Goal: Task Accomplishment & Management: Use online tool/utility

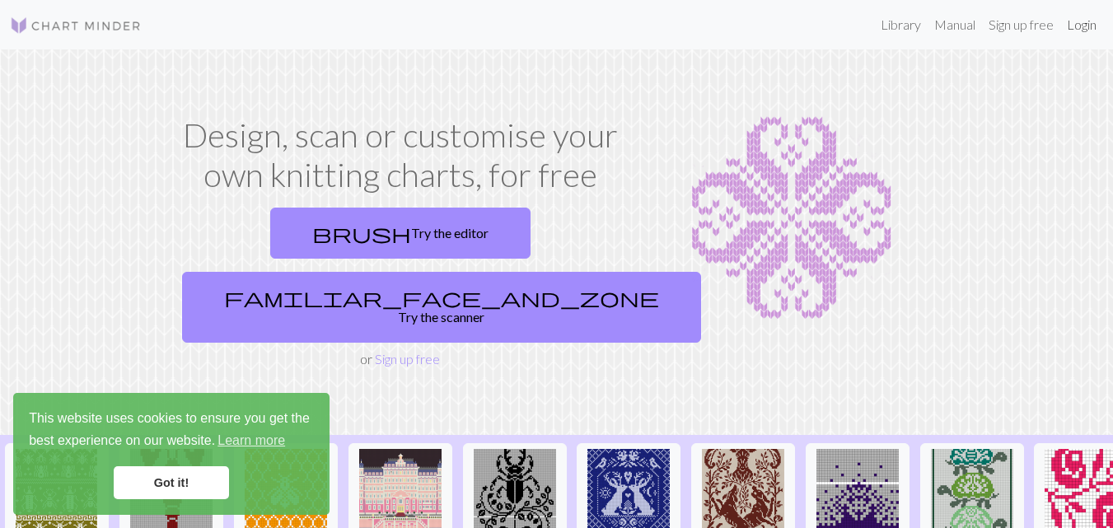
click at [1090, 21] on link "Login" at bounding box center [1082, 24] width 43 height 33
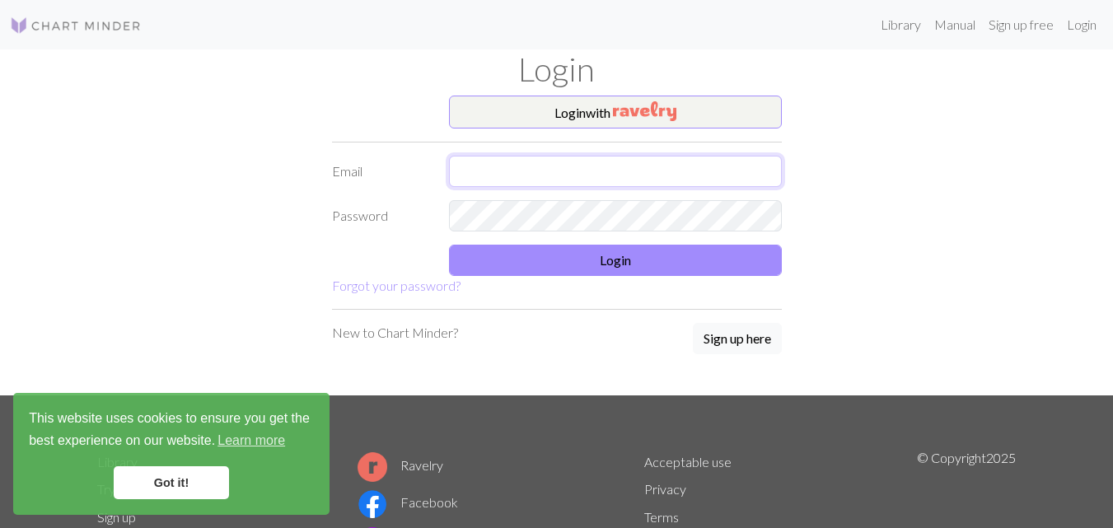
click at [597, 171] on input "text" at bounding box center [615, 171] width 333 height 31
type input "erikadg71@gmail.com"
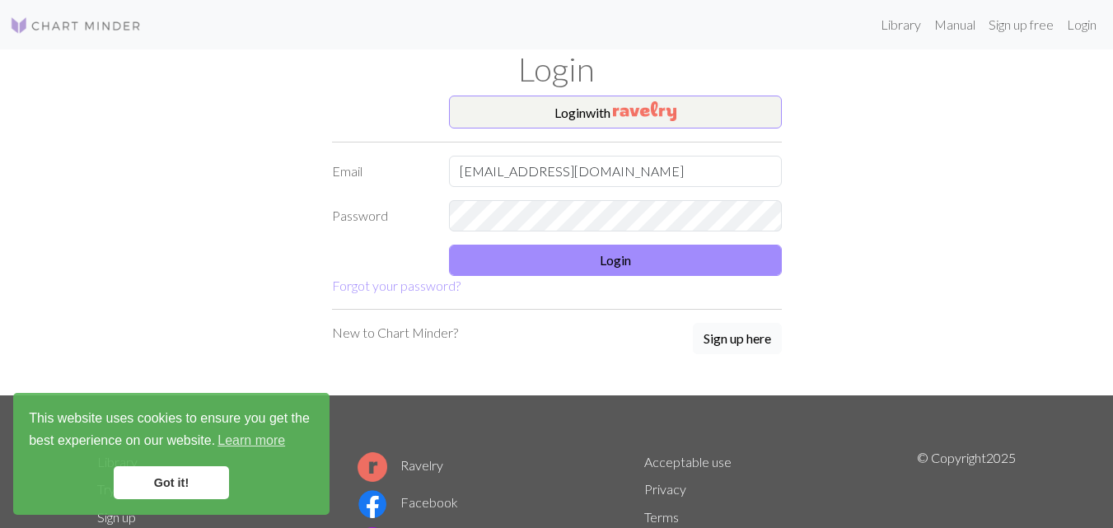
click at [735, 330] on button "Sign up here" at bounding box center [737, 338] width 89 height 31
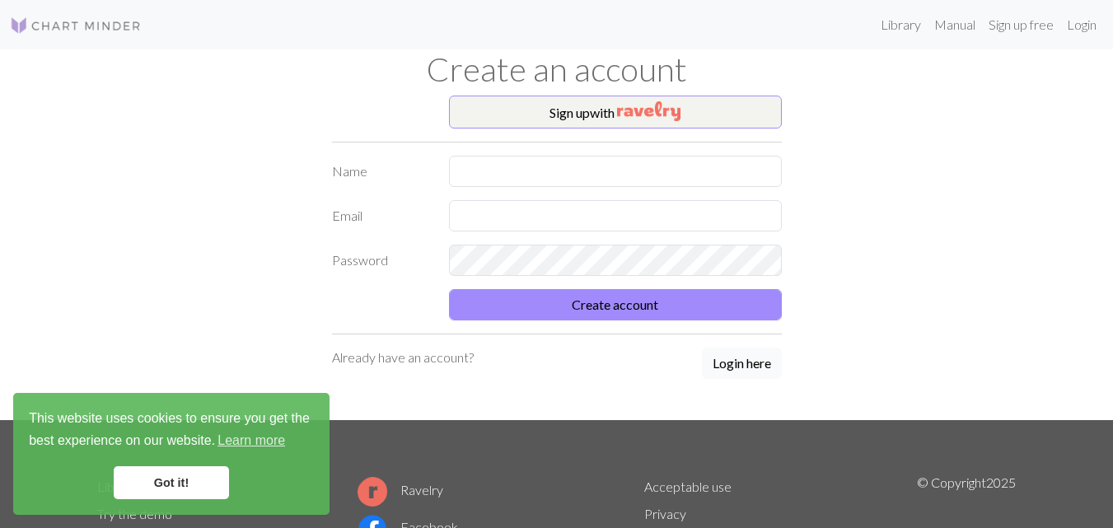
click at [748, 357] on button "Login here" at bounding box center [742, 363] width 80 height 31
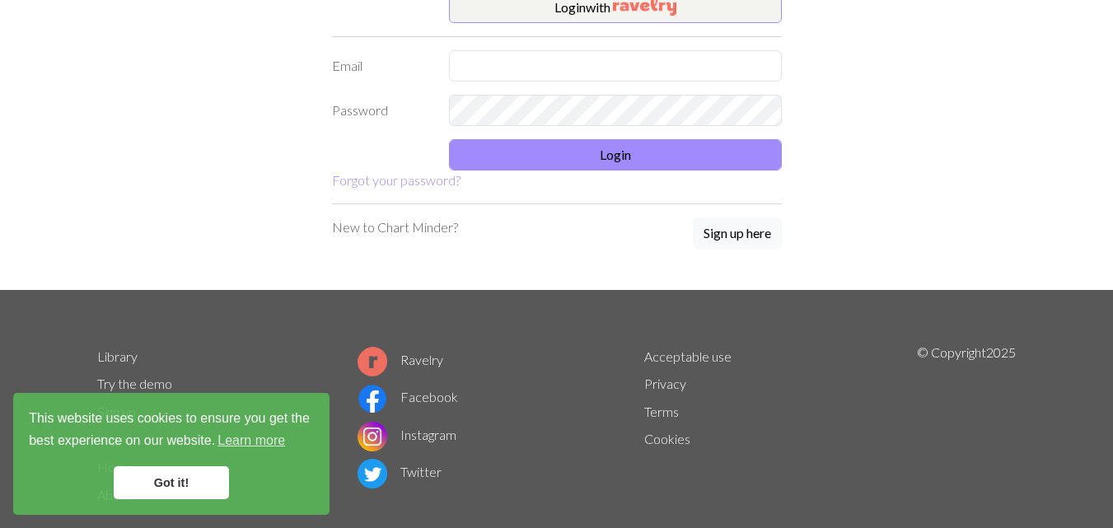
scroll to position [112, 0]
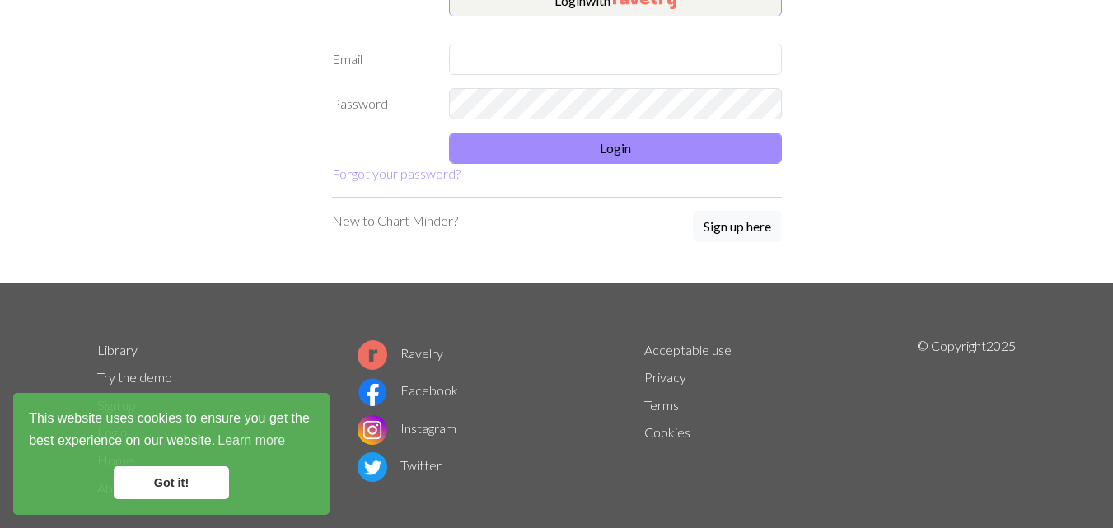
click at [203, 478] on link "Got it!" at bounding box center [171, 482] width 115 height 33
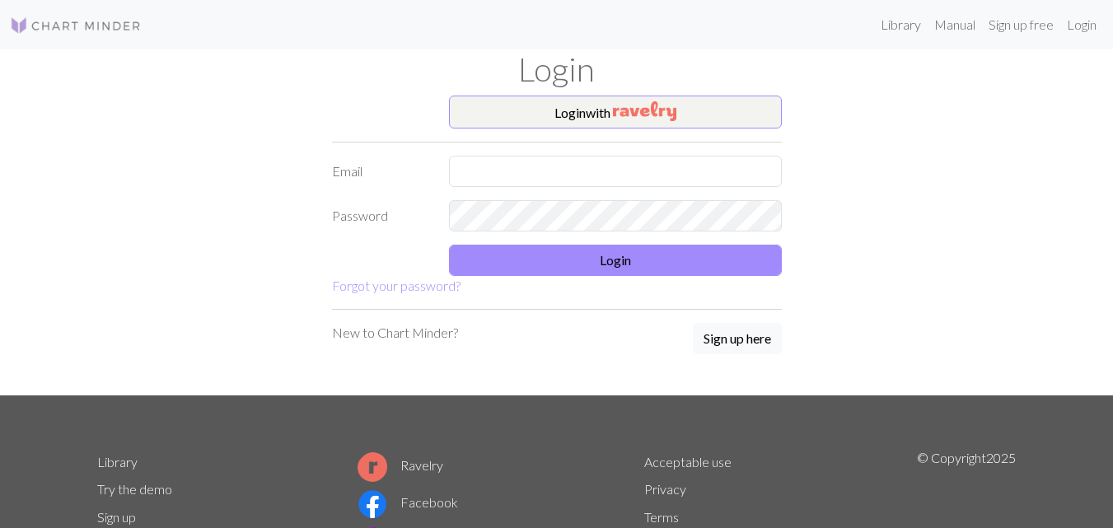
click at [98, 16] on img at bounding box center [76, 26] width 132 height 20
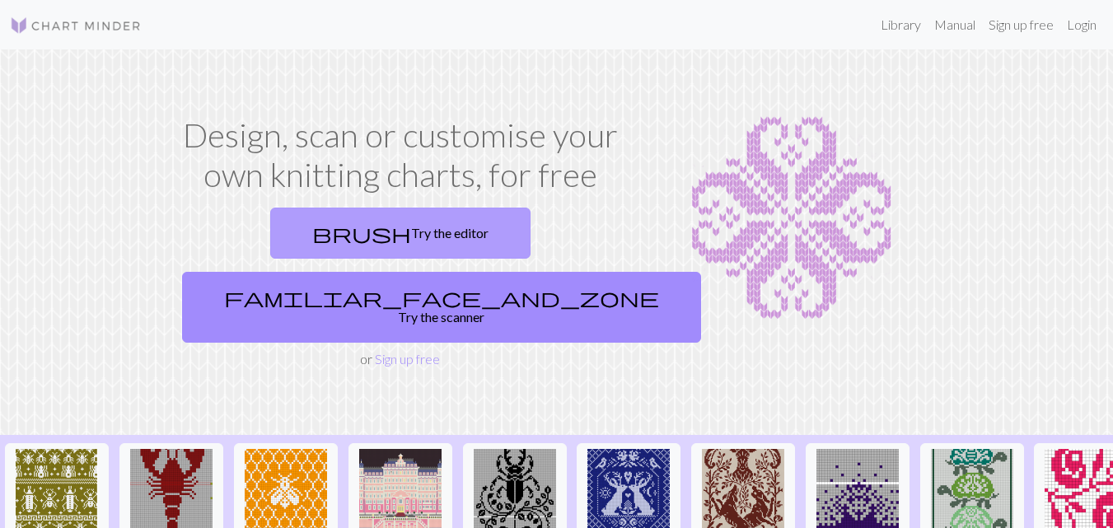
click at [326, 213] on link "brush Try the editor" at bounding box center [400, 233] width 260 height 51
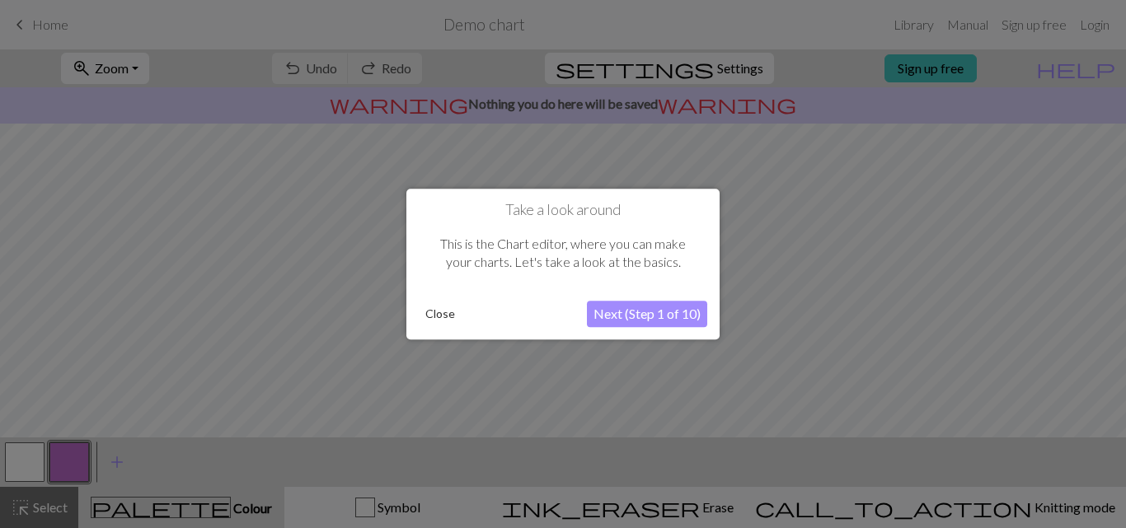
click at [663, 313] on button "Next (Step 1 of 10)" at bounding box center [647, 314] width 120 height 26
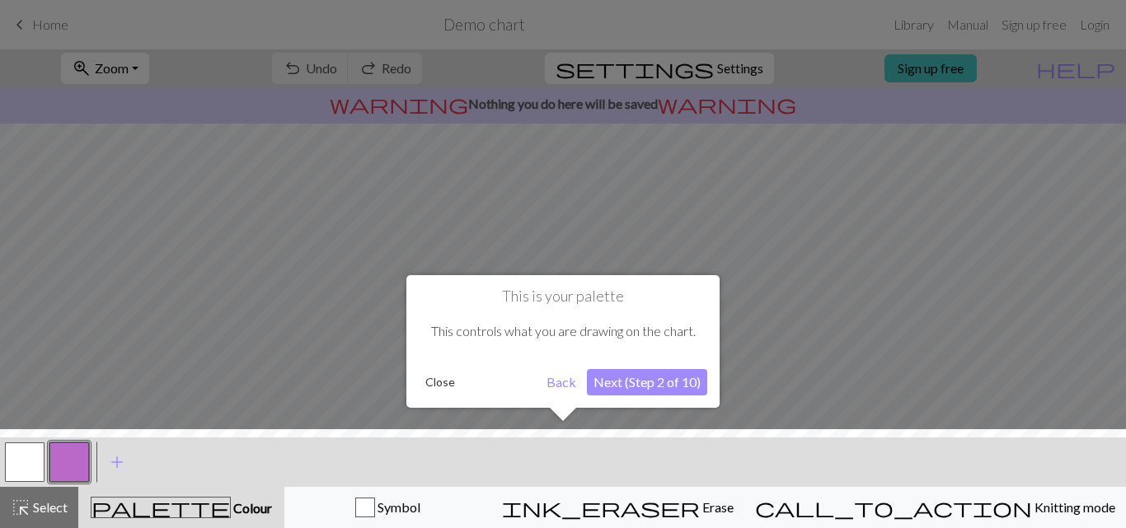
click at [615, 373] on button "Next (Step 2 of 10)" at bounding box center [647, 382] width 120 height 26
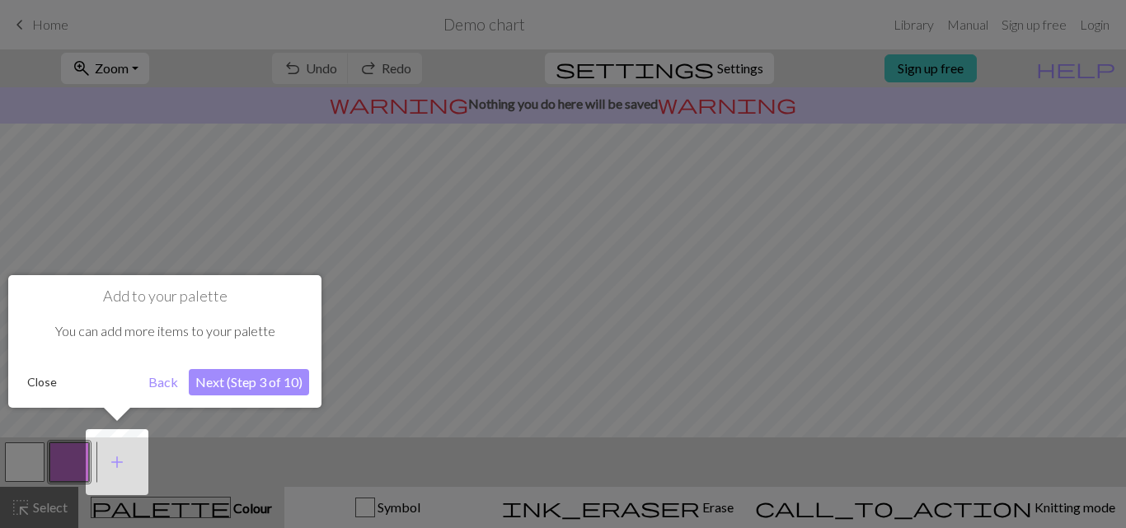
click at [231, 376] on button "Next (Step 3 of 10)" at bounding box center [249, 382] width 120 height 26
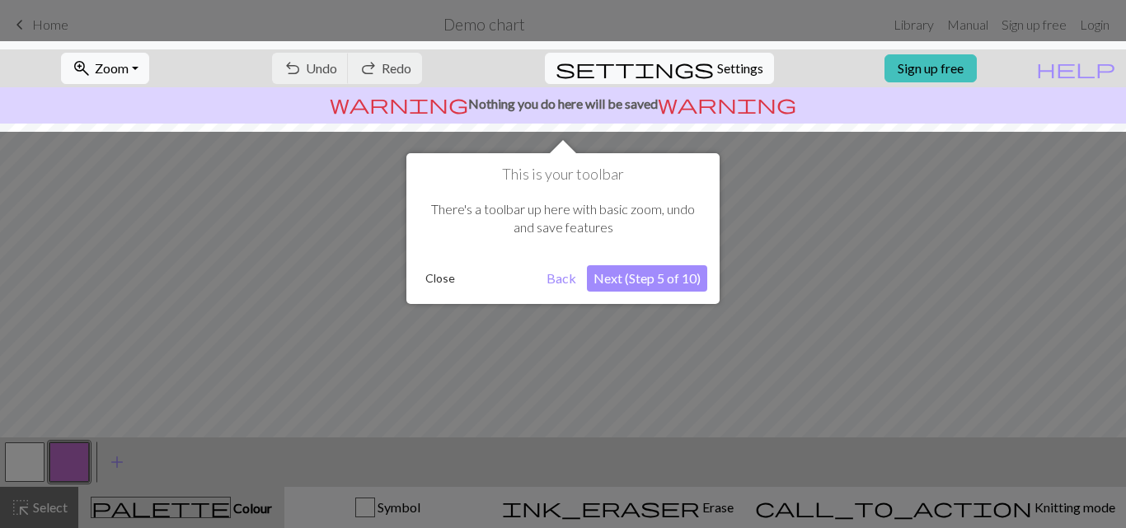
click at [640, 268] on button "Next (Step 5 of 10)" at bounding box center [647, 278] width 120 height 26
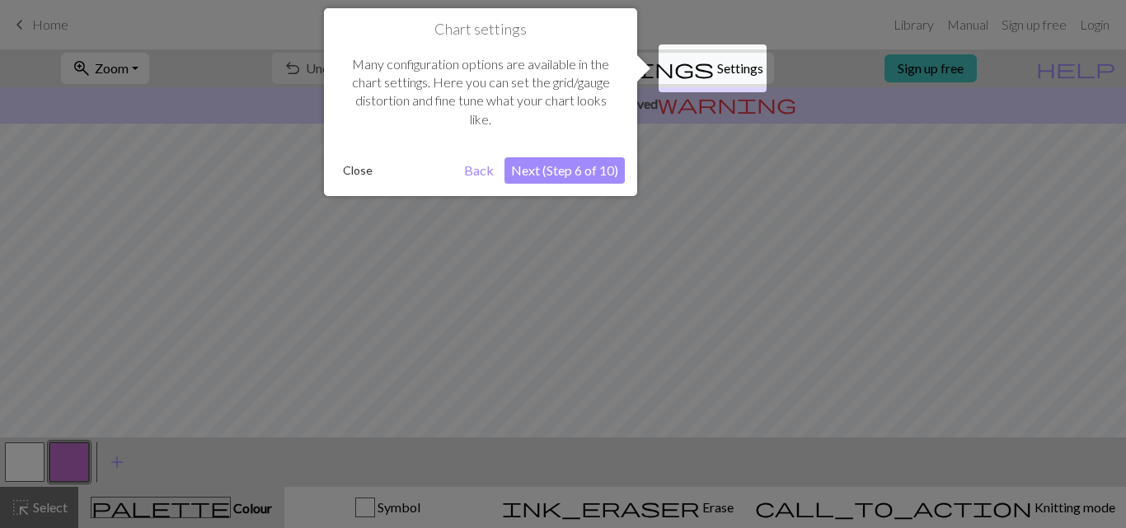
click at [601, 171] on button "Next (Step 6 of 10)" at bounding box center [564, 170] width 120 height 26
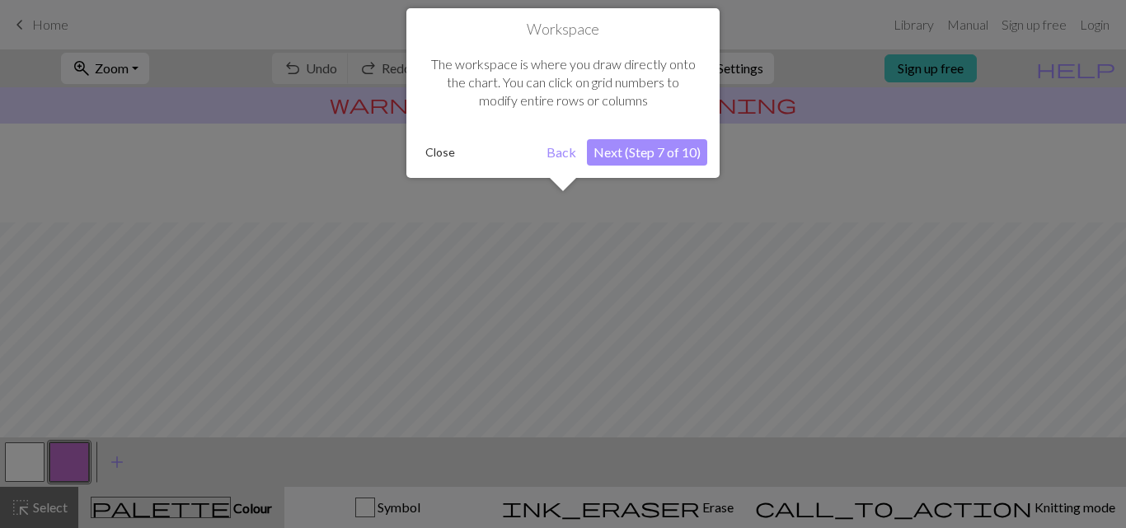
scroll to position [99, 0]
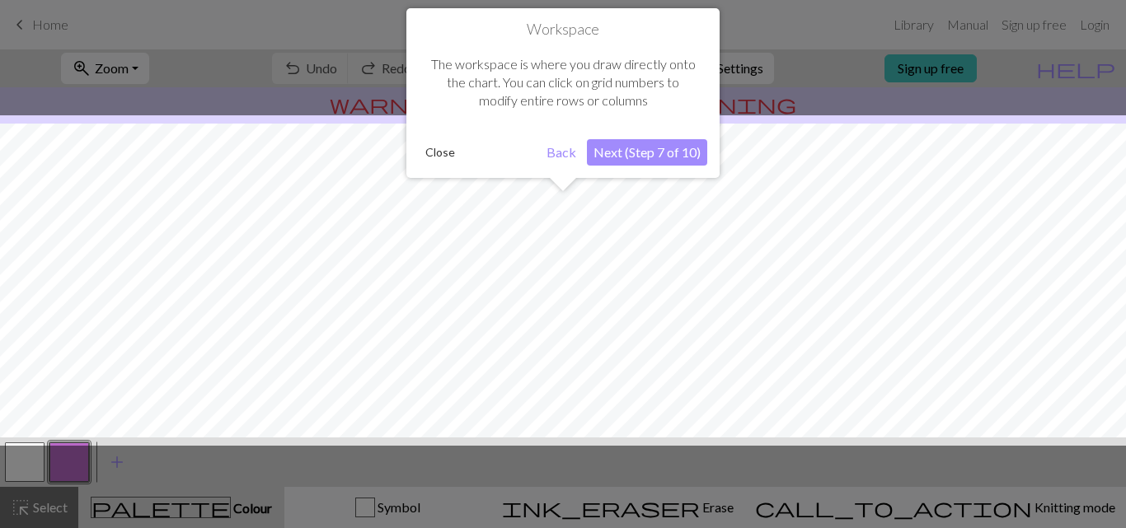
click at [642, 161] on button "Next (Step 7 of 10)" at bounding box center [647, 152] width 120 height 26
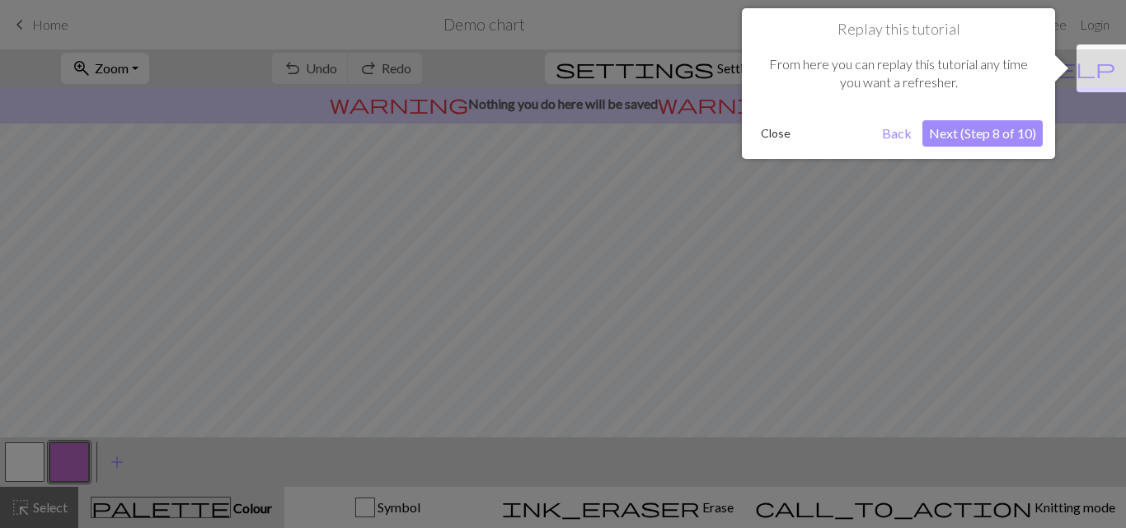
click at [980, 130] on button "Next (Step 8 of 10)" at bounding box center [982, 133] width 120 height 26
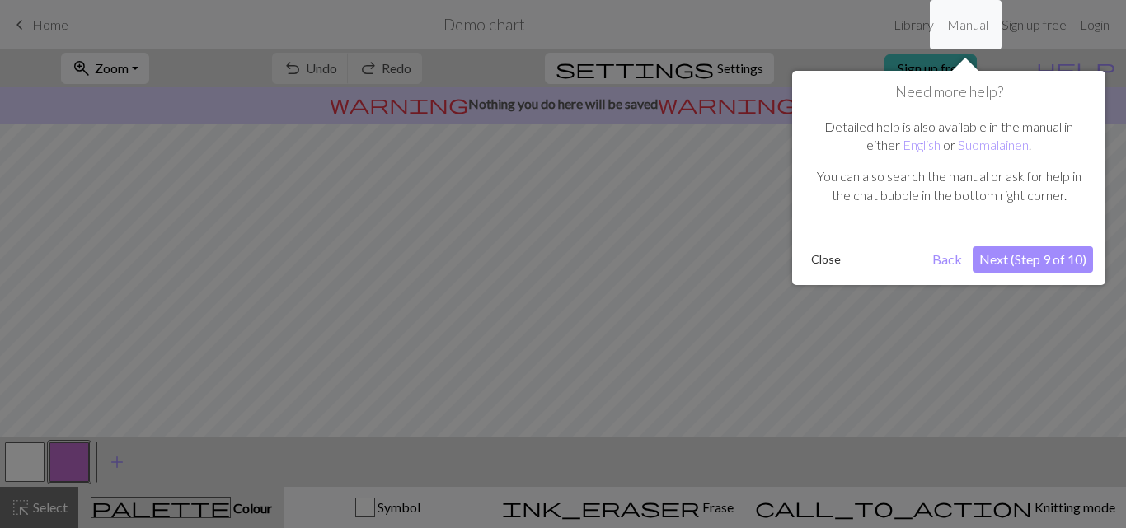
click at [1033, 253] on button "Next (Step 9 of 10)" at bounding box center [1033, 259] width 120 height 26
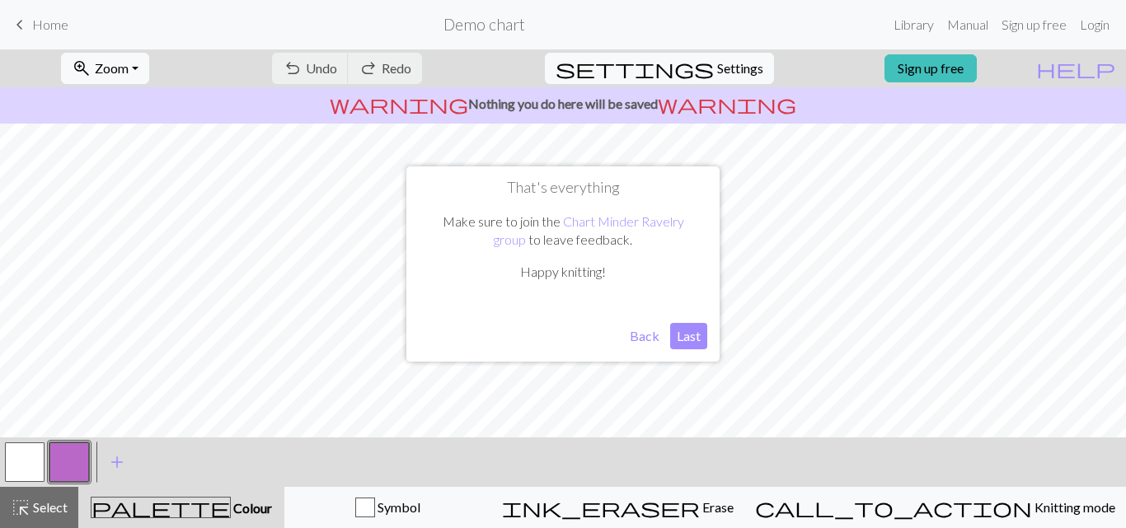
click at [691, 342] on button "Last" at bounding box center [688, 336] width 37 height 26
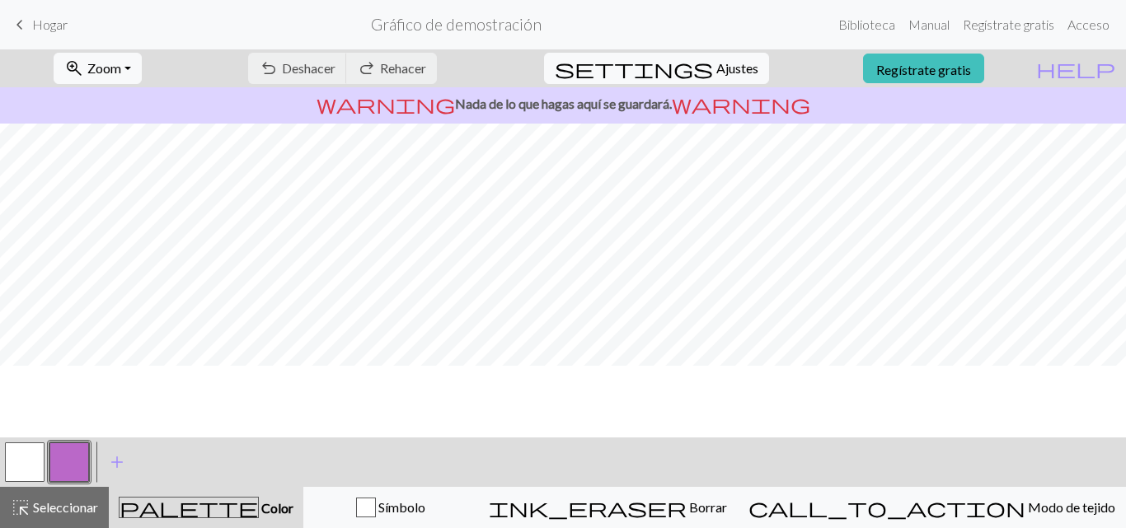
scroll to position [0, 0]
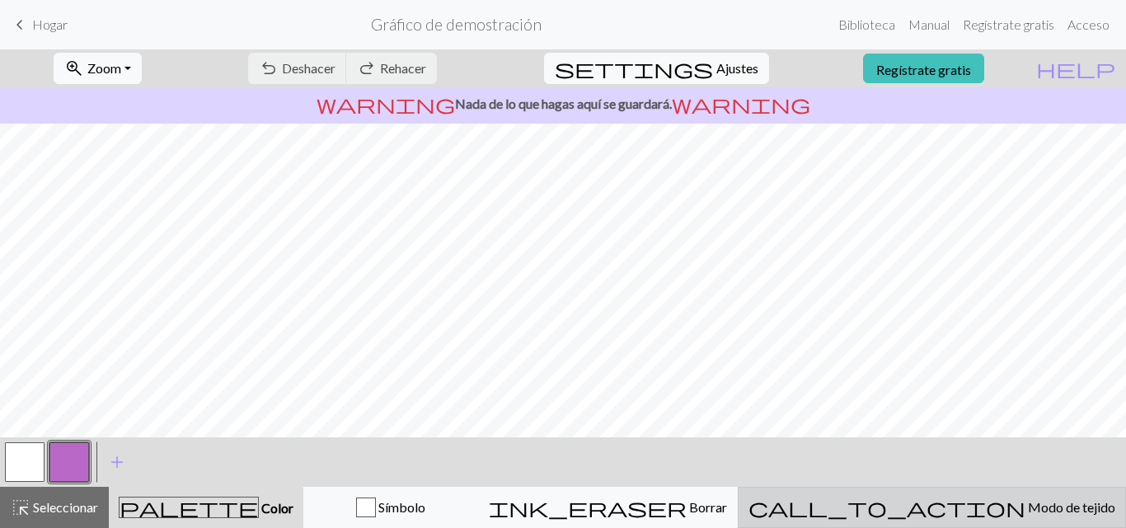
click at [1028, 509] on font "Modo de tejido" at bounding box center [1071, 507] width 87 height 16
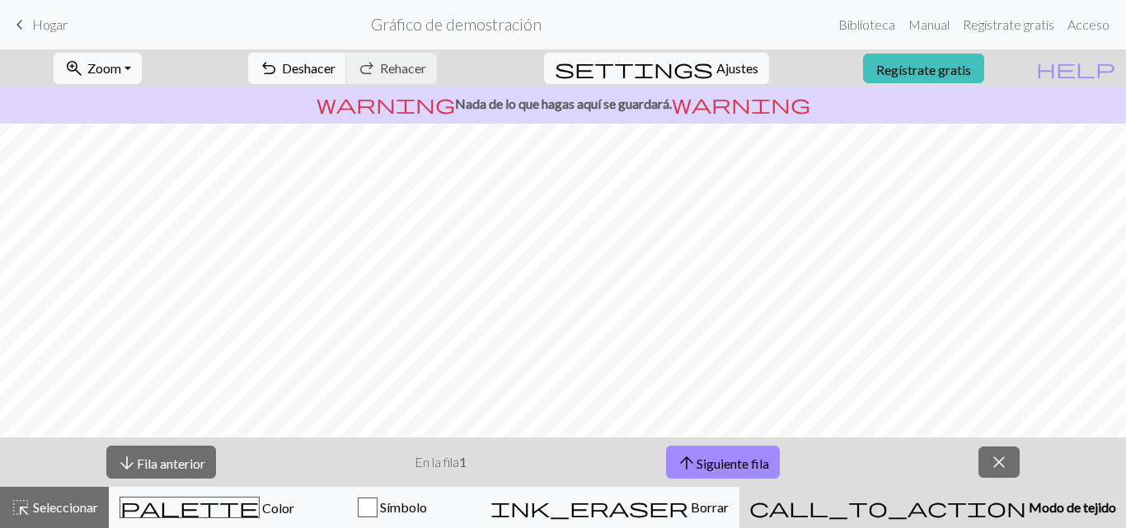
click at [31, 35] on link "keyboard_arrow_left Hogar" at bounding box center [39, 25] width 58 height 28
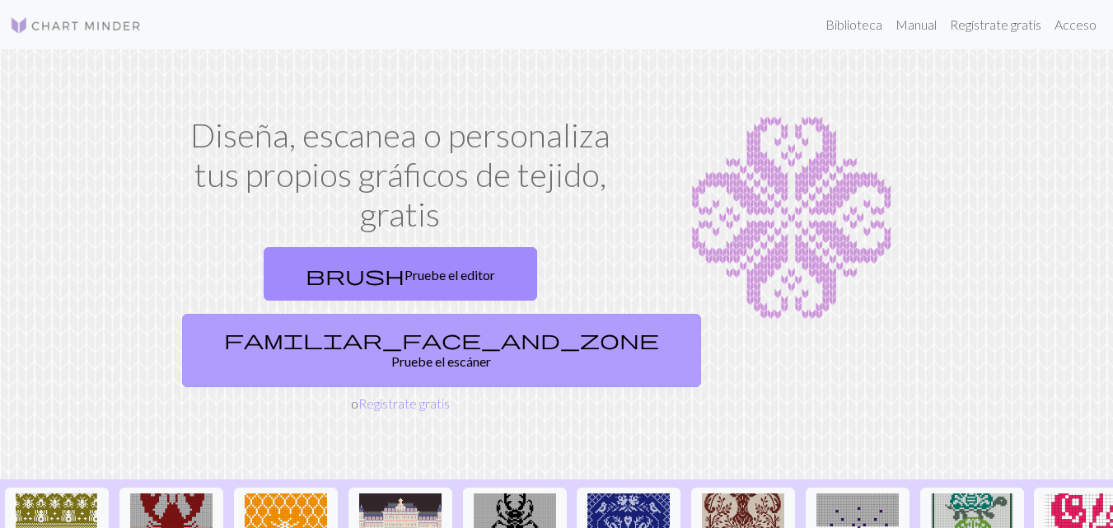
click at [548, 314] on link "familiar_face_and_zone Pruebe el escáner" at bounding box center [441, 350] width 519 height 73
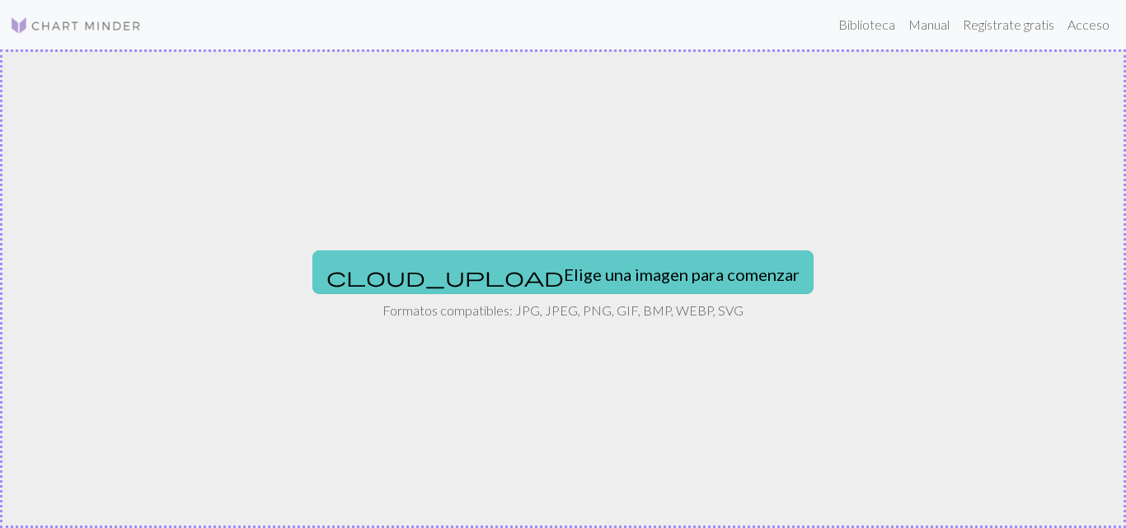
click at [564, 266] on font "Elige una imagen para comenzar" at bounding box center [682, 275] width 236 height 20
click at [564, 272] on font "Elige una imagen para comenzar" at bounding box center [682, 275] width 236 height 20
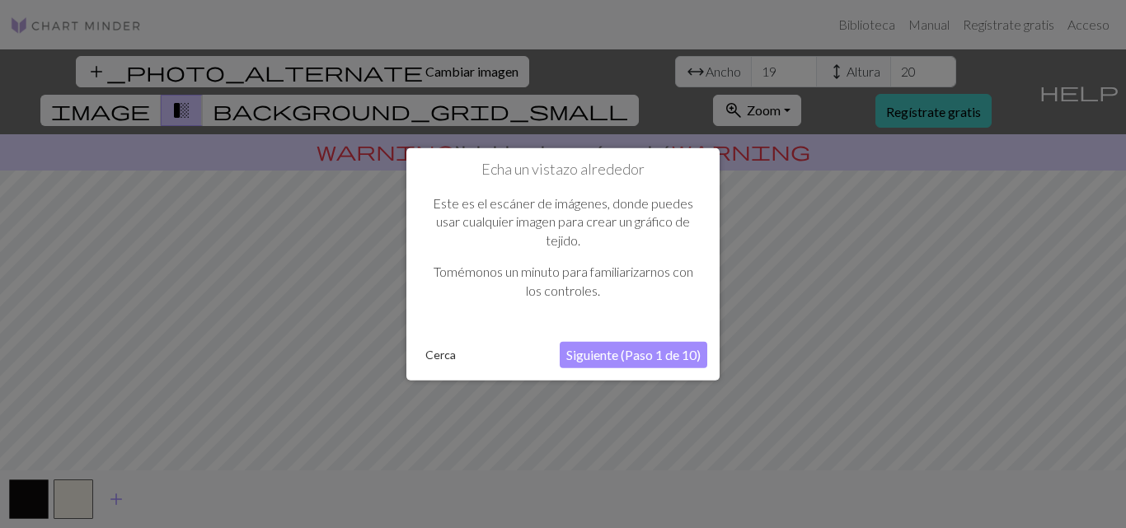
click at [589, 348] on font "Siguiente (Paso 1 de 10)" at bounding box center [633, 355] width 134 height 16
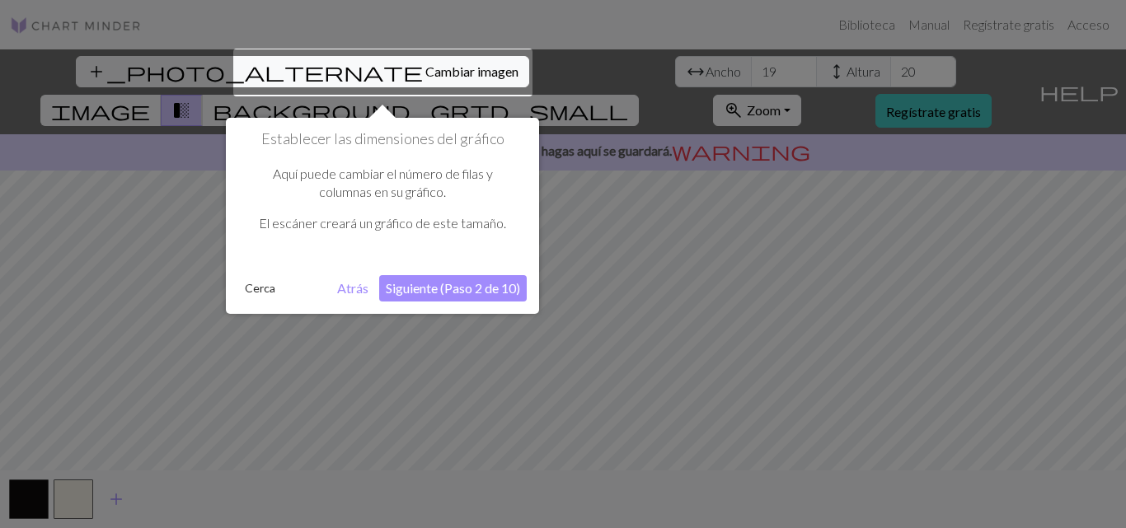
click at [471, 287] on font "Siguiente (Paso 2 de 10)" at bounding box center [453, 288] width 134 height 16
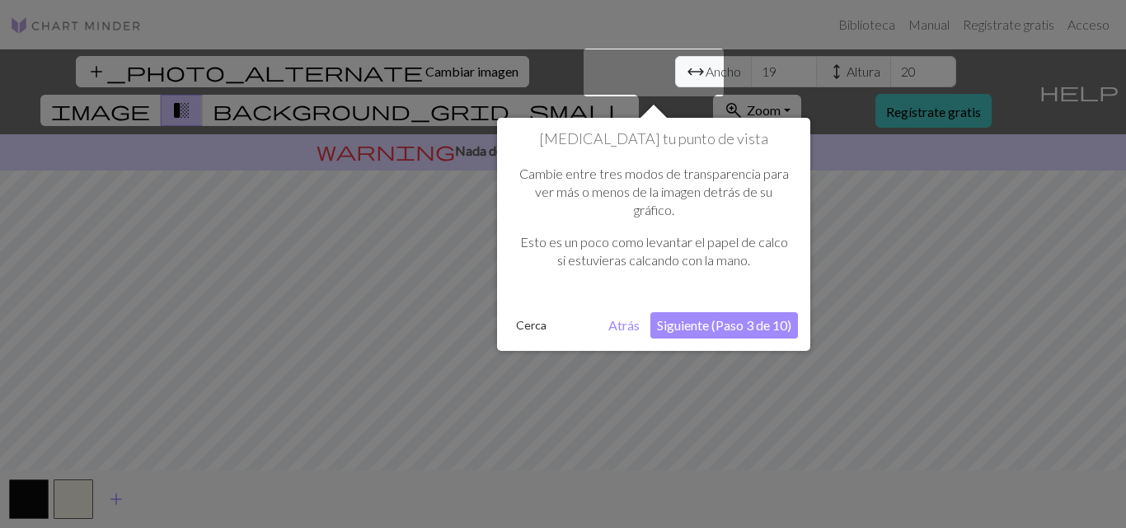
click at [725, 324] on font "Siguiente (Paso 3 de 10)" at bounding box center [724, 325] width 134 height 16
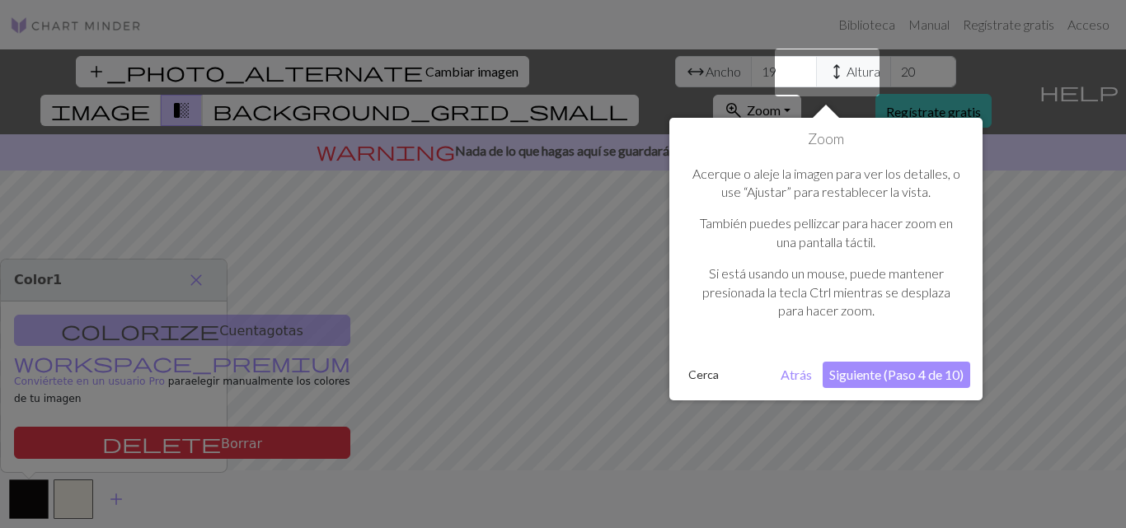
click at [869, 378] on font "Siguiente (Paso 4 de 10)" at bounding box center [896, 375] width 134 height 16
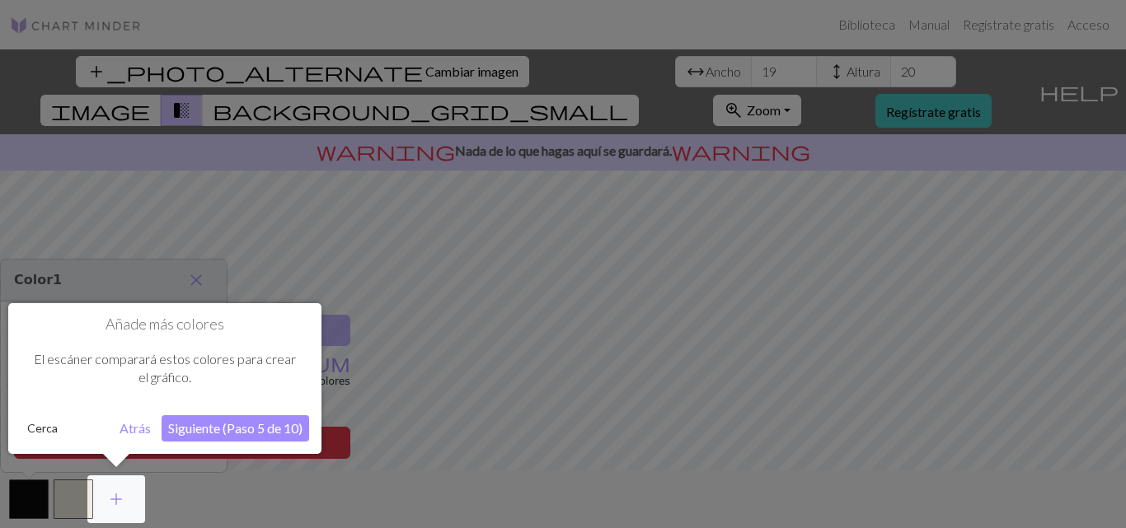
click at [253, 431] on font "Siguiente (Paso 5 de 10)" at bounding box center [235, 428] width 134 height 16
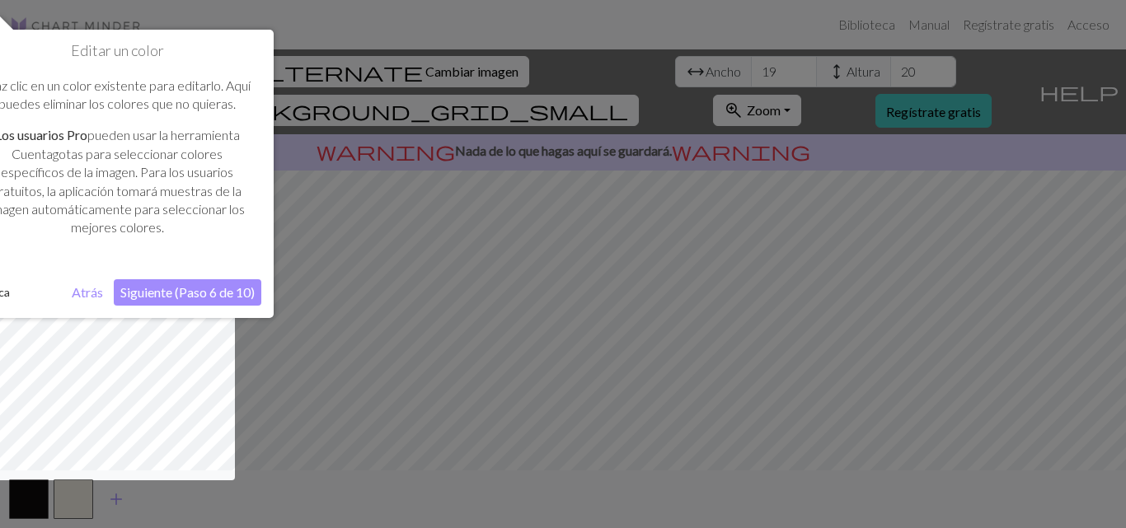
click at [162, 283] on button "Siguiente (Paso 6 de 10)" at bounding box center [188, 292] width 148 height 26
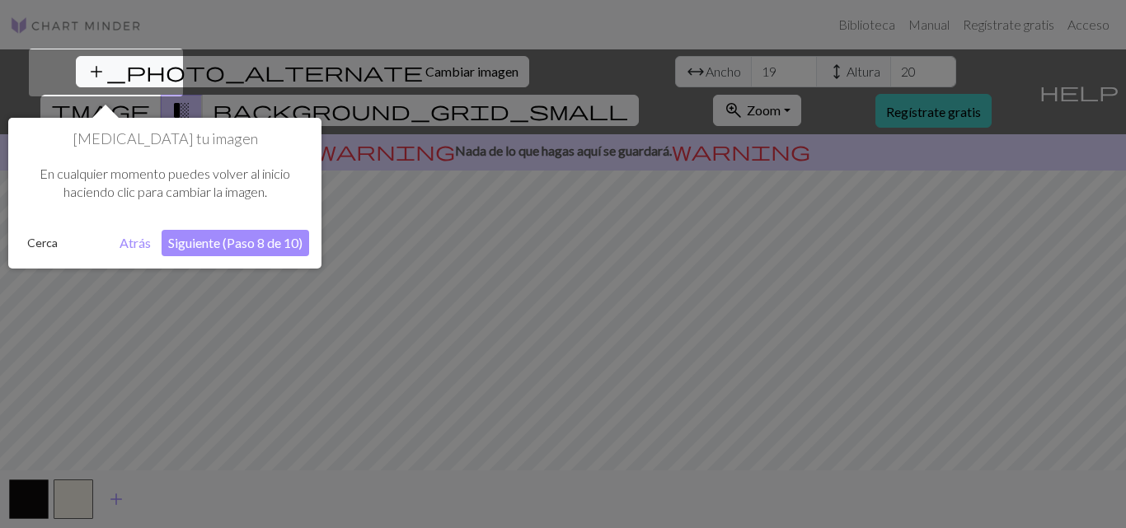
click at [223, 238] on font "Siguiente (Paso 8 de 10)" at bounding box center [235, 243] width 134 height 16
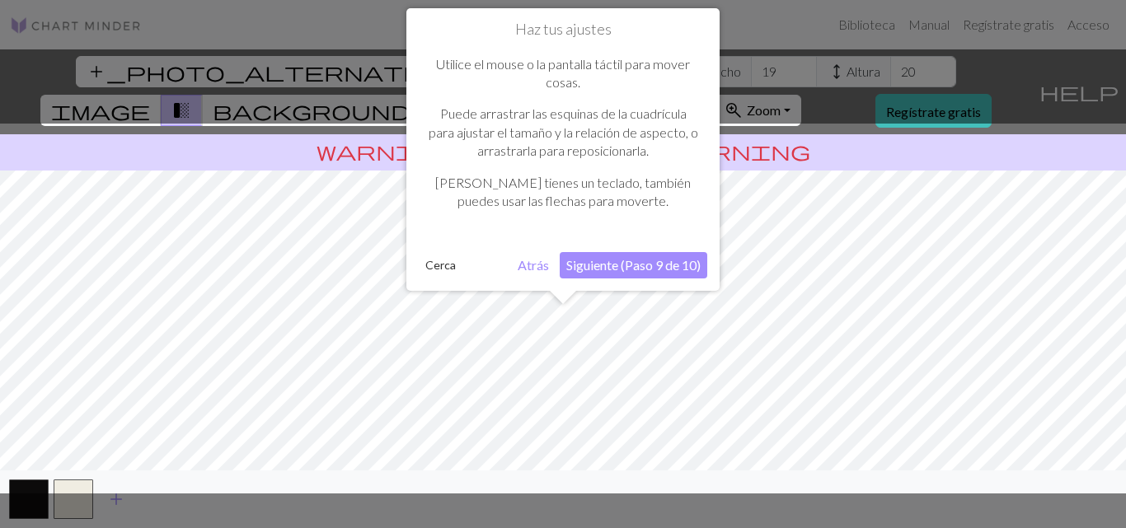
click at [606, 264] on font "Siguiente (Paso 9 de 10)" at bounding box center [633, 265] width 134 height 16
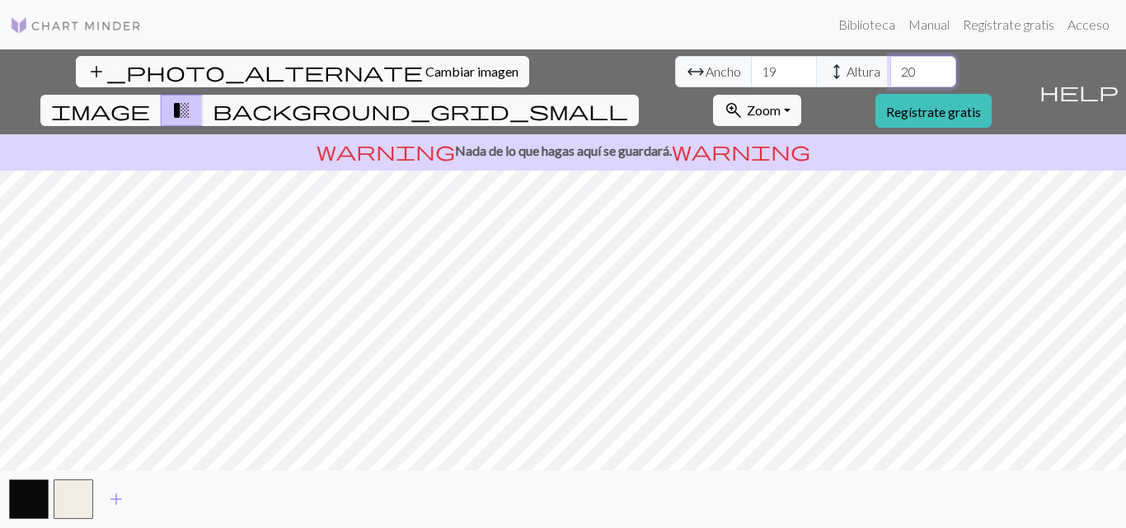
click at [890, 77] on input "20" at bounding box center [923, 71] width 66 height 31
click at [890, 67] on input "21" at bounding box center [923, 71] width 66 height 31
click at [890, 67] on input "22" at bounding box center [923, 71] width 66 height 31
click at [890, 67] on input "23" at bounding box center [923, 71] width 66 height 31
click at [890, 67] on input "24" at bounding box center [923, 71] width 66 height 31
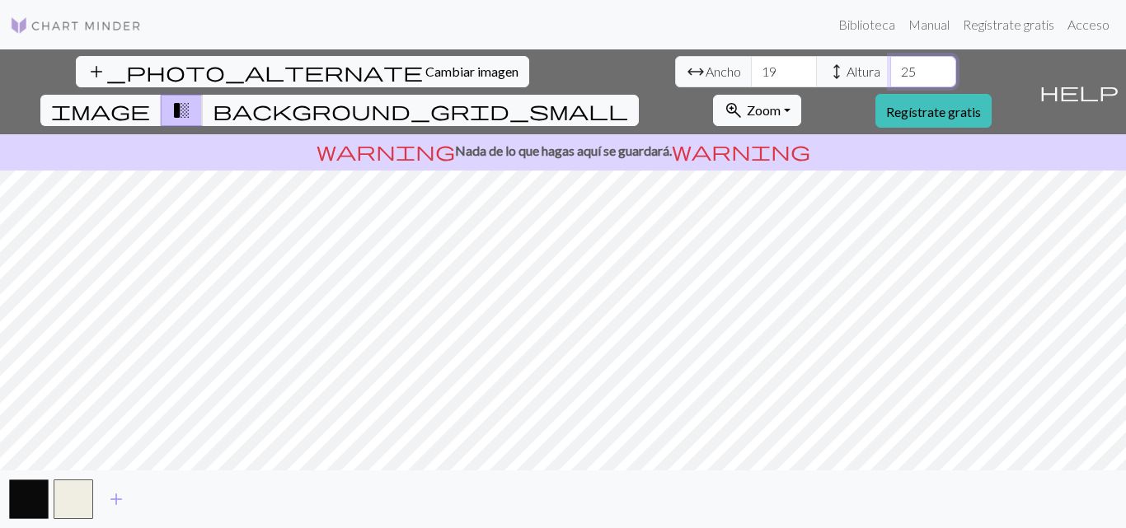
click at [890, 67] on input "25" at bounding box center [923, 71] width 66 height 31
click at [890, 67] on input "26" at bounding box center [923, 71] width 66 height 31
click at [890, 67] on input "27" at bounding box center [923, 71] width 66 height 31
click at [890, 67] on input "28" at bounding box center [923, 71] width 66 height 31
click at [890, 67] on input "29" at bounding box center [923, 71] width 66 height 31
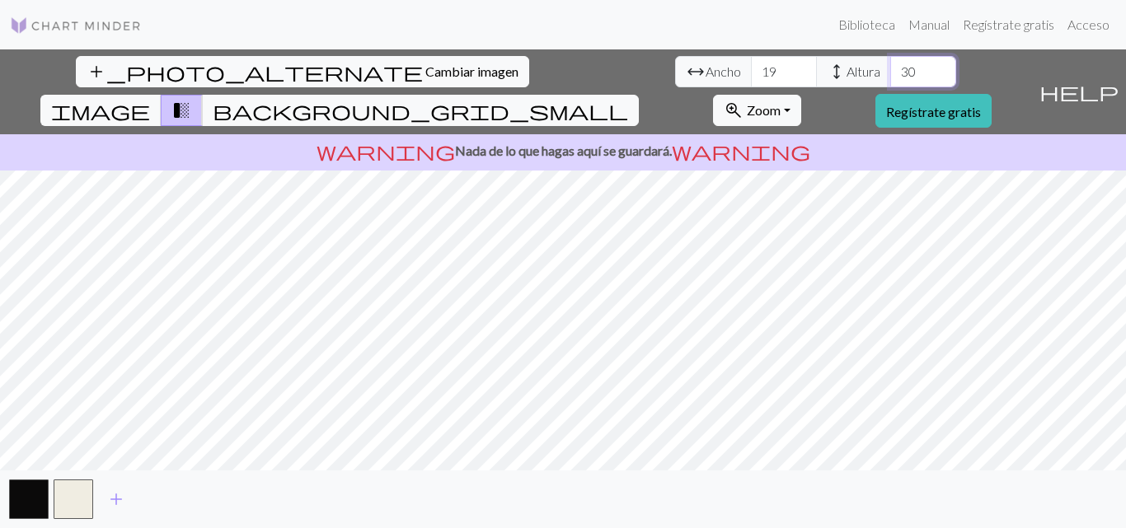
click at [890, 67] on input "30" at bounding box center [923, 71] width 66 height 31
click at [890, 67] on input "31" at bounding box center [923, 71] width 66 height 31
click at [890, 67] on input "32" at bounding box center [923, 71] width 66 height 31
click at [890, 67] on input "33" at bounding box center [923, 71] width 66 height 31
click at [890, 67] on input "34" at bounding box center [923, 71] width 66 height 31
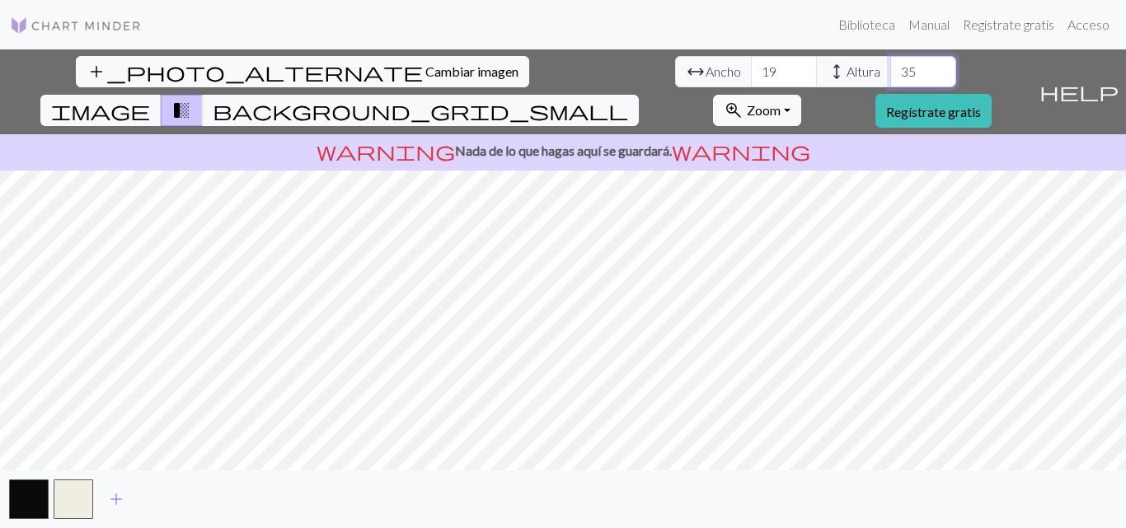
type input "35"
click at [890, 67] on input "35" at bounding box center [923, 71] width 66 height 31
click at [751, 66] on input "20" at bounding box center [784, 71] width 66 height 31
click at [751, 66] on input "21" at bounding box center [784, 71] width 66 height 31
click at [751, 66] on input "22" at bounding box center [784, 71] width 66 height 31
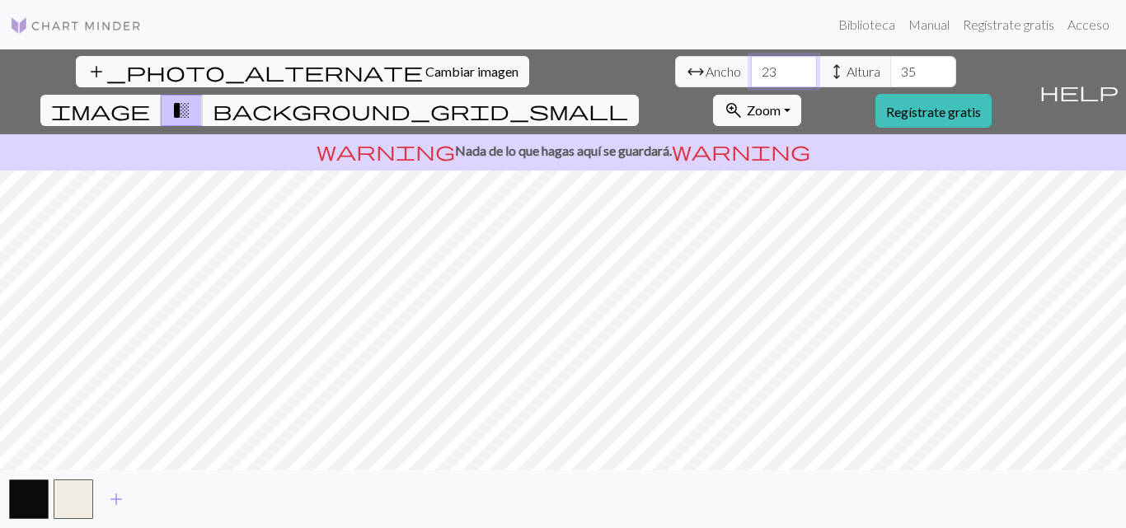
click at [751, 66] on input "23" at bounding box center [784, 71] width 66 height 31
click at [751, 66] on input "24" at bounding box center [784, 71] width 66 height 31
click at [751, 66] on input "25" at bounding box center [784, 71] width 66 height 31
click at [751, 66] on input "26" at bounding box center [784, 71] width 66 height 31
click at [751, 66] on input "27" at bounding box center [784, 71] width 66 height 31
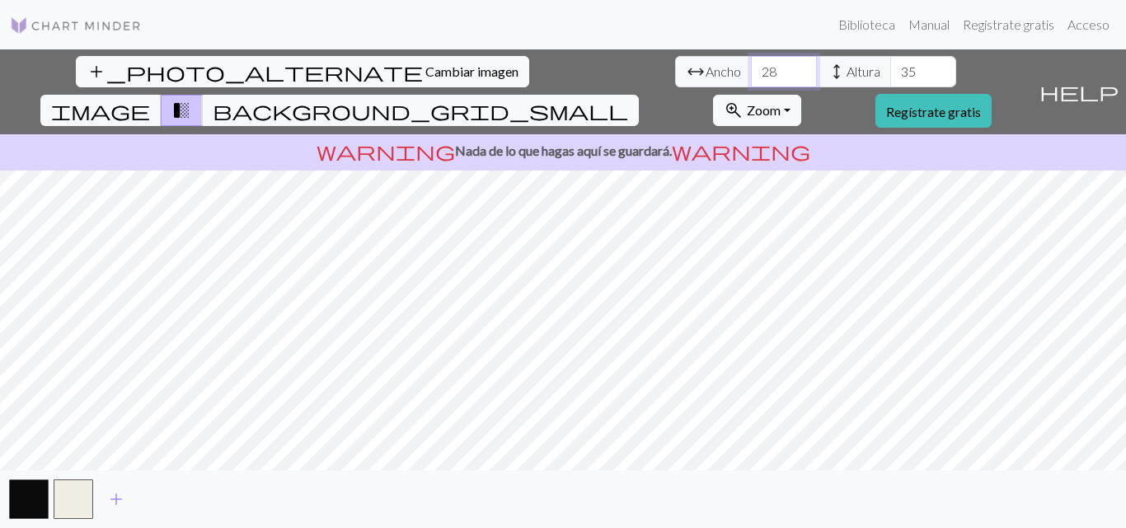
click at [751, 66] on input "28" at bounding box center [784, 71] width 66 height 31
click at [751, 66] on input "29" at bounding box center [784, 71] width 66 height 31
click at [751, 66] on input "30" at bounding box center [784, 71] width 66 height 31
click at [751, 66] on input "31" at bounding box center [784, 71] width 66 height 31
click at [751, 66] on input "32" at bounding box center [784, 71] width 66 height 31
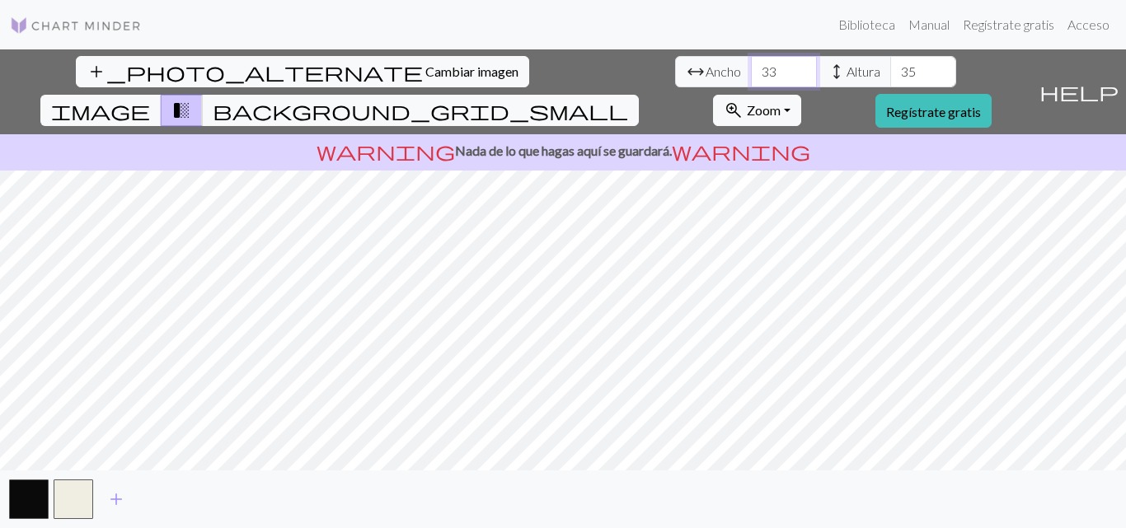
click at [751, 66] on input "33" at bounding box center [784, 71] width 66 height 31
click at [751, 66] on input "34" at bounding box center [784, 71] width 66 height 31
click at [751, 66] on input "35" at bounding box center [784, 71] width 66 height 31
click at [751, 66] on input "36" at bounding box center [784, 71] width 66 height 31
click at [751, 66] on input "37" at bounding box center [784, 71] width 66 height 31
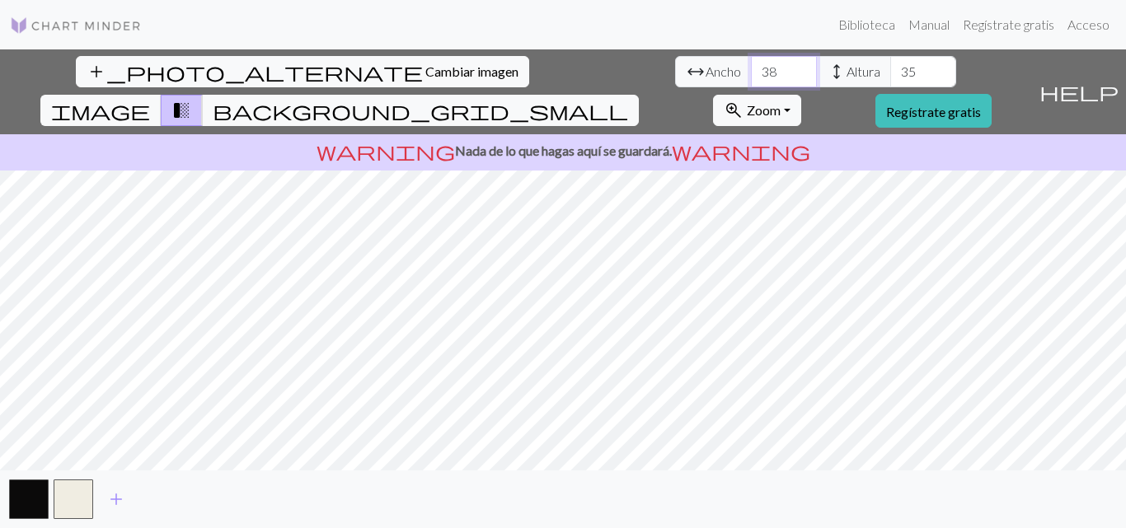
click at [751, 66] on input "38" at bounding box center [784, 71] width 66 height 31
click at [751, 66] on input "39" at bounding box center [784, 71] width 66 height 31
click at [751, 66] on input "40" at bounding box center [784, 71] width 66 height 31
click at [751, 66] on input "41" at bounding box center [784, 71] width 66 height 31
click at [751, 66] on input "42" at bounding box center [784, 71] width 66 height 31
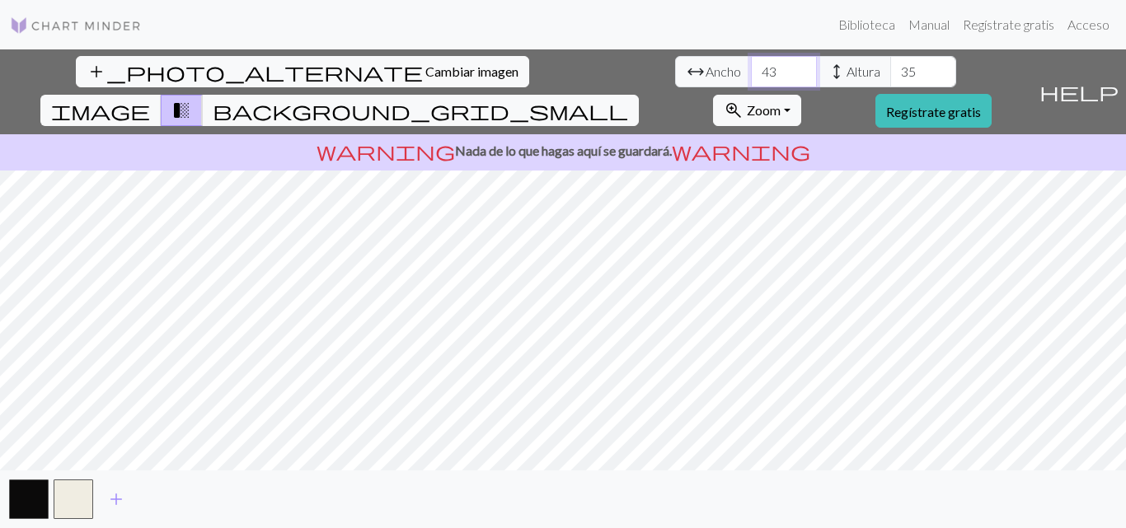
click at [751, 66] on input "43" at bounding box center [784, 71] width 66 height 31
click at [751, 66] on input "44" at bounding box center [784, 71] width 66 height 31
click at [751, 74] on input "43" at bounding box center [784, 71] width 66 height 31
click at [751, 74] on input "42" at bounding box center [784, 71] width 66 height 31
click at [751, 74] on input "41" at bounding box center [784, 71] width 66 height 31
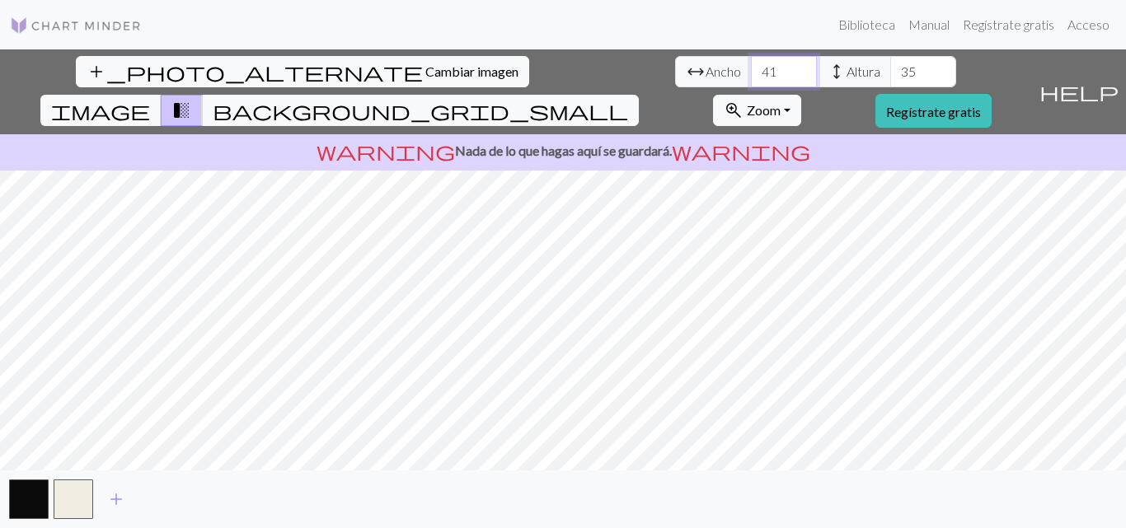
type input "40"
click at [751, 74] on input "40" at bounding box center [784, 71] width 66 height 31
click at [556, 473] on div "add_photo_alternate Cambiar imagen arrow_range Ancho 40 height Altura 35 image …" at bounding box center [563, 288] width 1126 height 479
click at [628, 99] on span "background_grid_small" at bounding box center [420, 110] width 415 height 23
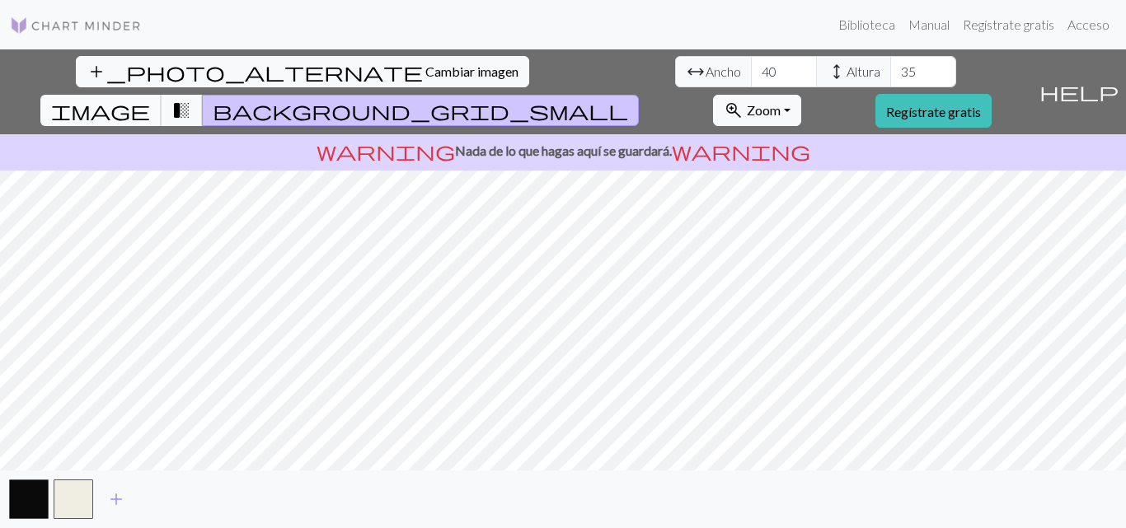
click at [150, 99] on span "image" at bounding box center [100, 110] width 99 height 23
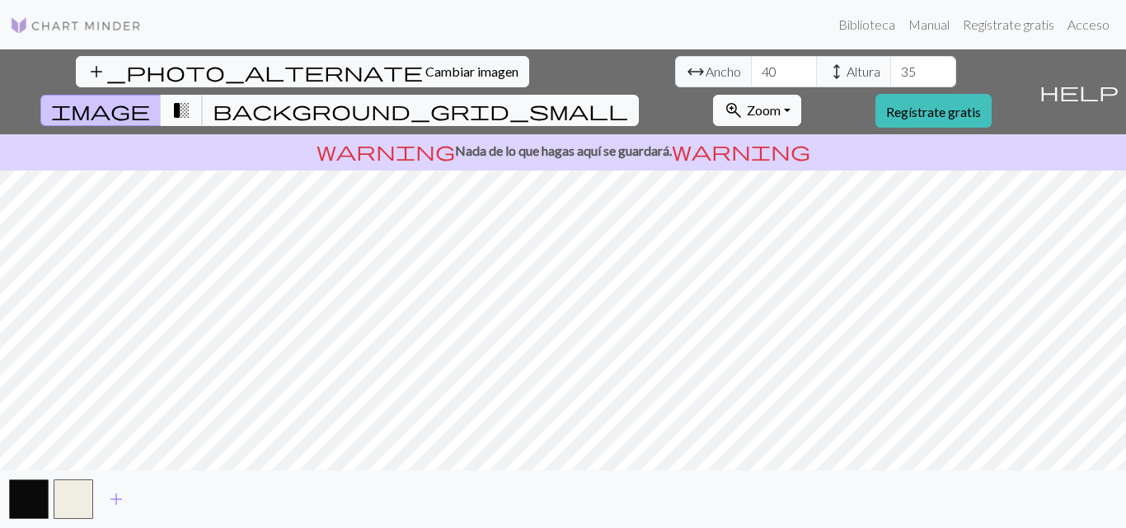
click at [203, 95] on button "transition_fade" at bounding box center [182, 110] width 42 height 31
click at [628, 99] on span "background_grid_small" at bounding box center [420, 110] width 415 height 23
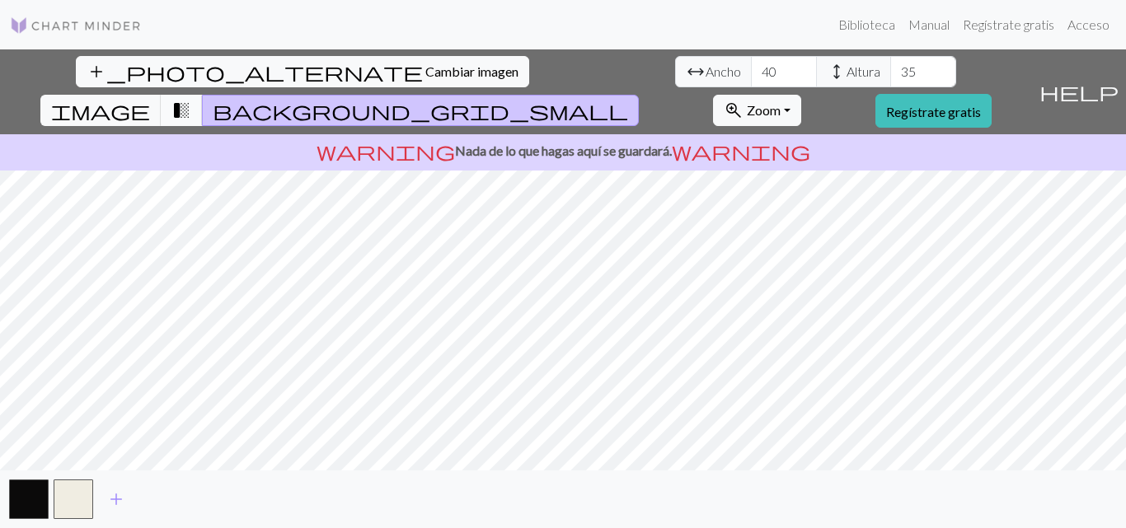
click at [191, 99] on span "transition_fade" at bounding box center [181, 110] width 20 height 23
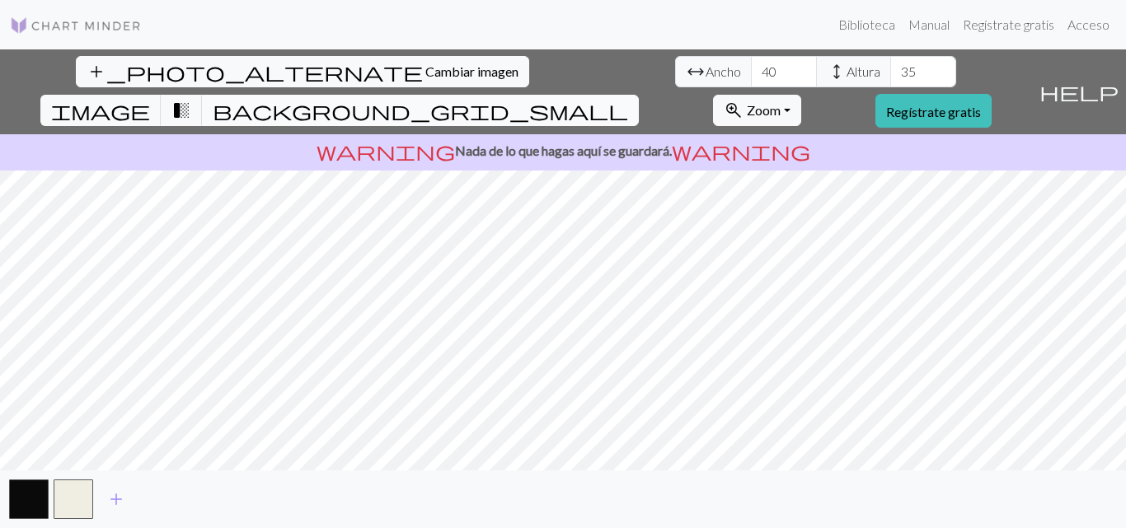
click at [639, 95] on button "background_grid_small" at bounding box center [420, 110] width 437 height 31
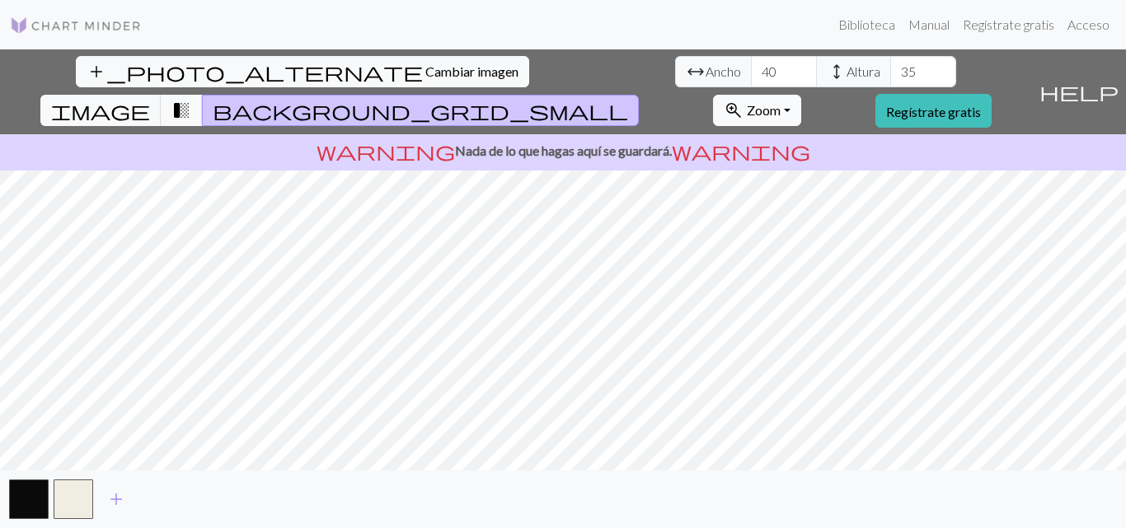
click at [801, 95] on button "zoom_in Zoom Zoom" at bounding box center [757, 110] width 88 height 31
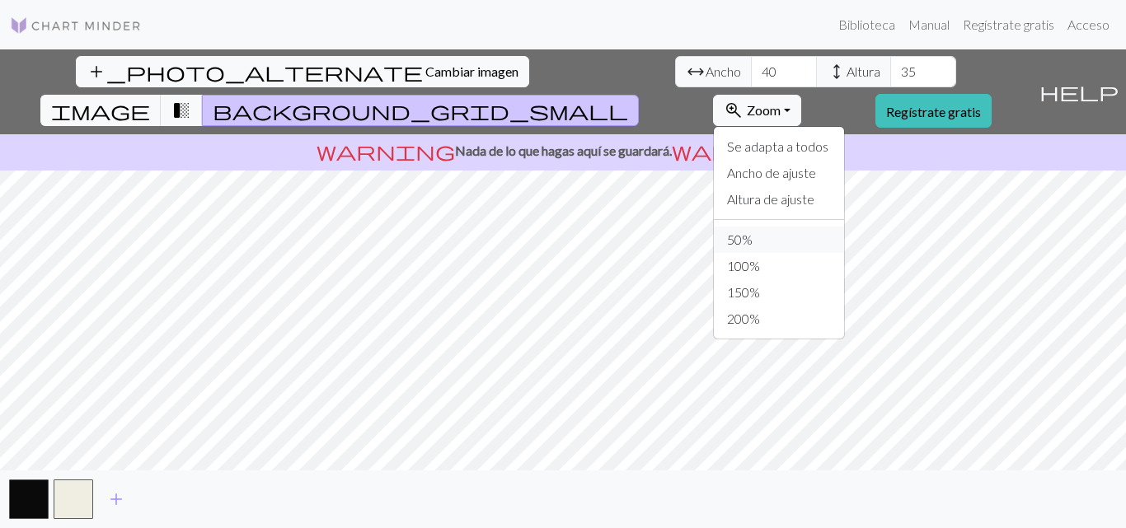
click at [752, 232] on font "50%" at bounding box center [740, 240] width 26 height 16
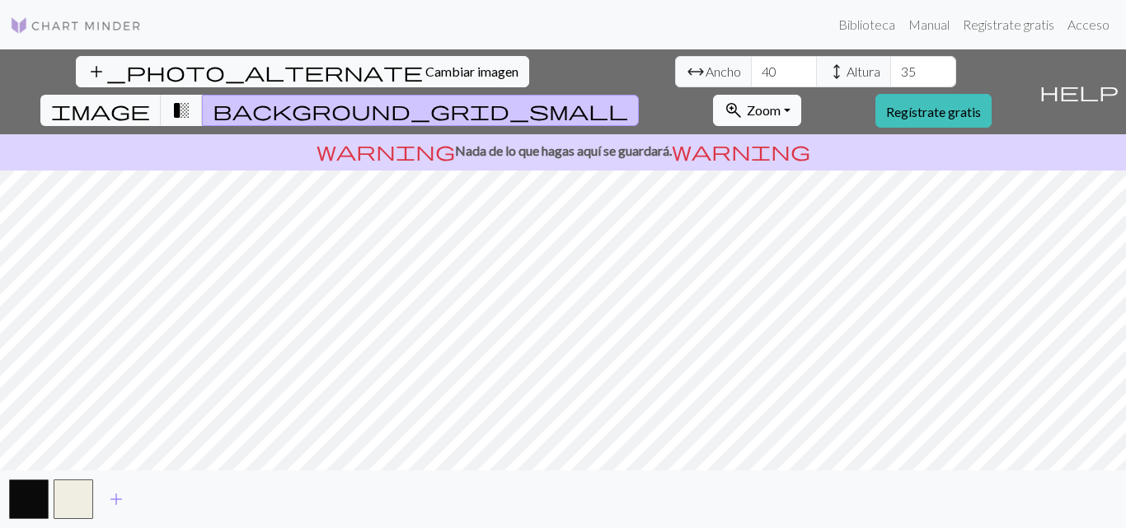
click at [780, 102] on font "Zoom" at bounding box center [764, 110] width 34 height 16
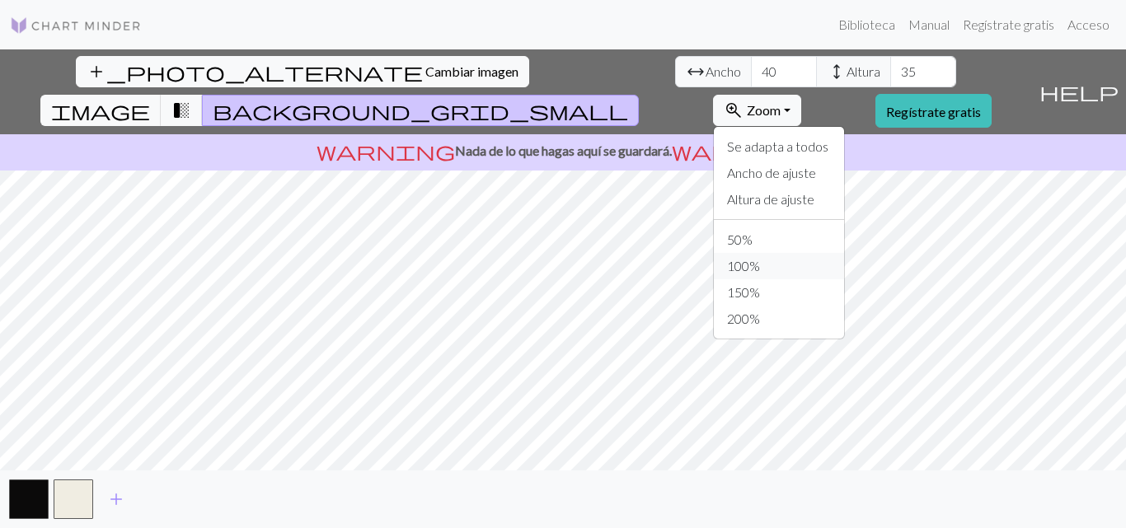
click at [831, 253] on button "100%" at bounding box center [779, 266] width 130 height 26
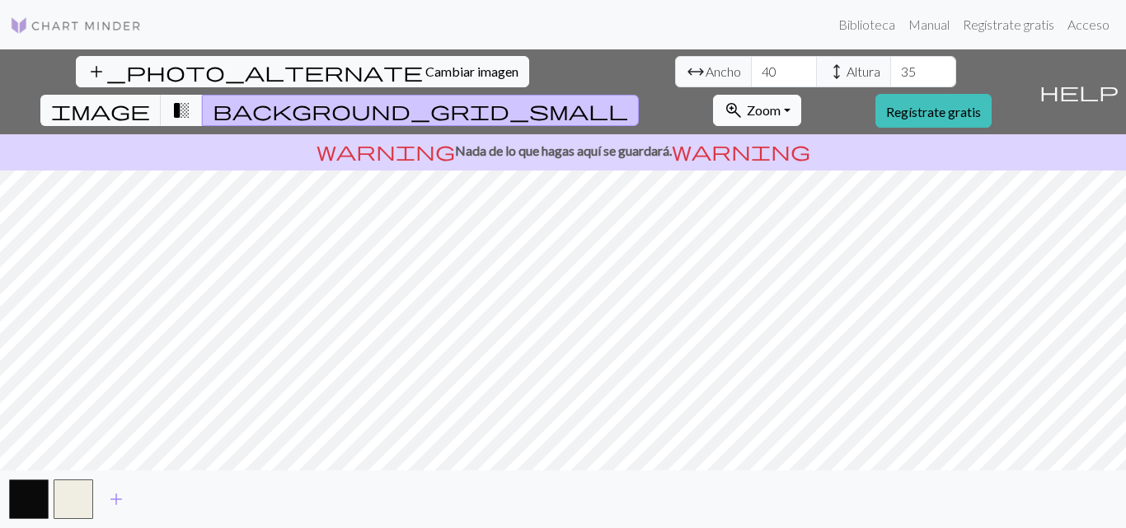
click at [801, 95] on button "zoom_in Zoom Zoom" at bounding box center [757, 110] width 88 height 31
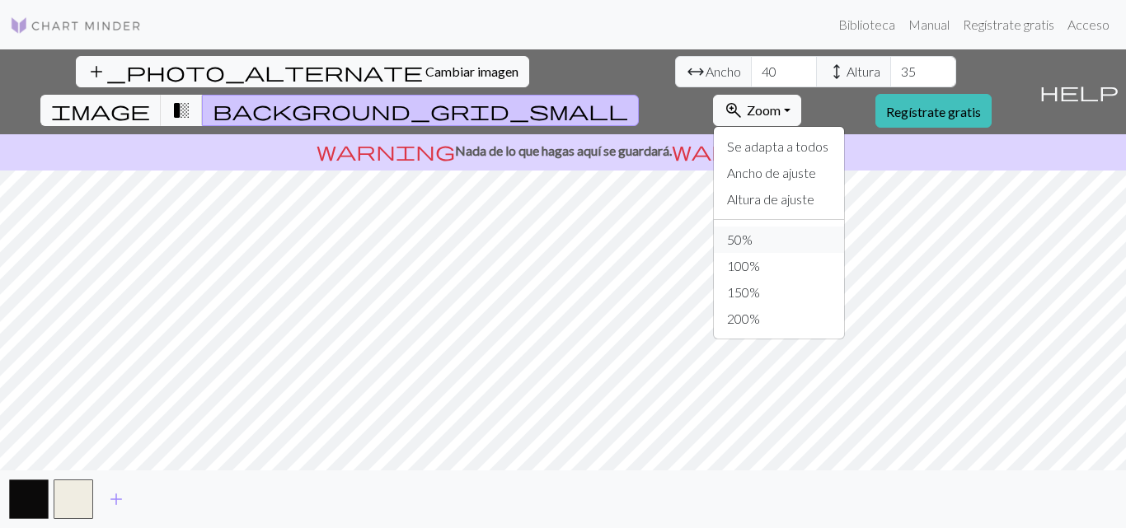
click at [752, 232] on font "50%" at bounding box center [740, 240] width 26 height 16
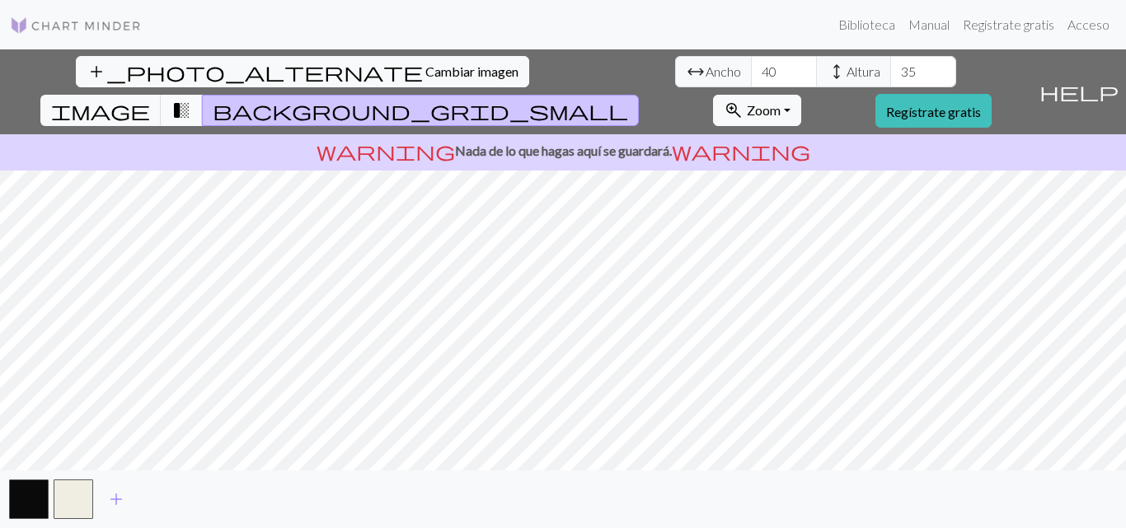
click at [191, 99] on span "transition_fade" at bounding box center [181, 110] width 20 height 23
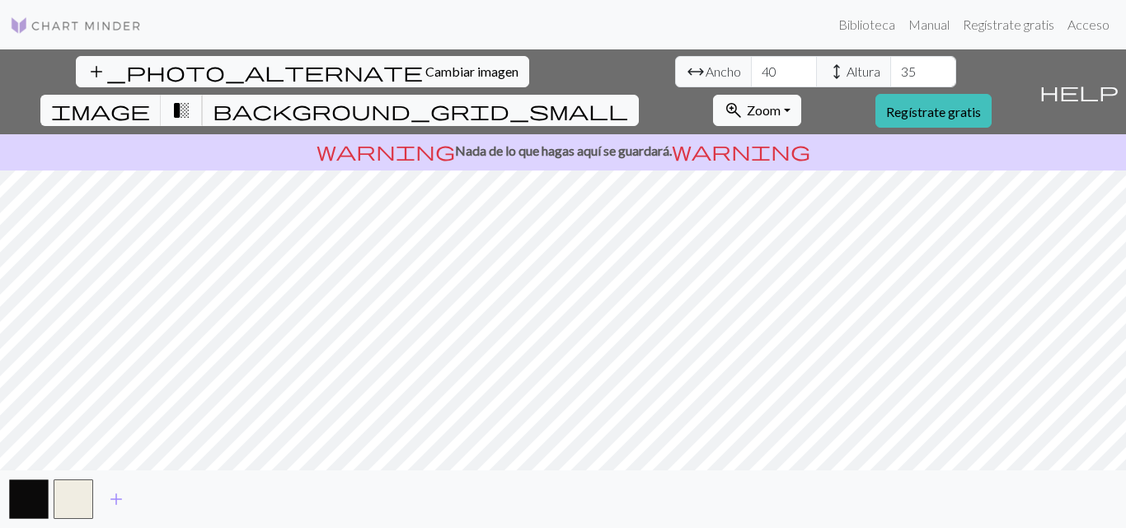
click at [191, 99] on span "transition_fade" at bounding box center [181, 110] width 20 height 23
click at [150, 99] on span "image" at bounding box center [100, 110] width 99 height 23
click at [191, 99] on span "transition_fade" at bounding box center [181, 110] width 20 height 23
click at [628, 99] on span "background_grid_small" at bounding box center [420, 110] width 415 height 23
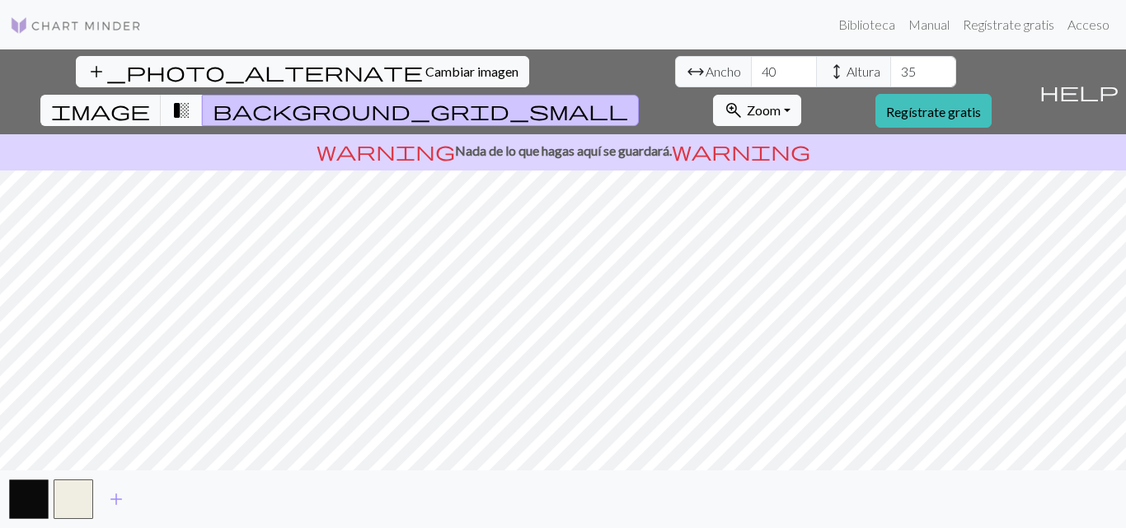
click at [191, 99] on span "transition_fade" at bounding box center [181, 110] width 20 height 23
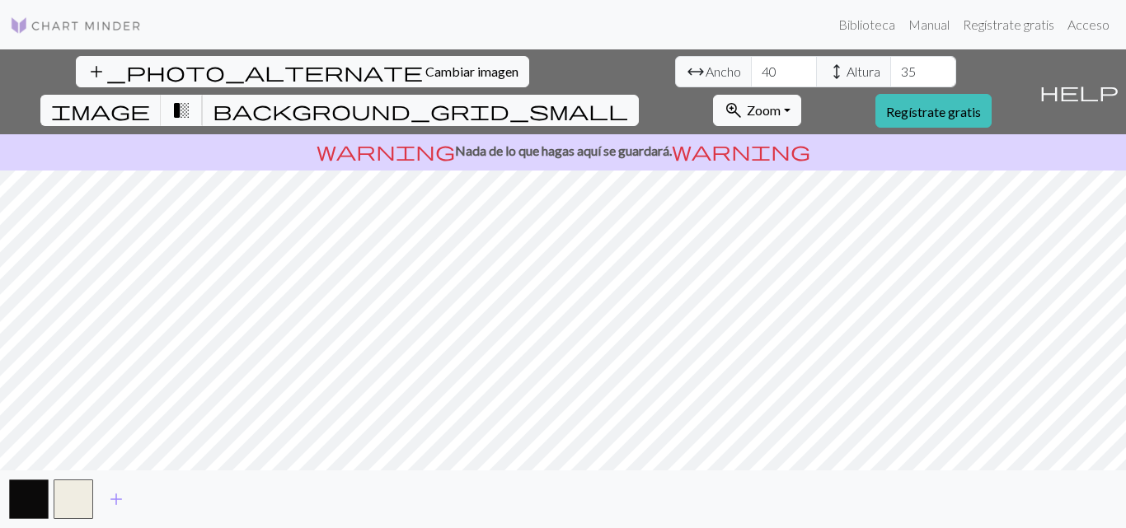
click at [191, 99] on span "transition_fade" at bounding box center [181, 110] width 20 height 23
click at [801, 95] on button "zoom_in Zoom Zoom" at bounding box center [757, 110] width 88 height 31
click at [981, 104] on font "Regístrate gratis" at bounding box center [933, 112] width 95 height 16
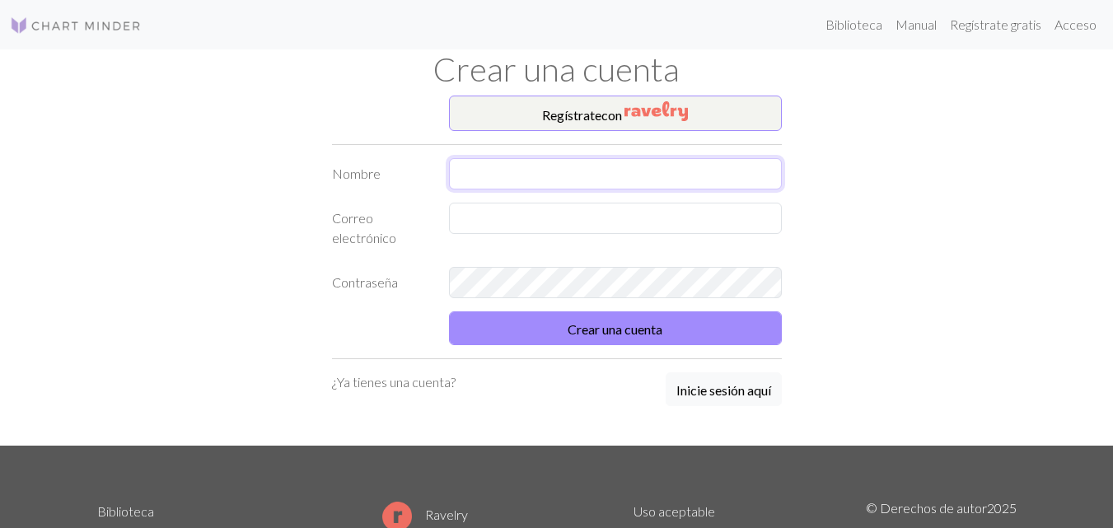
click at [581, 166] on input "text" at bounding box center [615, 173] width 333 height 31
type input "[PERSON_NAME]"
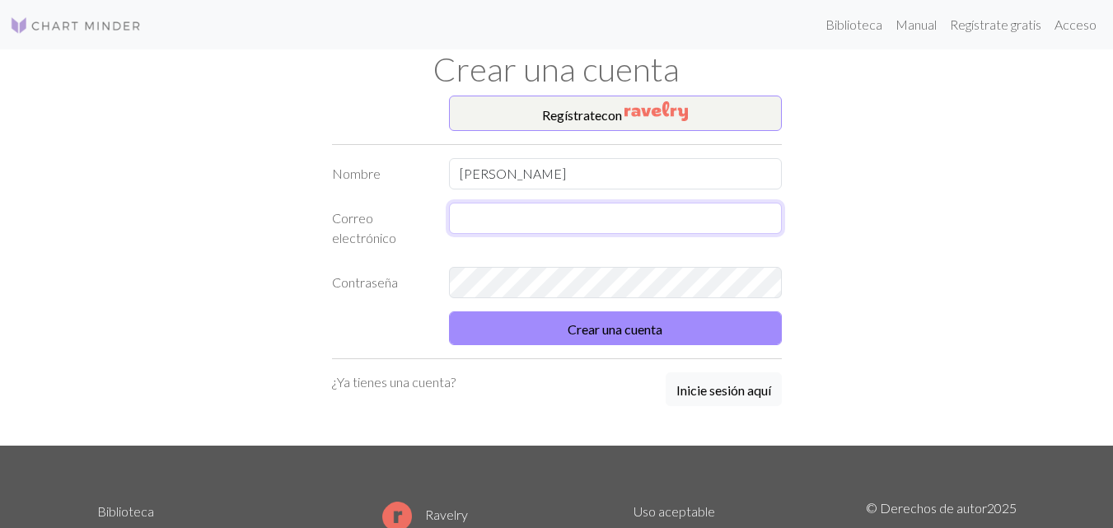
click at [537, 220] on input "text" at bounding box center [615, 218] width 333 height 31
type input "erikadg71@gmail.com"
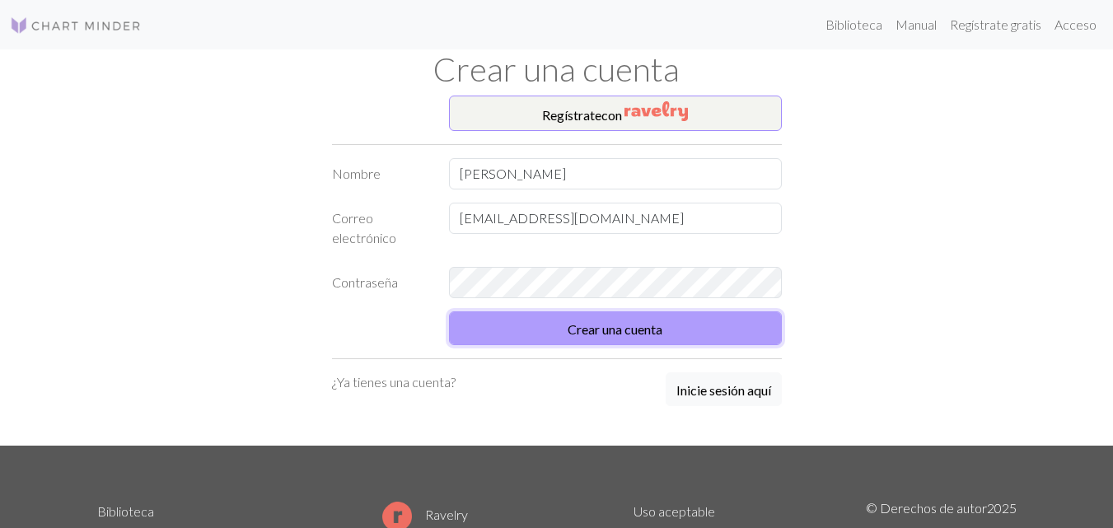
click at [573, 331] on font "Crear una cuenta" at bounding box center [615, 329] width 95 height 16
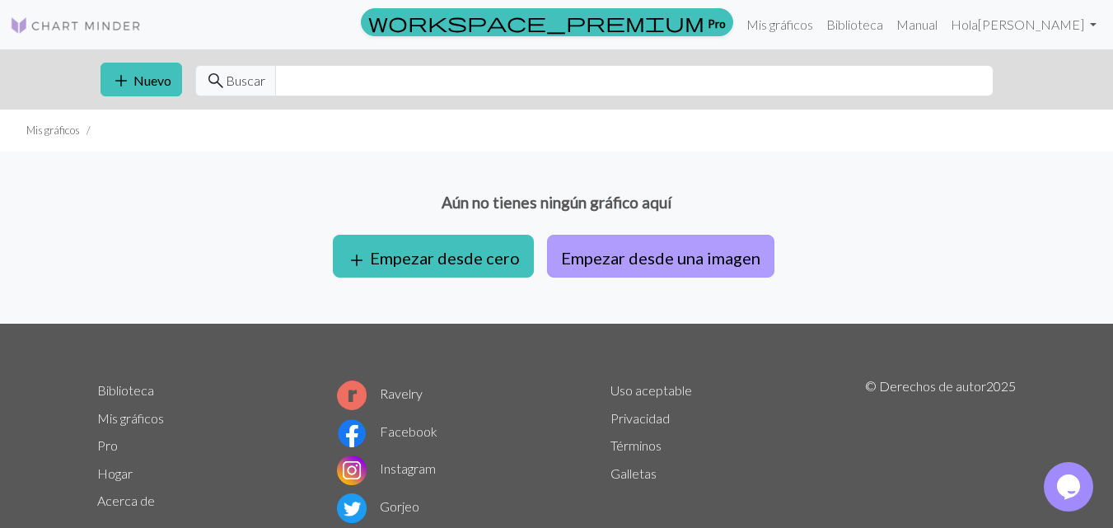
click at [633, 266] on font "Empezar desde una imagen" at bounding box center [660, 258] width 199 height 20
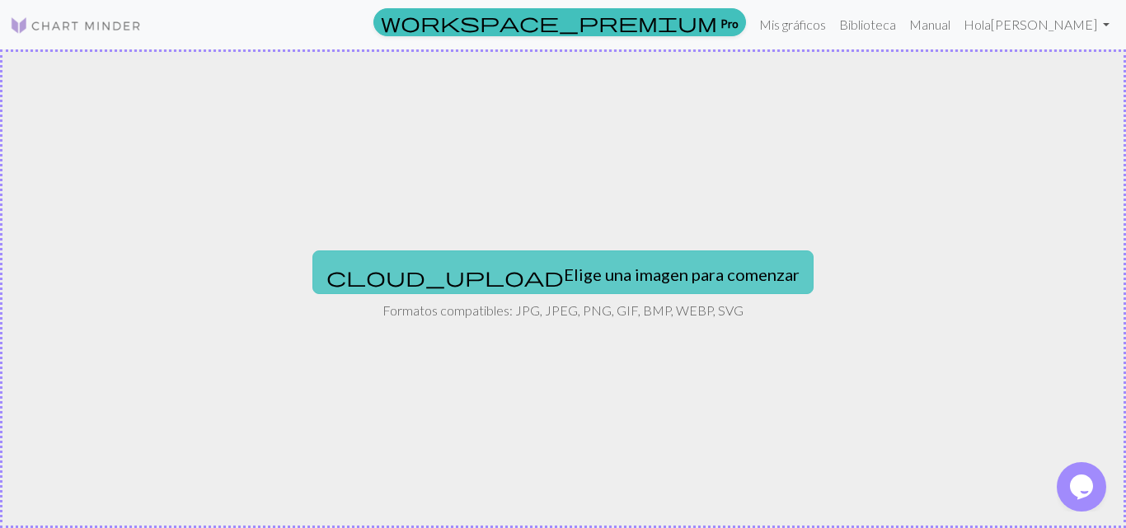
click at [628, 267] on font "Elige una imagen para comenzar" at bounding box center [682, 275] width 236 height 20
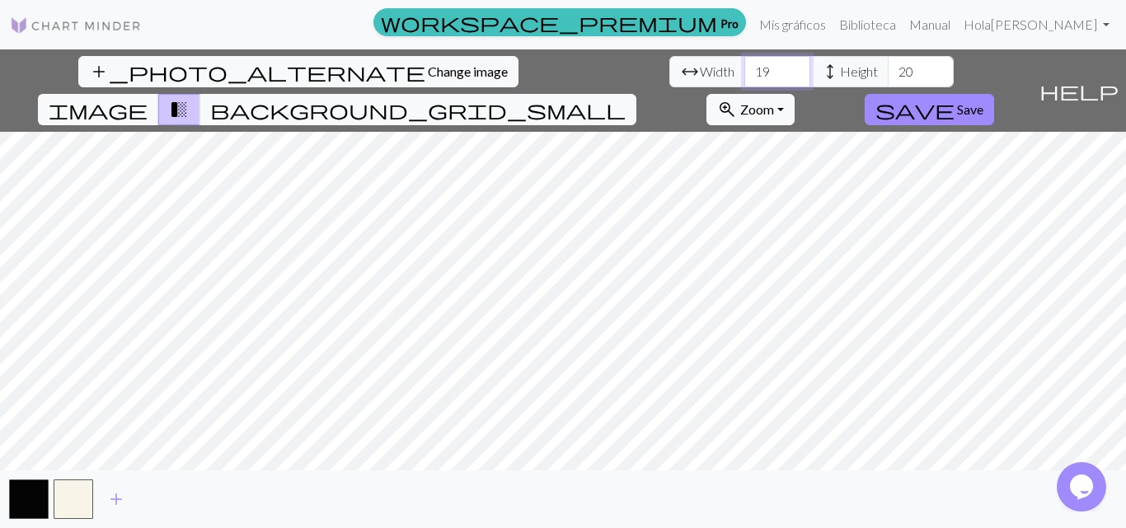
click at [744, 85] on input "19" at bounding box center [777, 71] width 66 height 31
drag, startPoint x: 354, startPoint y: 76, endPoint x: 333, endPoint y: 73, distance: 20.8
click at [744, 73] on input "19" at bounding box center [777, 71] width 66 height 31
type input "40"
click at [888, 73] on input "20" at bounding box center [921, 71] width 66 height 31
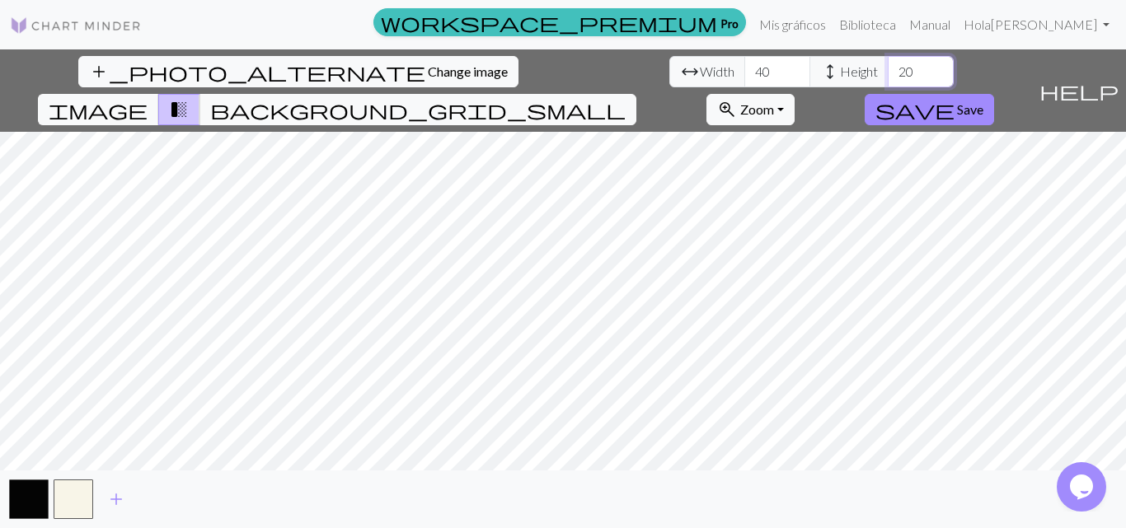
drag, startPoint x: 493, startPoint y: 73, endPoint x: 471, endPoint y: 73, distance: 21.4
click at [888, 73] on input "20" at bounding box center [921, 71] width 66 height 31
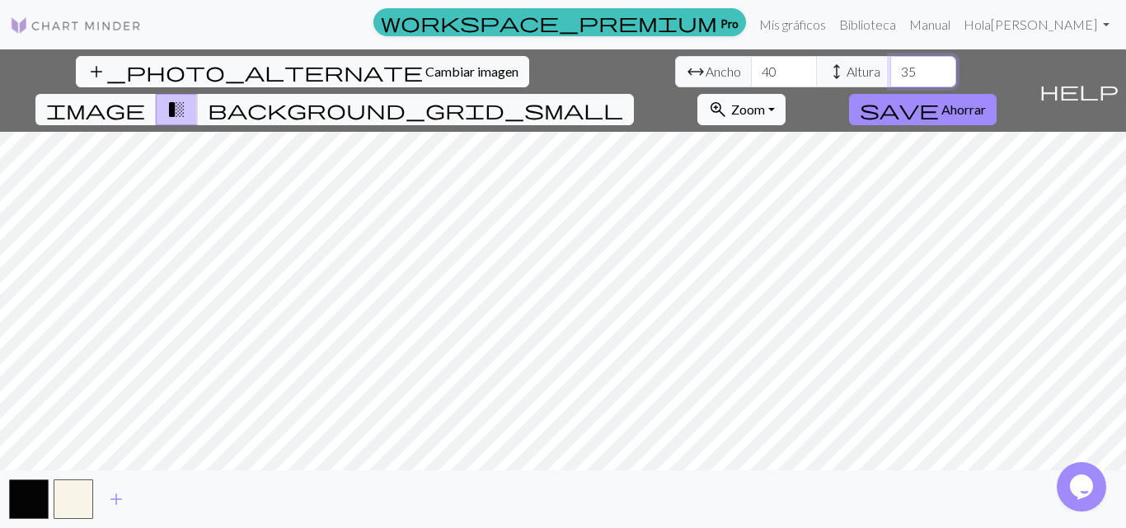
type input "35"
click at [785, 94] on button "zoom_in Zoom Zoom" at bounding box center [741, 109] width 88 height 31
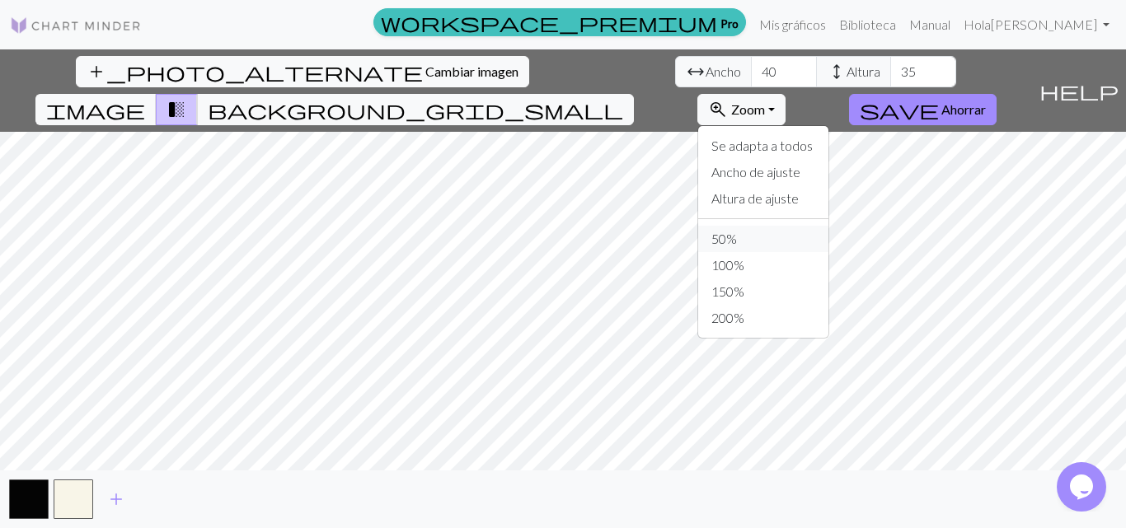
click at [737, 231] on font "50%" at bounding box center [724, 239] width 26 height 16
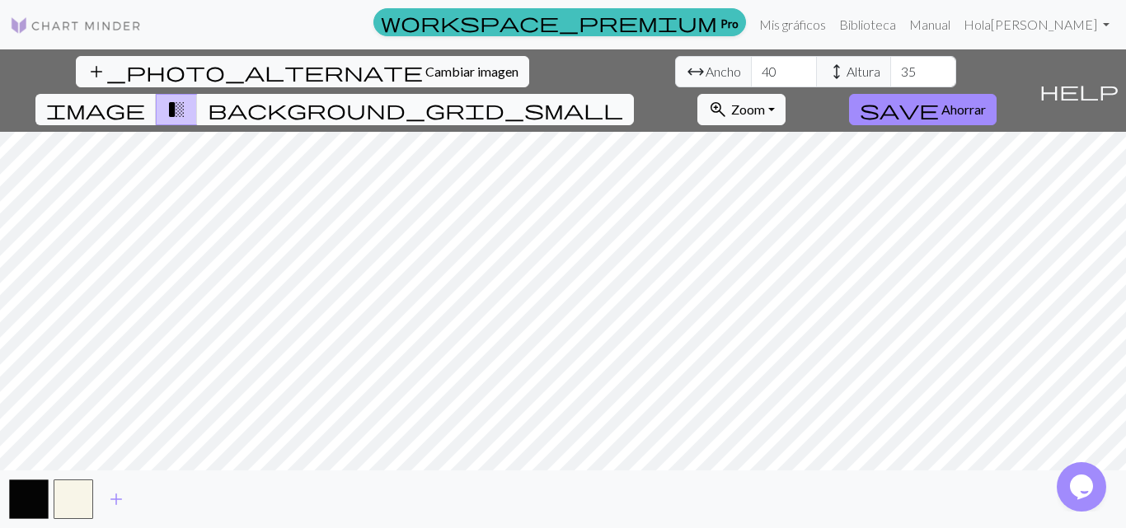
click at [623, 98] on span "background_grid_small" at bounding box center [415, 109] width 415 height 23
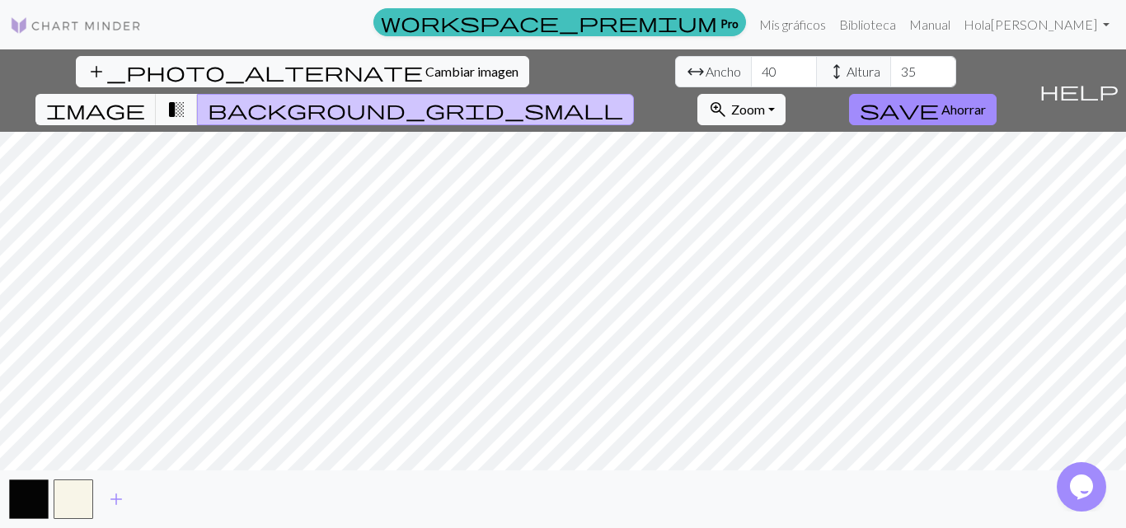
click at [634, 94] on button "background_grid_small" at bounding box center [415, 109] width 437 height 31
click at [198, 94] on button "transition_fade" at bounding box center [177, 109] width 42 height 31
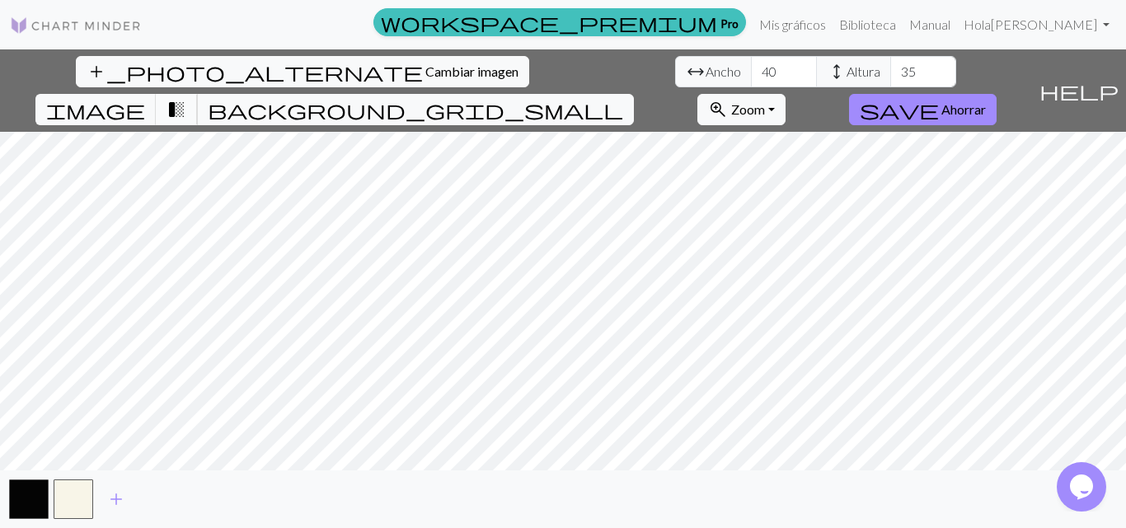
click at [186, 98] on span "transition_fade" at bounding box center [176, 109] width 20 height 23
click at [157, 94] on button "image" at bounding box center [95, 109] width 121 height 31
click at [186, 98] on span "transition_fade" at bounding box center [176, 109] width 20 height 23
click at [623, 98] on span "background_grid_small" at bounding box center [415, 109] width 415 height 23
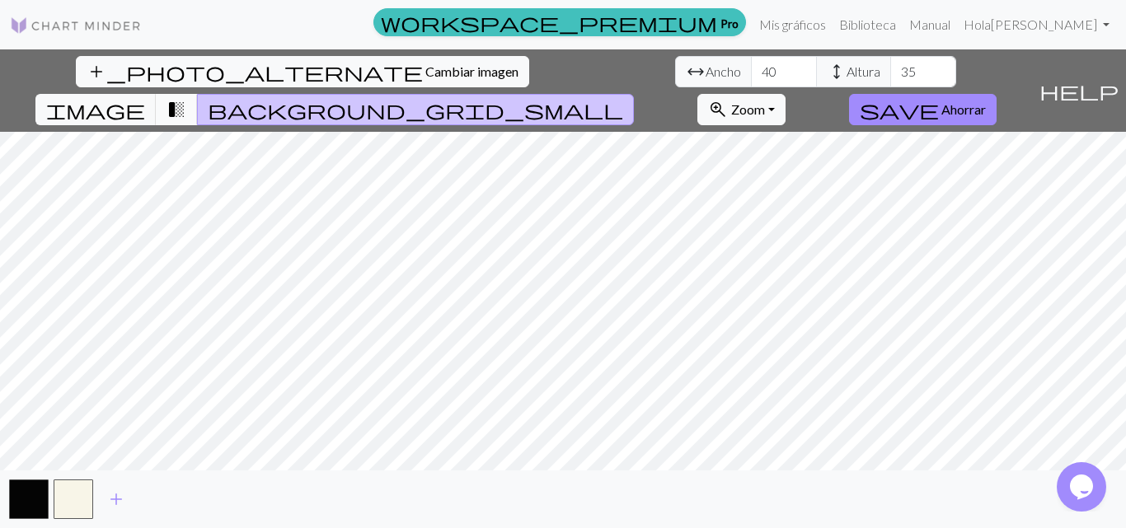
click at [186, 98] on span "transition_fade" at bounding box center [176, 109] width 20 height 23
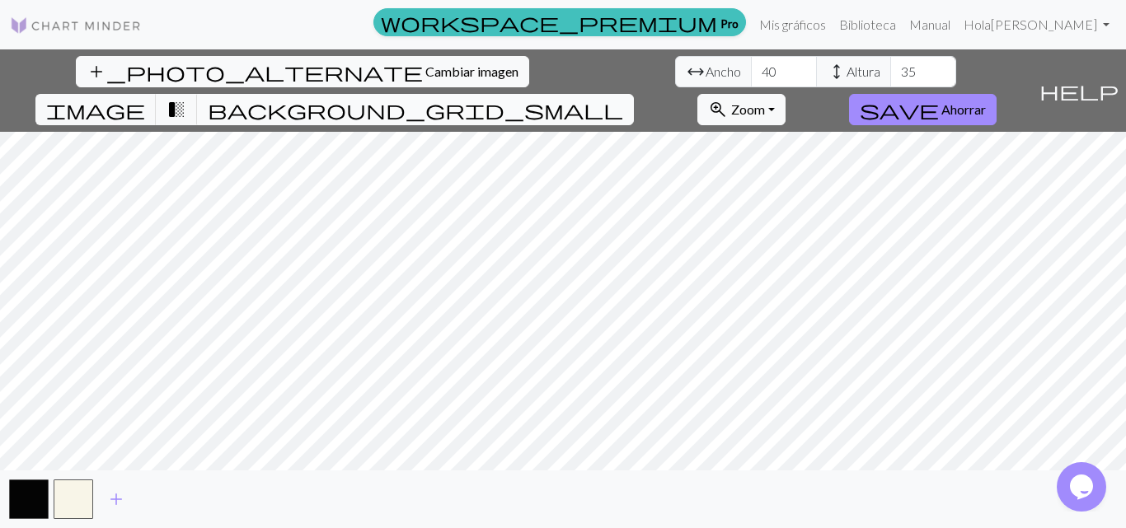
click at [623, 98] on span "background_grid_small" at bounding box center [415, 109] width 415 height 23
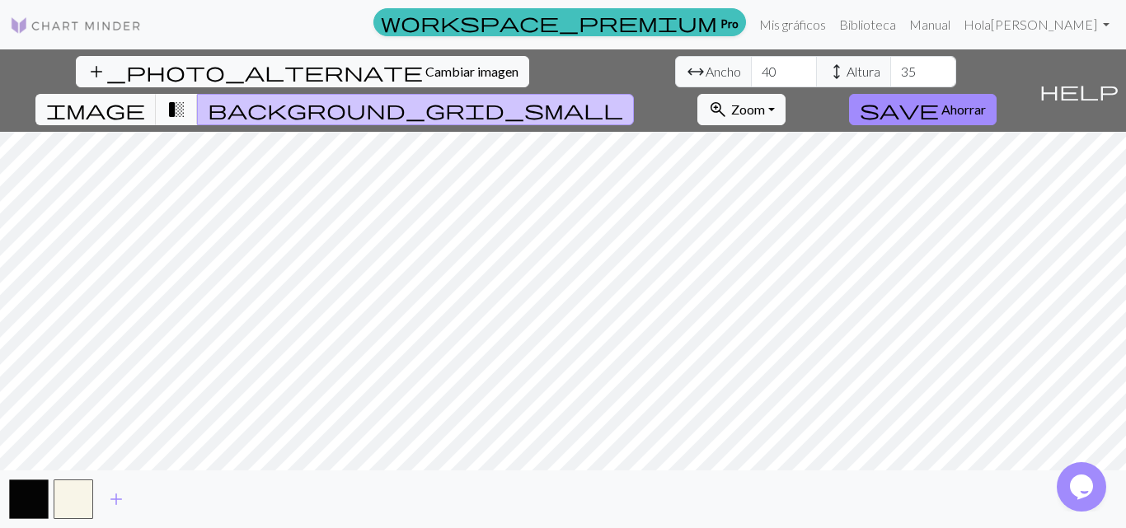
click at [186, 98] on span "transition_fade" at bounding box center [176, 109] width 20 height 23
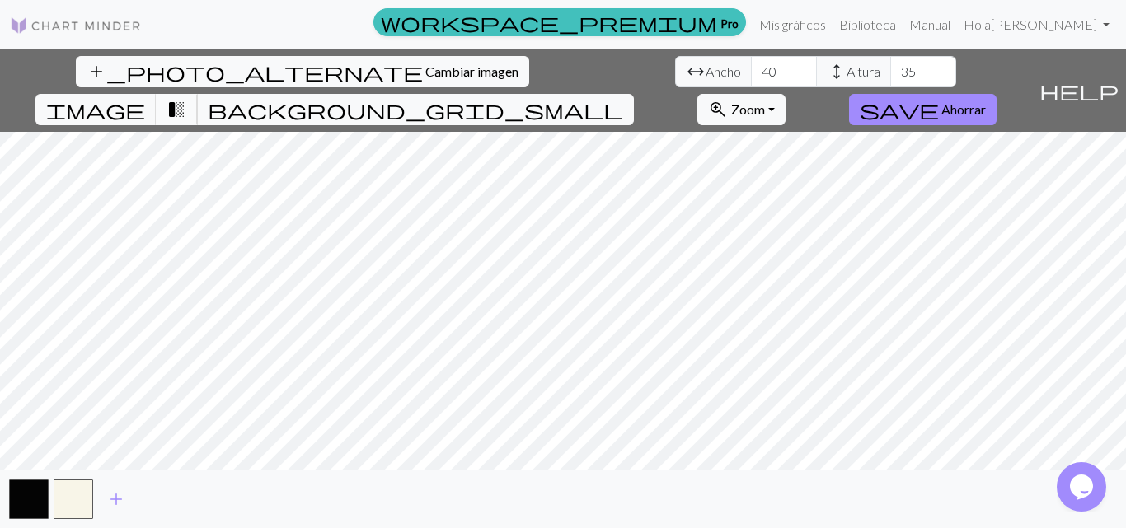
click at [186, 98] on span "transition_fade" at bounding box center [176, 109] width 20 height 23
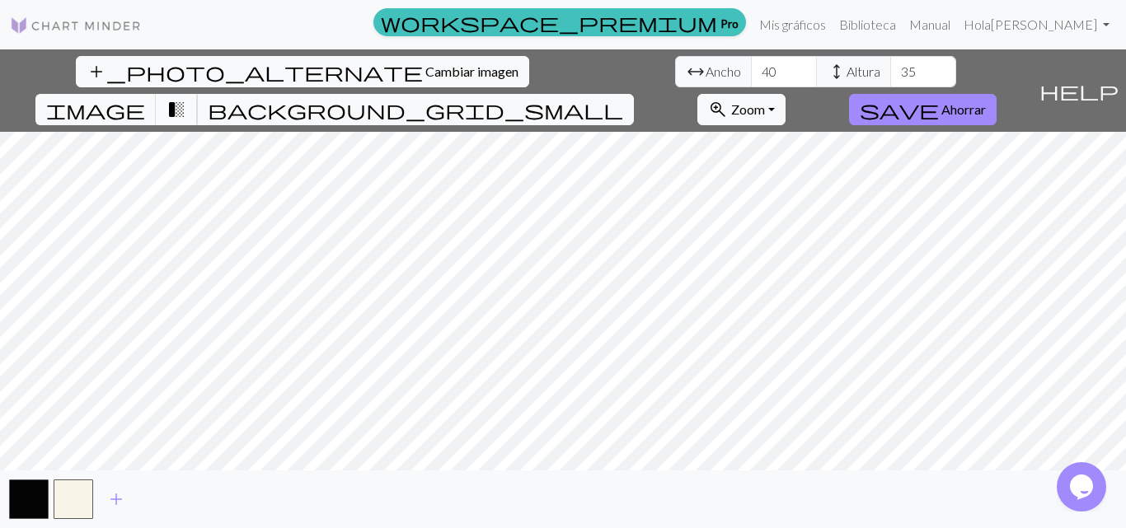
click at [186, 98] on span "transition_fade" at bounding box center [176, 109] width 20 height 23
click at [198, 94] on button "transition_fade" at bounding box center [177, 109] width 42 height 31
click at [765, 101] on font "Zoom" at bounding box center [748, 109] width 34 height 16
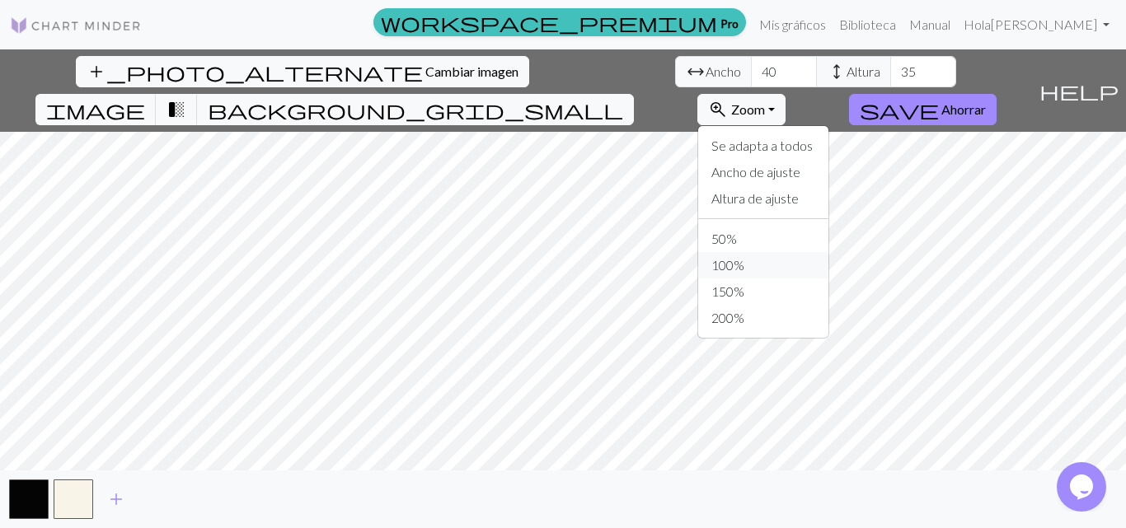
click at [744, 257] on font "100%" at bounding box center [727, 265] width 33 height 16
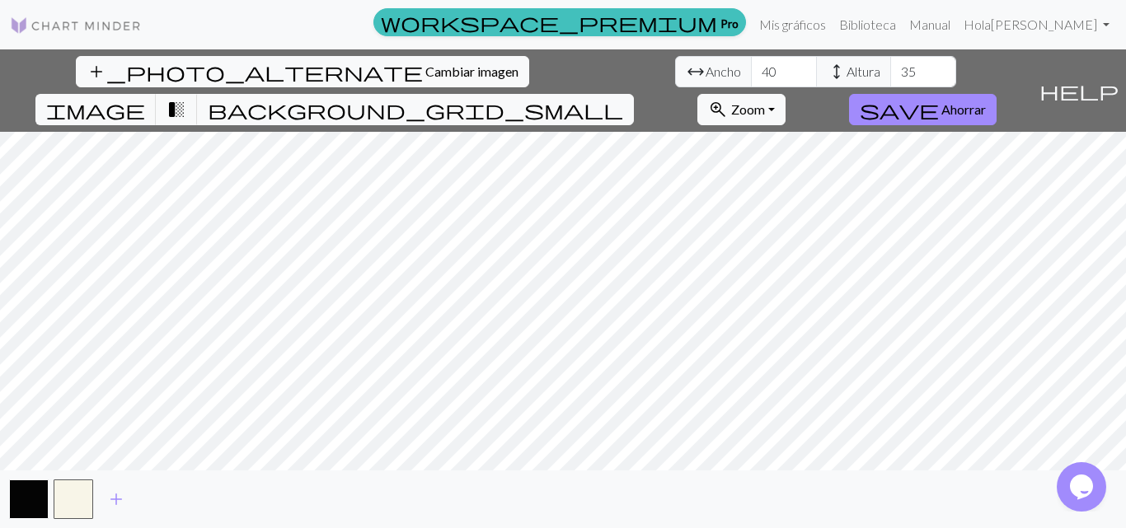
click at [17, 490] on button "button" at bounding box center [29, 500] width 40 height 40
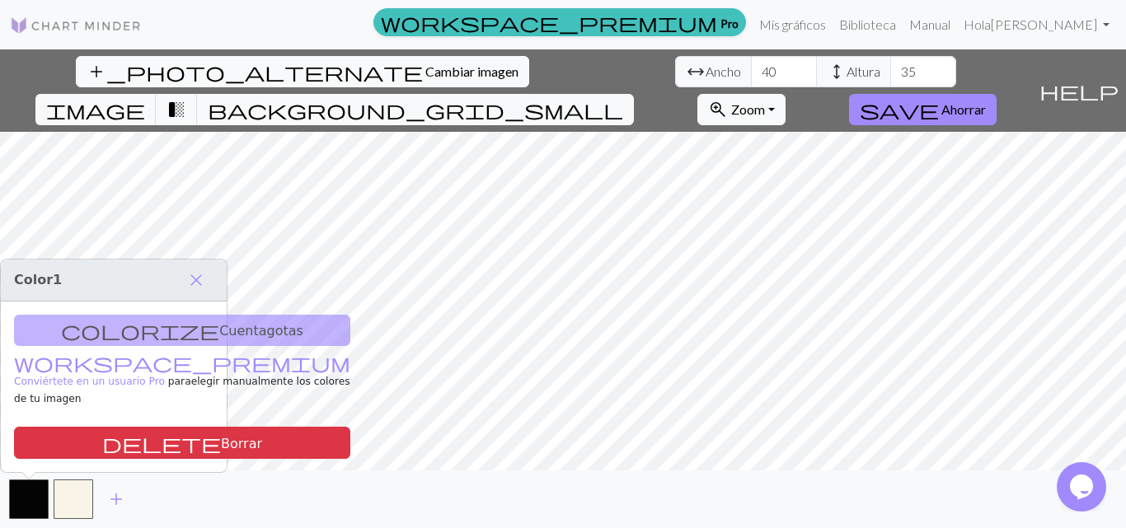
click at [177, 340] on div "colorize Cuentagotas workspace_premium Conviértete en un usuario Pro para elegi…" at bounding box center [114, 387] width 226 height 171
click at [179, 344] on div "colorize Cuentagotas workspace_premium Conviértete en un usuario Pro para elegi…" at bounding box center [114, 387] width 226 height 171
click at [160, 344] on div "colorize Cuentagotas workspace_premium Conviértete en un usuario Pro para elegi…" at bounding box center [114, 387] width 226 height 171
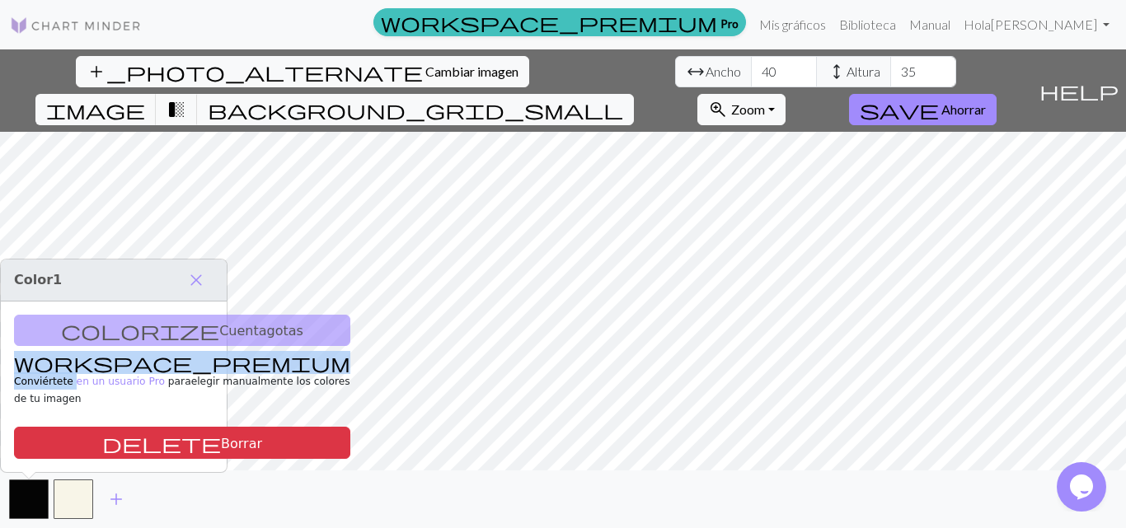
click at [160, 344] on div "colorize Cuentagotas workspace_premium Conviértete en un usuario Pro para elegi…" at bounding box center [114, 387] width 226 height 171
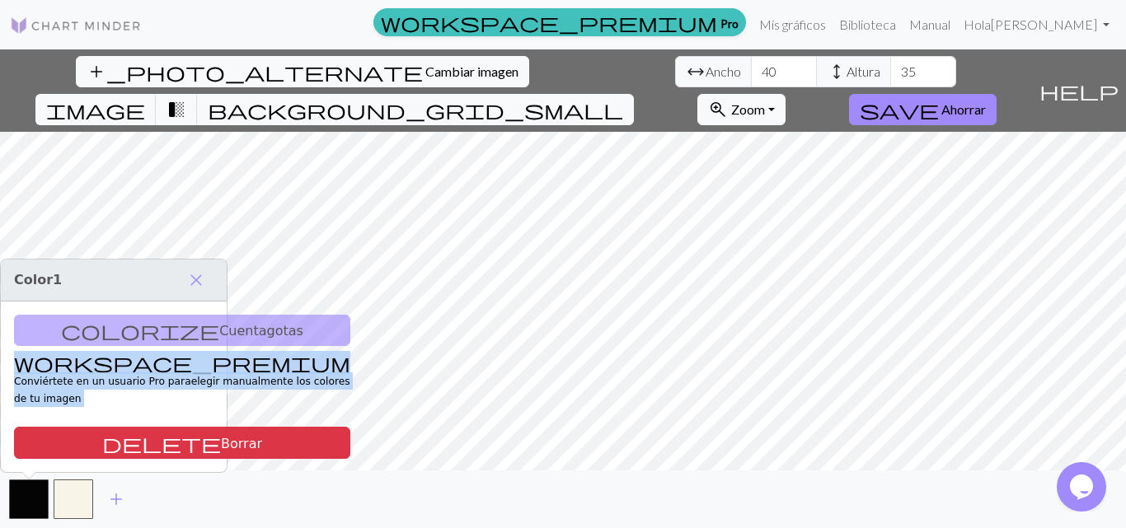
click at [160, 344] on div "colorize Cuentagotas workspace_premium Conviértete en un usuario Pro para elegi…" at bounding box center [114, 387] width 226 height 171
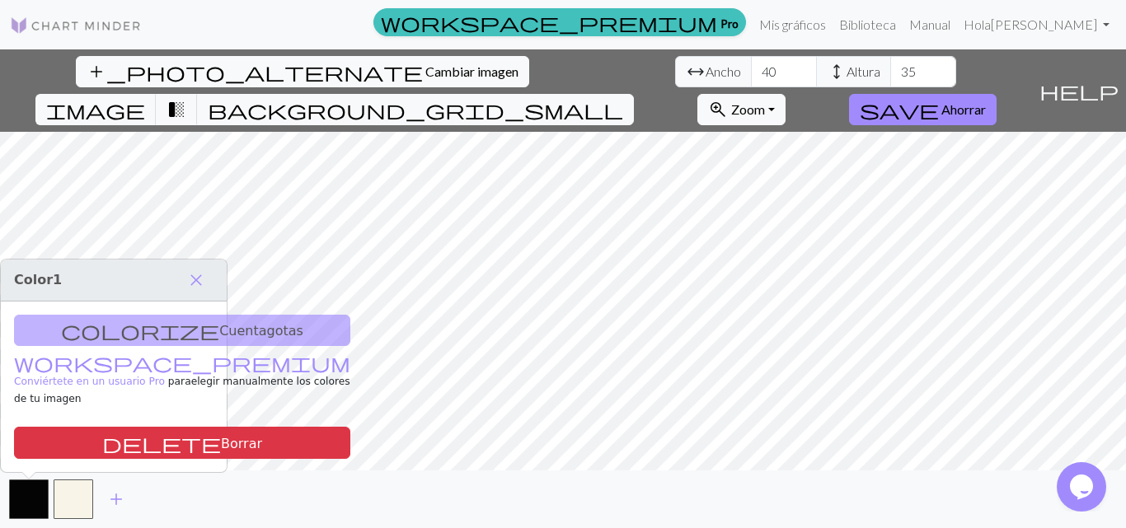
click at [160, 344] on div "colorize Cuentagotas workspace_premium Conviértete en un usuario Pro para elegi…" at bounding box center [114, 387] width 226 height 171
click at [193, 292] on span "close" at bounding box center [196, 280] width 20 height 23
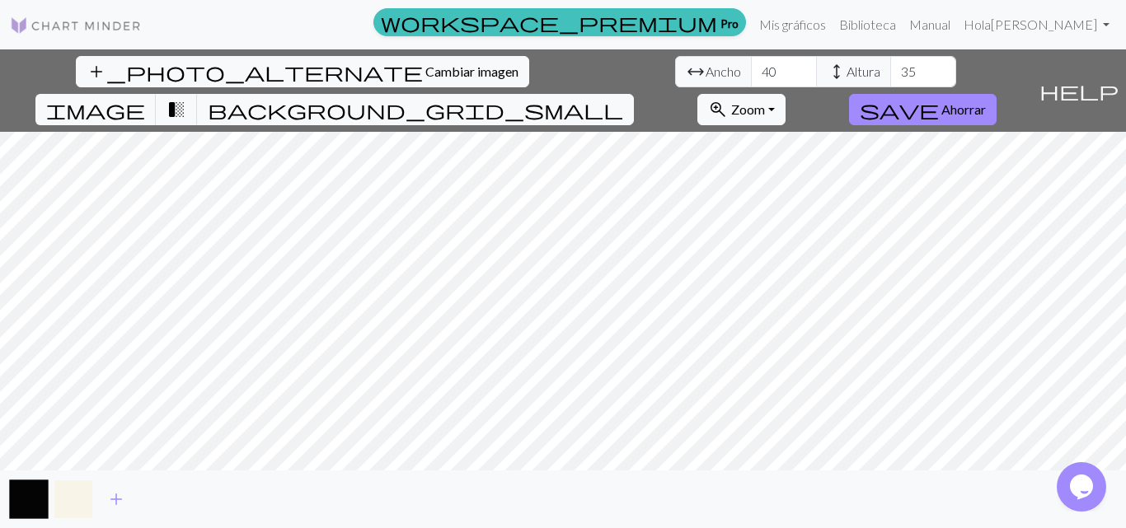
click at [63, 494] on button "button" at bounding box center [74, 500] width 40 height 40
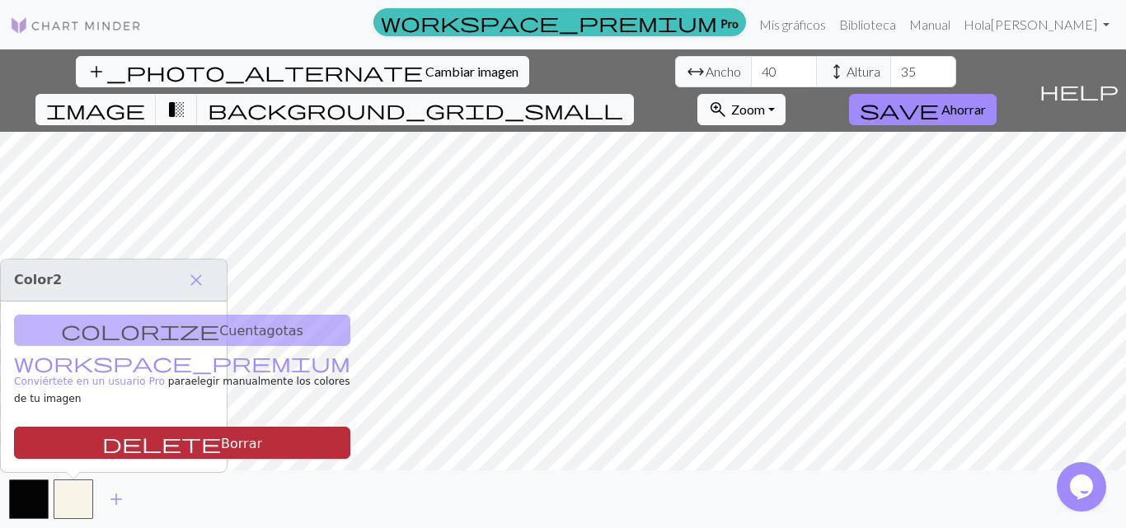
click at [102, 443] on span "delete" at bounding box center [161, 443] width 119 height 23
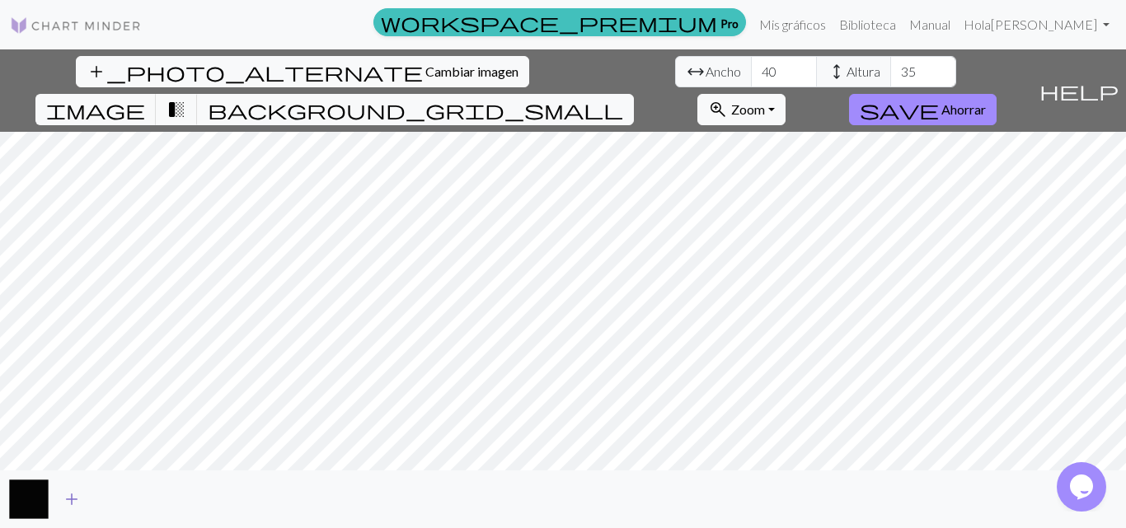
click at [69, 497] on span "add" at bounding box center [72, 499] width 20 height 23
click at [765, 101] on font "Zoom" at bounding box center [748, 109] width 34 height 16
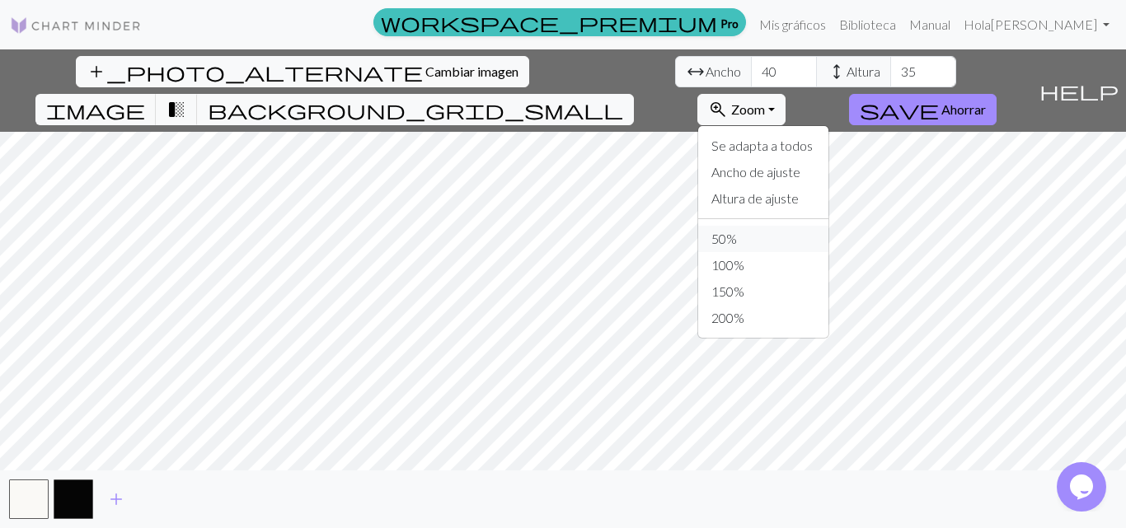
click at [828, 226] on button "50%" at bounding box center [763, 239] width 130 height 26
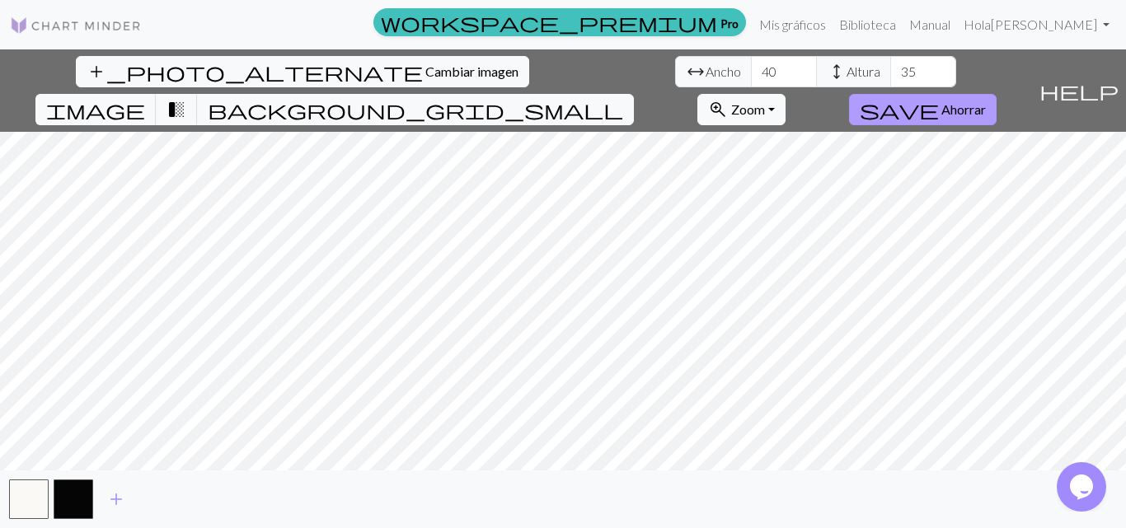
click at [986, 101] on font "Ahorrar" at bounding box center [963, 109] width 45 height 16
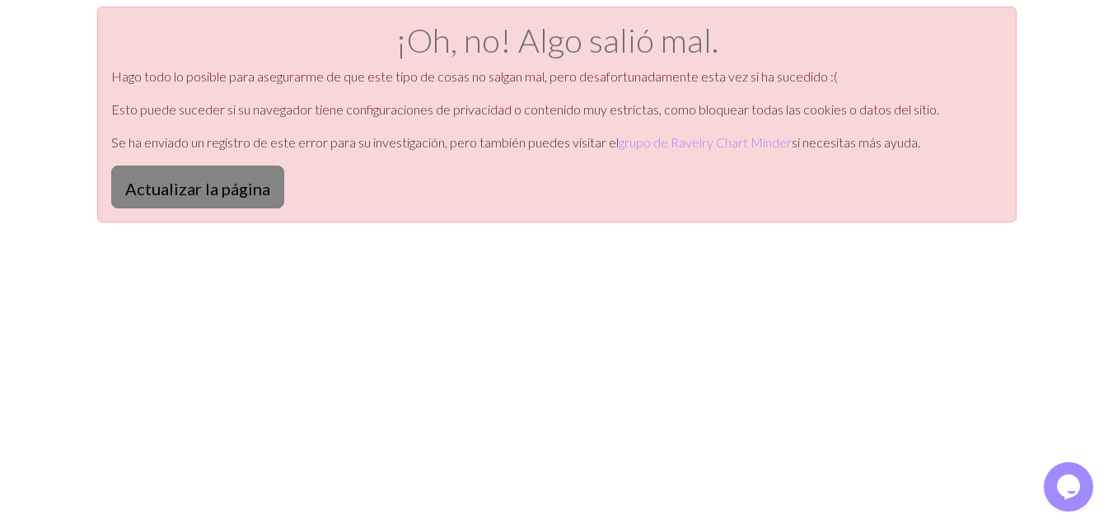
click at [232, 195] on font "Actualizar la página" at bounding box center [197, 189] width 145 height 20
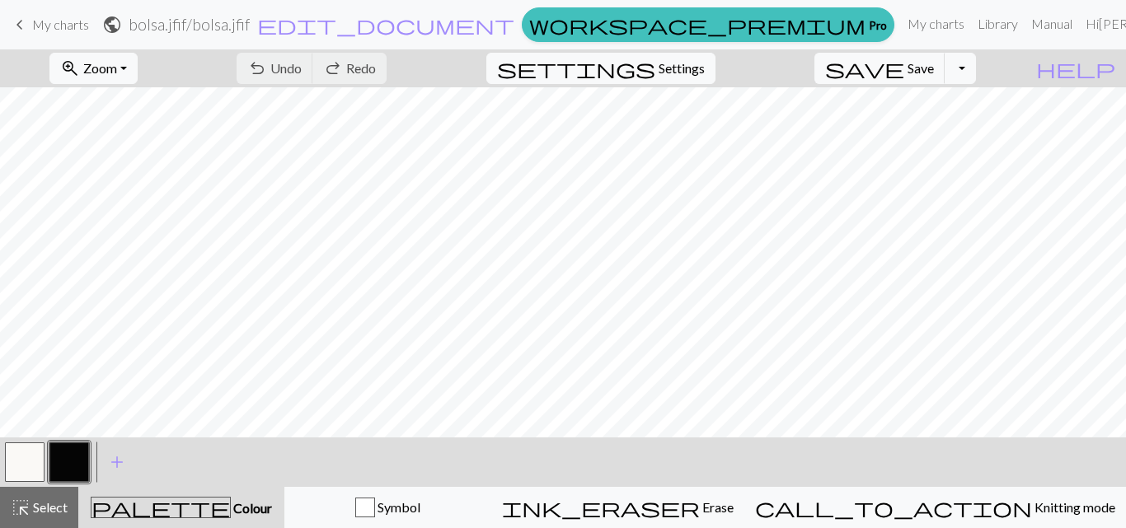
click at [196, 510] on span "palette" at bounding box center [160, 507] width 138 height 23
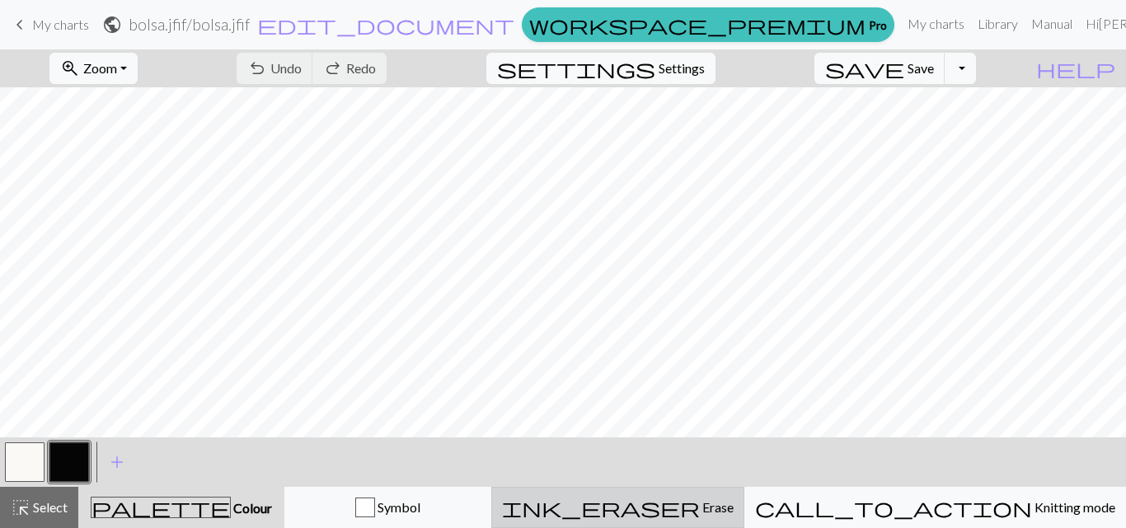
click at [733, 512] on div "ink_eraser Erase Erase" at bounding box center [618, 508] width 232 height 20
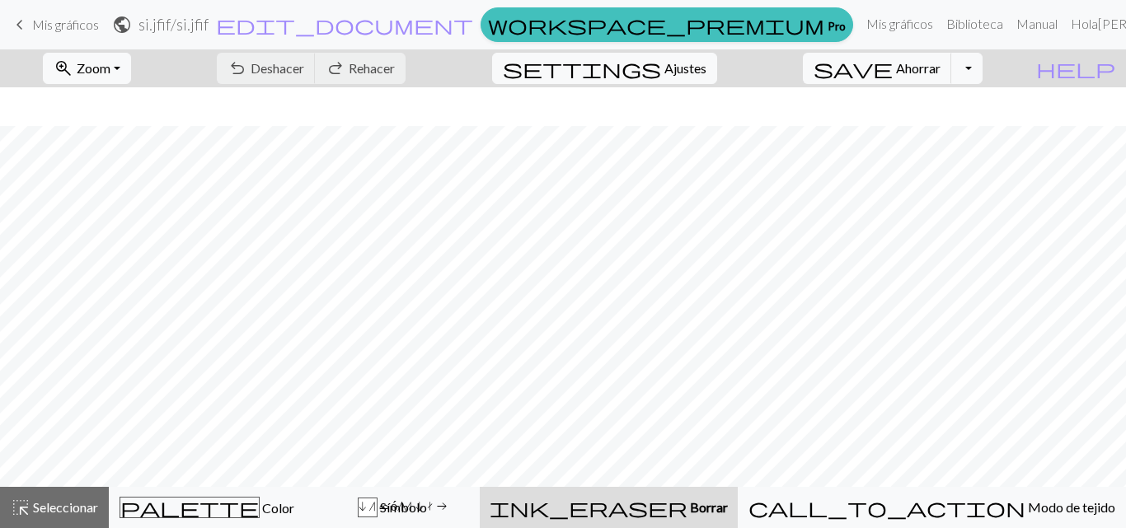
scroll to position [264, 0]
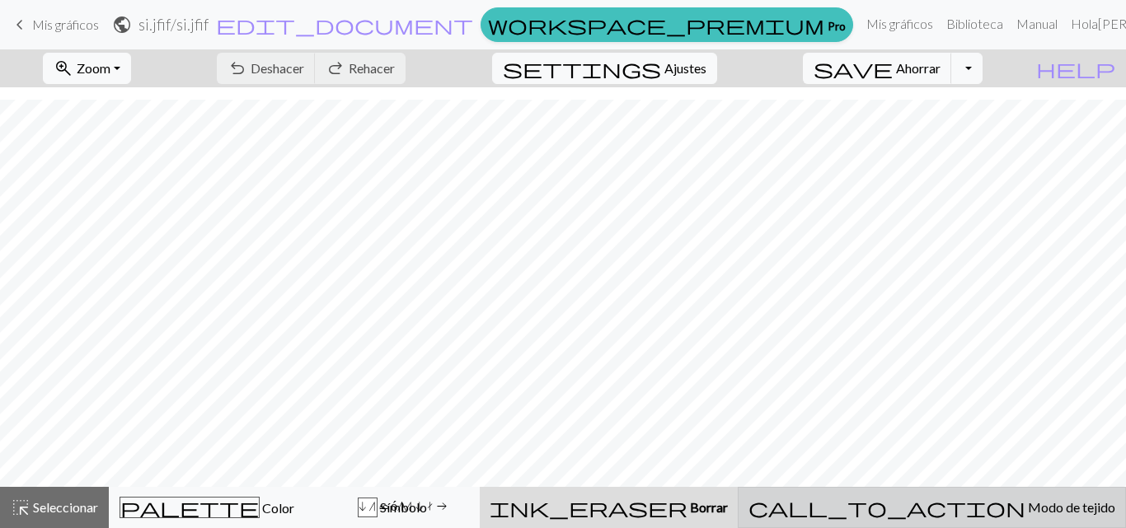
click at [1028, 510] on font "Modo de tejido" at bounding box center [1071, 507] width 87 height 16
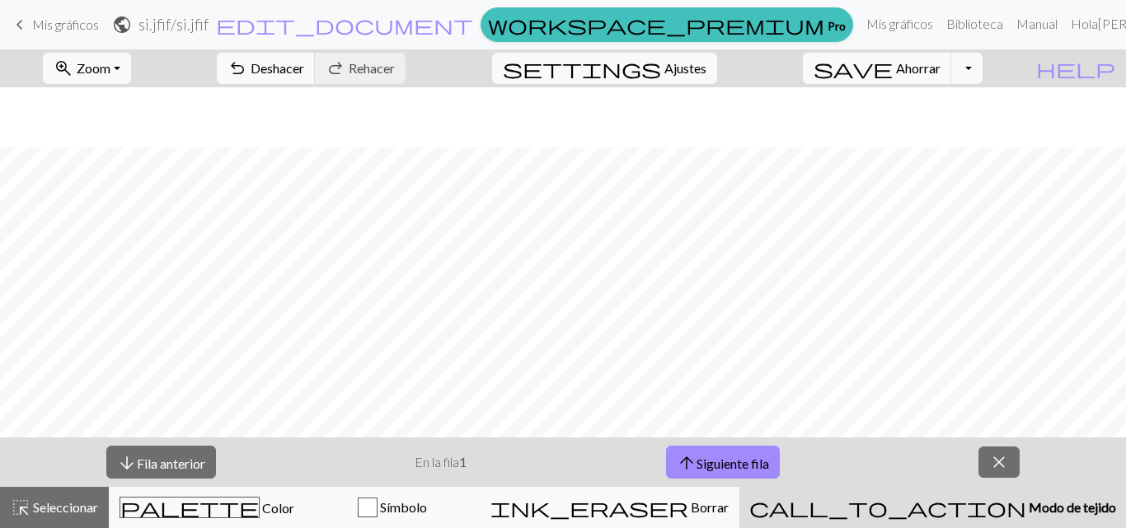
scroll to position [241, 0]
click at [377, 501] on div "button" at bounding box center [368, 508] width 20 height 20
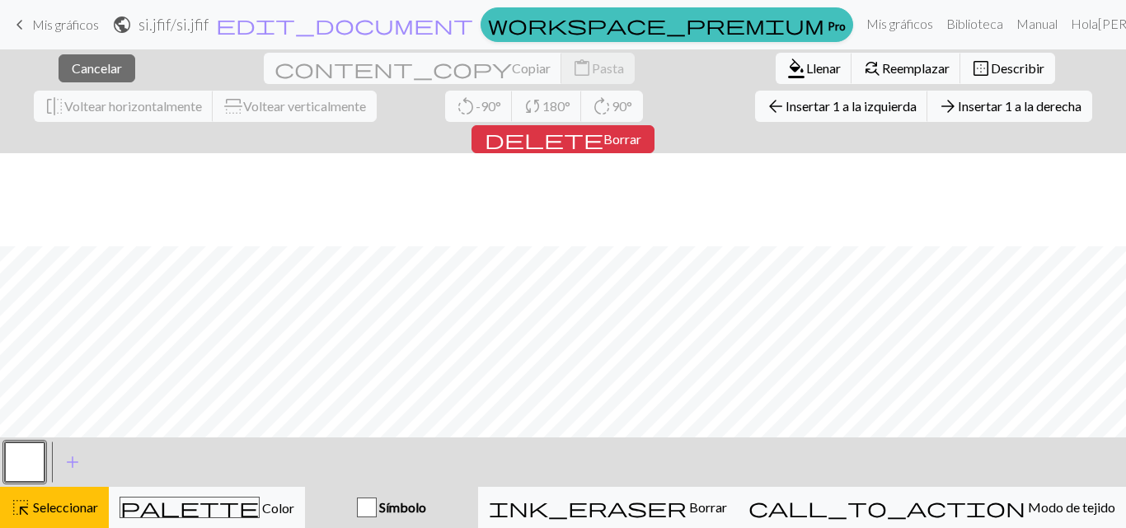
scroll to position [351, 0]
click at [472, 496] on button "Símbolo" at bounding box center [391, 507] width 173 height 41
click at [766, 106] on span "arrow_back" at bounding box center [776, 106] width 20 height 23
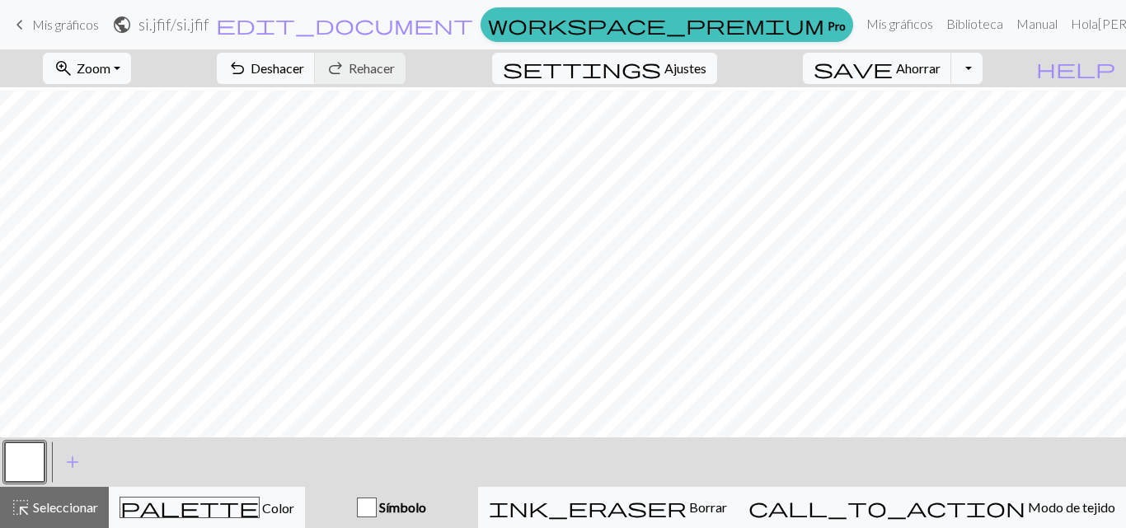
scroll to position [279, 0]
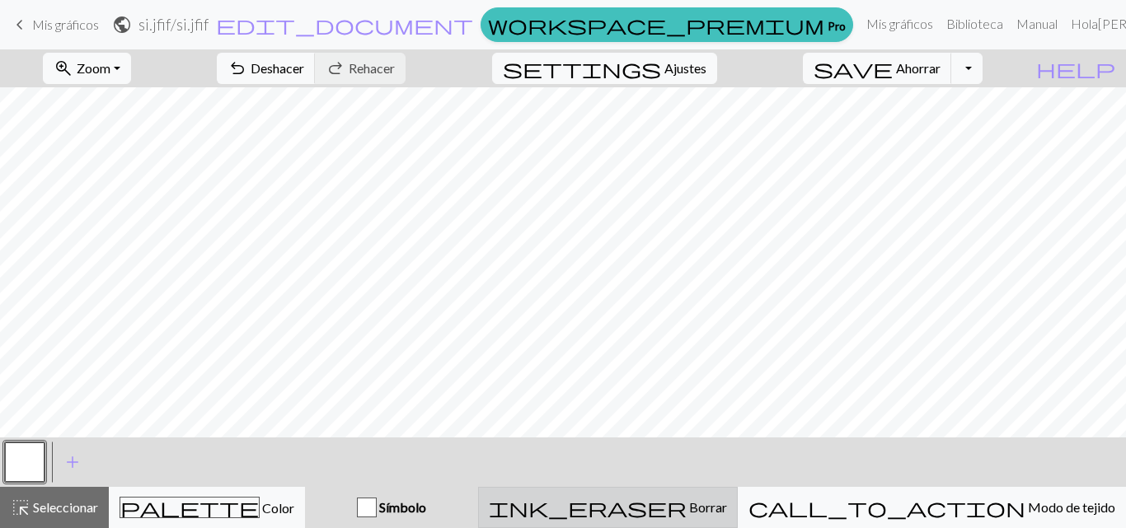
click at [700, 501] on div "ink_eraser Borrar Borrar" at bounding box center [608, 508] width 238 height 20
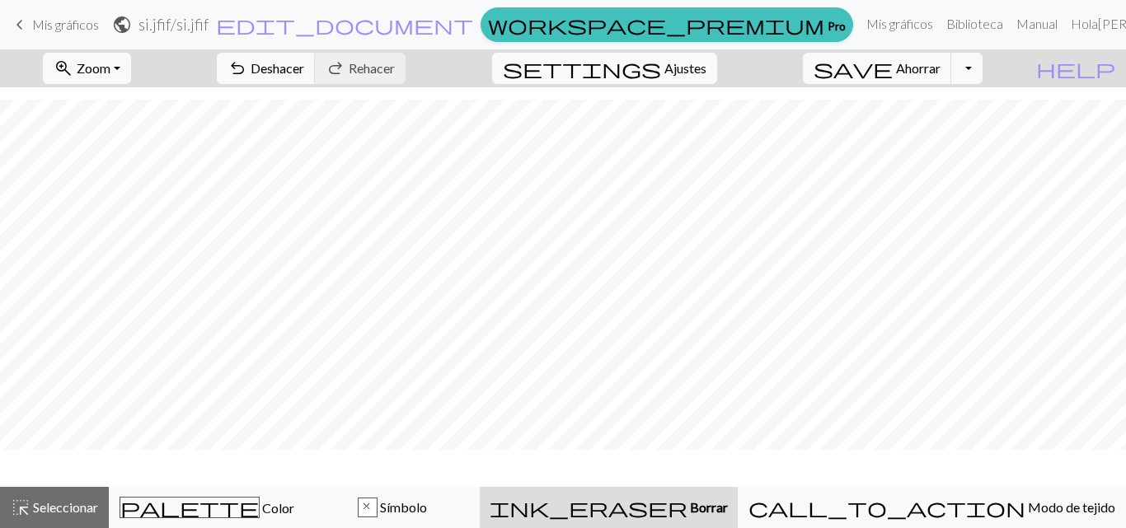
scroll to position [264, 0]
click at [304, 70] on font "Deshacer" at bounding box center [278, 68] width 54 height 16
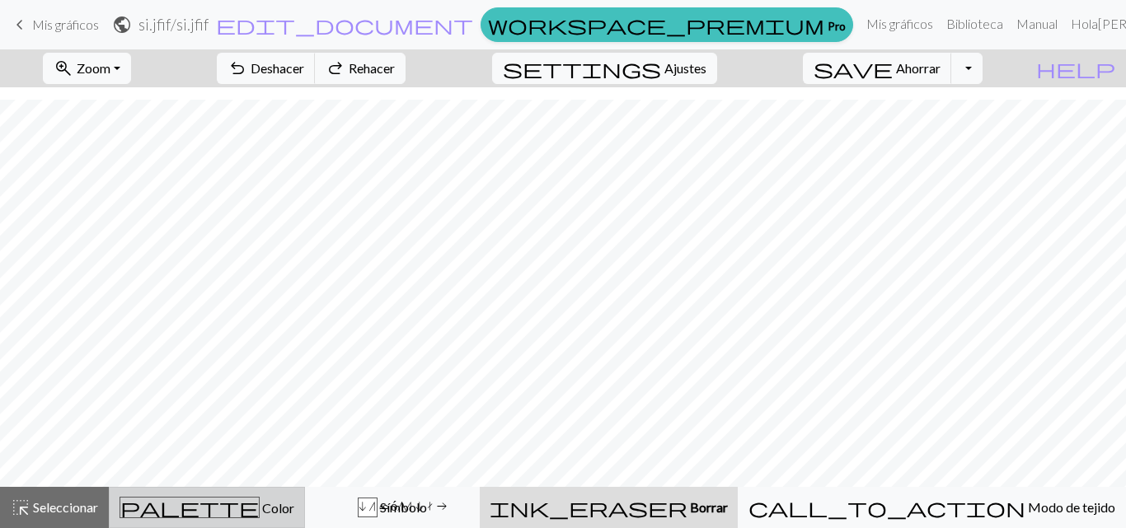
click at [211, 504] on span "palette" at bounding box center [189, 507] width 138 height 23
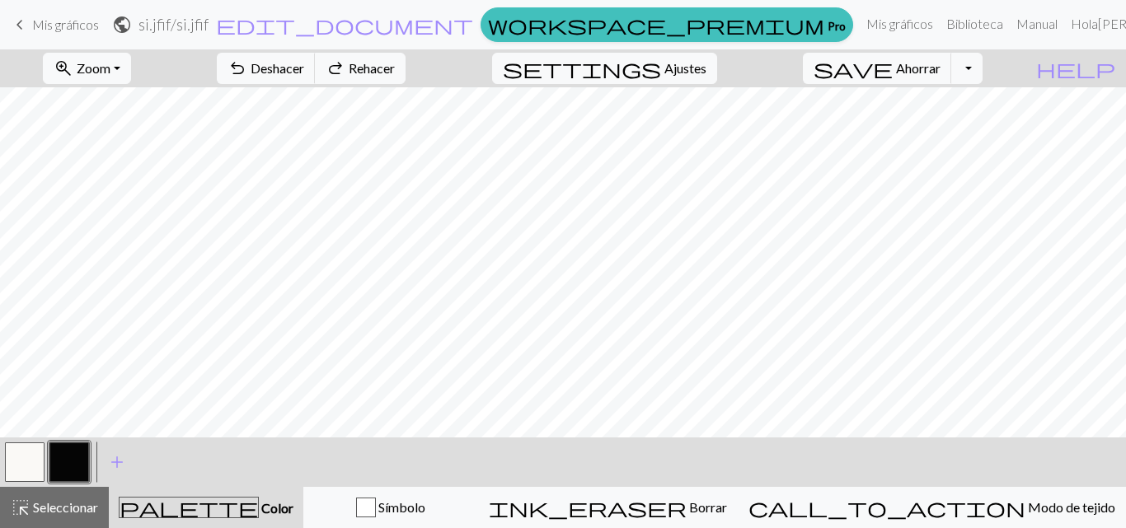
click at [60, 454] on button "button" at bounding box center [69, 463] width 40 height 40
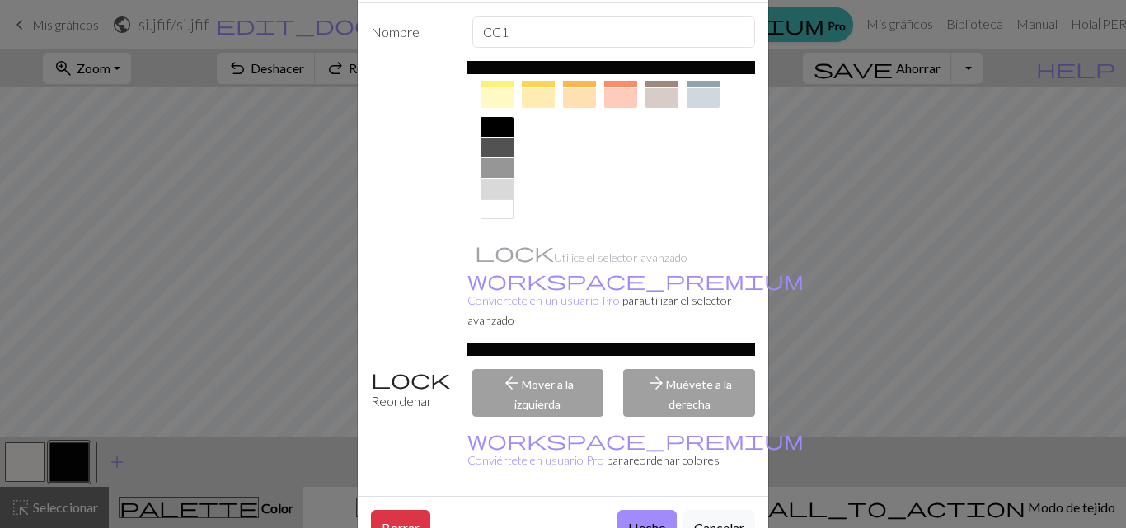
scroll to position [86, 0]
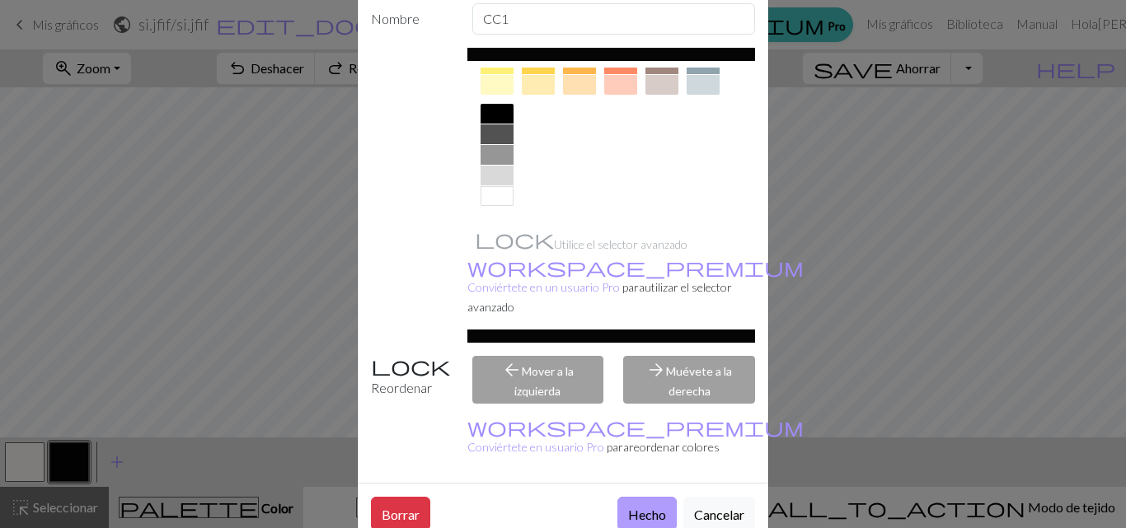
click at [631, 507] on font "Hecho" at bounding box center [647, 515] width 38 height 16
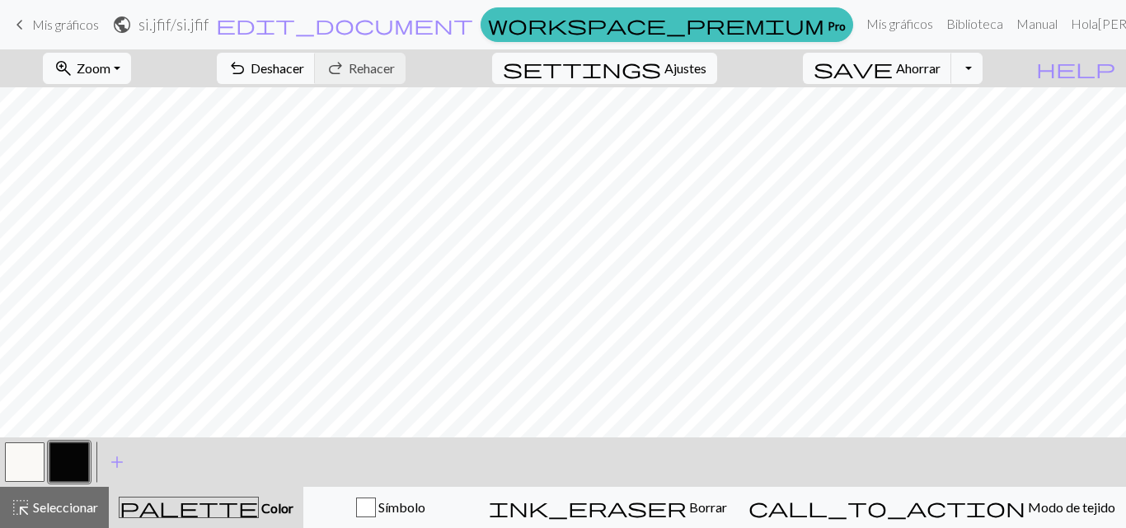
click at [31, 462] on button "button" at bounding box center [25, 463] width 40 height 40
click at [37, 456] on button "button" at bounding box center [25, 463] width 40 height 40
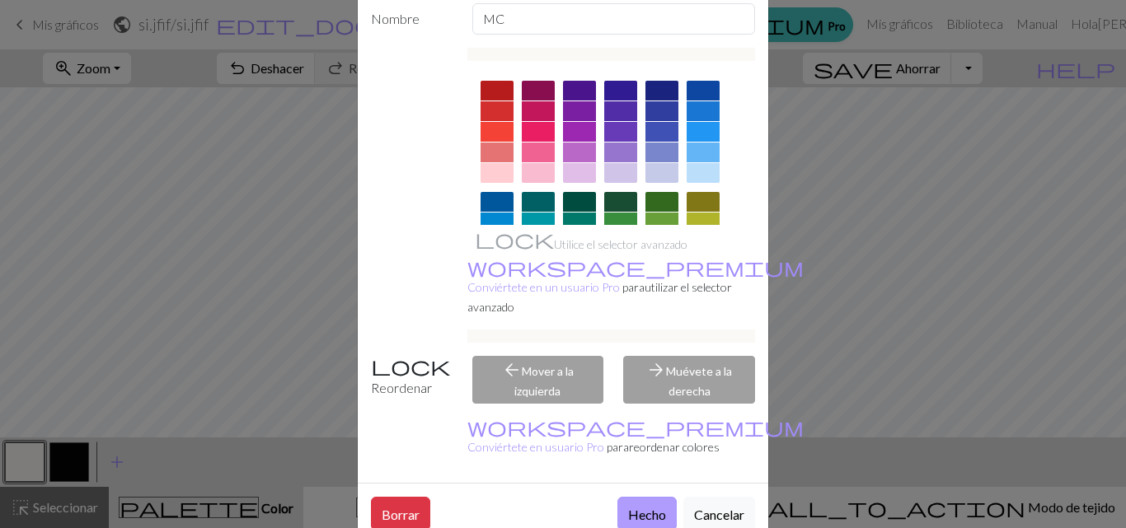
click at [644, 507] on font "Hecho" at bounding box center [647, 515] width 38 height 16
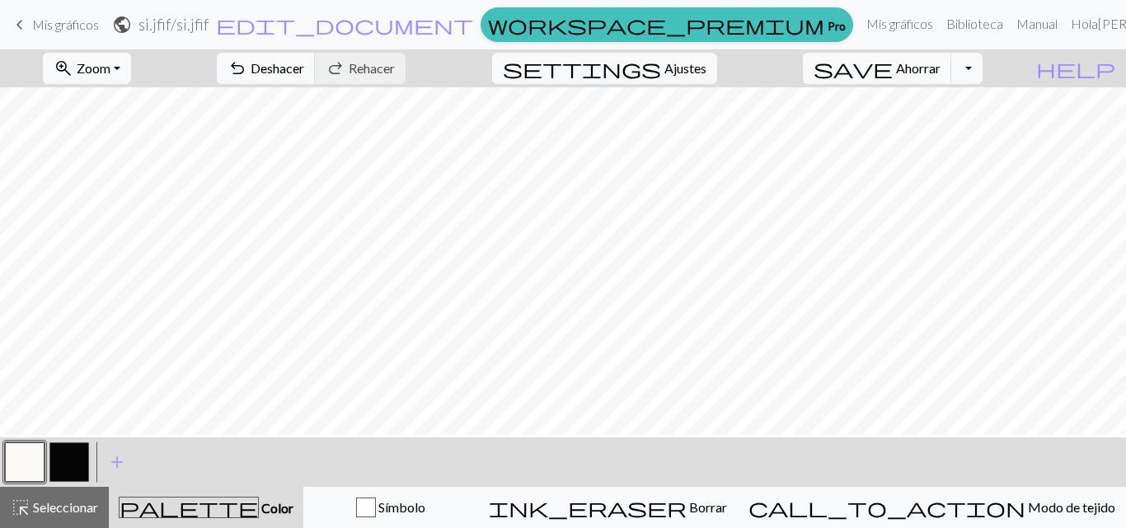
scroll to position [70, 0]
click at [64, 463] on button "button" at bounding box center [69, 463] width 40 height 40
click at [75, 452] on button "button" at bounding box center [69, 463] width 40 height 40
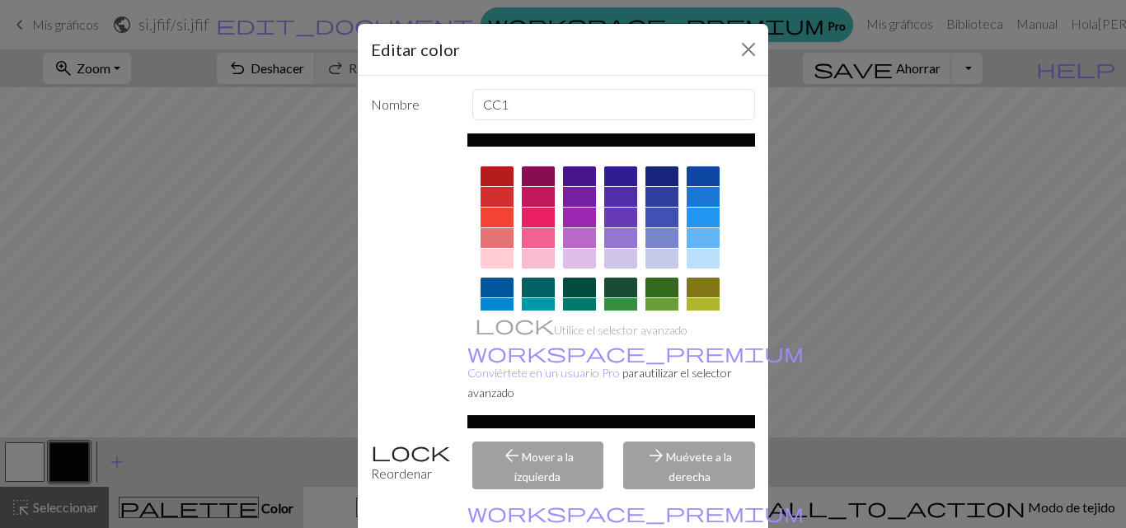
scroll to position [86, 0]
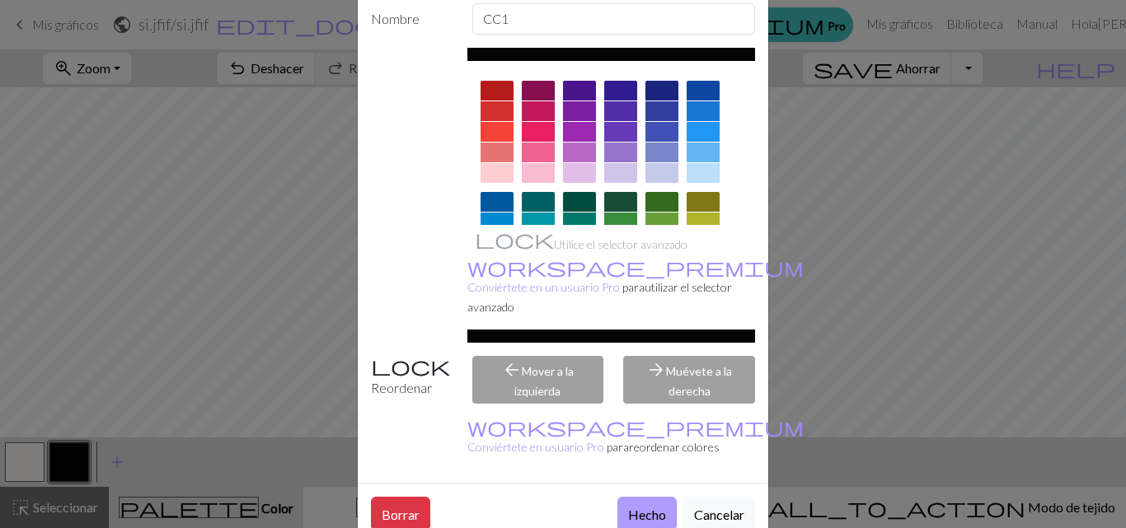
click at [647, 507] on font "Hecho" at bounding box center [647, 515] width 38 height 16
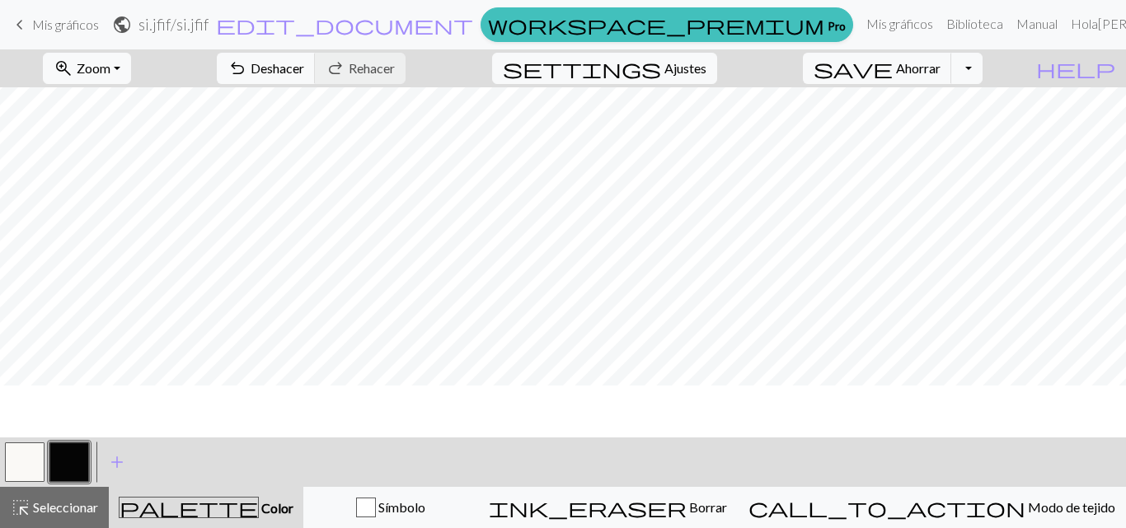
scroll to position [16, 0]
click at [5, 463] on button "button" at bounding box center [25, 463] width 40 height 40
click at [21, 462] on button "button" at bounding box center [25, 463] width 40 height 40
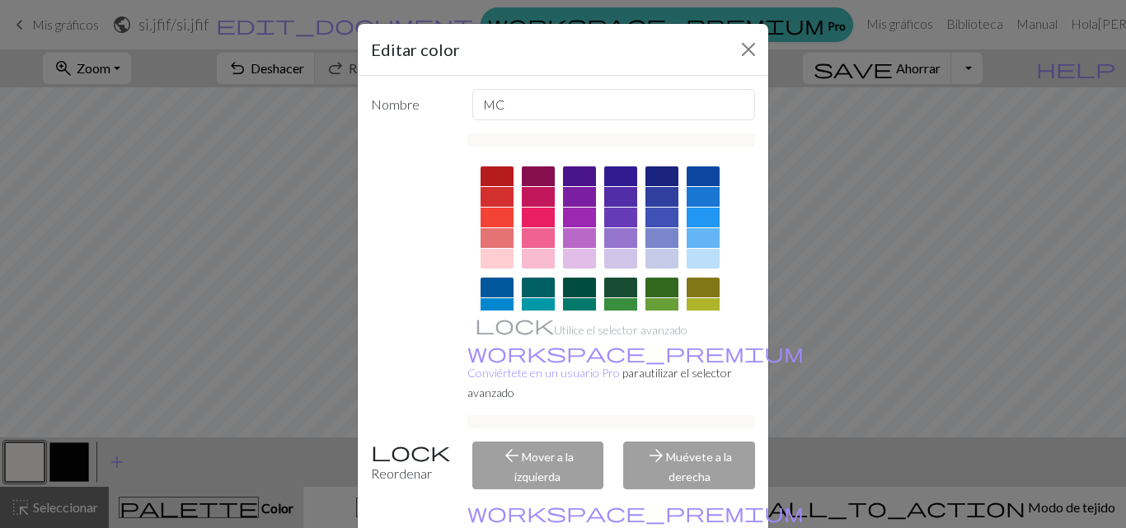
scroll to position [86, 0]
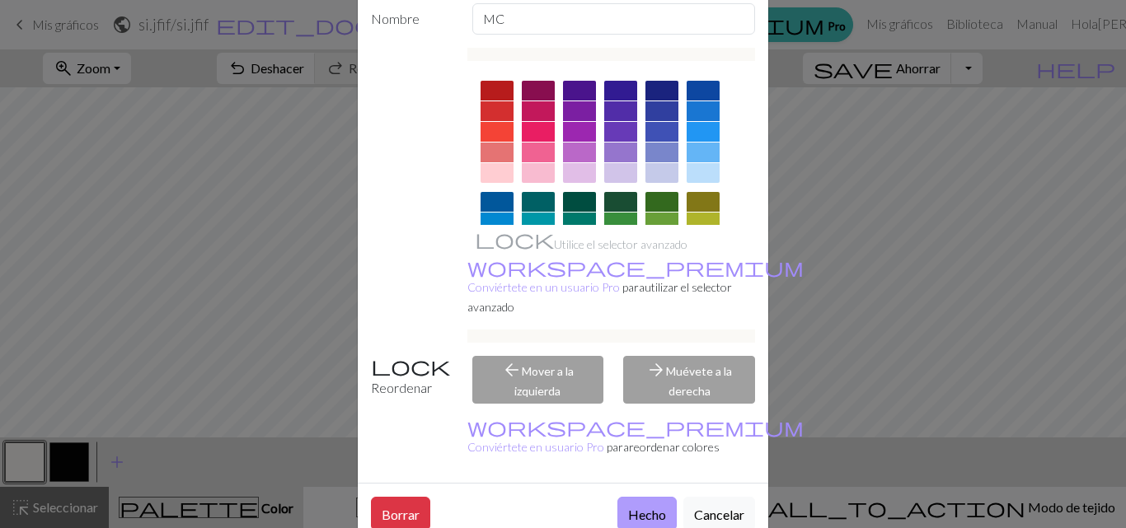
click at [649, 507] on font "Hecho" at bounding box center [647, 515] width 38 height 16
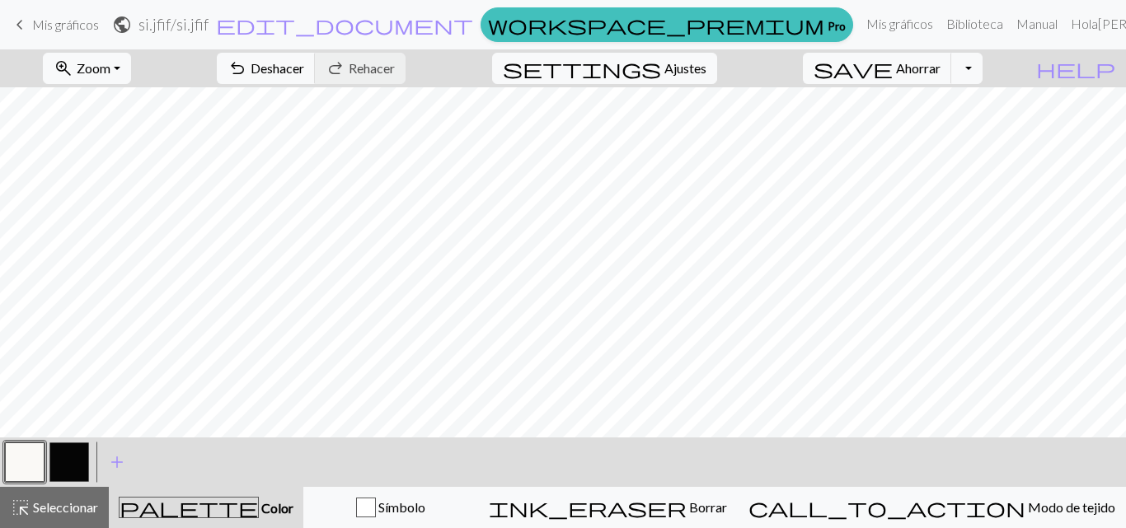
click at [79, 470] on button "button" at bounding box center [69, 463] width 40 height 40
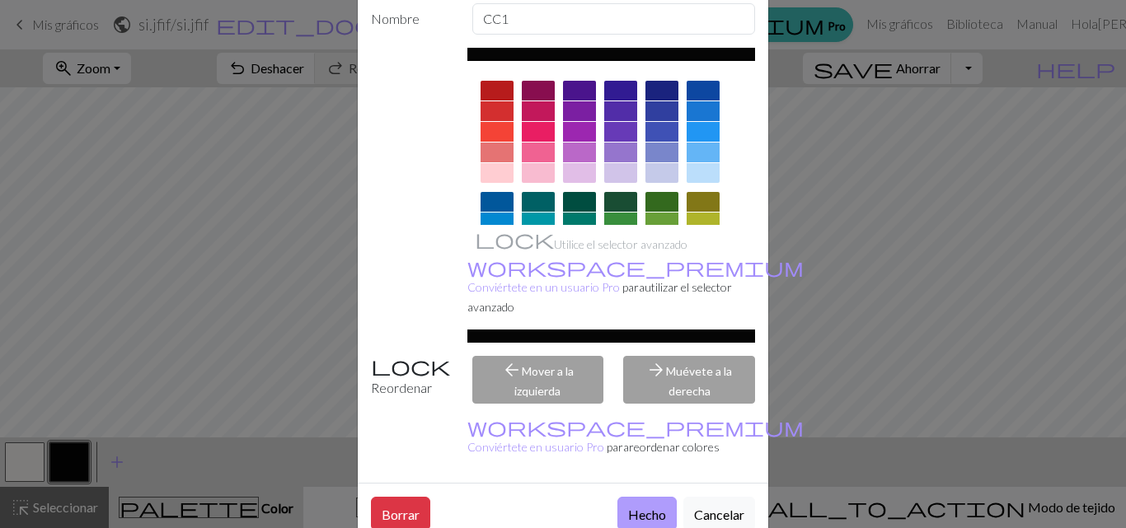
click at [640, 507] on font "Hecho" at bounding box center [647, 515] width 38 height 16
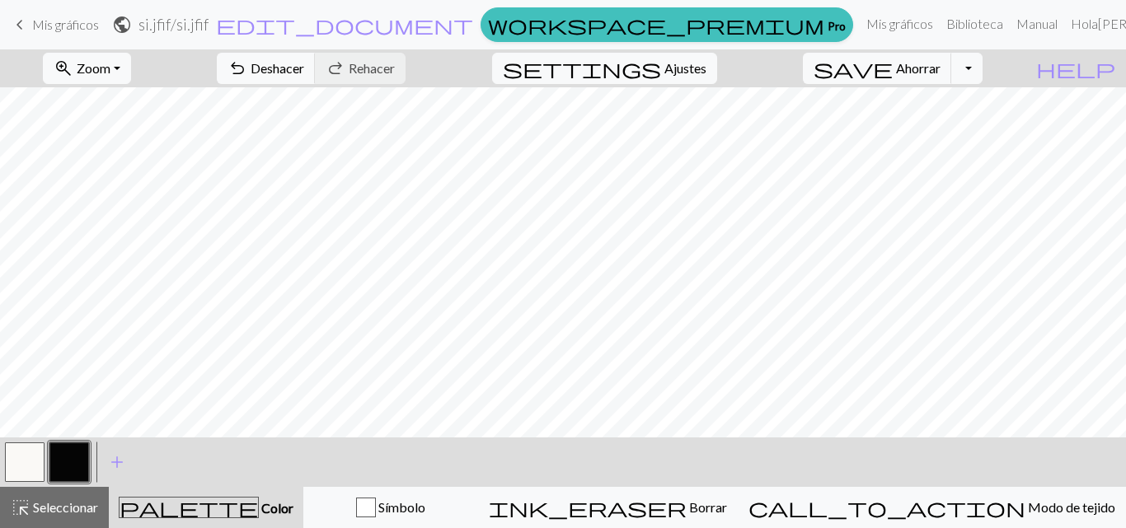
click at [35, 466] on button "button" at bounding box center [25, 463] width 40 height 40
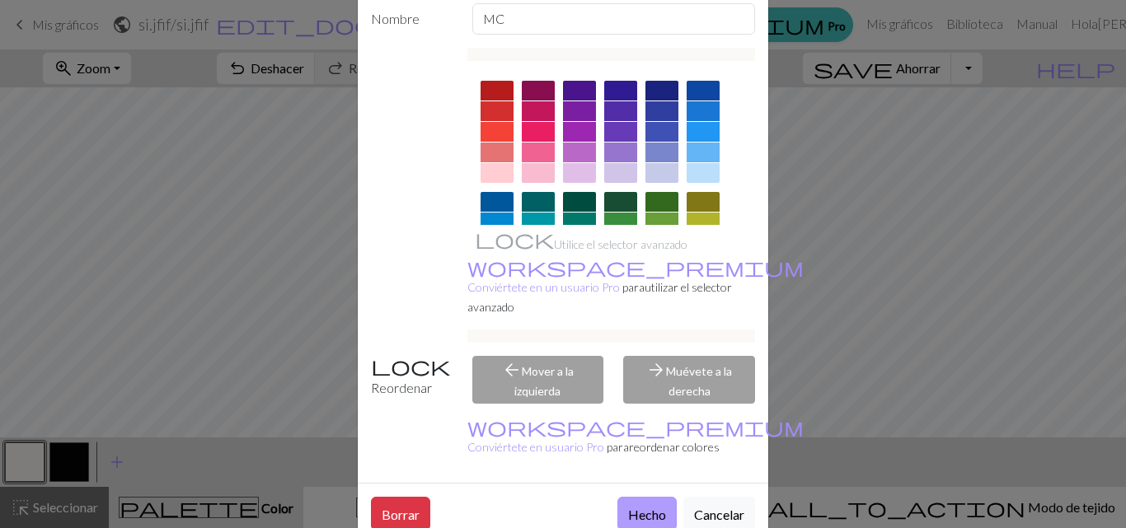
click at [630, 507] on font "Hecho" at bounding box center [647, 515] width 38 height 16
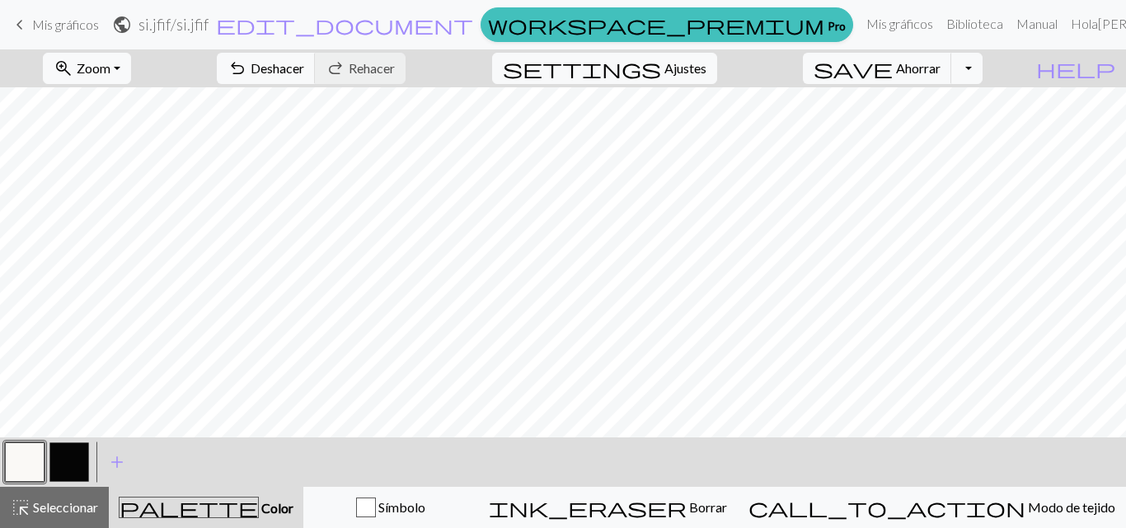
click at [79, 457] on button "button" at bounding box center [69, 463] width 40 height 40
click at [80, 466] on button "button" at bounding box center [69, 463] width 40 height 40
click at [80, 466] on div "Edit colour Name CC1 Use advanced picker workspace_premium Become a Pro user to…" at bounding box center [563, 264] width 1126 height 528
click at [76, 475] on button "button" at bounding box center [69, 463] width 40 height 40
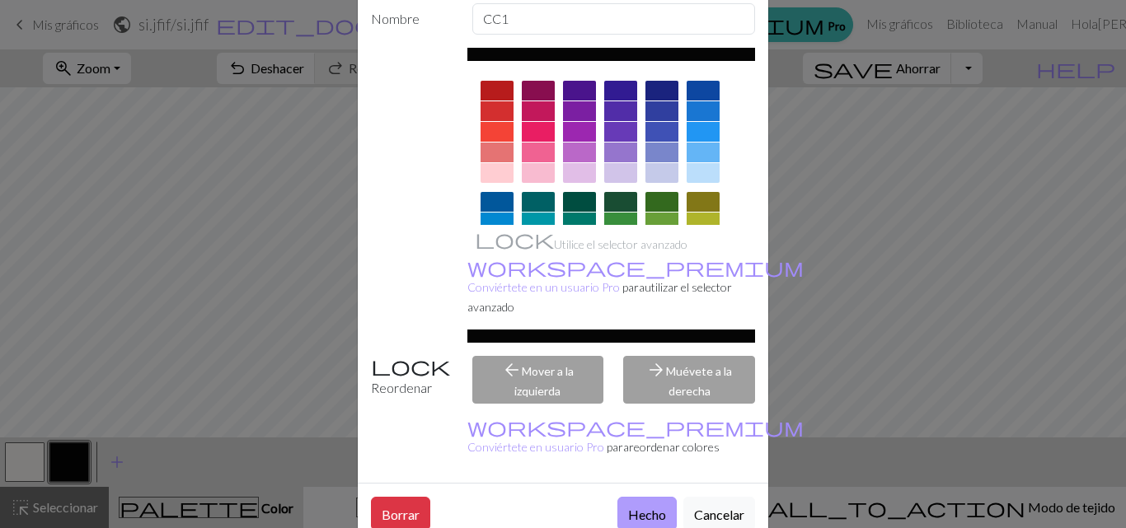
click at [628, 507] on font "Hecho" at bounding box center [647, 515] width 38 height 16
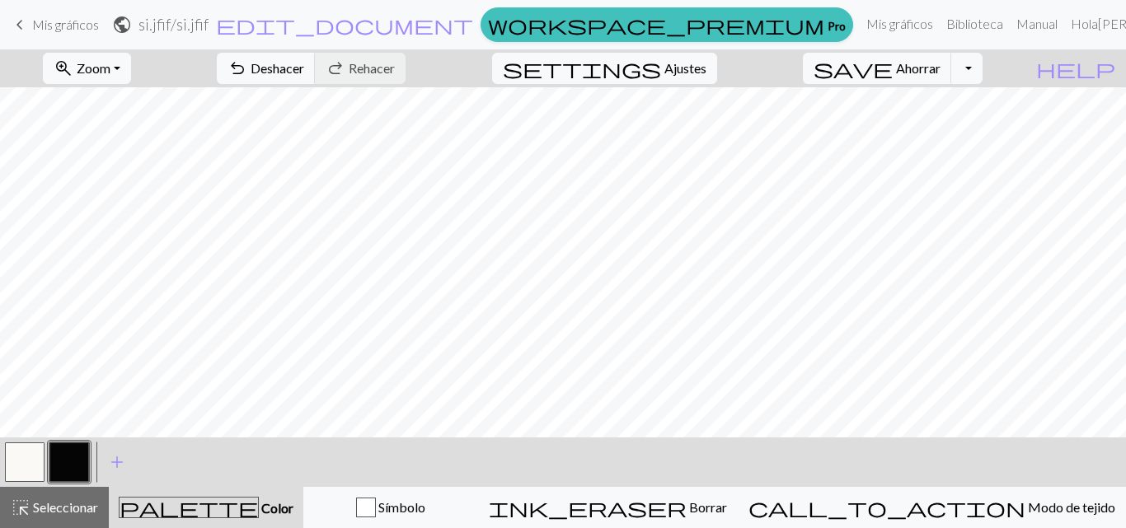
click at [26, 462] on button "button" at bounding box center [25, 463] width 40 height 40
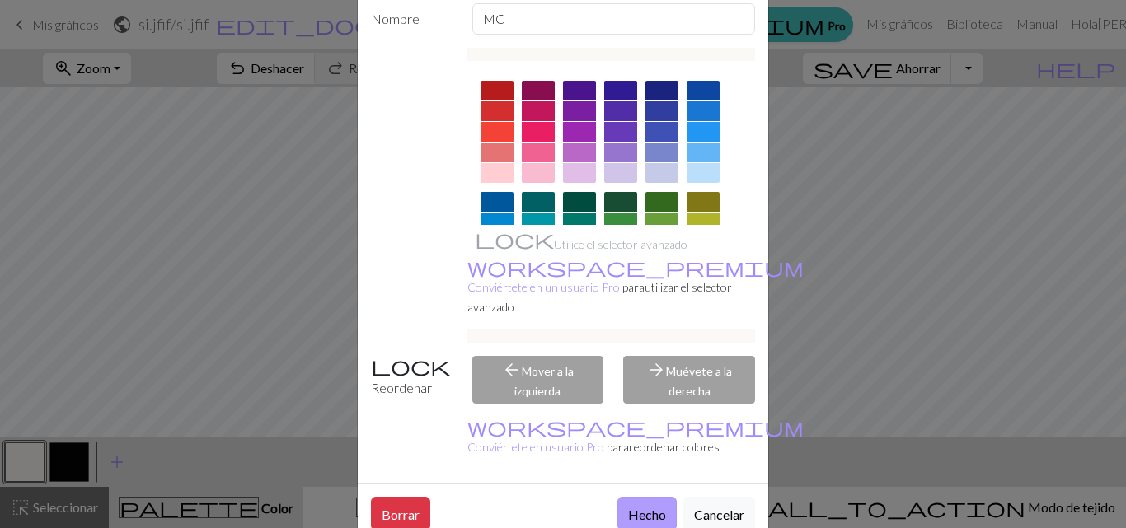
click at [628, 507] on font "Hecho" at bounding box center [647, 515] width 38 height 16
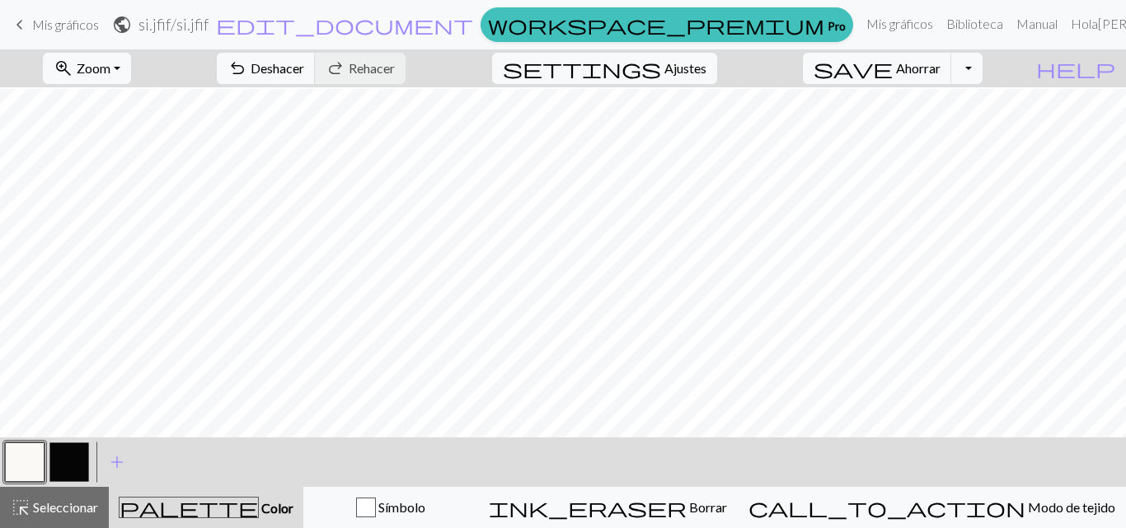
scroll to position [258, 0]
click at [69, 448] on button "button" at bounding box center [69, 463] width 40 height 40
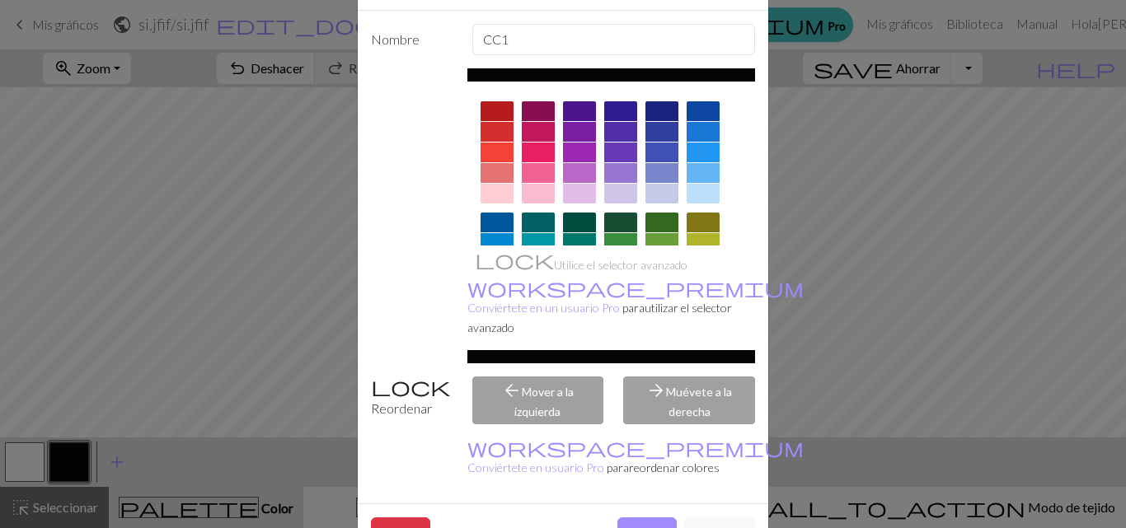
scroll to position [66, 0]
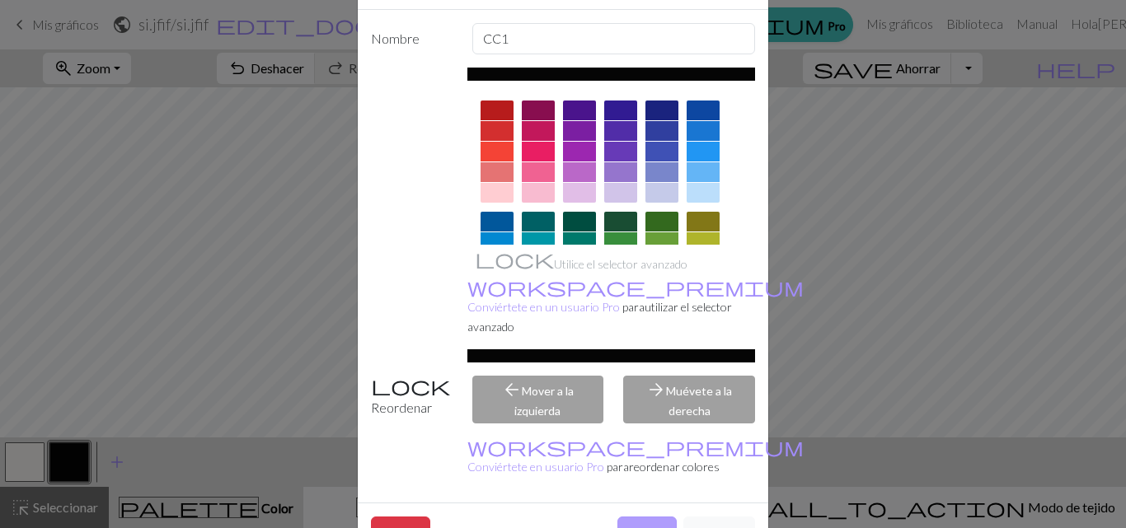
click at [622, 517] on button "Hecho" at bounding box center [646, 534] width 59 height 34
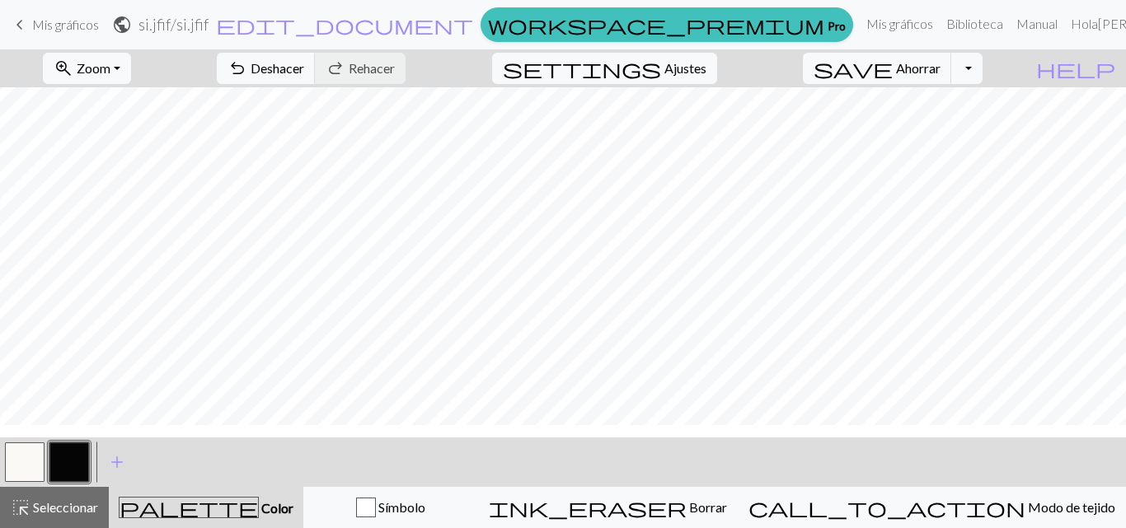
scroll to position [29, 0]
click at [706, 68] on font "Ajustes" at bounding box center [685, 68] width 42 height 16
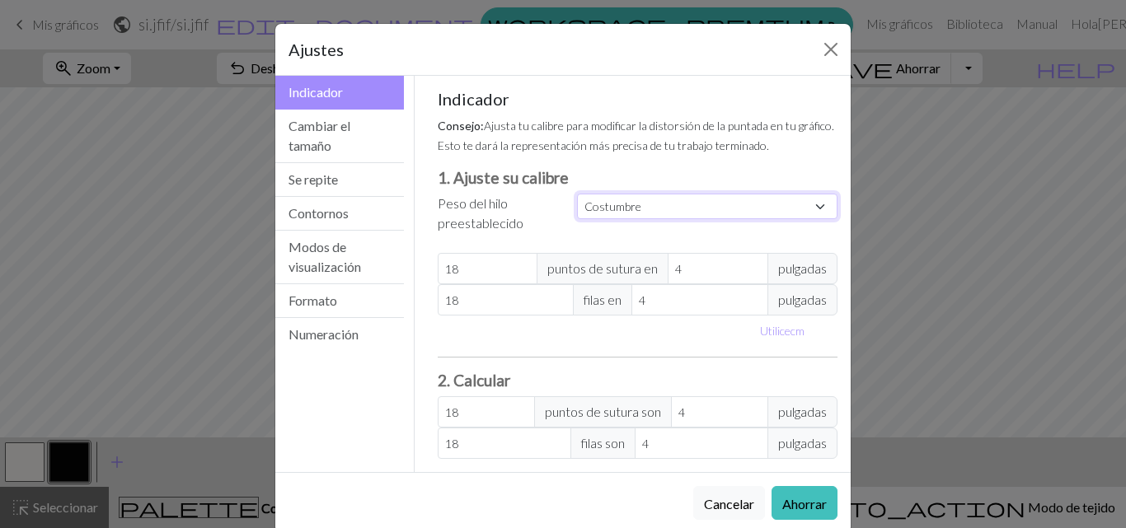
click at [706, 201] on select "Costumbre Cuadrado Cordón Digitación ligera Digitación Deporte Doble punto Esta…" at bounding box center [707, 207] width 260 height 26
select select "worsted"
click at [577, 194] on select "Costumbre Cuadrado Cordón Digitación ligera Digitación Deporte Doble punto Esta…" at bounding box center [707, 207] width 260 height 26
type input "20"
type input "26"
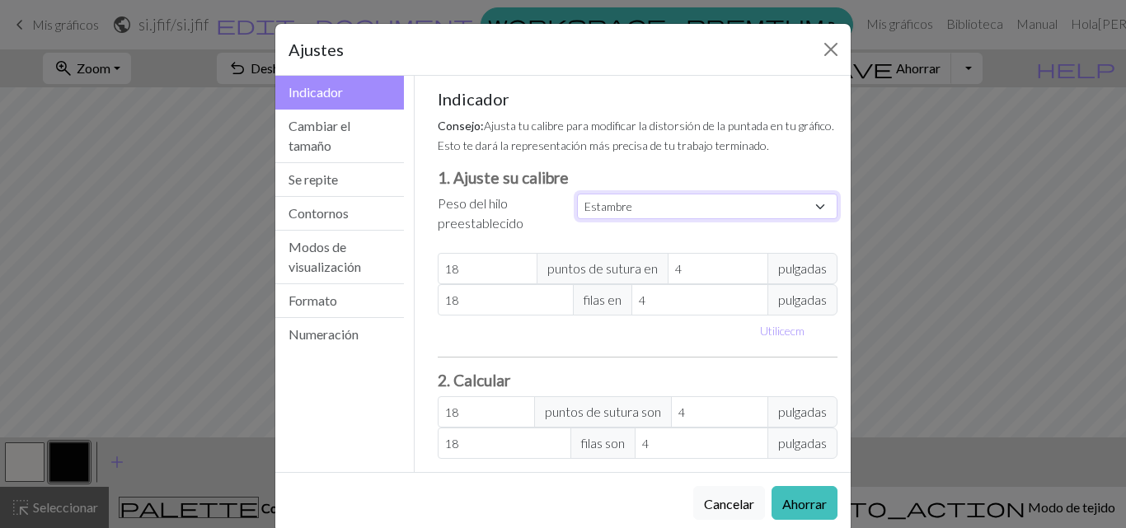
type input "20"
type input "26"
click at [315, 173] on font "Se repite" at bounding box center [312, 179] width 49 height 16
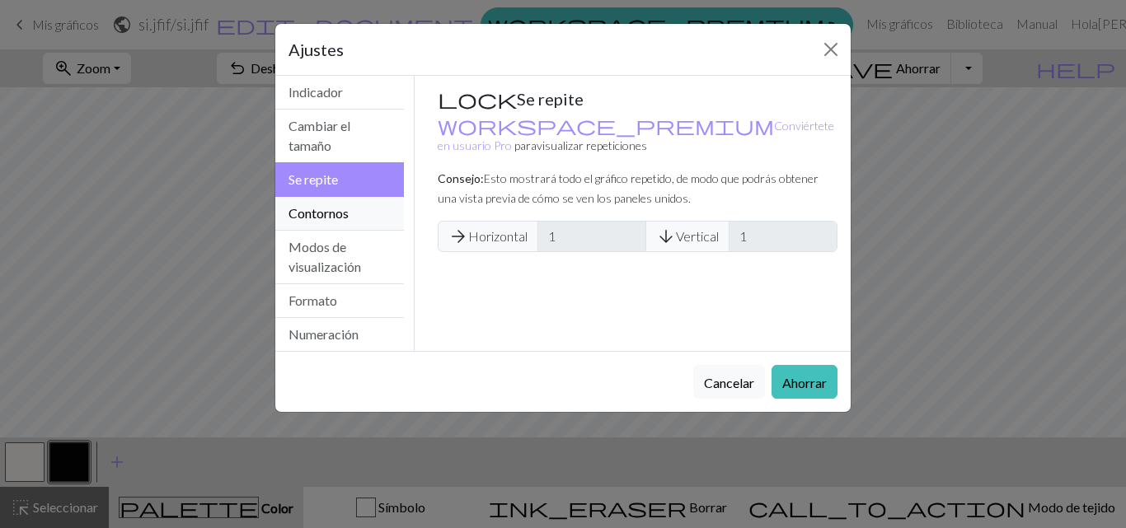
click at [326, 209] on font "Contornos" at bounding box center [318, 213] width 60 height 16
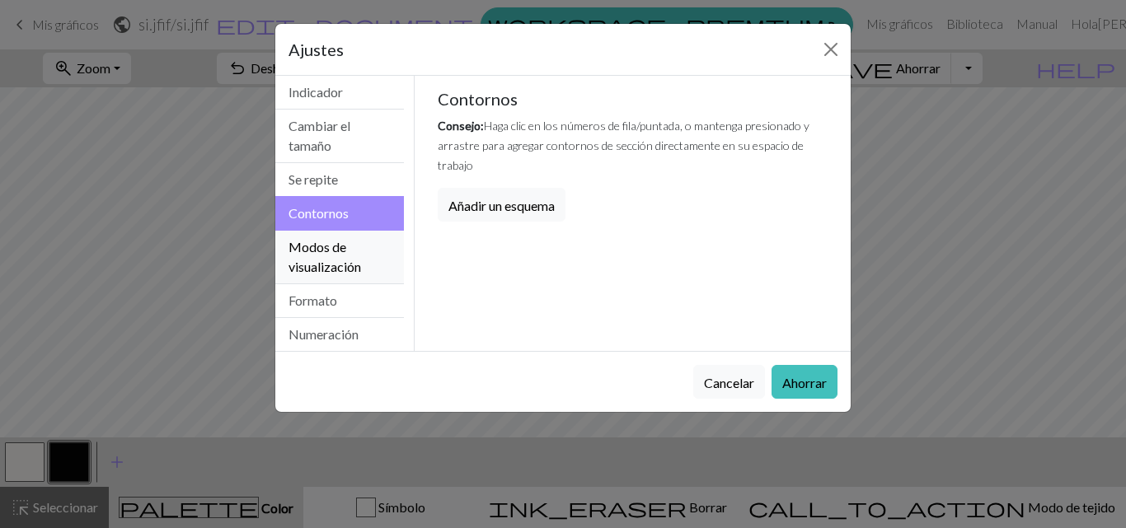
click at [330, 241] on font "Modos de visualización" at bounding box center [324, 256] width 73 height 35
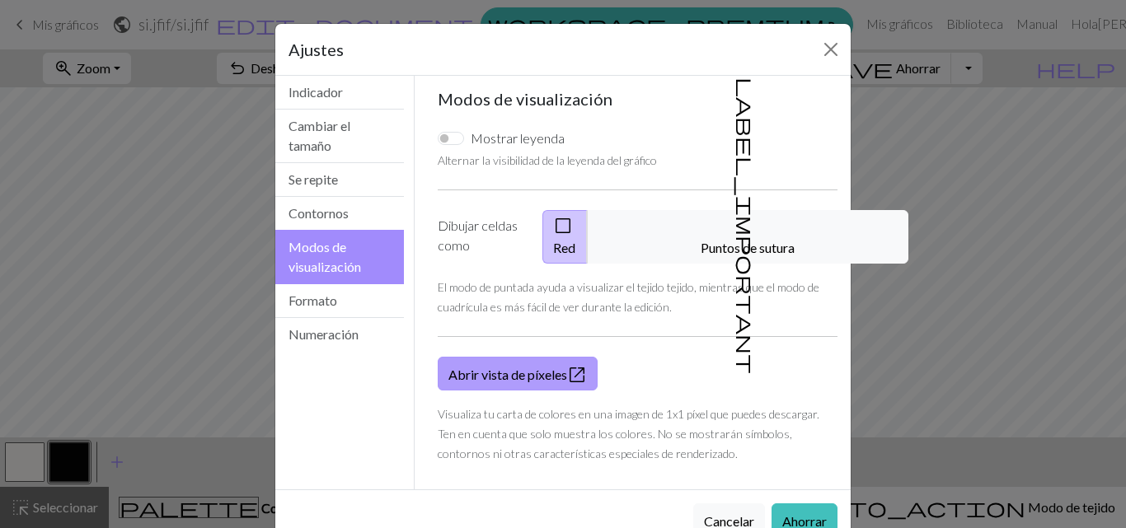
click at [514, 367] on font "Abrir vista de píxeles" at bounding box center [507, 375] width 119 height 16
click at [362, 292] on button "Formato" at bounding box center [339, 301] width 129 height 34
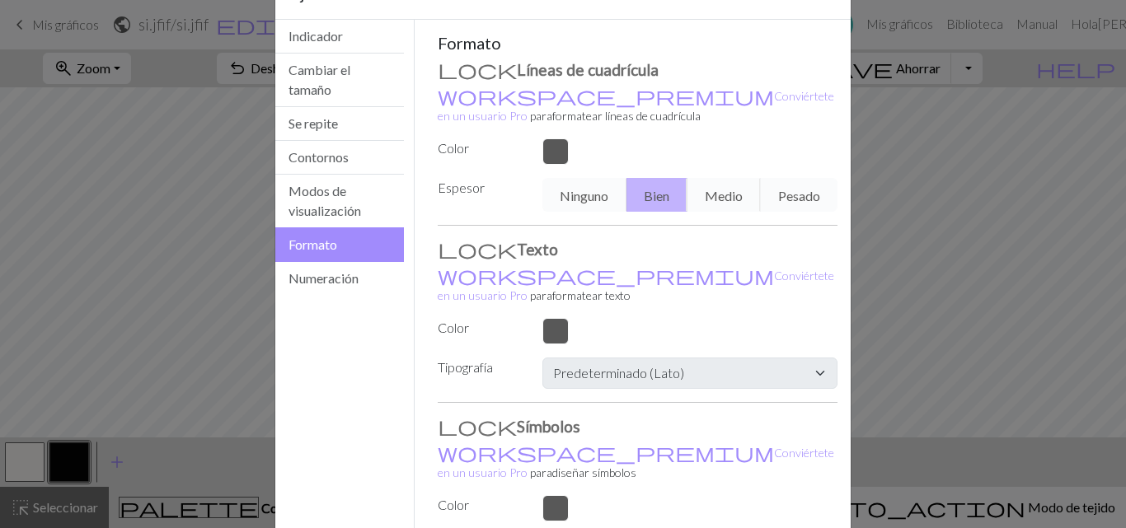
scroll to position [67, 0]
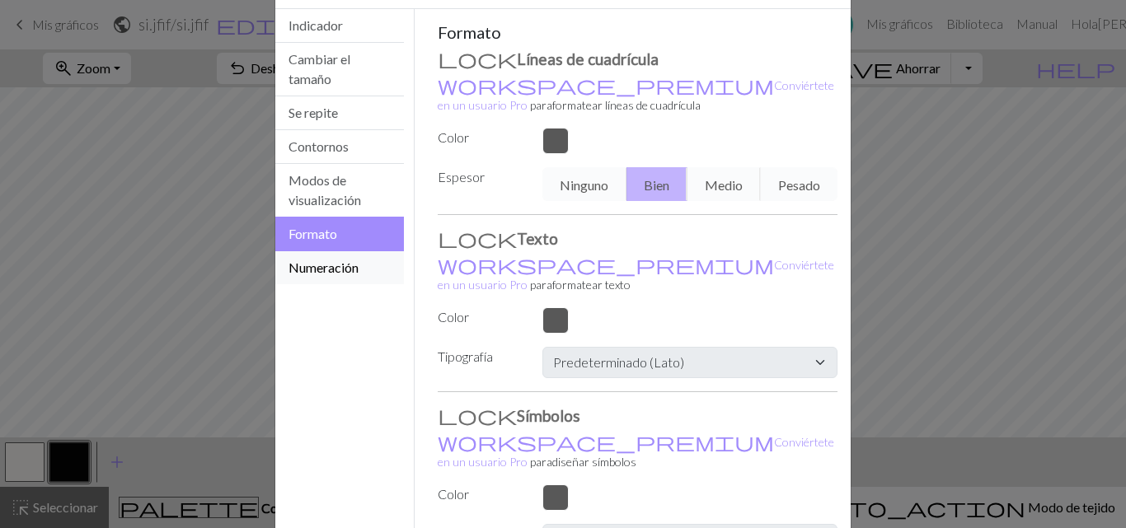
click at [371, 264] on button "Numeración" at bounding box center [339, 267] width 129 height 33
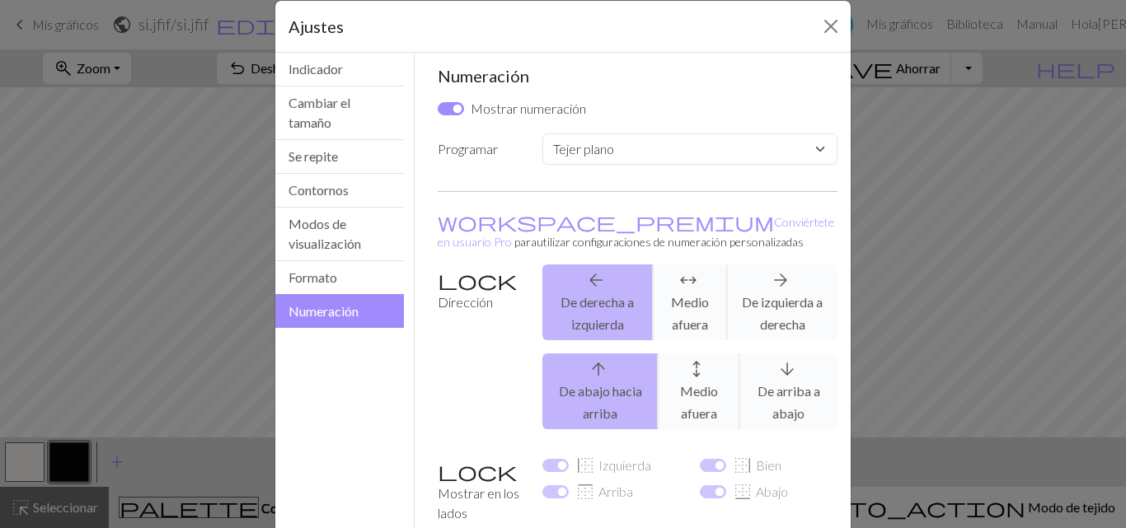
scroll to position [0, 0]
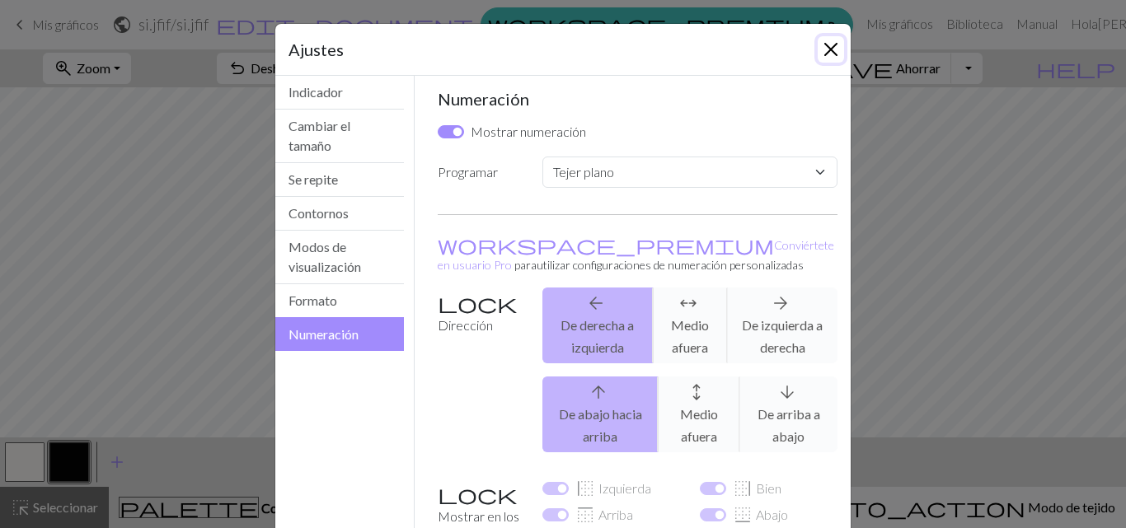
click at [824, 47] on button "Cerca" at bounding box center [831, 49] width 26 height 26
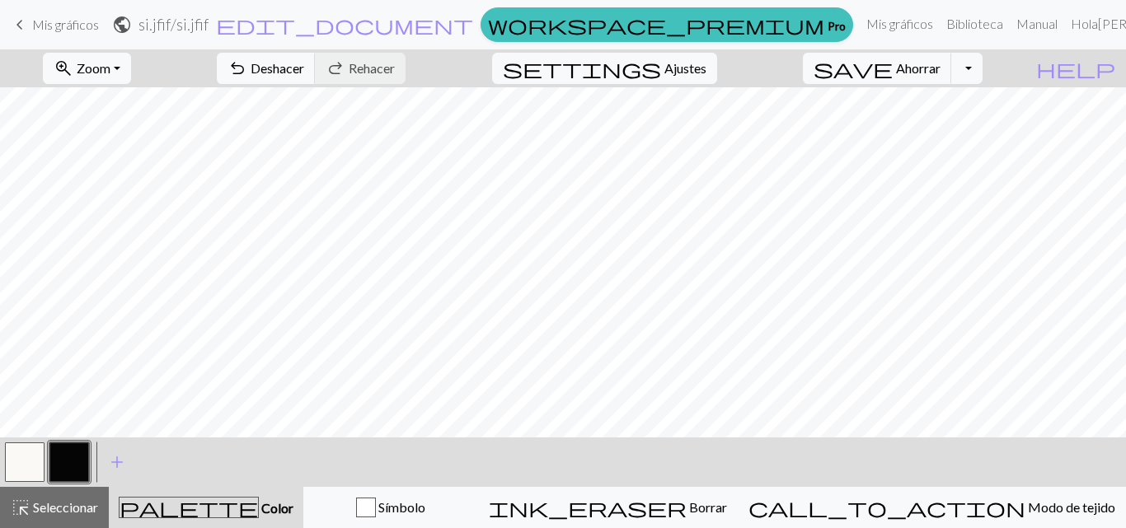
click at [72, 460] on button "button" at bounding box center [69, 463] width 40 height 40
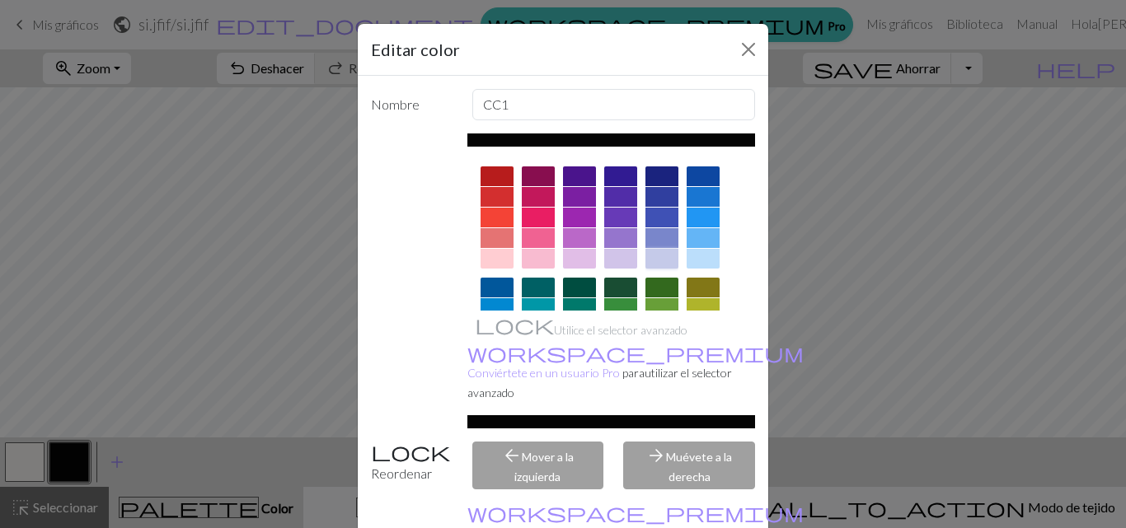
click at [646, 260] on div at bounding box center [661, 259] width 33 height 20
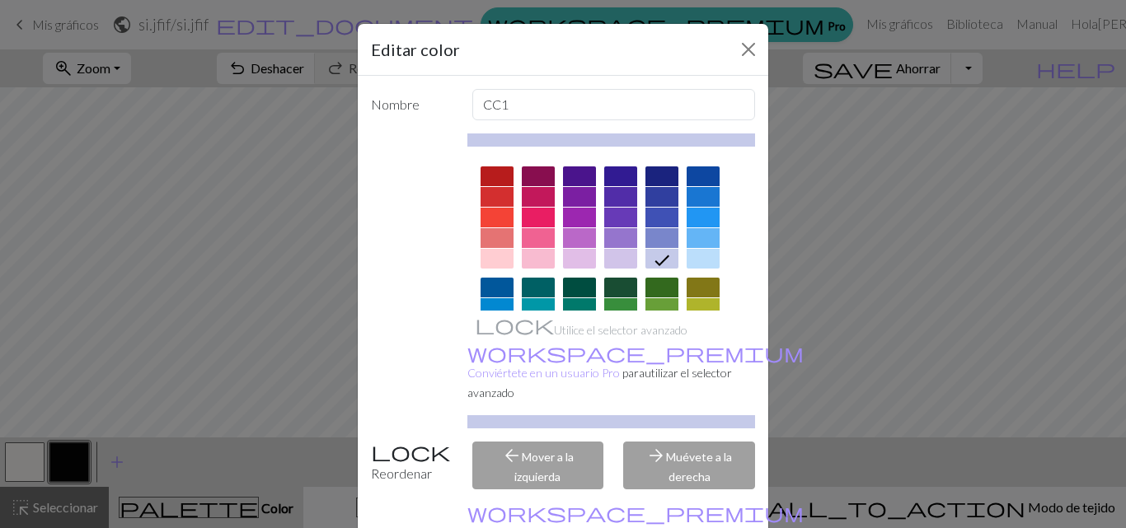
scroll to position [86, 0]
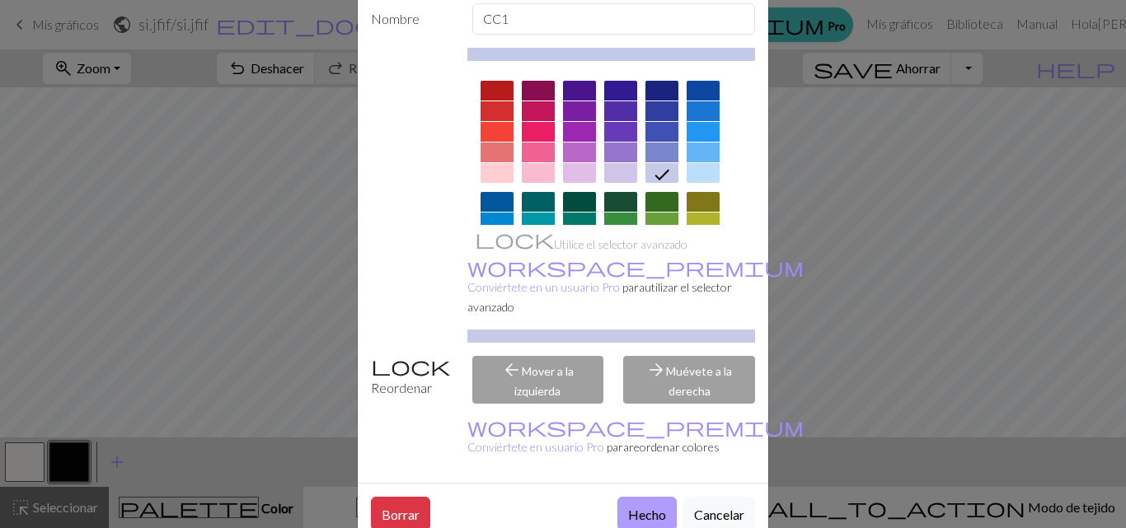
click at [631, 497] on button "Hecho" at bounding box center [646, 514] width 59 height 34
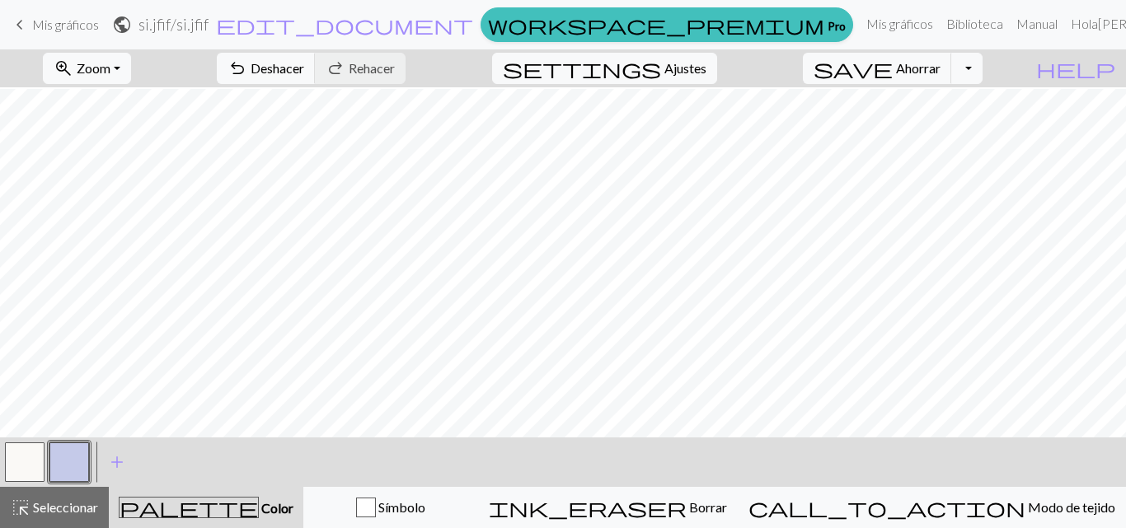
scroll to position [265, 0]
click at [982, 70] on button "Alternar menú desplegable" at bounding box center [966, 68] width 31 height 31
click at [767, 128] on font "Descargar" at bounding box center [737, 131] width 59 height 16
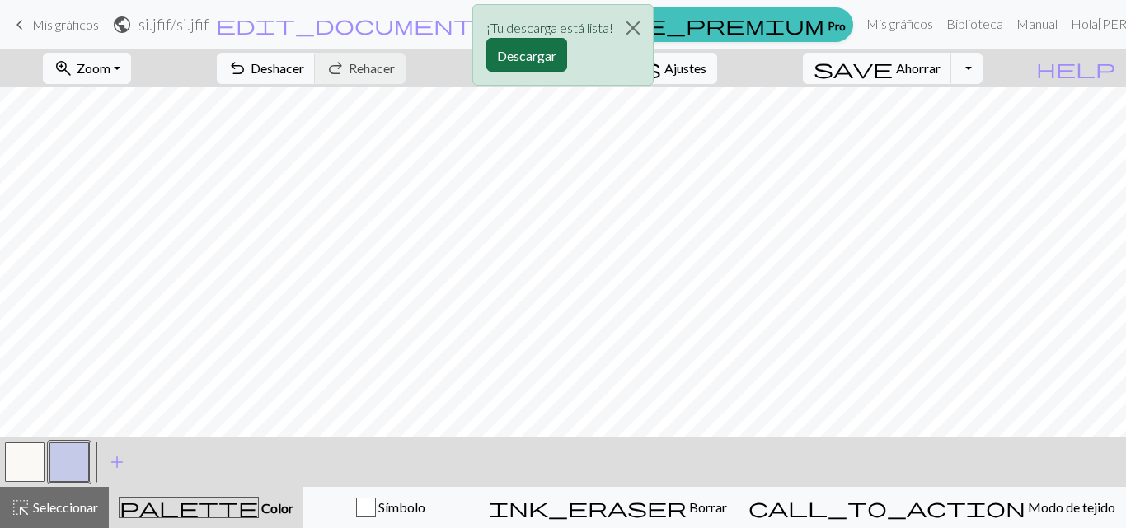
click at [528, 48] on font "Descargar" at bounding box center [526, 56] width 59 height 16
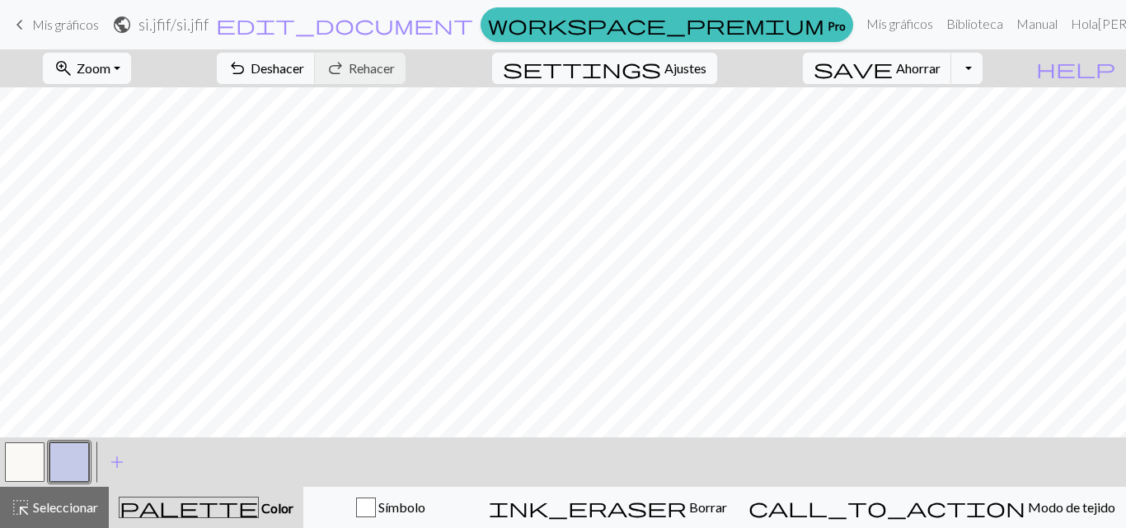
click at [25, 469] on button "button" at bounding box center [25, 463] width 40 height 40
click at [26, 468] on button "button" at bounding box center [25, 463] width 40 height 40
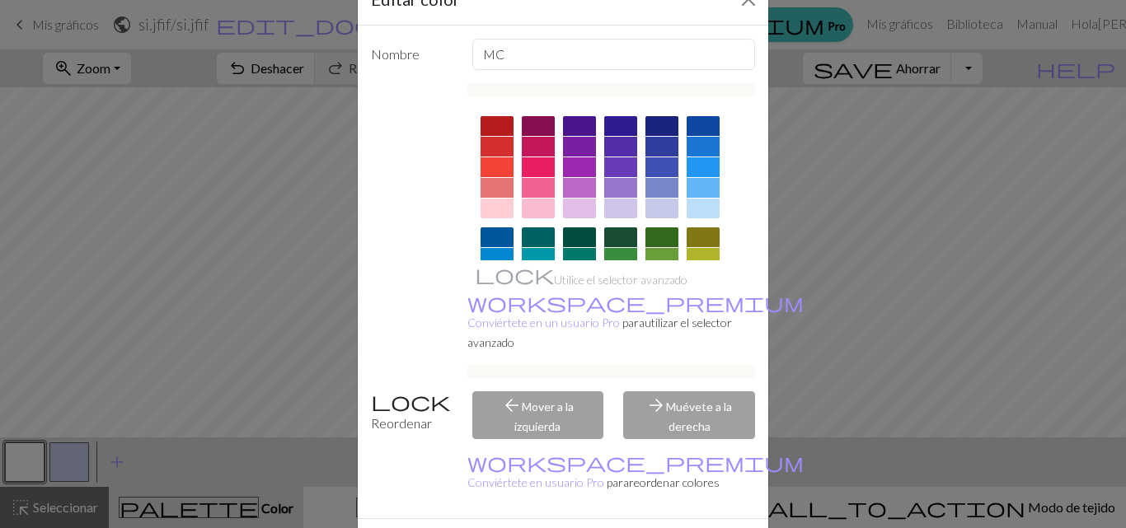
scroll to position [86, 0]
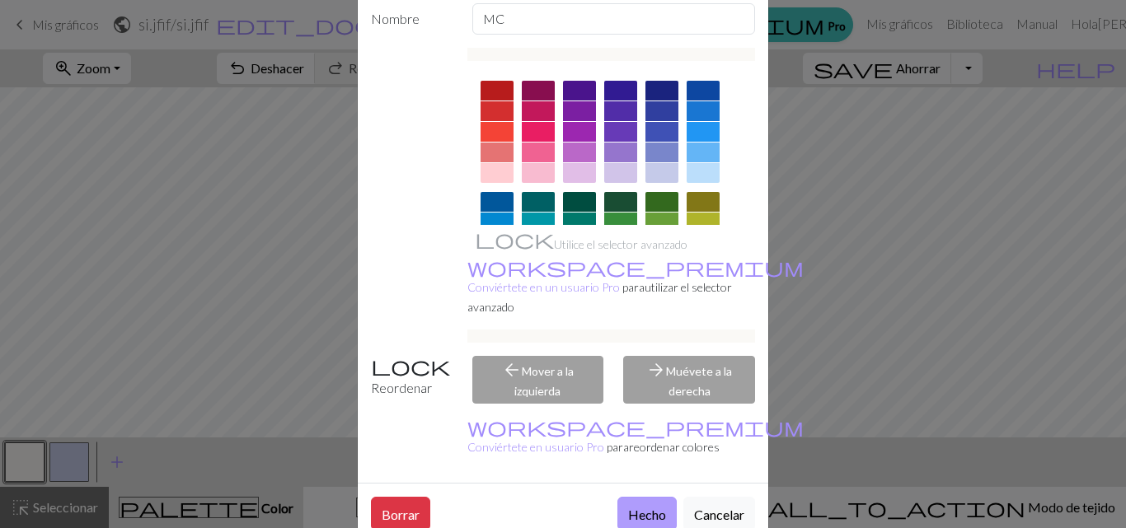
click at [628, 507] on font "Hecho" at bounding box center [647, 515] width 38 height 16
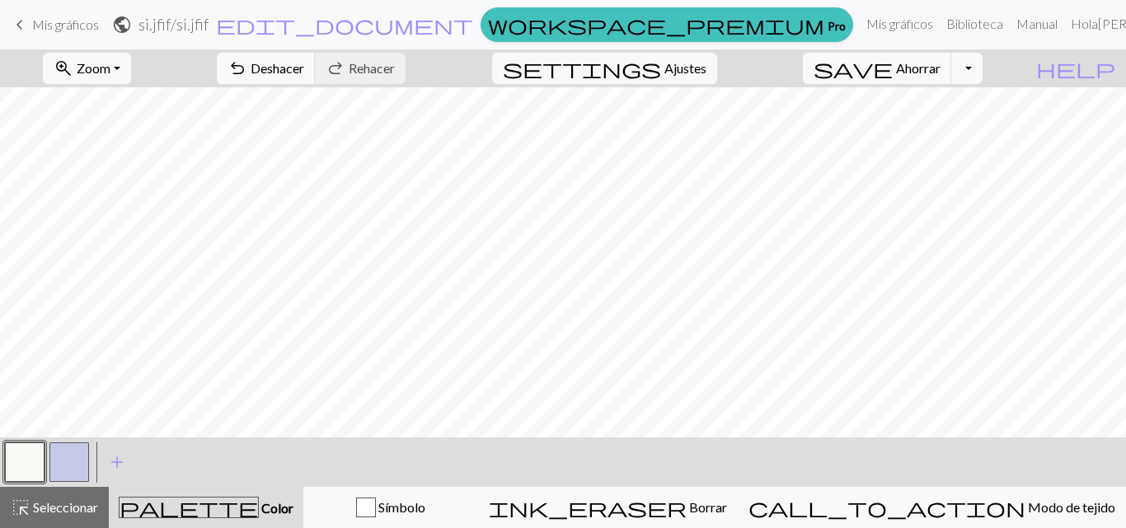
click at [71, 454] on button "button" at bounding box center [69, 463] width 40 height 40
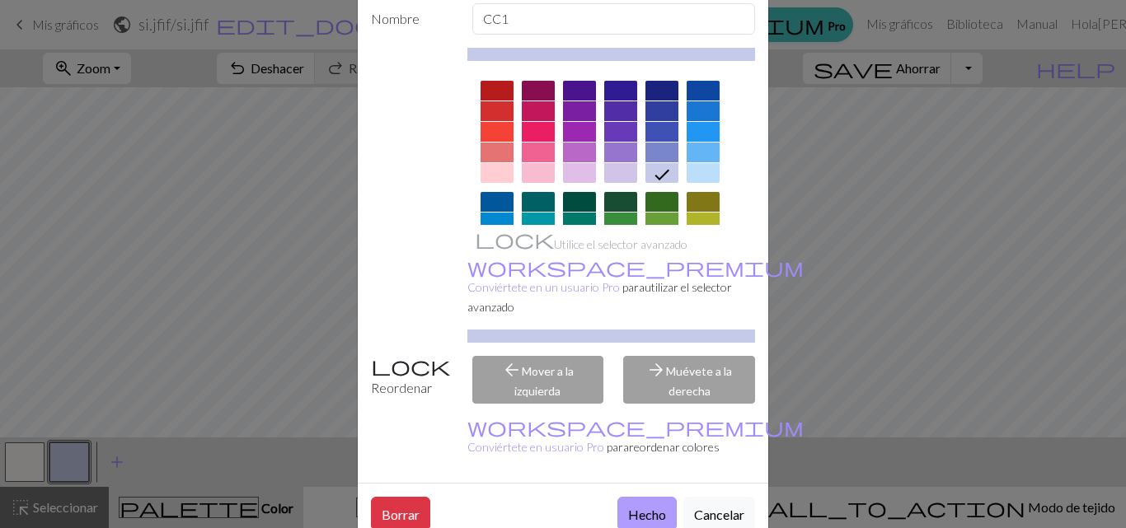
click at [649, 507] on font "Hecho" at bounding box center [647, 515] width 38 height 16
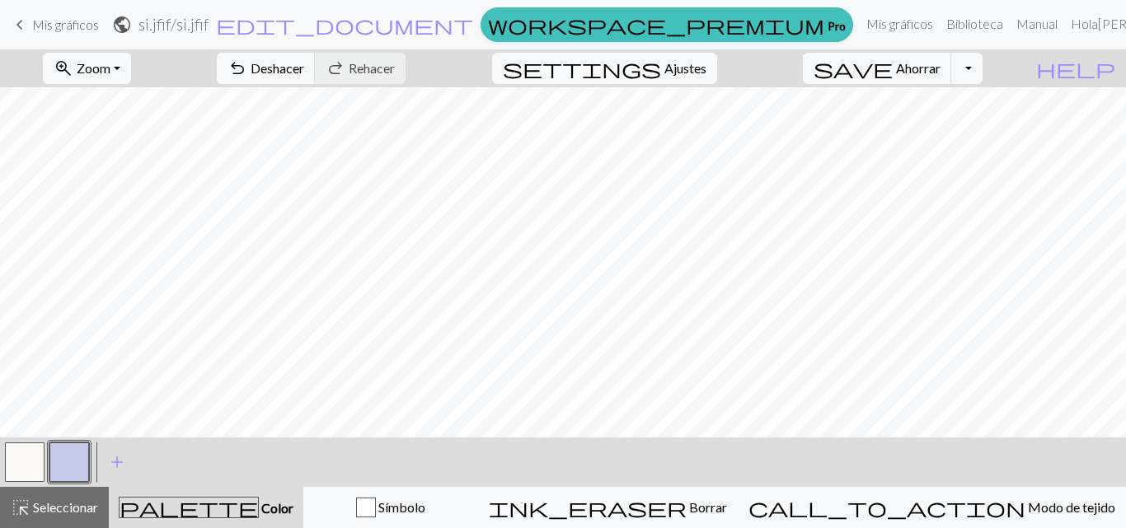
click at [33, 457] on button "button" at bounding box center [25, 463] width 40 height 40
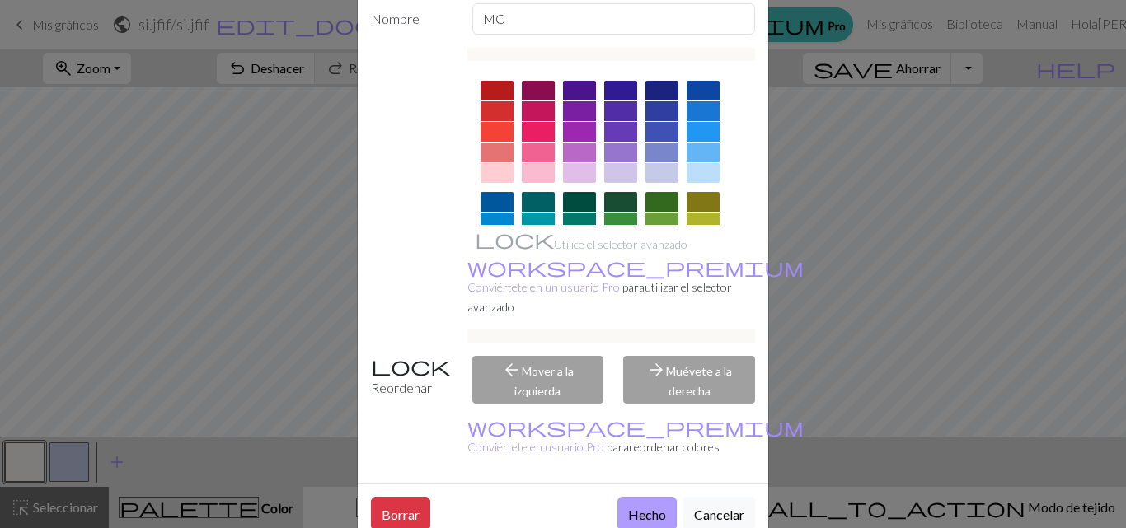
click at [631, 507] on font "Hecho" at bounding box center [647, 515] width 38 height 16
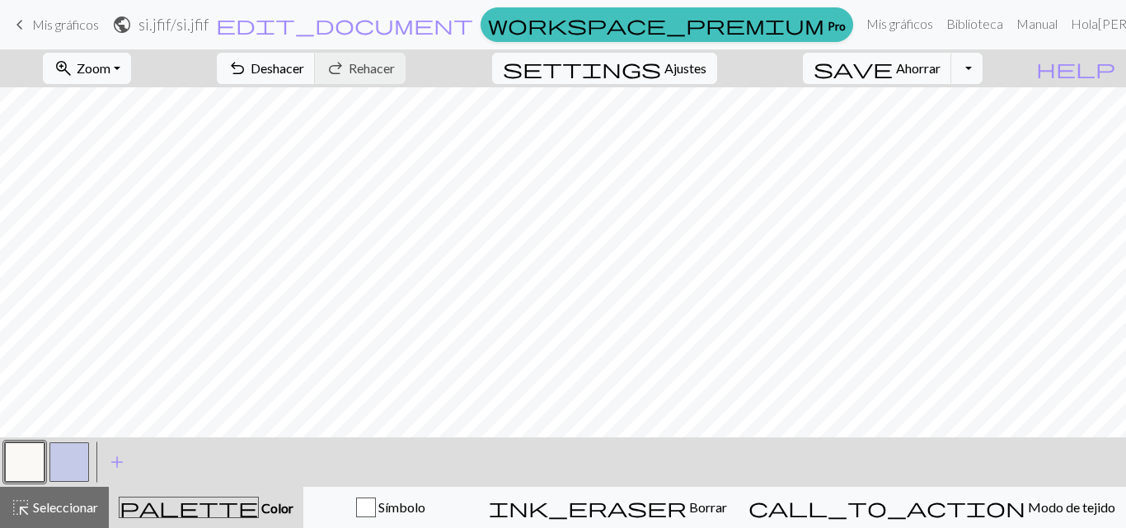
click at [80, 453] on button "button" at bounding box center [69, 463] width 40 height 40
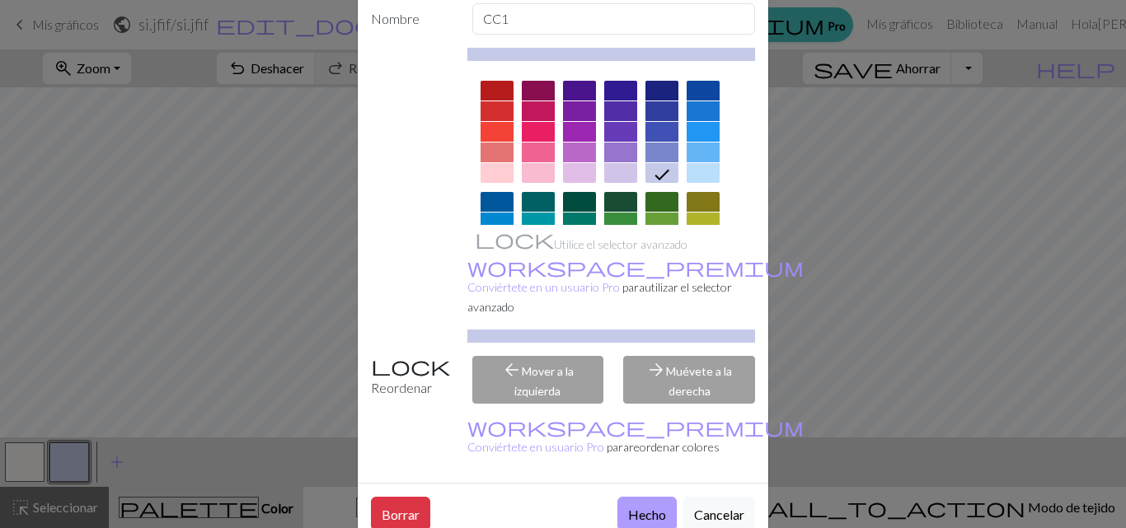
click at [637, 507] on font "Hecho" at bounding box center [647, 515] width 38 height 16
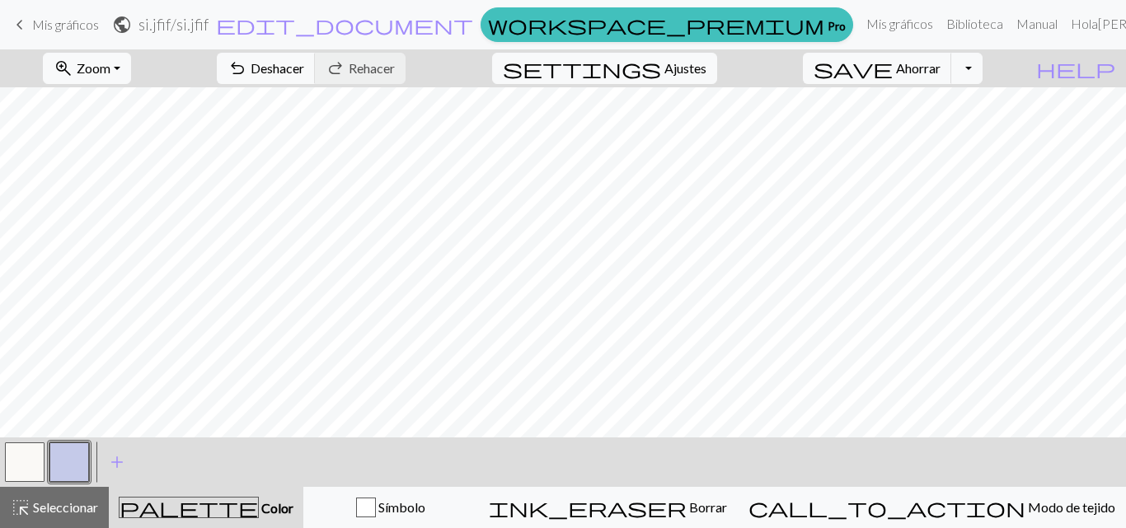
click at [21, 468] on button "button" at bounding box center [25, 463] width 40 height 40
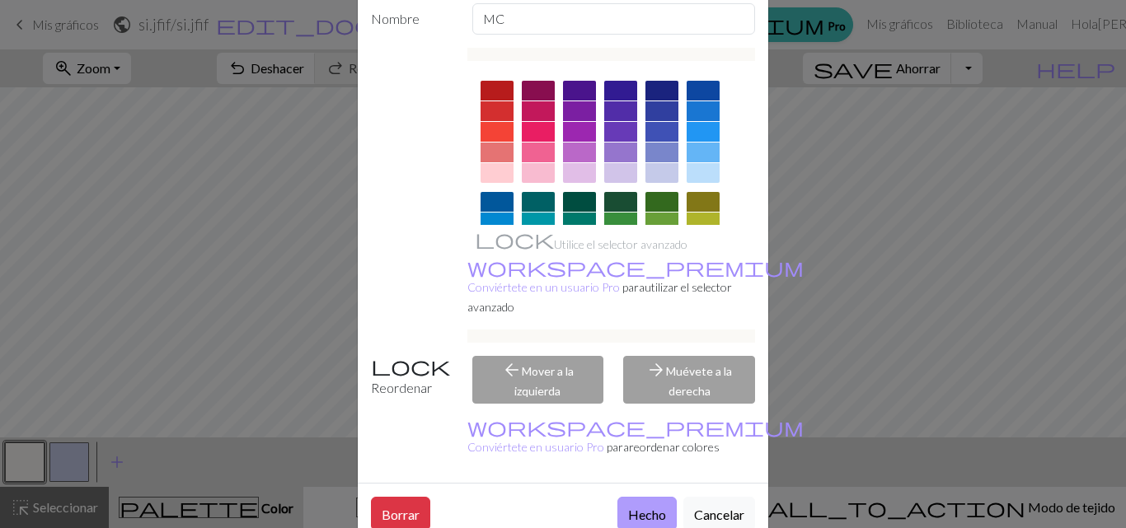
click at [653, 507] on font "Hecho" at bounding box center [647, 515] width 38 height 16
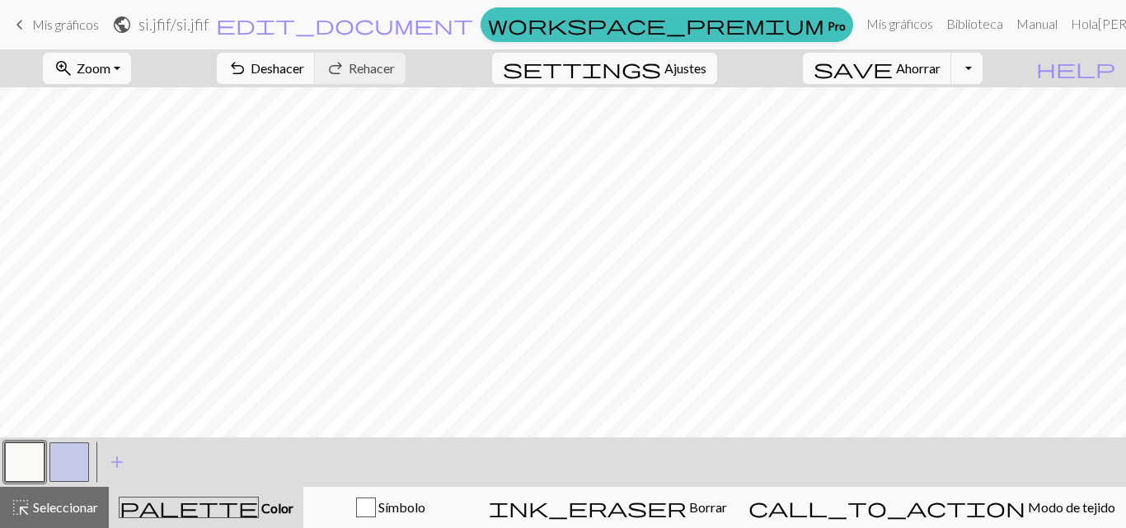
click at [81, 462] on button "button" at bounding box center [69, 463] width 40 height 40
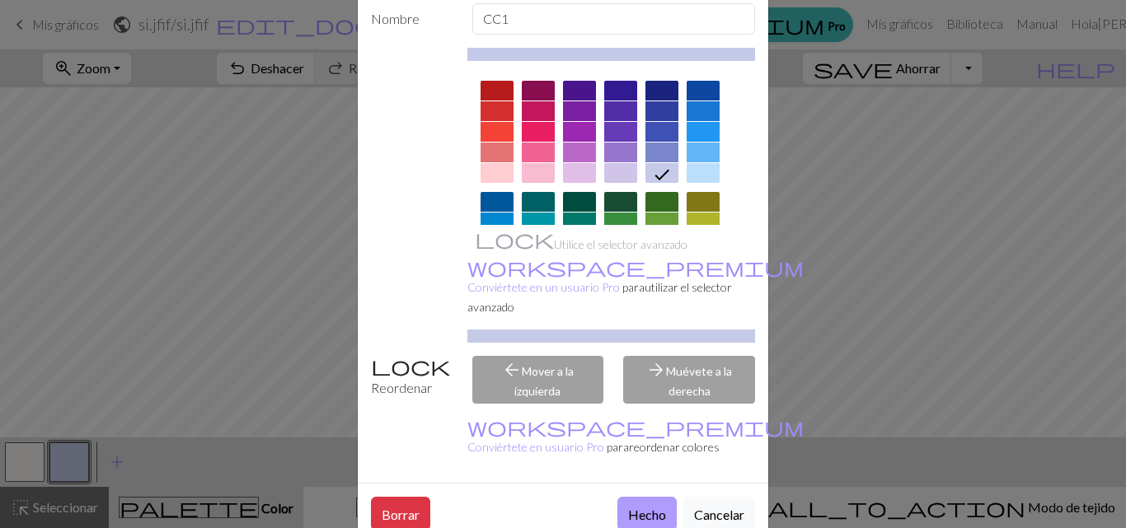
click at [617, 497] on button "Hecho" at bounding box center [646, 514] width 59 height 34
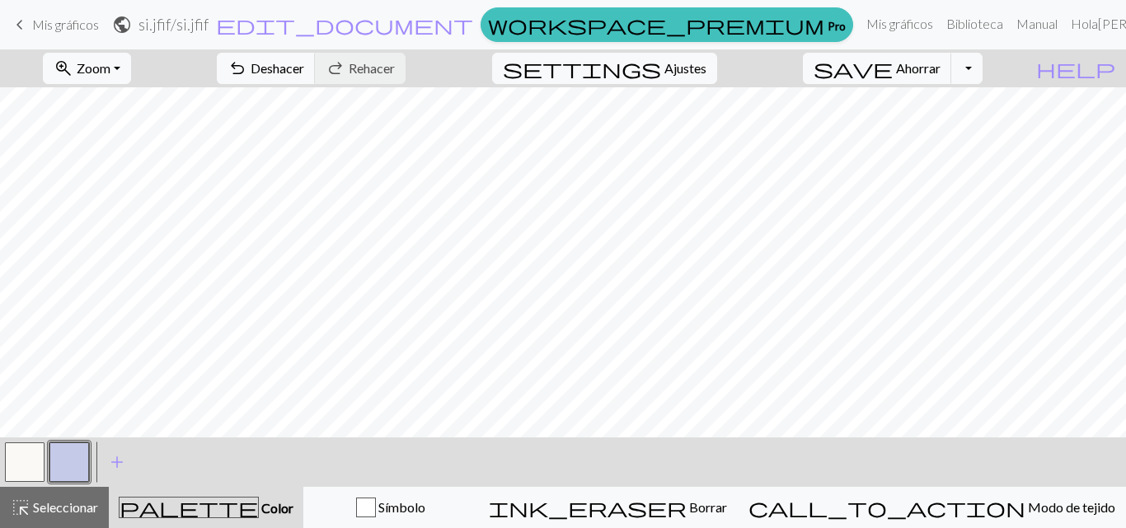
click at [26, 449] on button "button" at bounding box center [25, 463] width 40 height 40
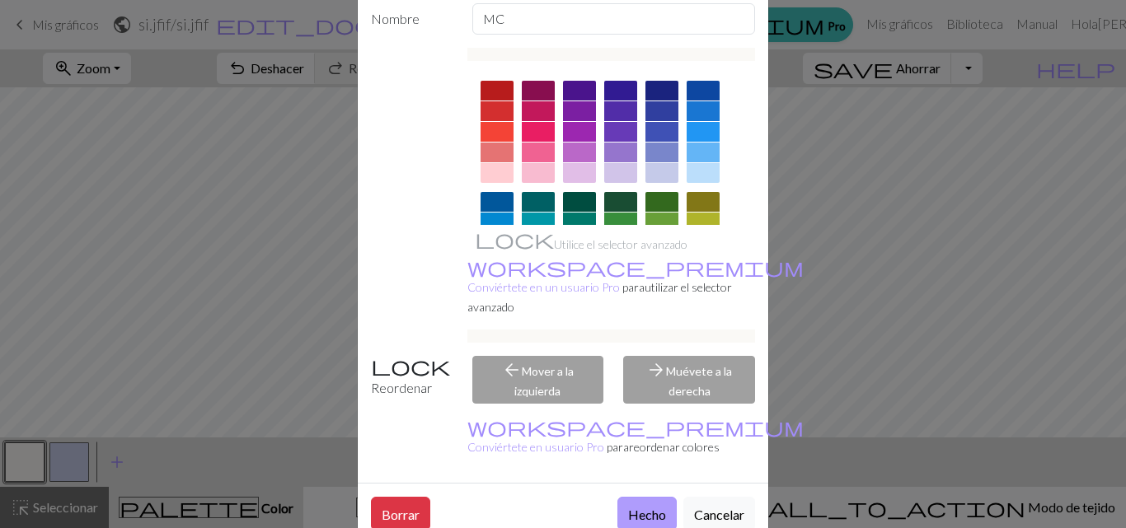
click at [645, 507] on font "Hecho" at bounding box center [647, 515] width 38 height 16
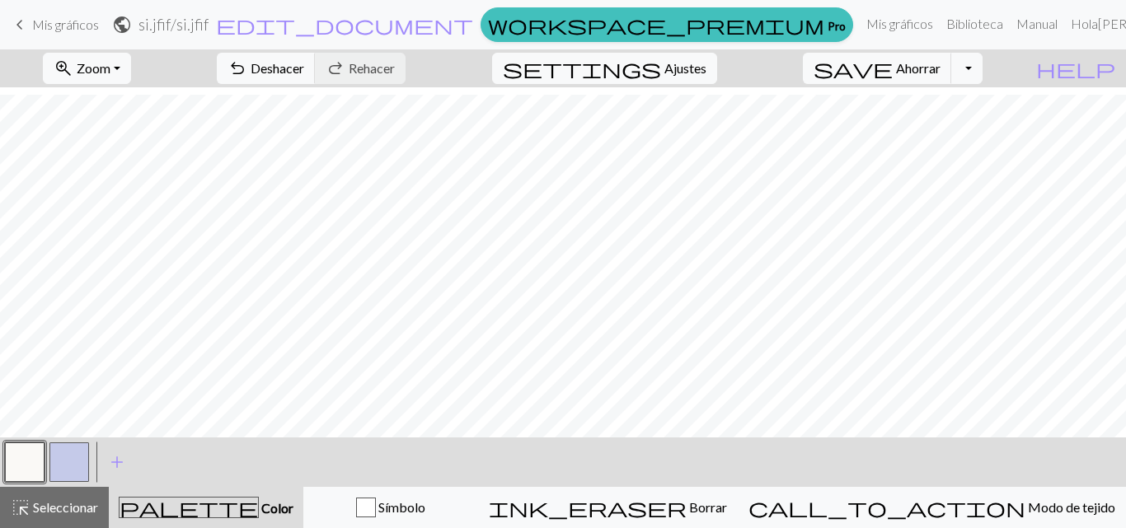
scroll to position [313, 0]
click at [131, 61] on button "zoom_in Zoom Zoom" at bounding box center [87, 68] width 88 height 31
click at [117, 187] on button "50%" at bounding box center [109, 198] width 130 height 26
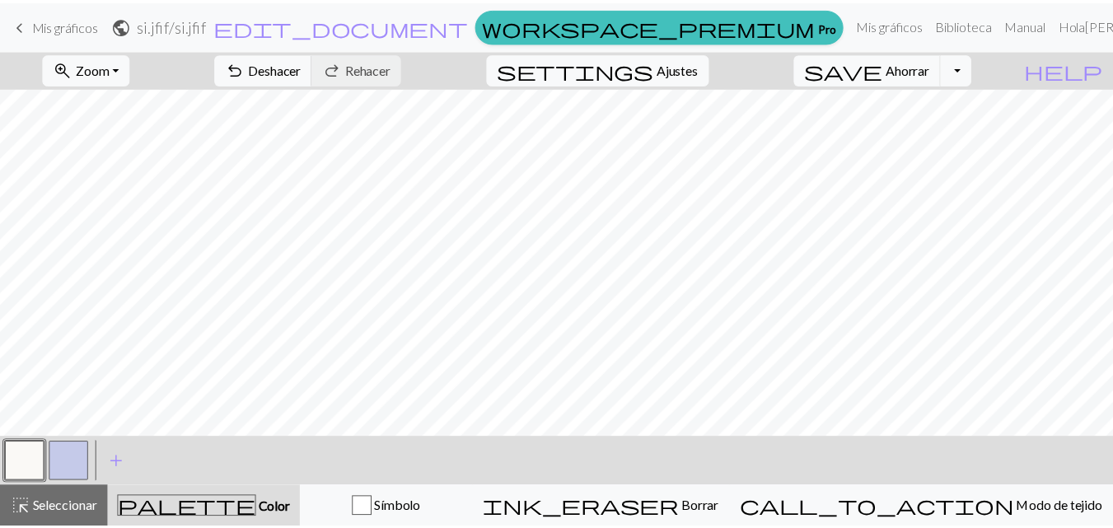
scroll to position [0, 0]
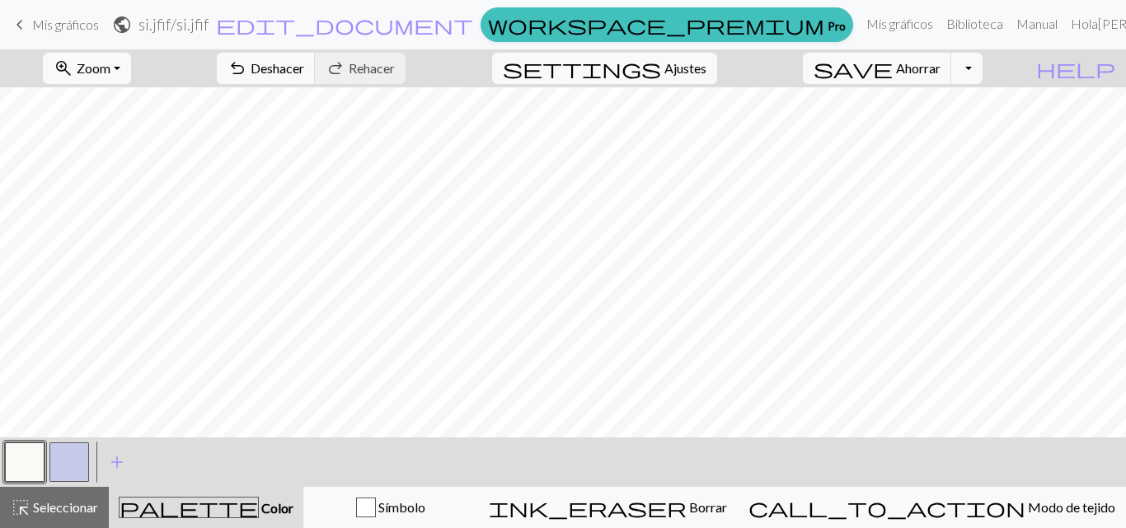
click at [26, 28] on span "keyboard_arrow_left" at bounding box center [20, 24] width 20 height 23
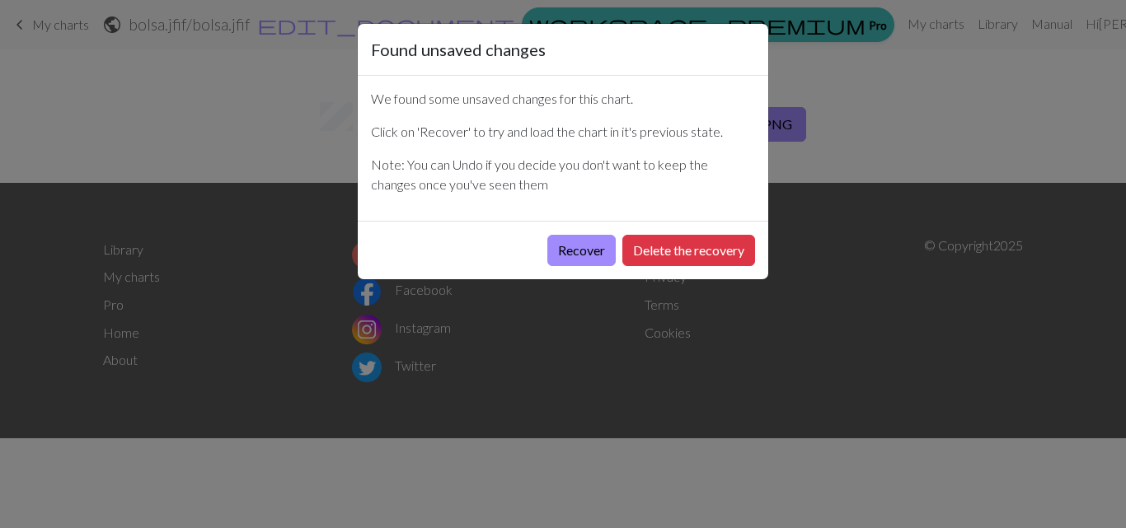
click at [835, 141] on div "Found unsaved changes We found some unsaved changes for this chart. Click on 'R…" at bounding box center [563, 264] width 1126 height 528
click at [602, 249] on button "Recover" at bounding box center [581, 250] width 68 height 31
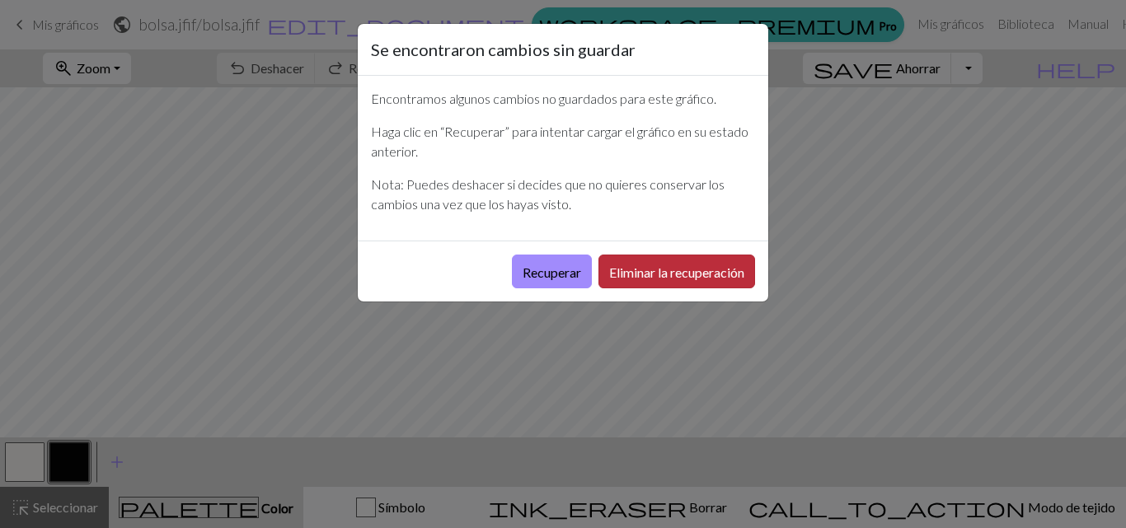
click at [623, 276] on font "Eliminar la recuperación" at bounding box center [676, 273] width 135 height 16
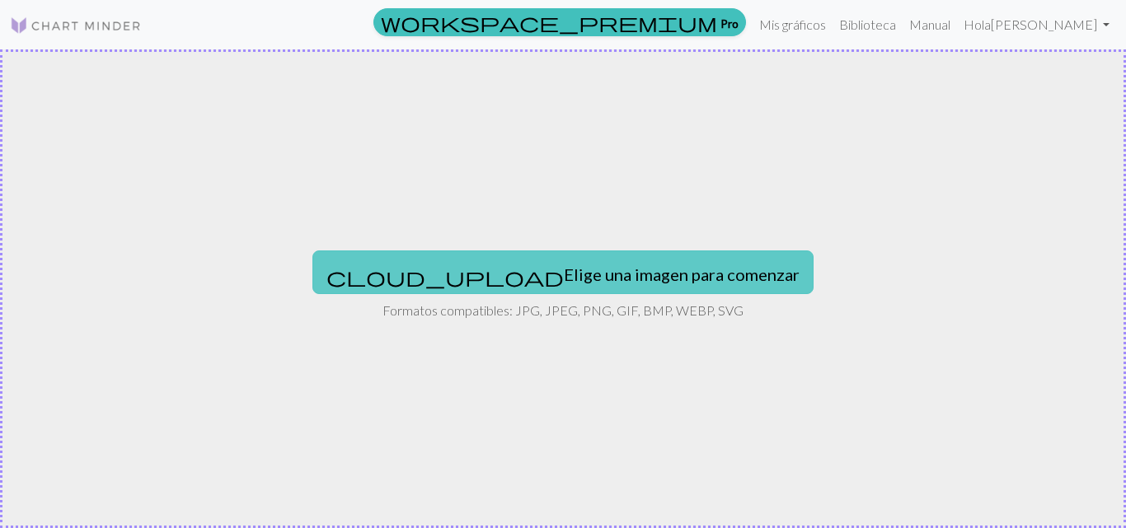
click at [504, 293] on button "cloud_upload Elige una imagen para comenzar" at bounding box center [562, 272] width 501 height 43
type input "C:\fakepath\bolsa.jfif"
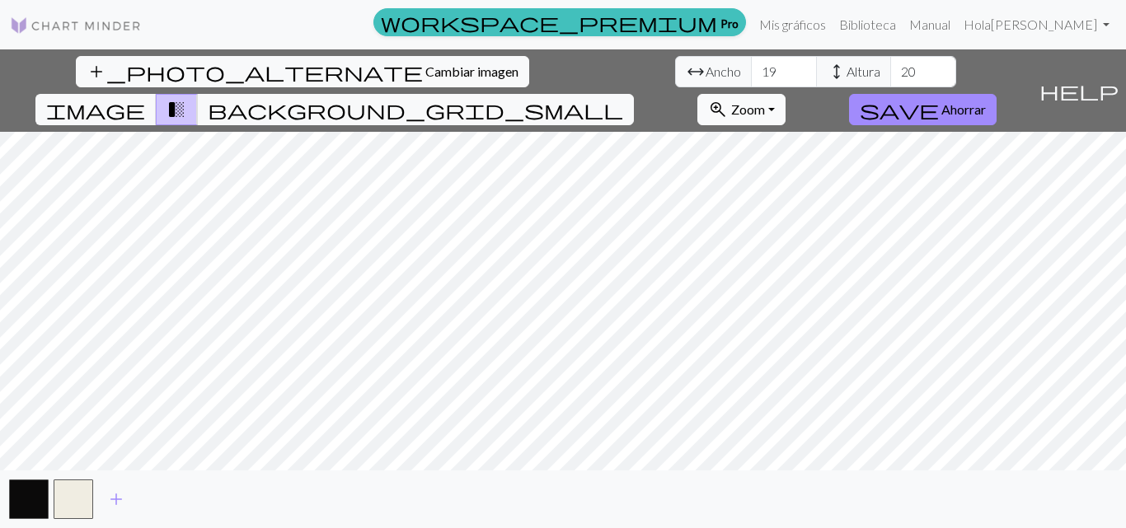
click at [785, 94] on button "zoom_in Zoom Zoom" at bounding box center [741, 109] width 88 height 31
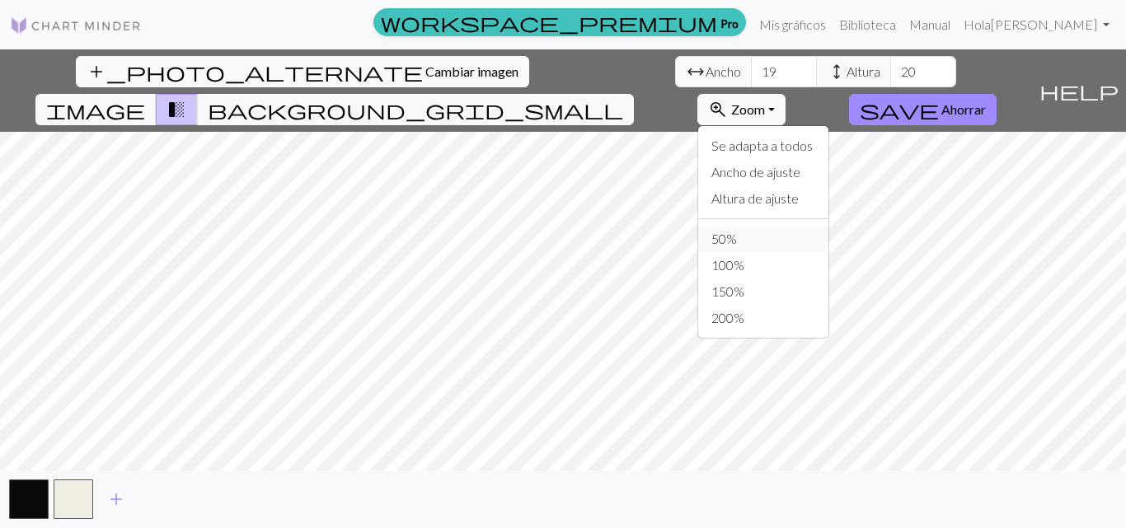
click at [737, 231] on font "50%" at bounding box center [724, 239] width 26 height 16
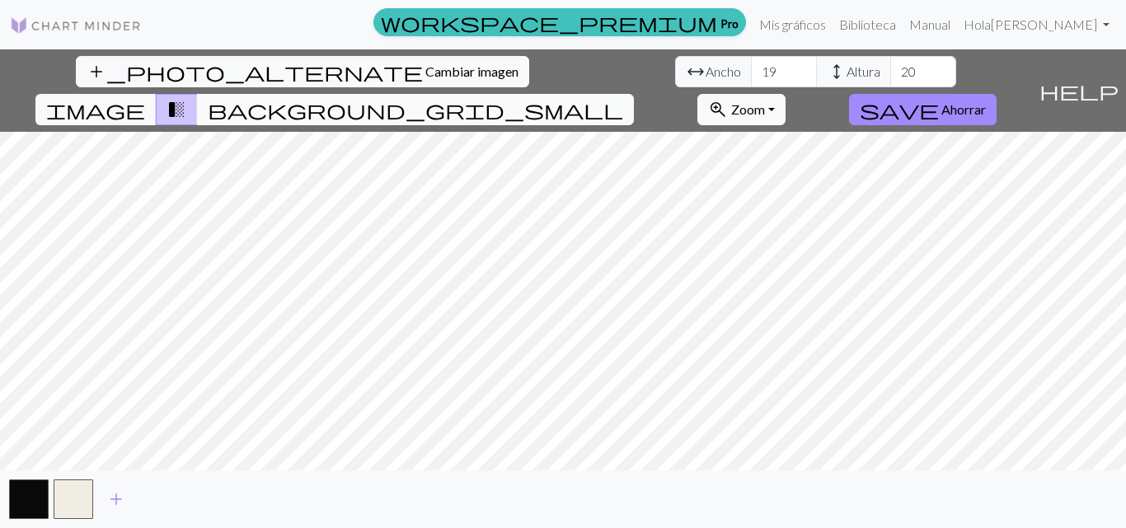
click at [623, 98] on span "background_grid_small" at bounding box center [415, 109] width 415 height 23
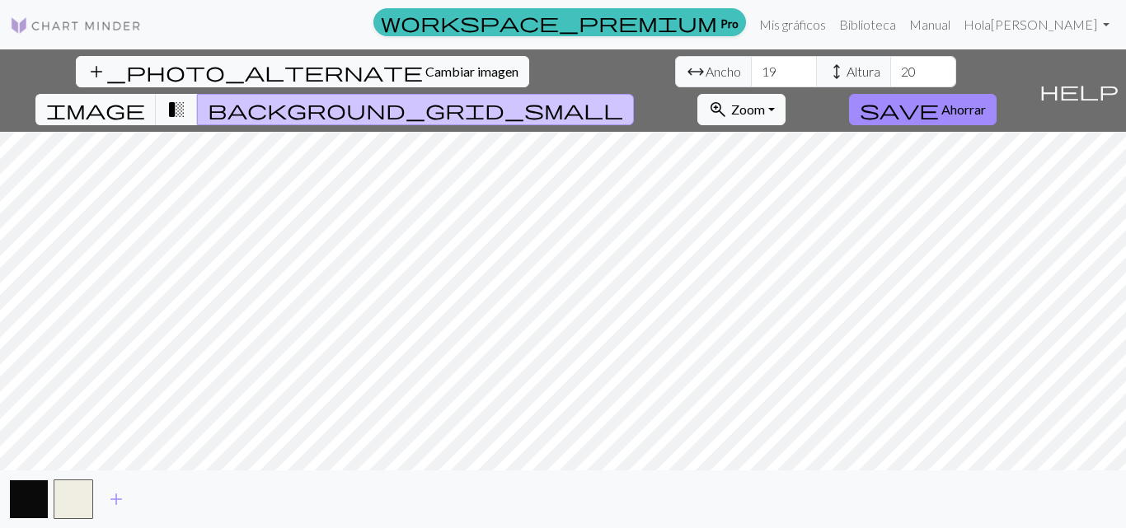
click at [11, 499] on button "button" at bounding box center [29, 500] width 40 height 40
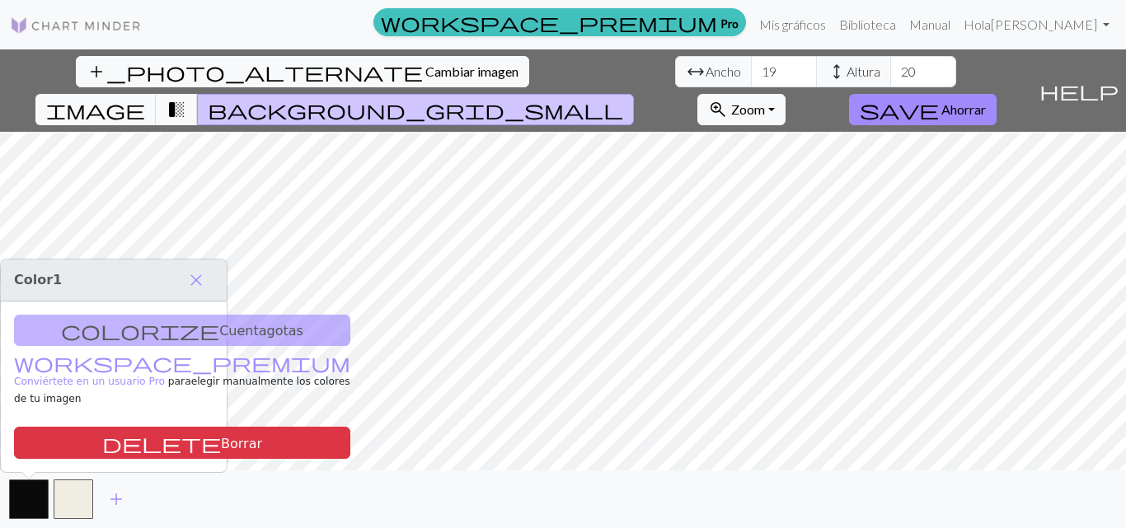
click at [176, 348] on div "colorize Cuentagotas workspace_premium Conviértete en un usuario Pro para elegi…" at bounding box center [114, 387] width 226 height 171
click at [122, 337] on div "colorize Cuentagotas workspace_premium Conviértete en un usuario Pro para elegi…" at bounding box center [114, 387] width 226 height 171
click at [77, 490] on button "button" at bounding box center [74, 500] width 40 height 40
click at [44, 485] on button "button" at bounding box center [29, 500] width 40 height 40
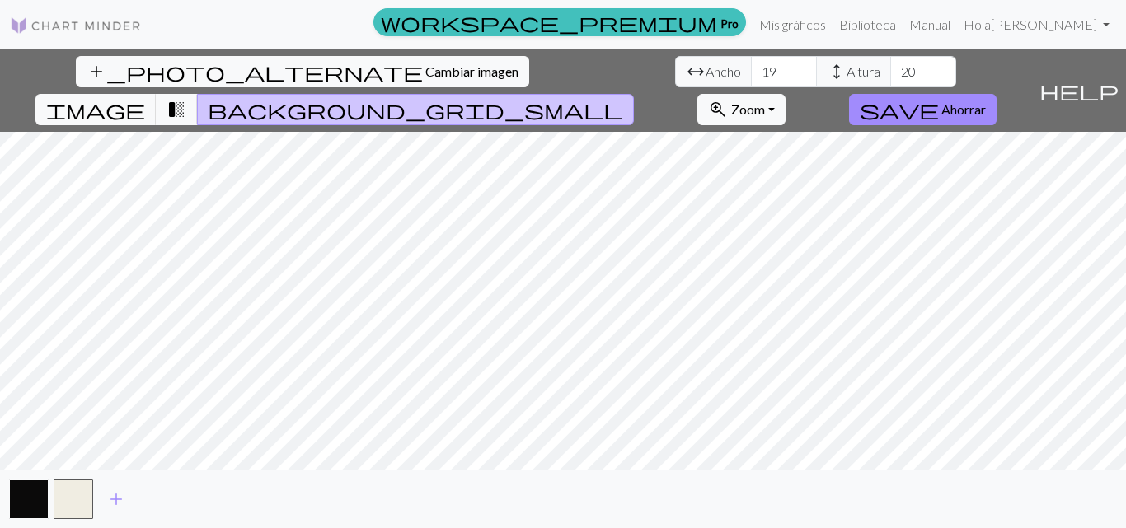
click at [33, 495] on button "button" at bounding box center [29, 500] width 40 height 40
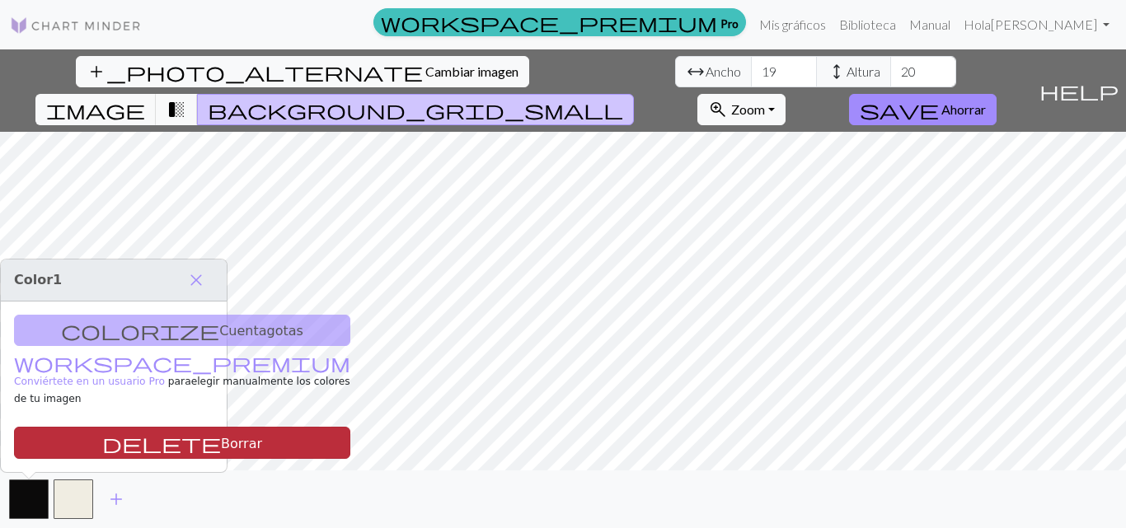
click at [221, 437] on font "Borrar" at bounding box center [241, 443] width 41 height 16
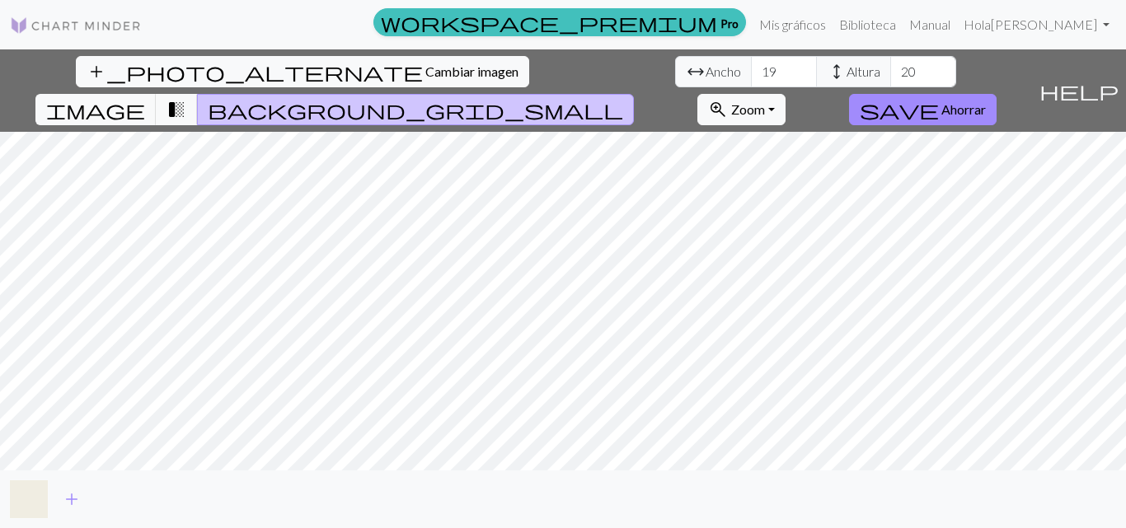
click at [45, 500] on button "button" at bounding box center [29, 500] width 40 height 40
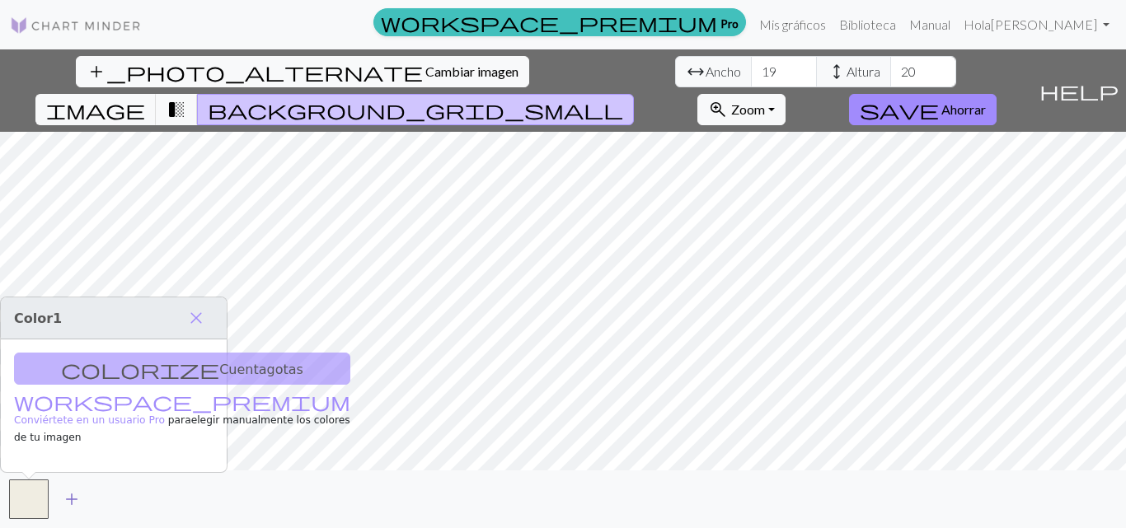
click at [71, 494] on span "add" at bounding box center [72, 499] width 20 height 23
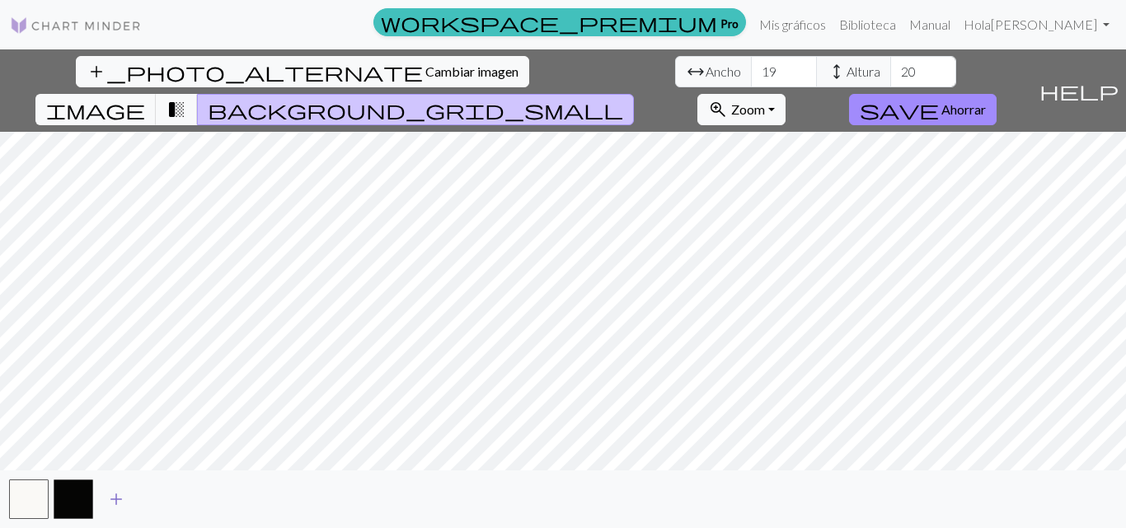
click at [71, 494] on button "button" at bounding box center [74, 500] width 40 height 40
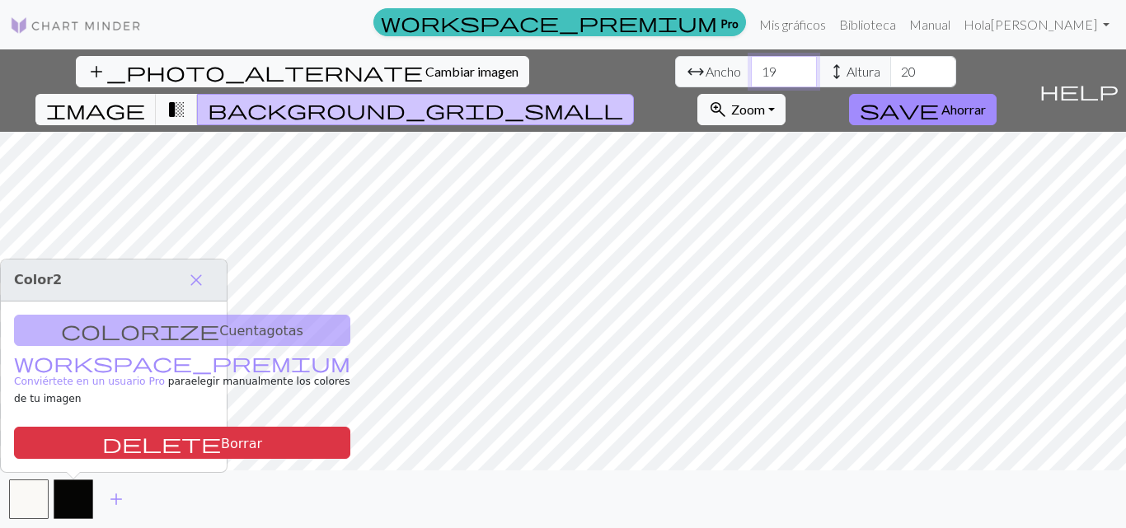
click at [751, 79] on input "19" at bounding box center [784, 71] width 66 height 31
drag, startPoint x: 361, startPoint y: 79, endPoint x: 340, endPoint y: 75, distance: 21.8
click at [751, 75] on input "19" at bounding box center [784, 71] width 66 height 31
type input "40"
click at [890, 69] on input "20" at bounding box center [923, 71] width 66 height 31
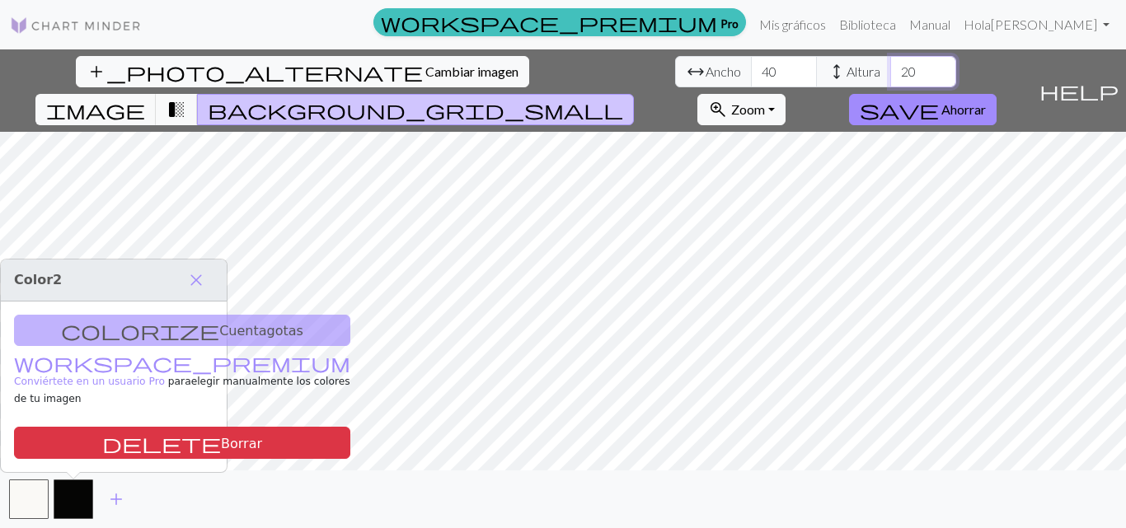
drag, startPoint x: 494, startPoint y: 69, endPoint x: 471, endPoint y: 72, distance: 23.2
click at [890, 72] on input "20" at bounding box center [923, 71] width 66 height 31
type input "35"
click at [785, 94] on button "zoom_in Zoom Zoom" at bounding box center [741, 109] width 88 height 31
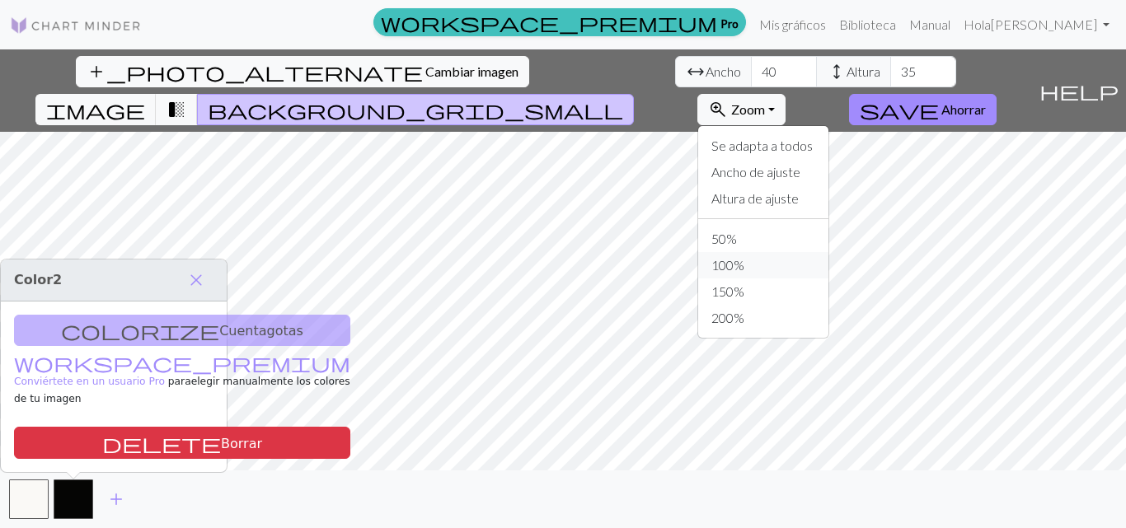
click at [744, 257] on font "100%" at bounding box center [727, 265] width 33 height 16
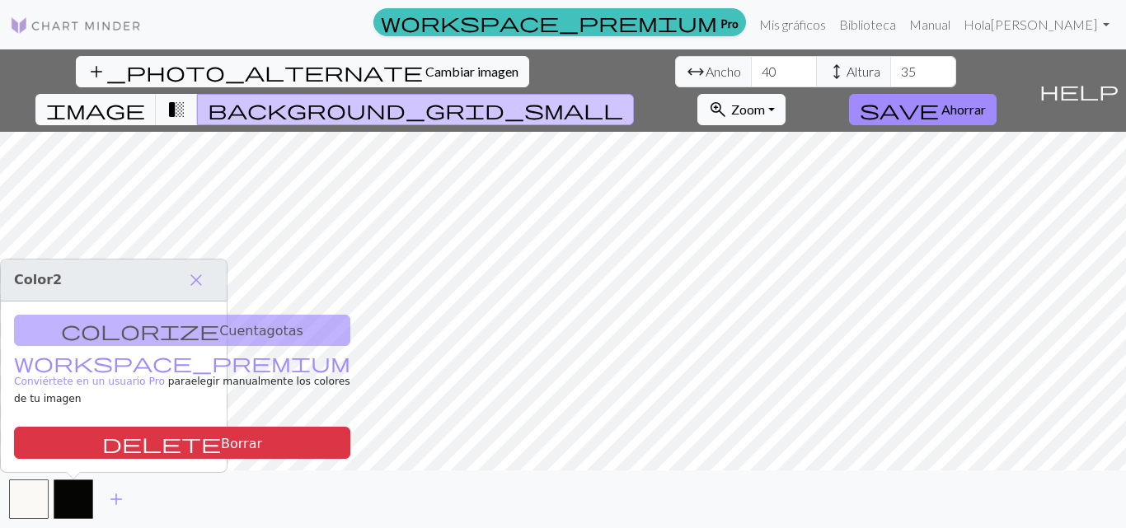
click at [785, 94] on button "zoom_in Zoom Zoom" at bounding box center [741, 109] width 88 height 31
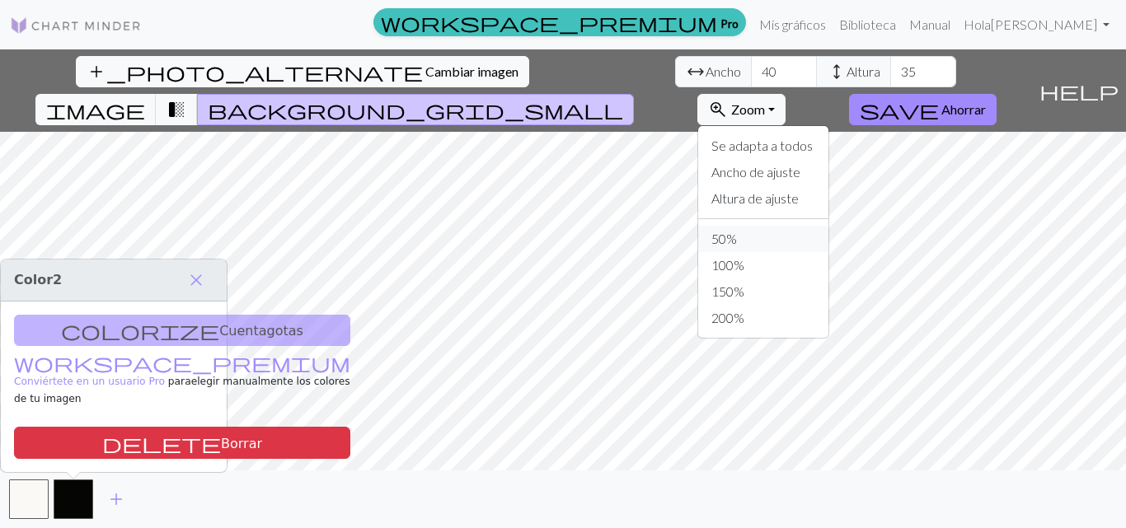
click at [828, 226] on button "50%" at bounding box center [763, 239] width 130 height 26
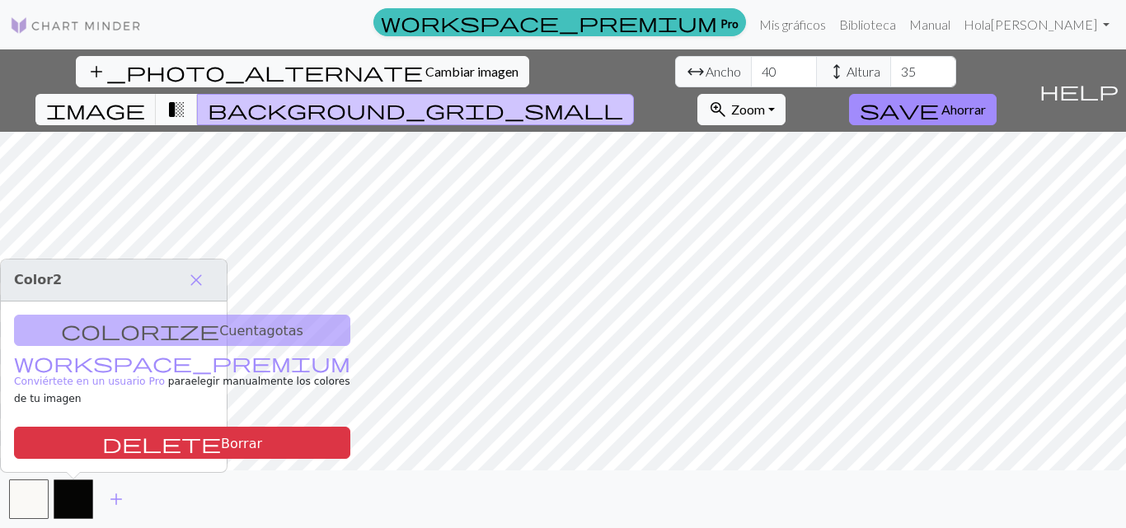
click at [198, 94] on button "transition_fade" at bounding box center [177, 109] width 42 height 31
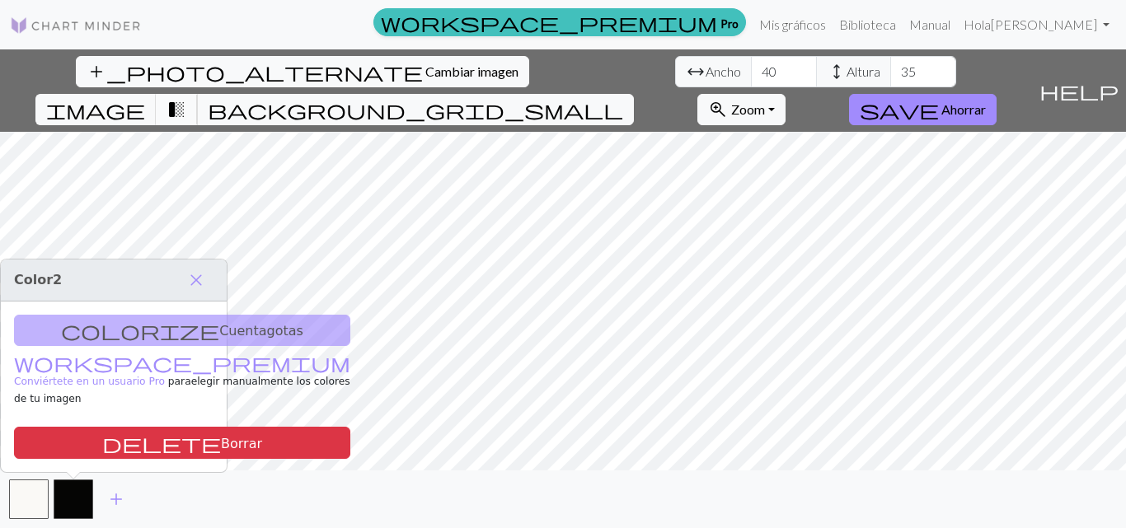
click at [186, 98] on span "transition_fade" at bounding box center [176, 109] width 20 height 23
click at [198, 94] on button "transition_fade" at bounding box center [177, 109] width 42 height 31
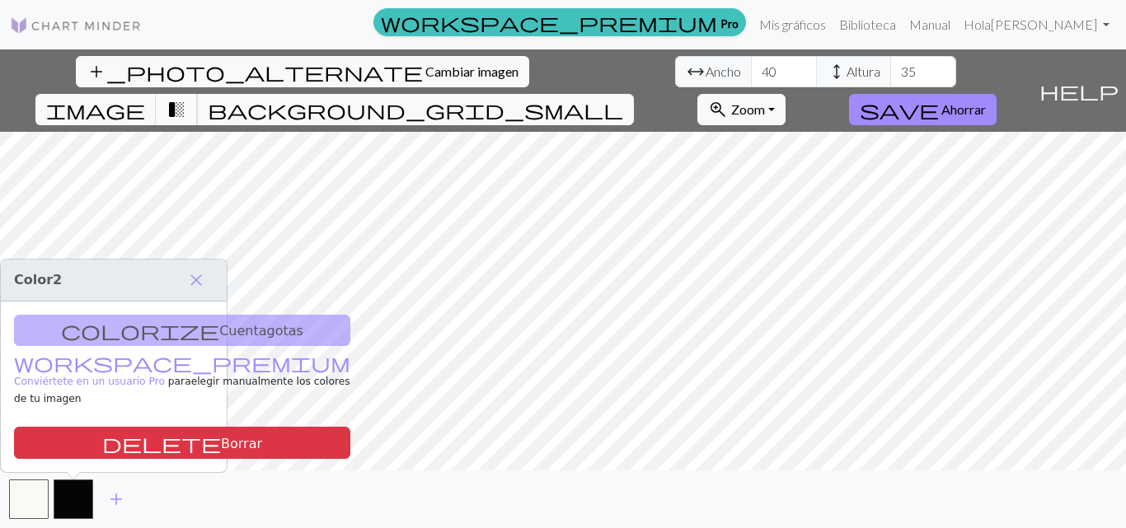
click at [198, 94] on button "transition_fade" at bounding box center [177, 109] width 42 height 31
click at [145, 98] on span "image" at bounding box center [95, 109] width 99 height 23
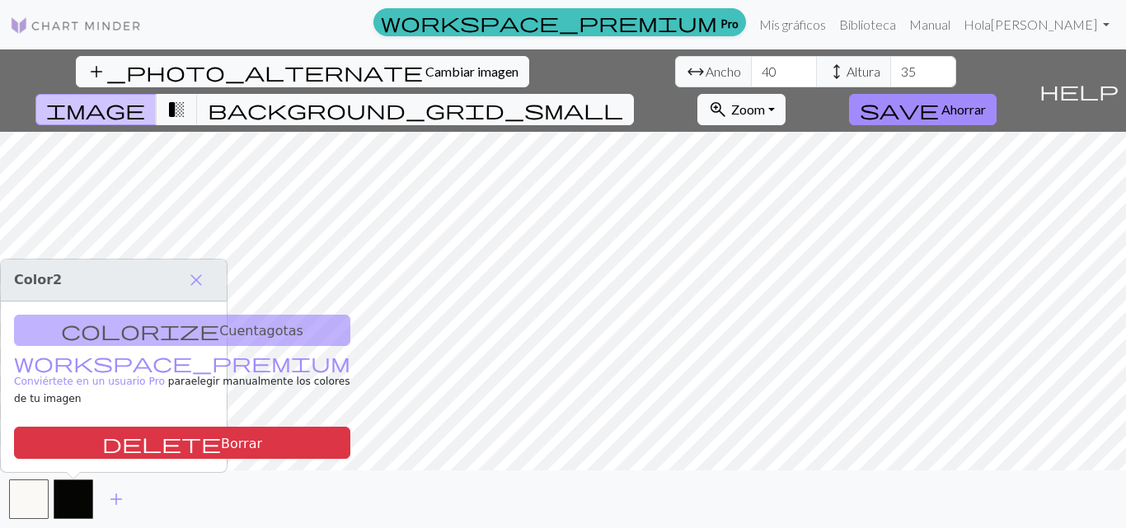
click at [145, 98] on span "image" at bounding box center [95, 109] width 99 height 23
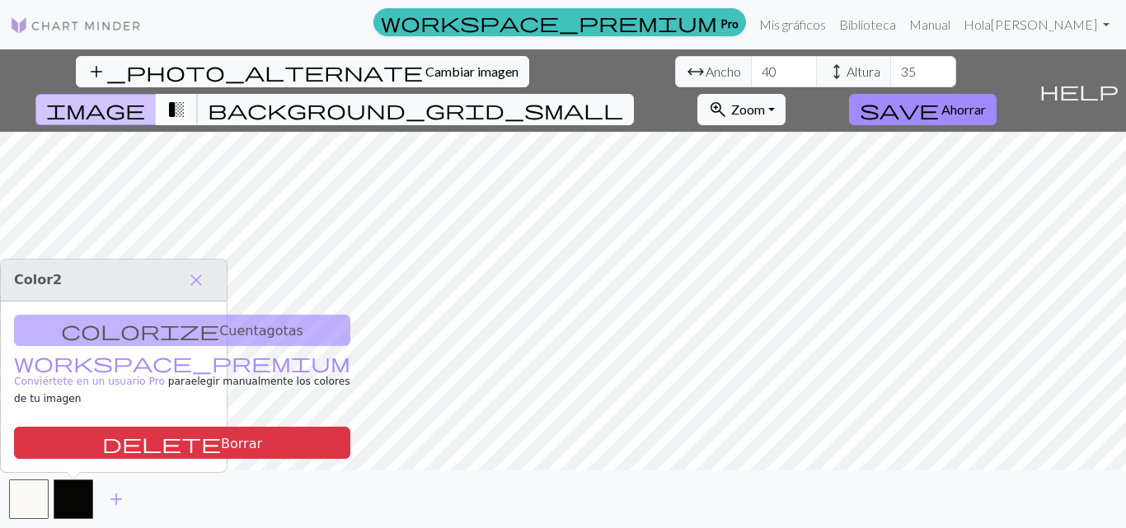
click at [186, 98] on span "transition_fade" at bounding box center [176, 109] width 20 height 23
click at [623, 98] on span "background_grid_small" at bounding box center [415, 109] width 415 height 23
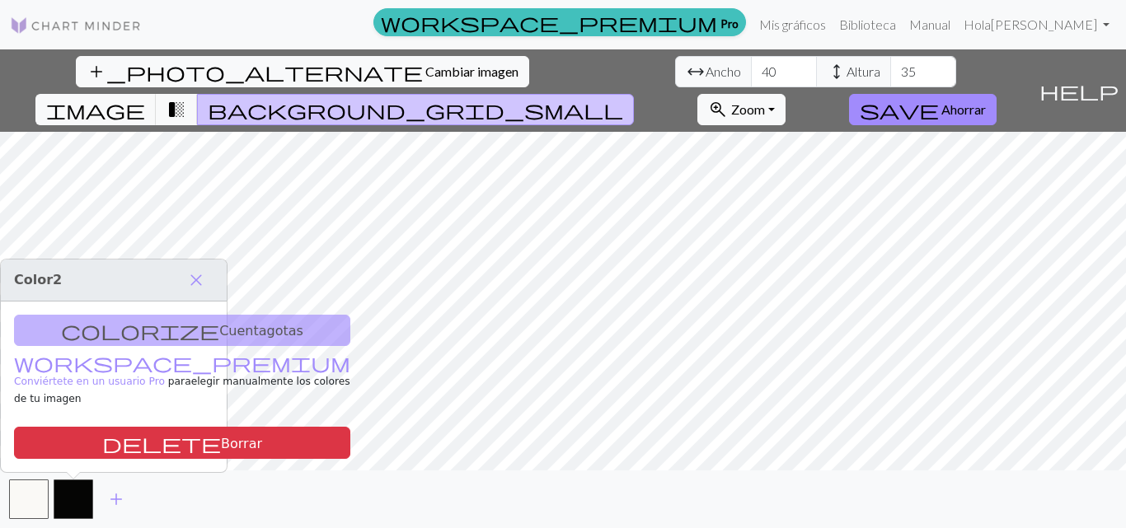
click at [623, 98] on span "background_grid_small" at bounding box center [415, 109] width 415 height 23
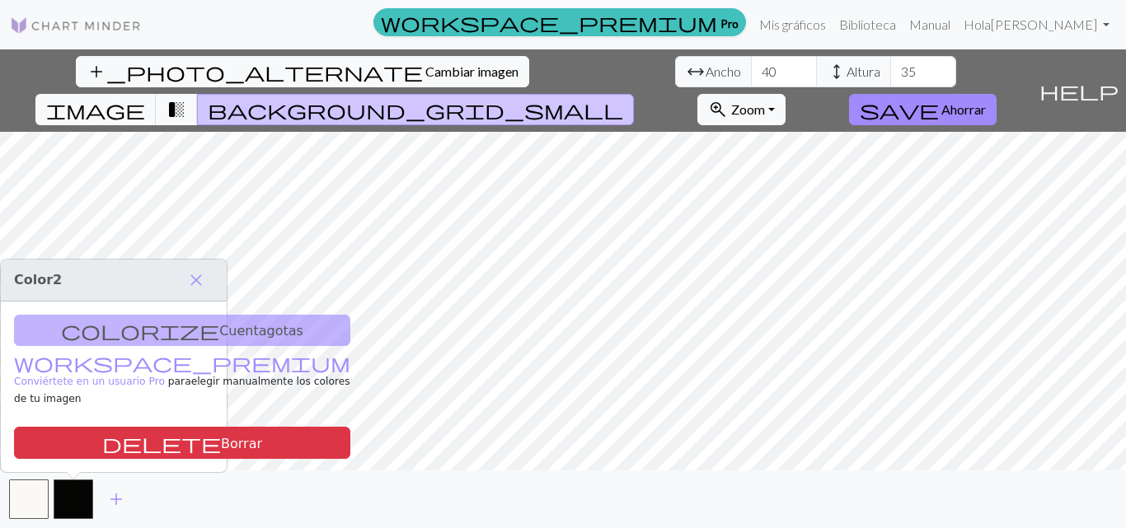
click at [623, 98] on span "background_grid_small" at bounding box center [415, 109] width 415 height 23
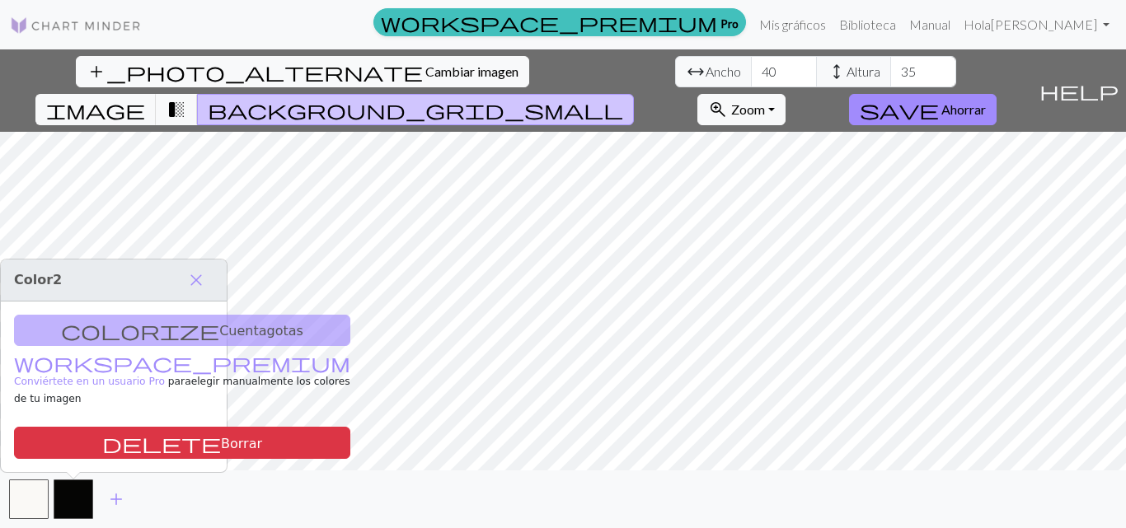
click at [623, 98] on span "background_grid_small" at bounding box center [415, 109] width 415 height 23
click at [996, 94] on button "save Ahorrar" at bounding box center [923, 109] width 148 height 31
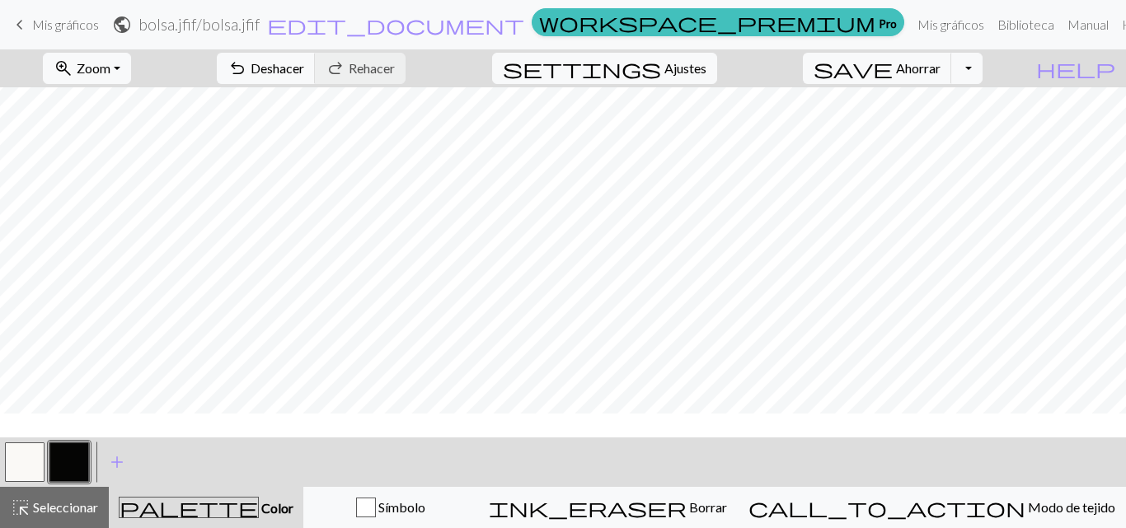
scroll to position [51, 0]
click at [21, 462] on button "button" at bounding box center [25, 463] width 40 height 40
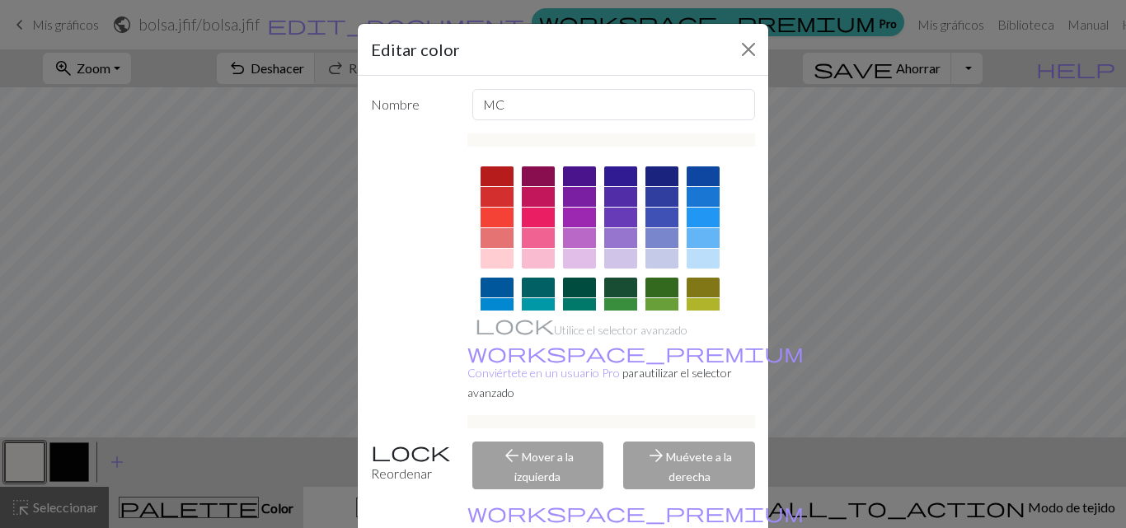
scroll to position [86, 0]
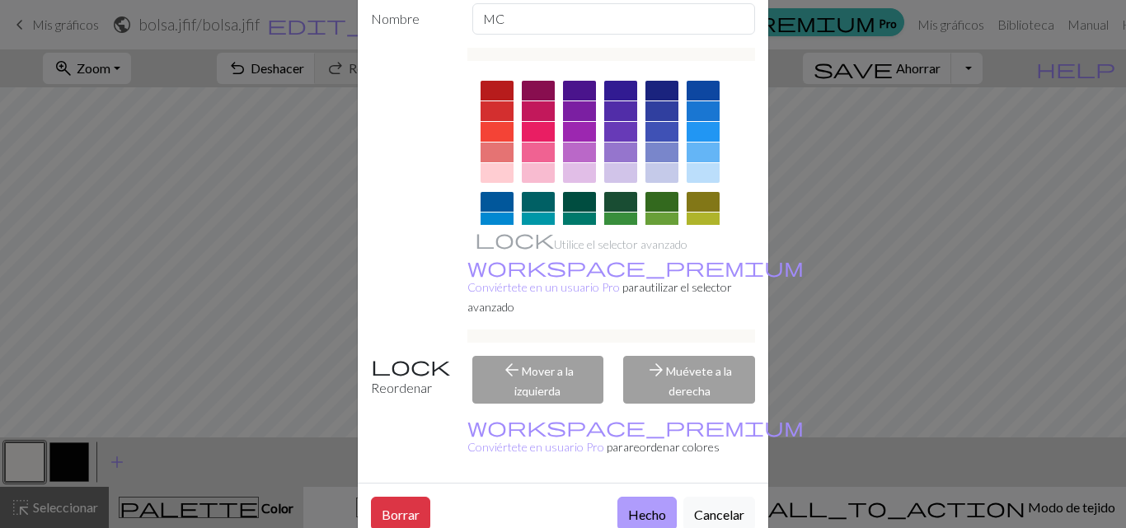
click at [640, 507] on font "Hecho" at bounding box center [647, 515] width 38 height 16
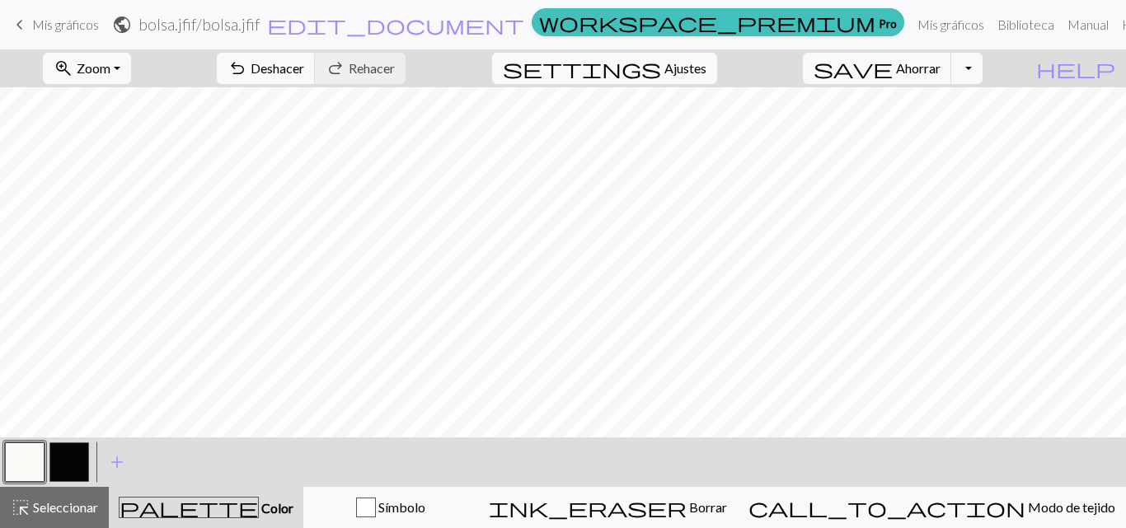
click at [88, 448] on button "button" at bounding box center [69, 463] width 40 height 40
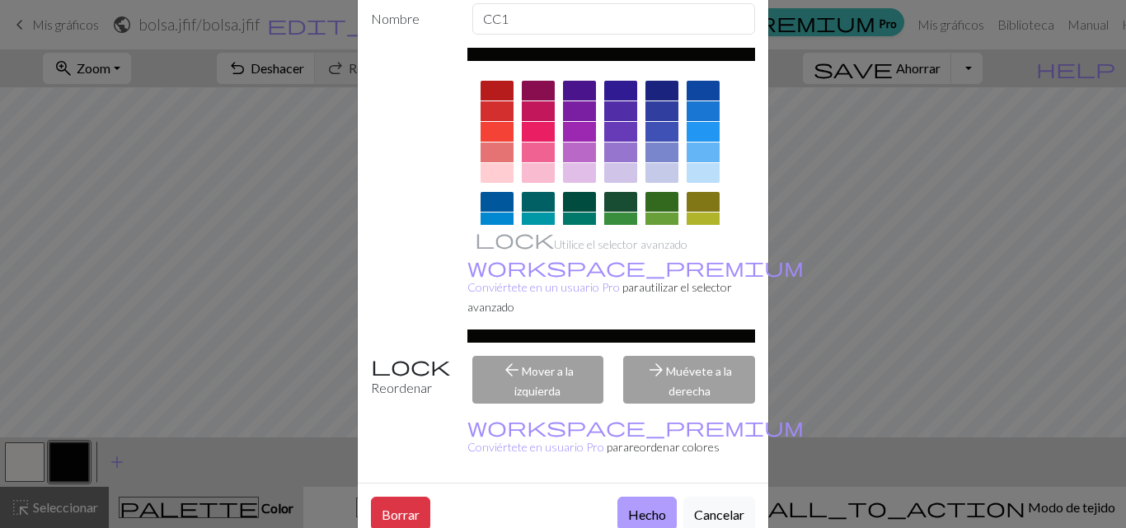
click at [640, 497] on button "Hecho" at bounding box center [646, 514] width 59 height 34
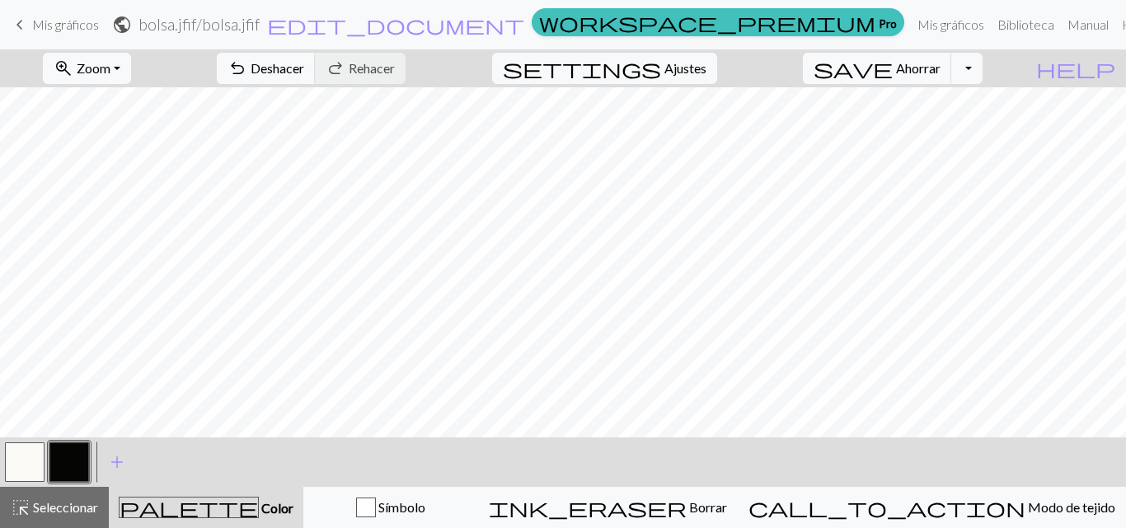
click at [38, 462] on button "button" at bounding box center [25, 463] width 40 height 40
click at [26, 473] on button "button" at bounding box center [25, 463] width 40 height 40
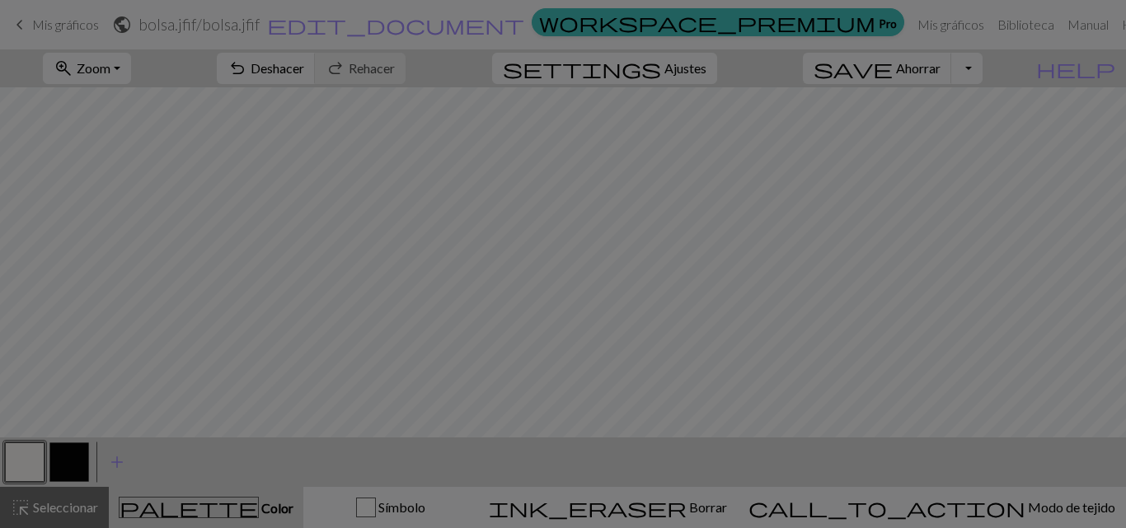
click at [26, 473] on div "Editar color Nombre MC Utilice el selector avanzado workspace_premium Conviérte…" at bounding box center [563, 264] width 1126 height 528
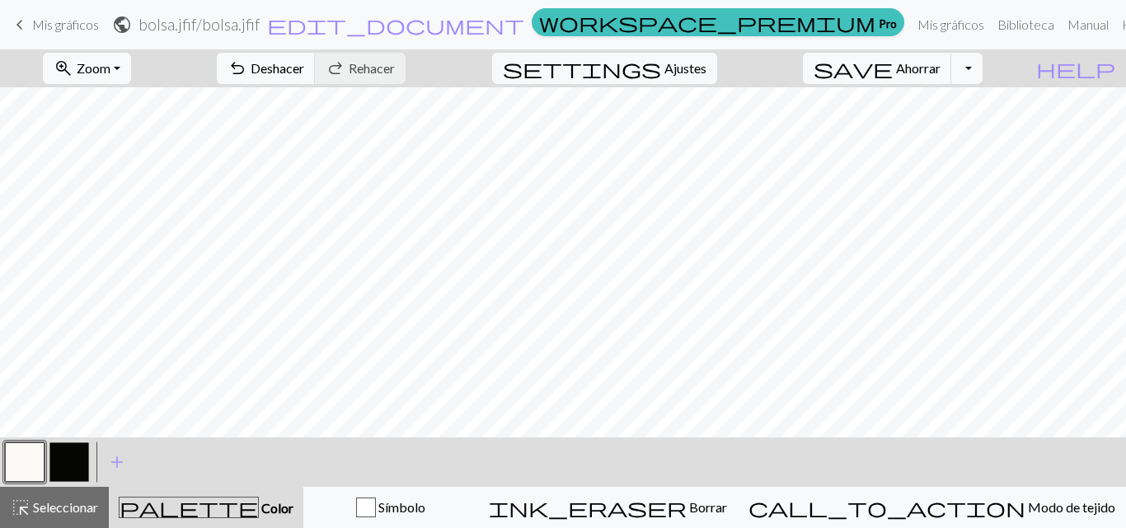
click at [18, 474] on button "button" at bounding box center [25, 463] width 40 height 40
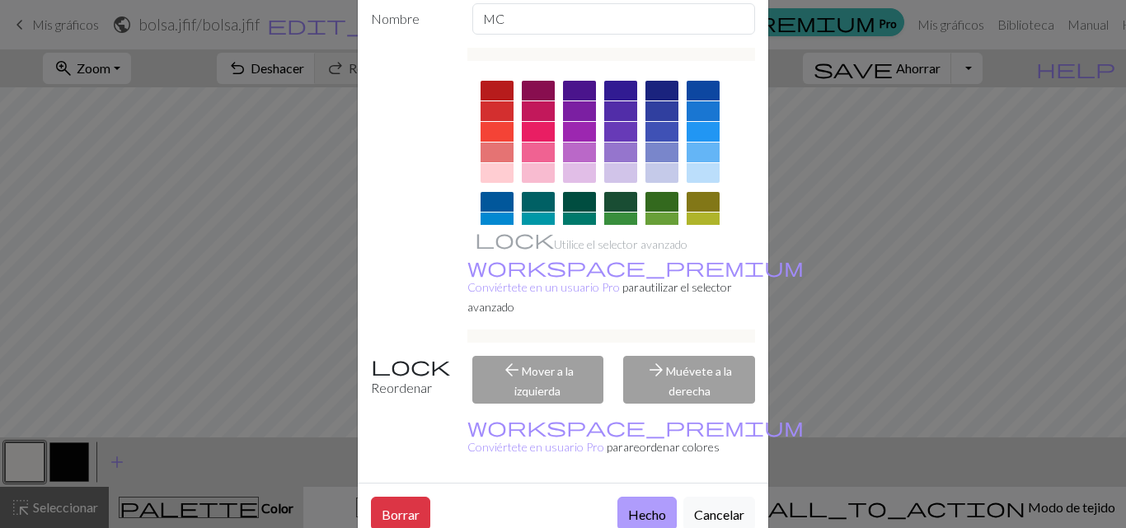
click at [647, 507] on font "Hecho" at bounding box center [647, 515] width 38 height 16
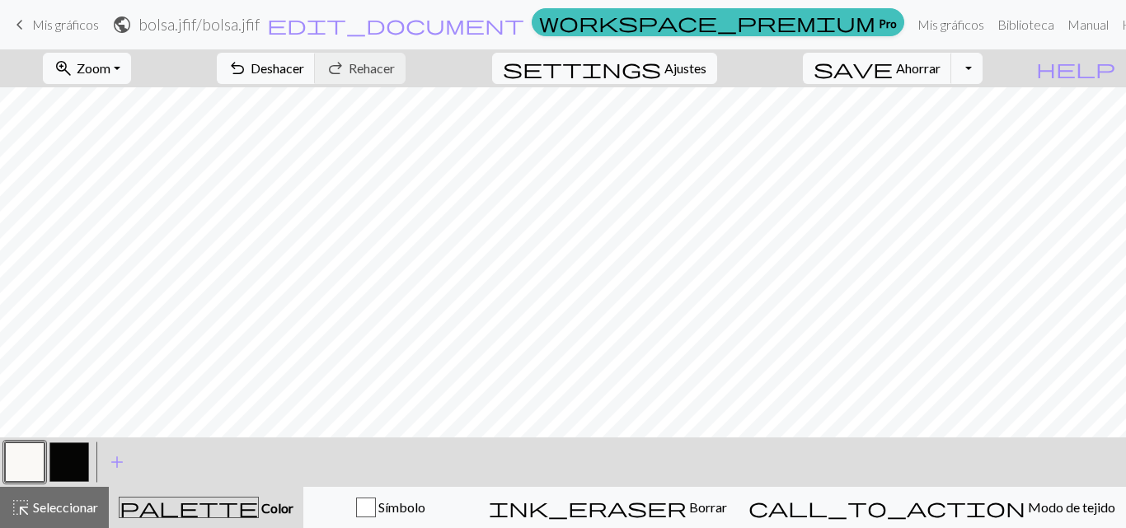
click at [74, 452] on button "button" at bounding box center [69, 463] width 40 height 40
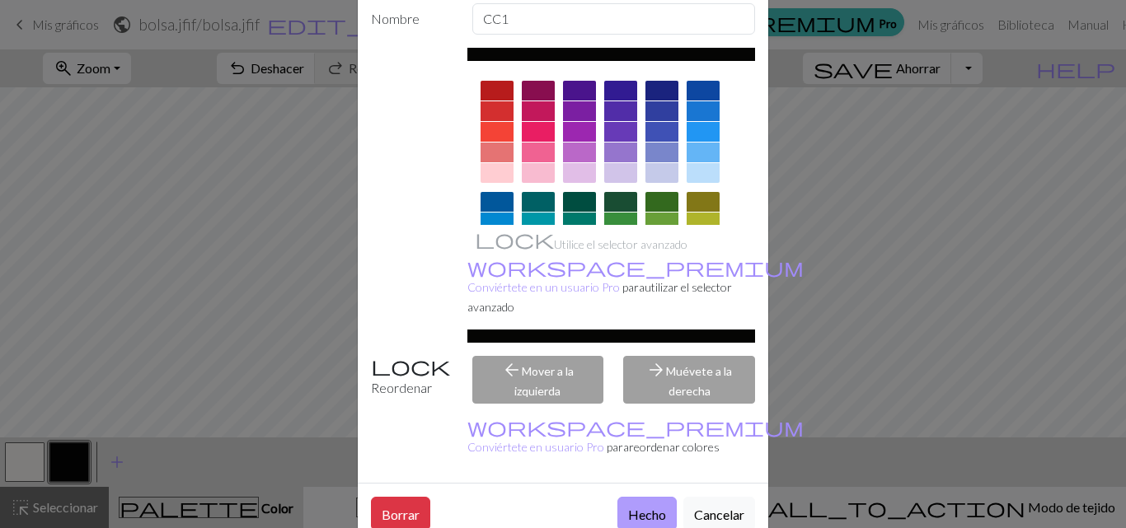
click at [617, 497] on button "Hecho" at bounding box center [646, 514] width 59 height 34
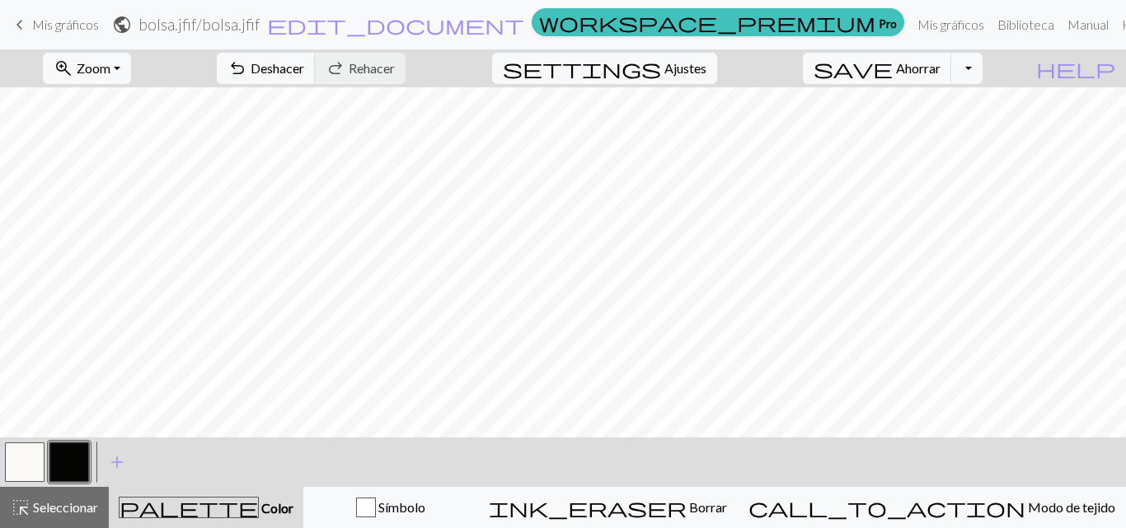
click at [36, 455] on button "button" at bounding box center [25, 463] width 40 height 40
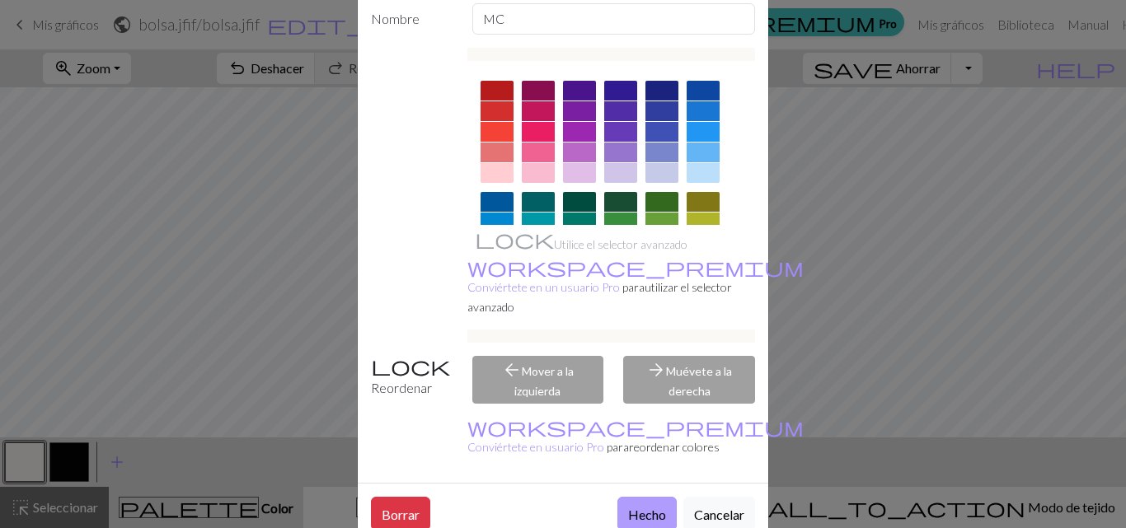
click at [617, 497] on button "Hecho" at bounding box center [646, 514] width 59 height 34
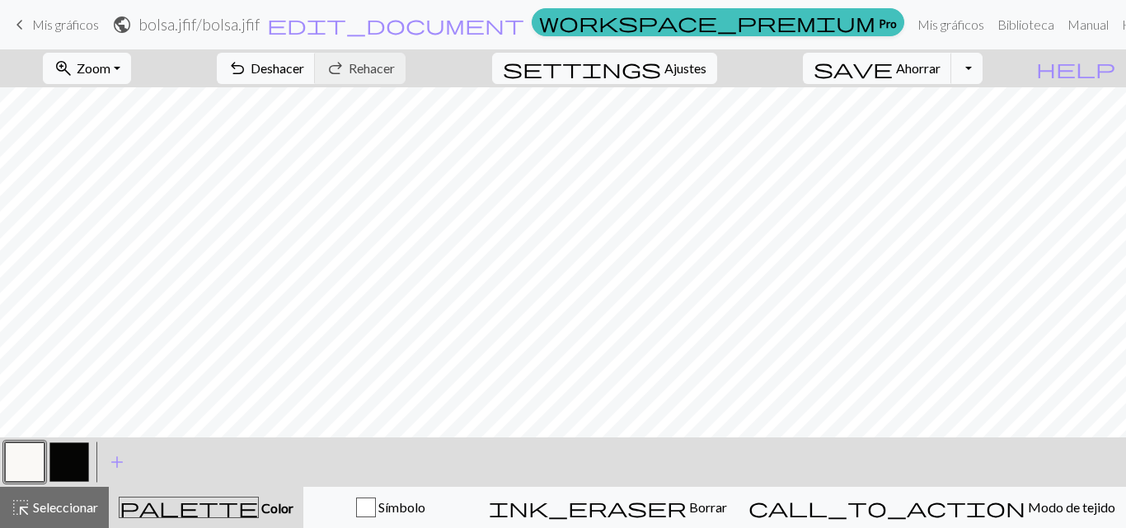
click at [66, 450] on button "button" at bounding box center [69, 463] width 40 height 40
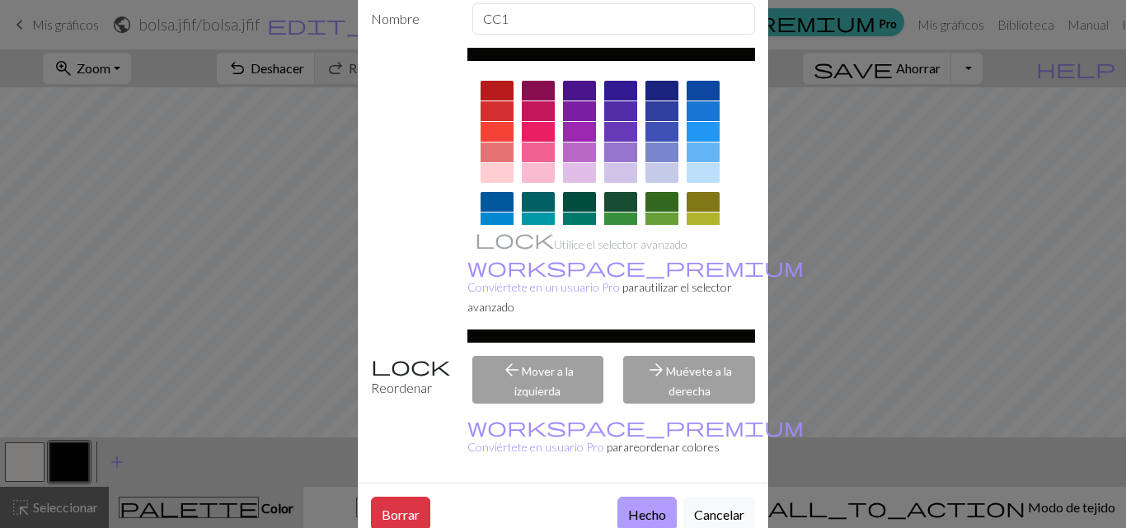
click at [635, 507] on font "Hecho" at bounding box center [647, 515] width 38 height 16
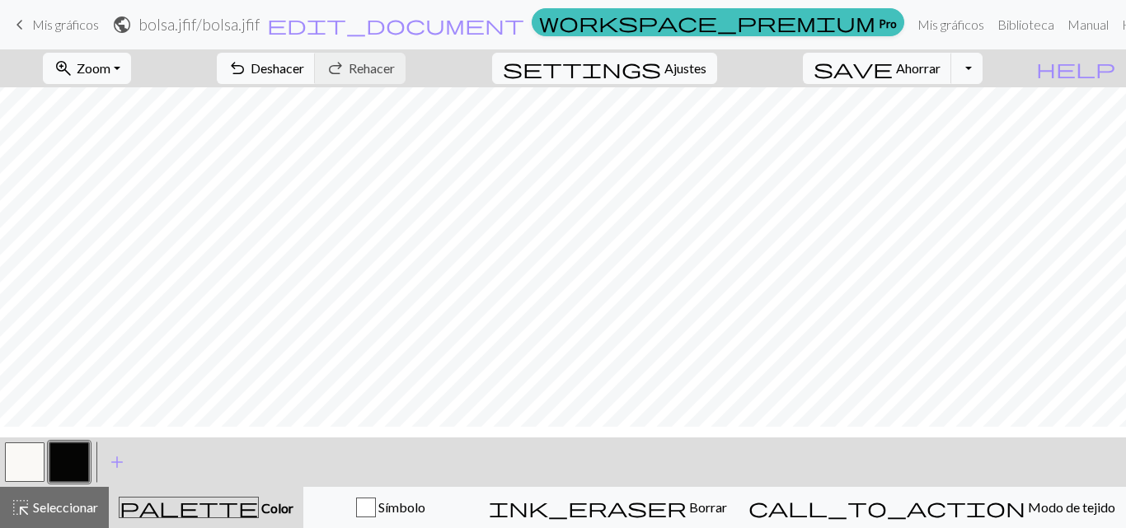
scroll to position [22, 0]
click at [40, 456] on button "button" at bounding box center [25, 463] width 40 height 40
click at [40, 456] on div "Edit colour Name MC Use advanced picker workspace_premium Become a Pro user to …" at bounding box center [563, 264] width 1126 height 528
click at [21, 466] on button "button" at bounding box center [25, 463] width 40 height 40
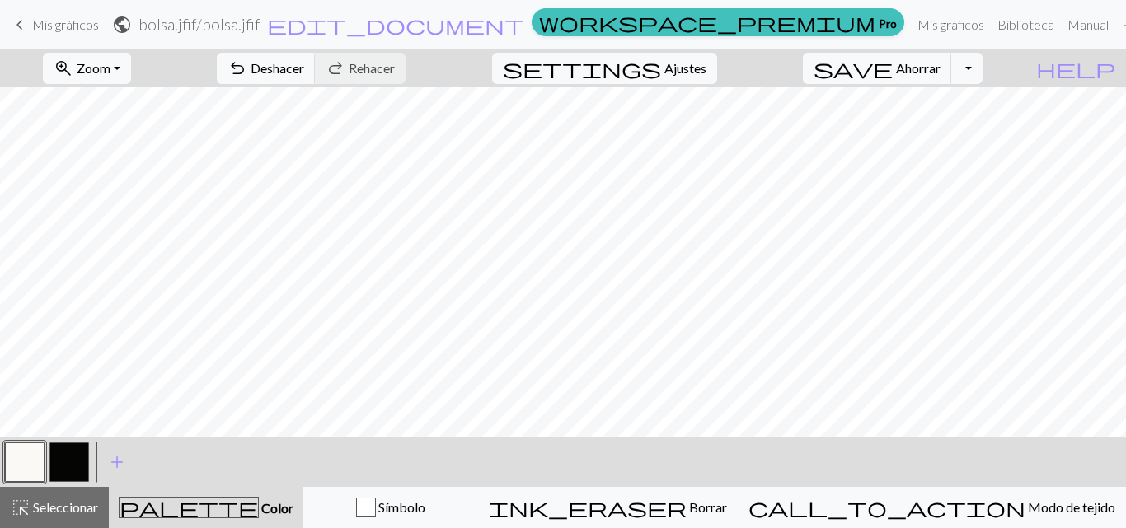
click at [21, 466] on div "Edit colour Name MC Use advanced picker workspace_premium Become a Pro user to …" at bounding box center [563, 264] width 1126 height 528
click at [32, 448] on button "button" at bounding box center [25, 463] width 40 height 40
click at [32, 448] on div "Edit colour Name MC Use advanced picker workspace_premium Become a Pro user to …" at bounding box center [563, 264] width 1126 height 528
click at [32, 448] on button "button" at bounding box center [25, 463] width 40 height 40
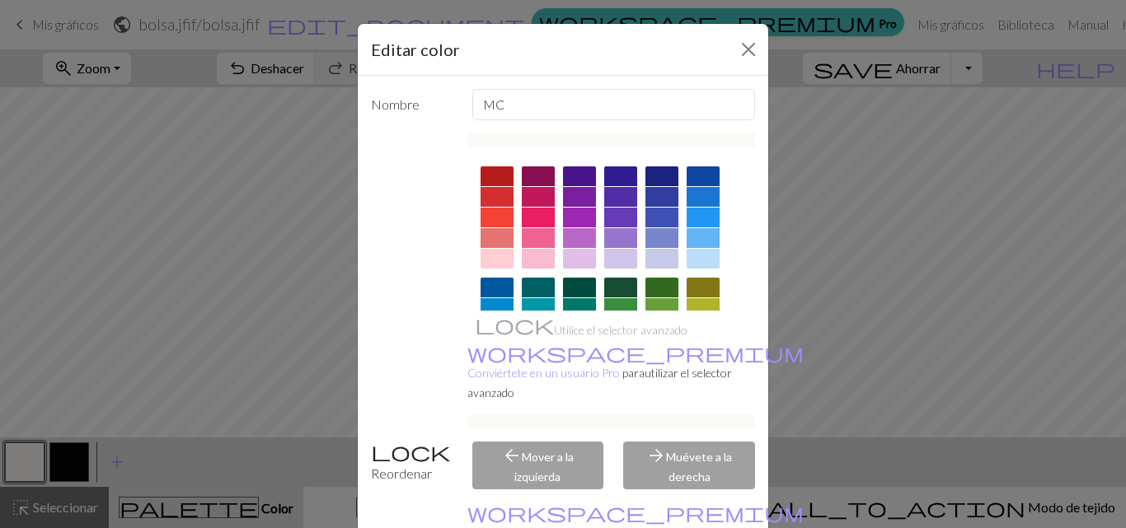
scroll to position [86, 0]
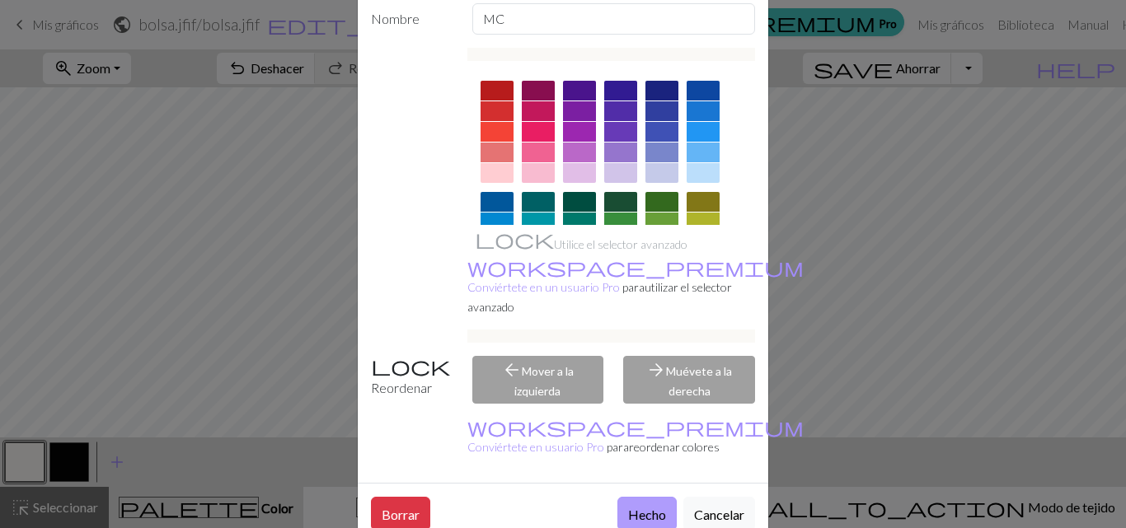
click at [649, 497] on button "Hecho" at bounding box center [646, 514] width 59 height 34
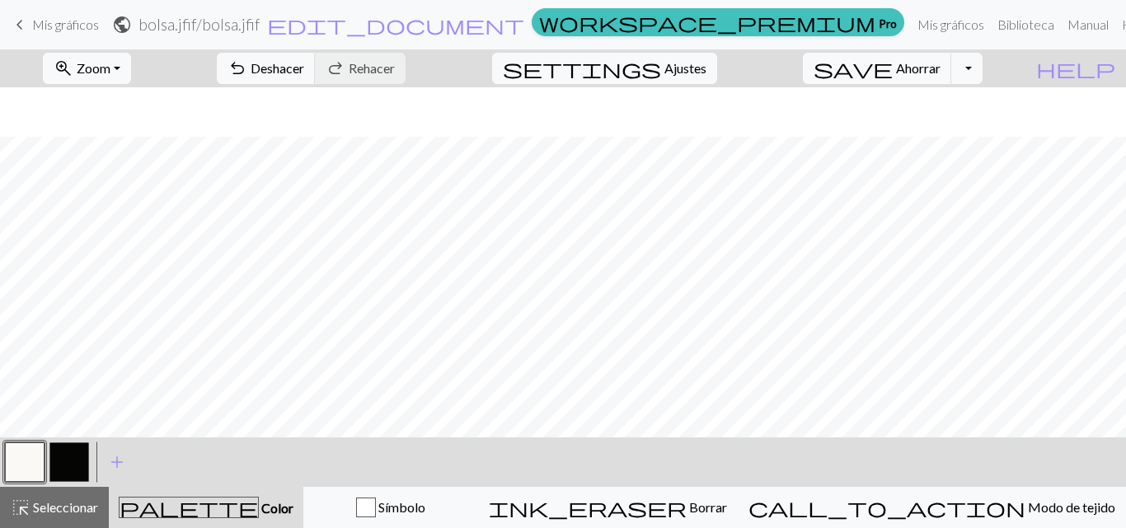
scroll to position [310, 0]
click at [76, 457] on button "button" at bounding box center [69, 463] width 40 height 40
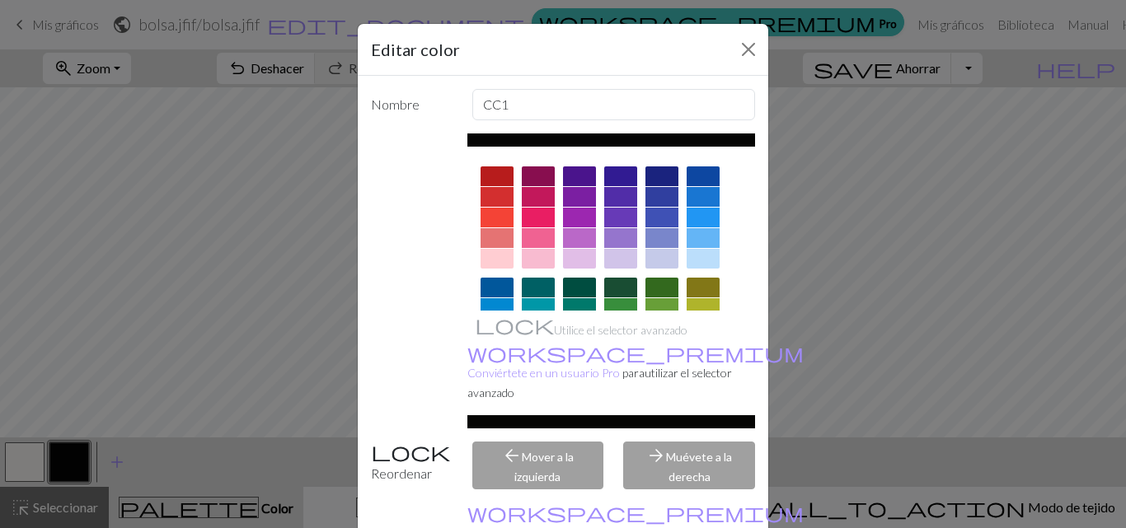
scroll to position [86, 0]
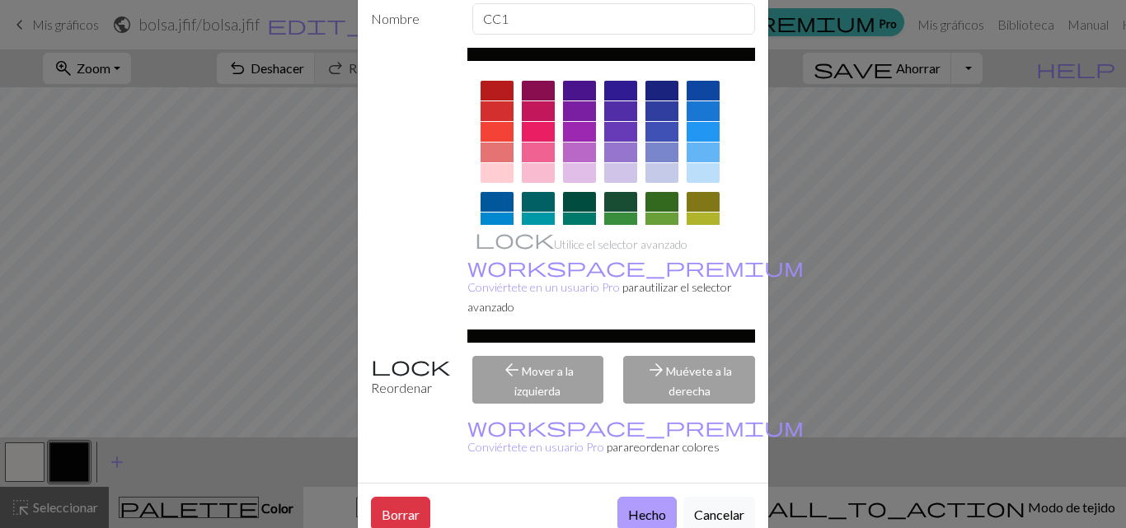
click at [640, 507] on font "Hecho" at bounding box center [647, 515] width 38 height 16
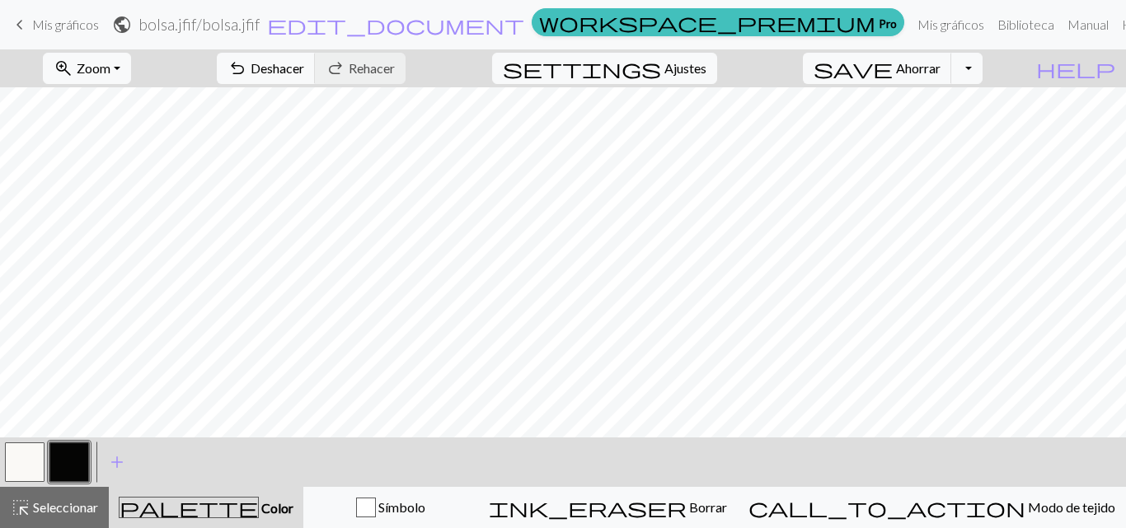
click at [30, 448] on button "button" at bounding box center [25, 463] width 40 height 40
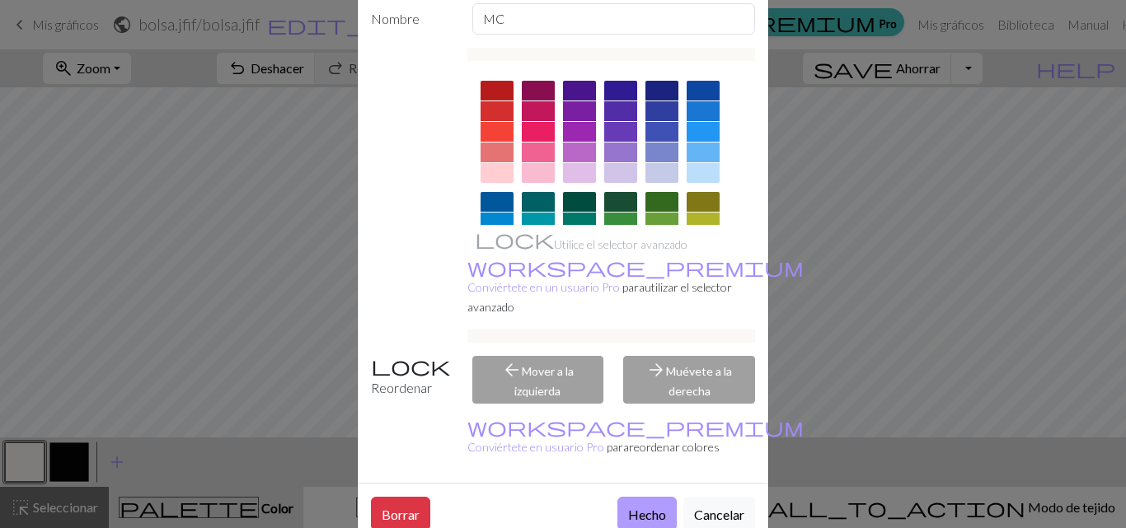
click at [635, 507] on font "Hecho" at bounding box center [647, 515] width 38 height 16
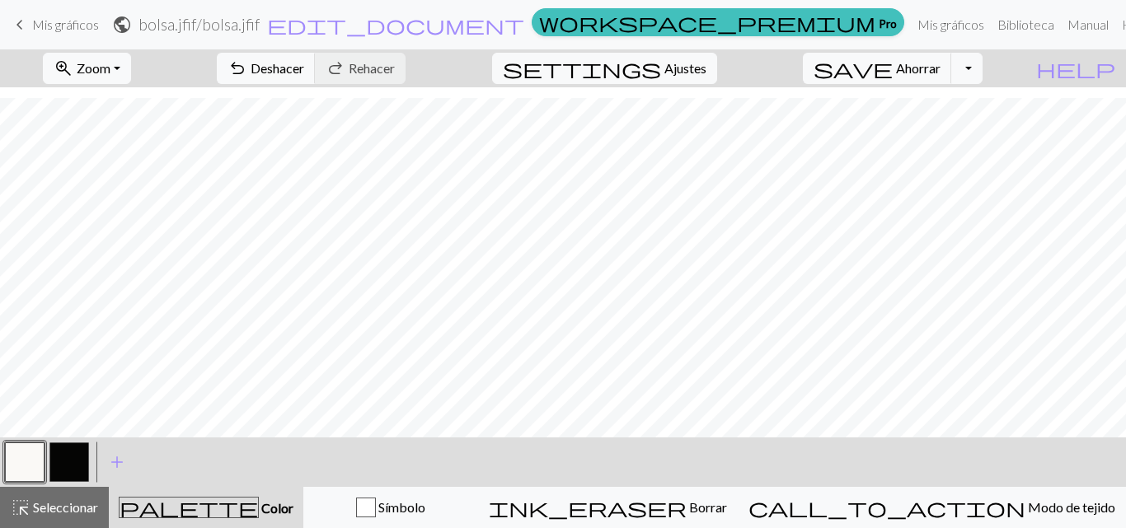
scroll to position [340, 0]
click at [58, 462] on button "button" at bounding box center [69, 463] width 40 height 40
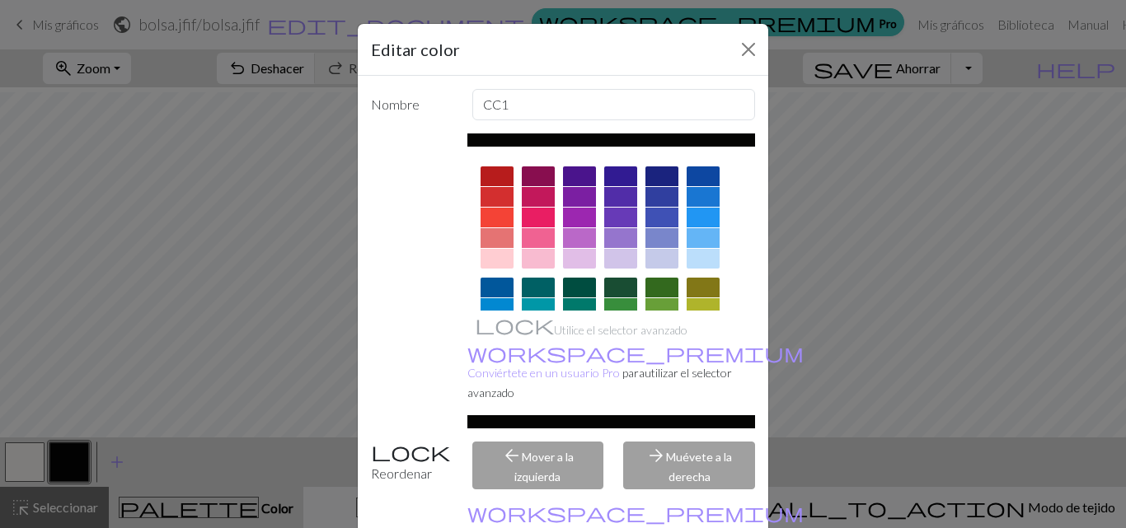
scroll to position [86, 0]
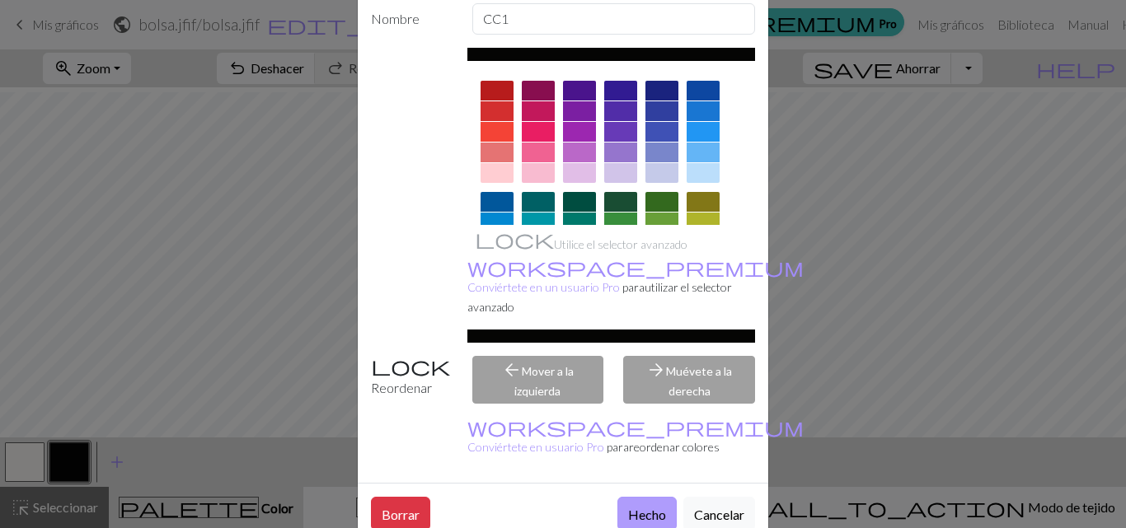
click at [638, 507] on font "Hecho" at bounding box center [647, 515] width 38 height 16
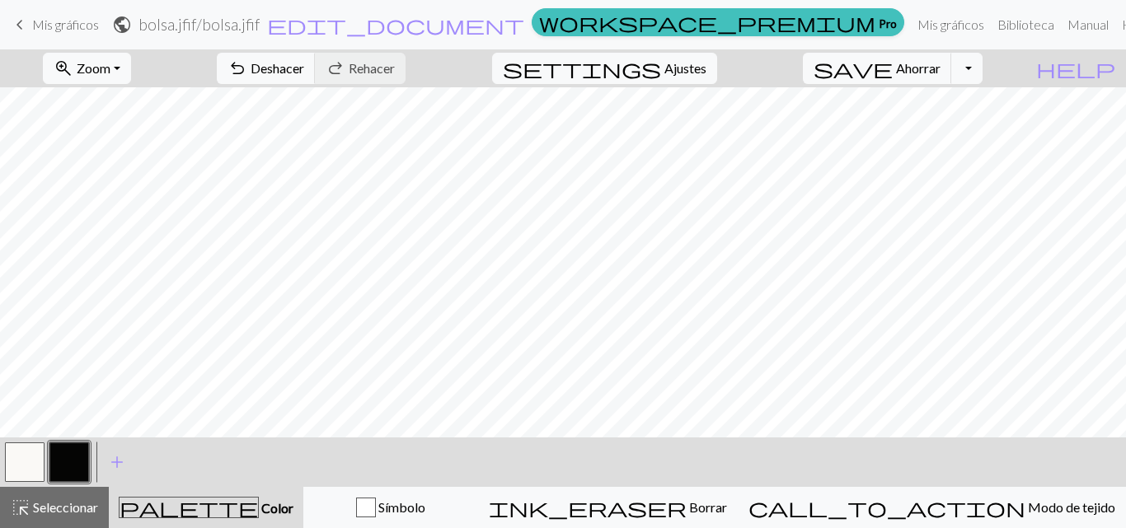
scroll to position [317, 0]
click at [29, 457] on button "button" at bounding box center [25, 463] width 40 height 40
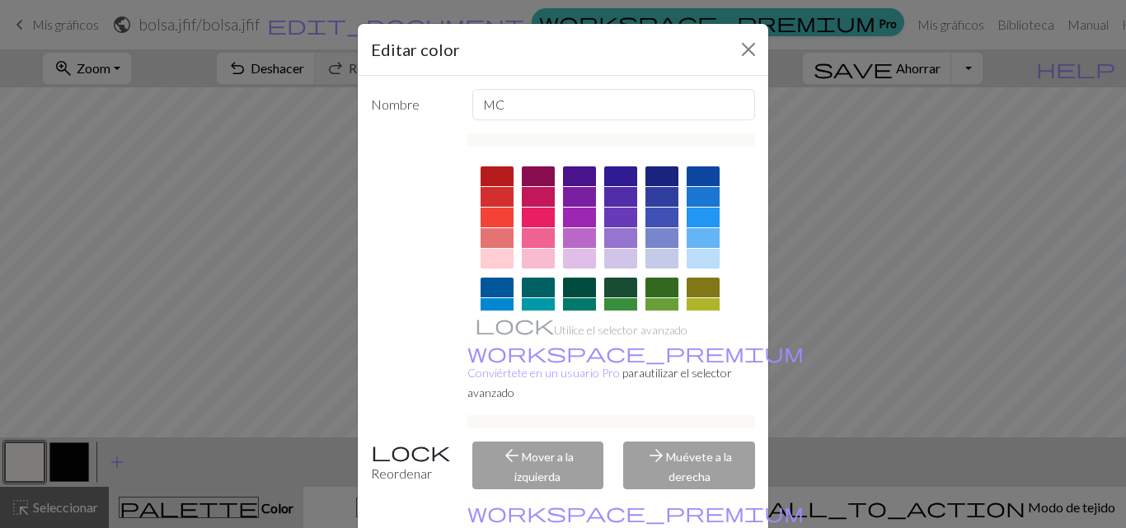
scroll to position [86, 0]
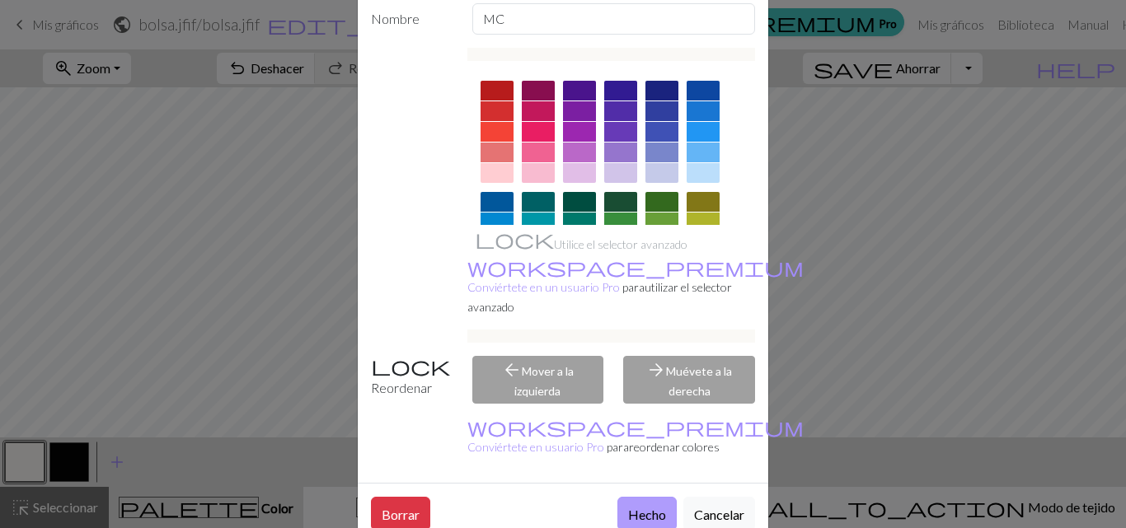
click at [628, 507] on font "Hecho" at bounding box center [647, 515] width 38 height 16
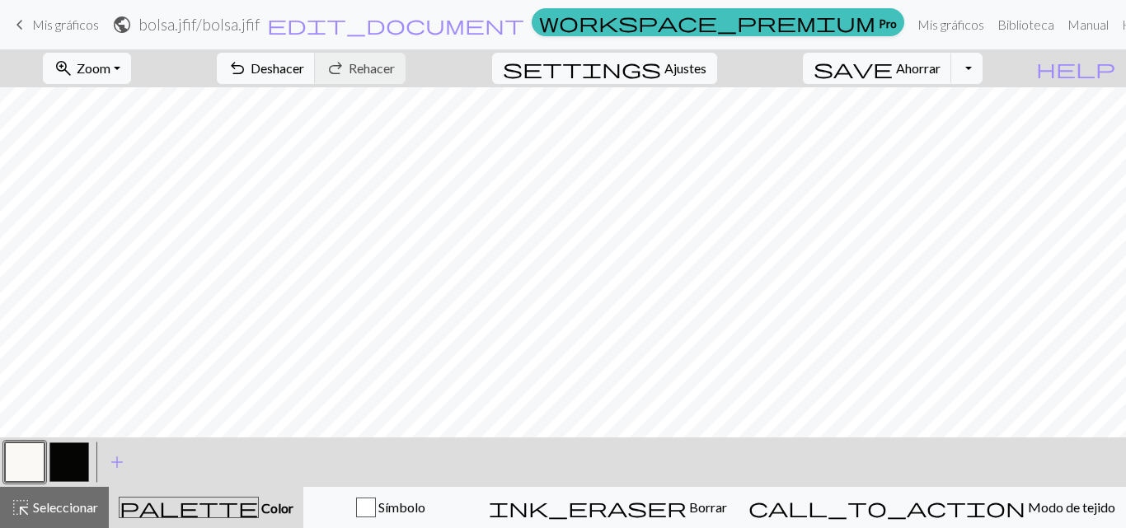
click at [52, 468] on button "button" at bounding box center [69, 463] width 40 height 40
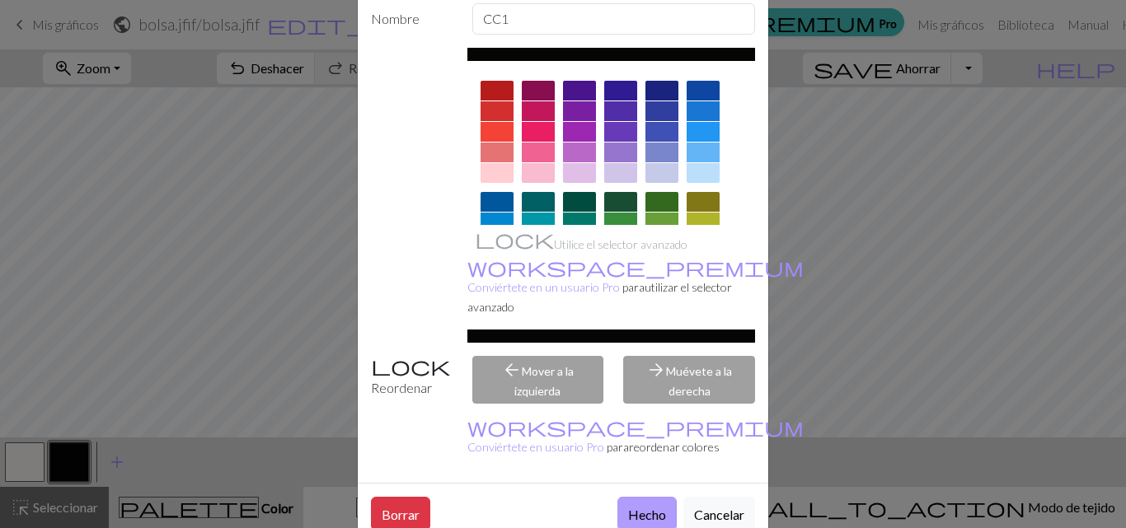
click at [645, 507] on font "Hecho" at bounding box center [647, 515] width 38 height 16
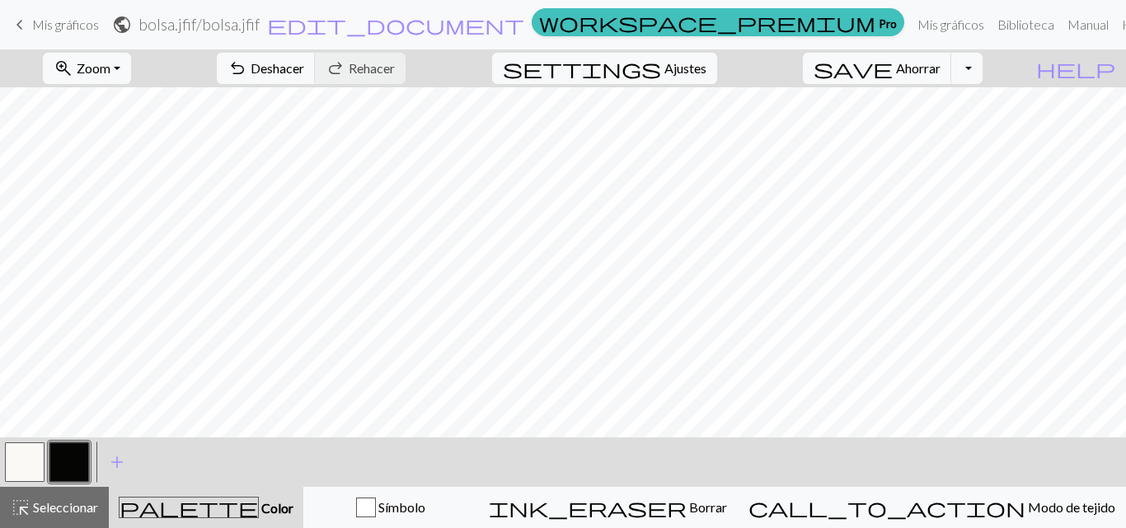
click at [20, 458] on button "button" at bounding box center [25, 463] width 40 height 40
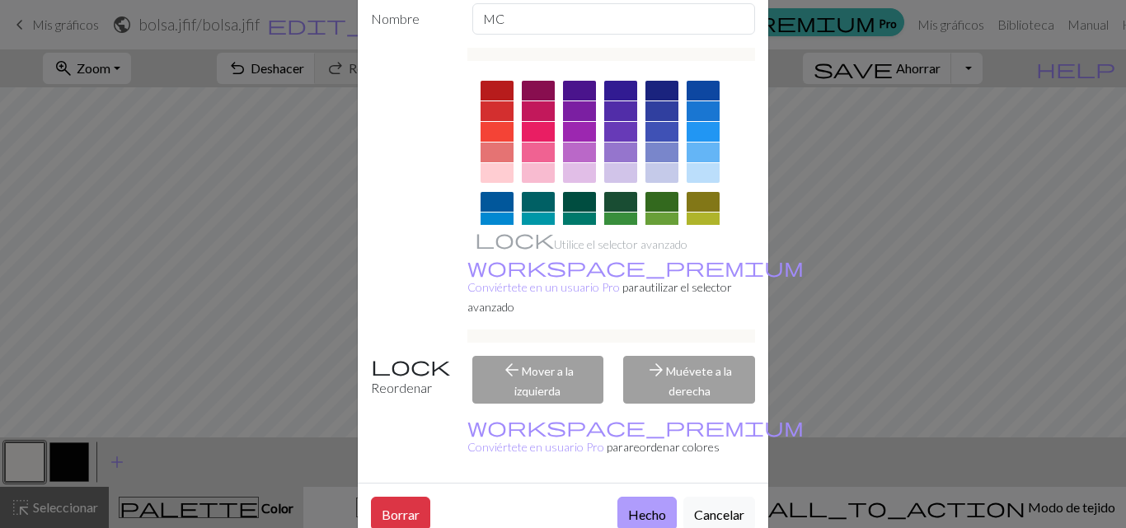
click at [632, 507] on font "Hecho" at bounding box center [647, 515] width 38 height 16
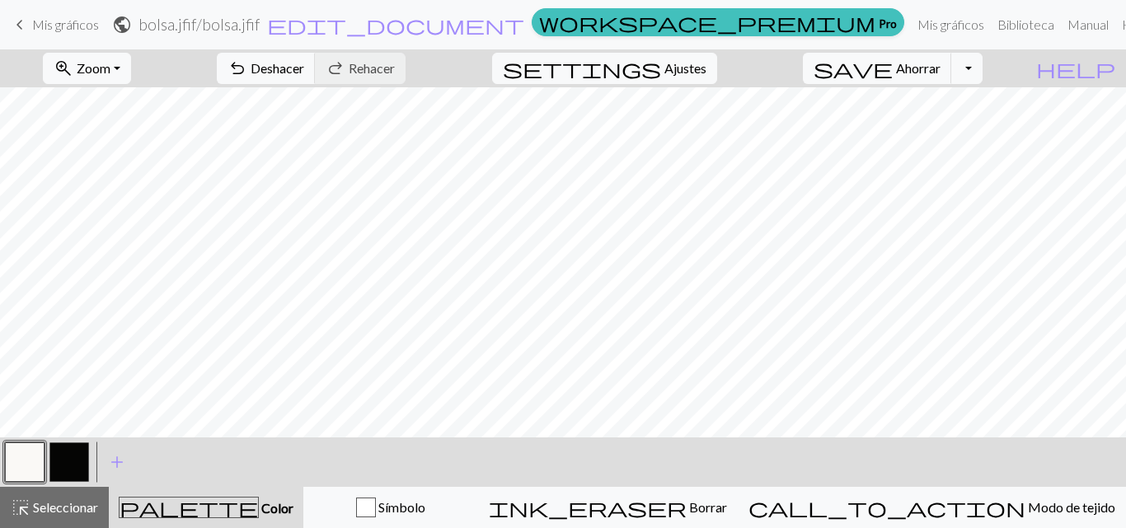
click at [63, 447] on button "button" at bounding box center [69, 463] width 40 height 40
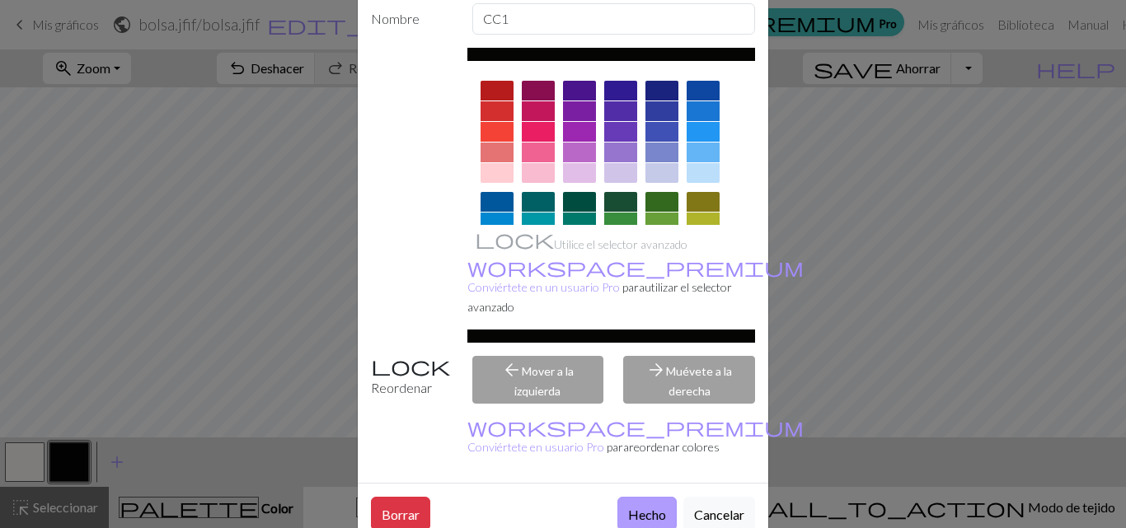
click at [642, 507] on font "Hecho" at bounding box center [647, 515] width 38 height 16
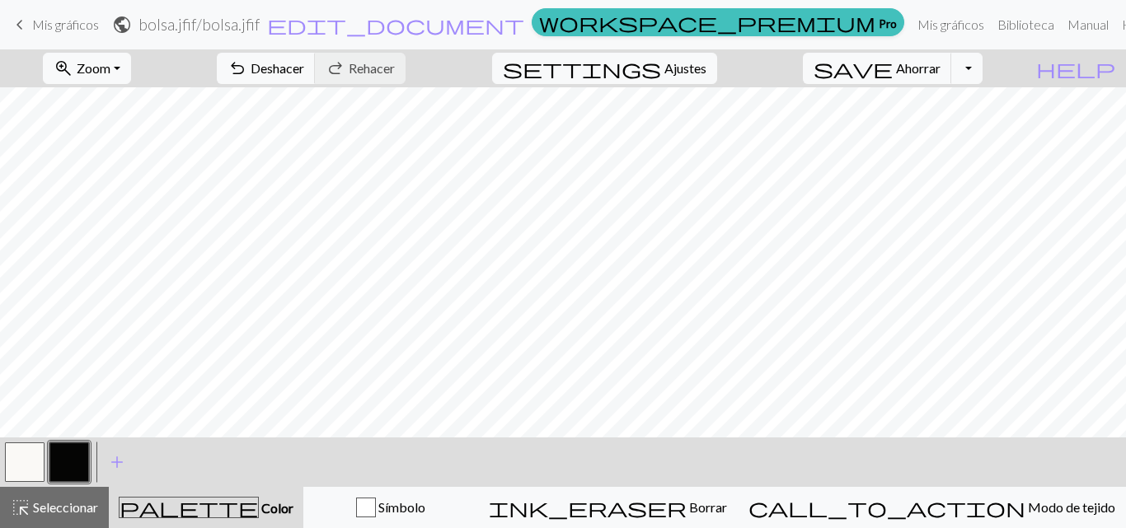
click at [19, 467] on button "button" at bounding box center [25, 463] width 40 height 40
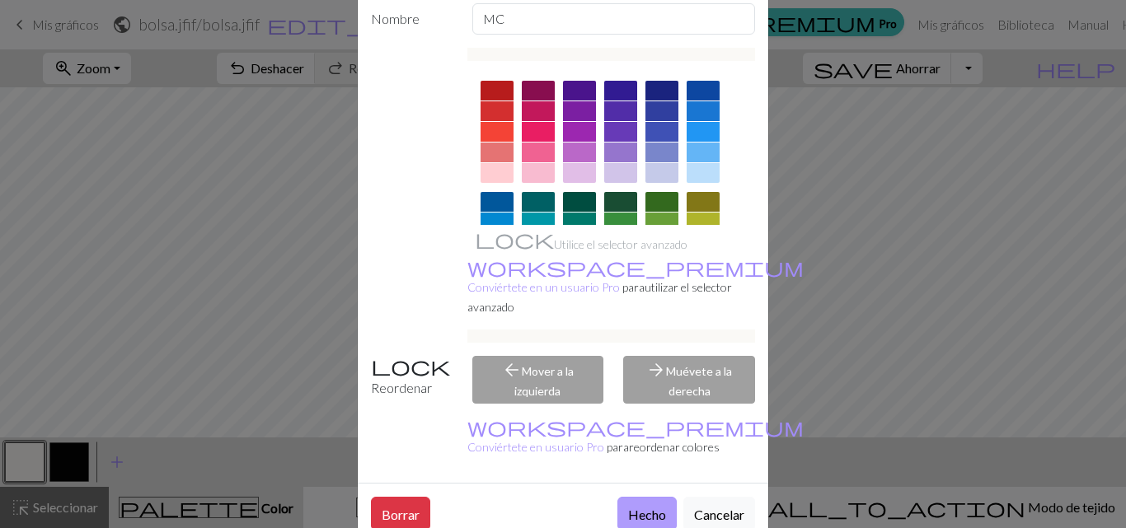
click at [638, 507] on font "Hecho" at bounding box center [647, 515] width 38 height 16
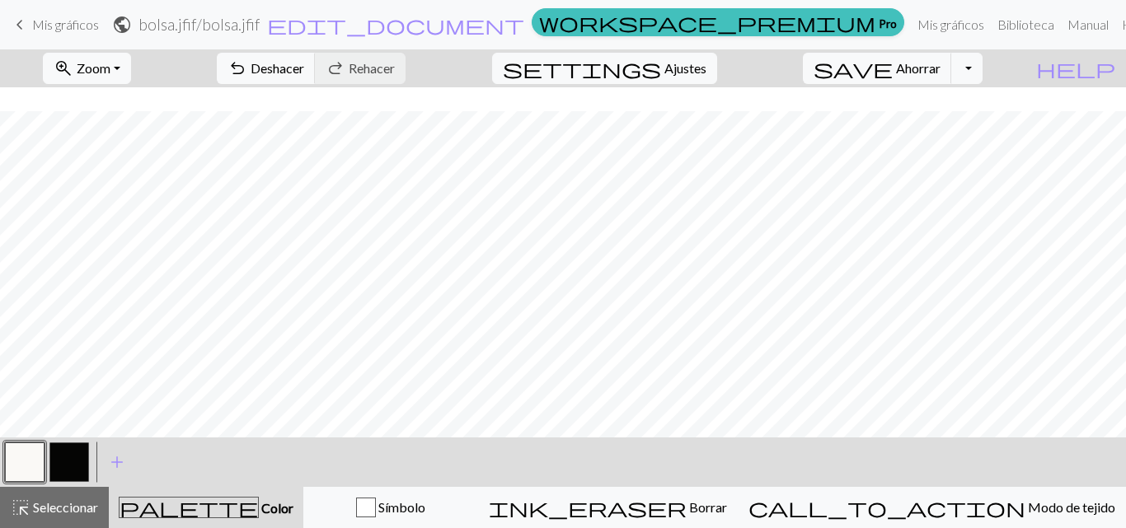
scroll to position [286, 0]
click at [73, 456] on button "button" at bounding box center [69, 463] width 40 height 40
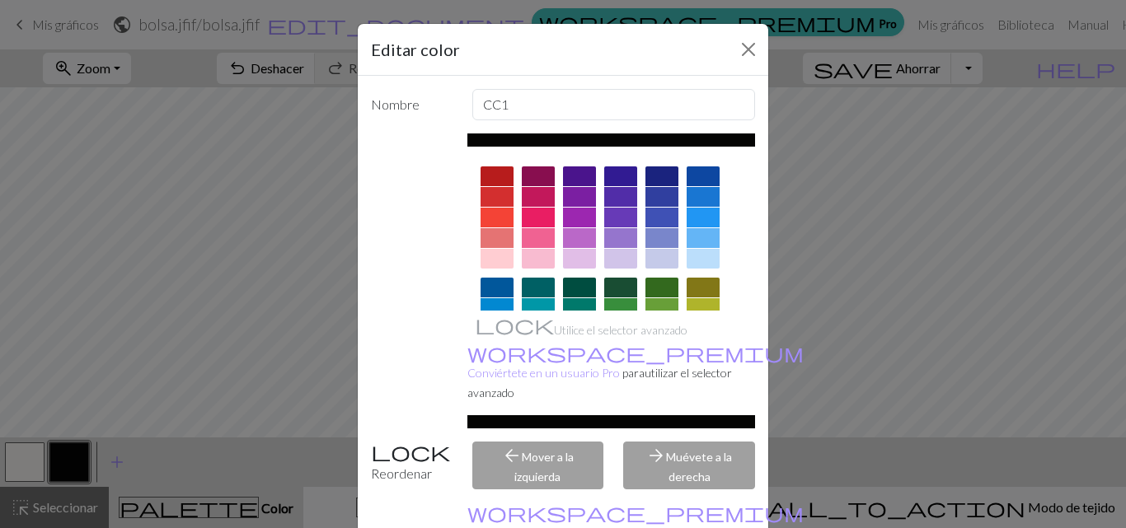
scroll to position [86, 0]
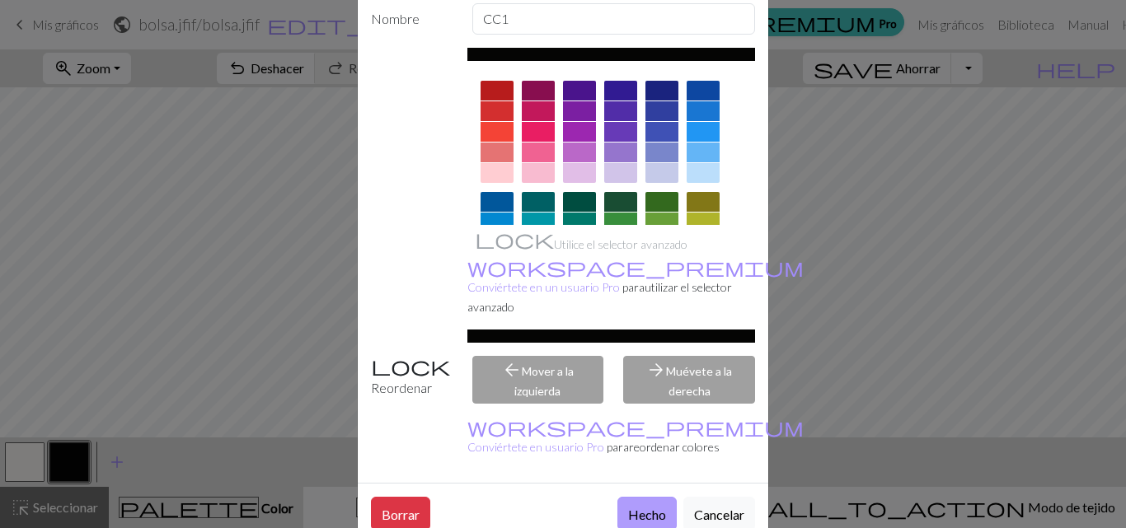
click at [631, 497] on button "Hecho" at bounding box center [646, 514] width 59 height 34
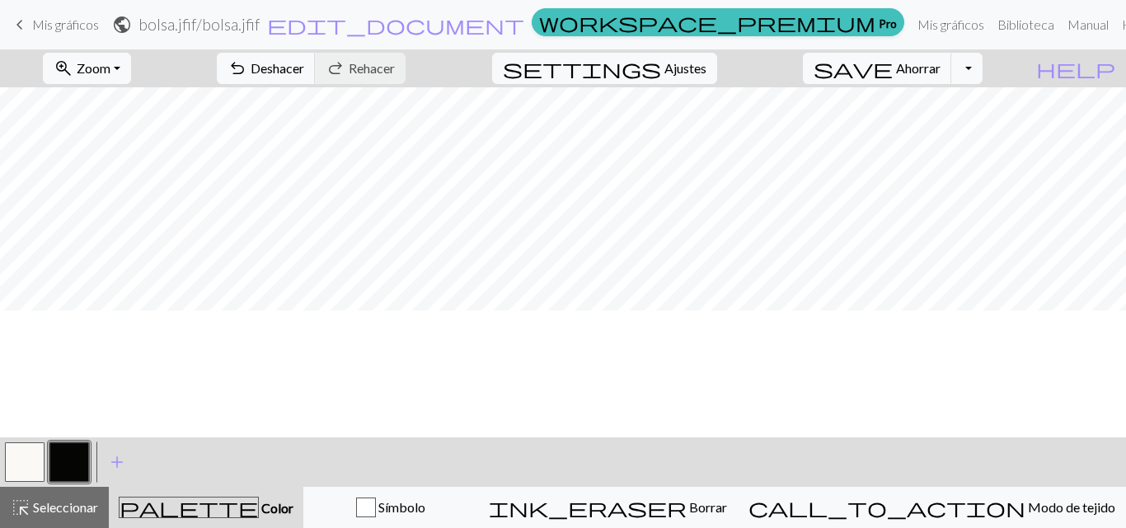
scroll to position [0, 0]
click at [982, 67] on button "Alternar menú desplegable" at bounding box center [966, 68] width 31 height 31
click at [941, 57] on button "save [PERSON_NAME]" at bounding box center [877, 68] width 149 height 31
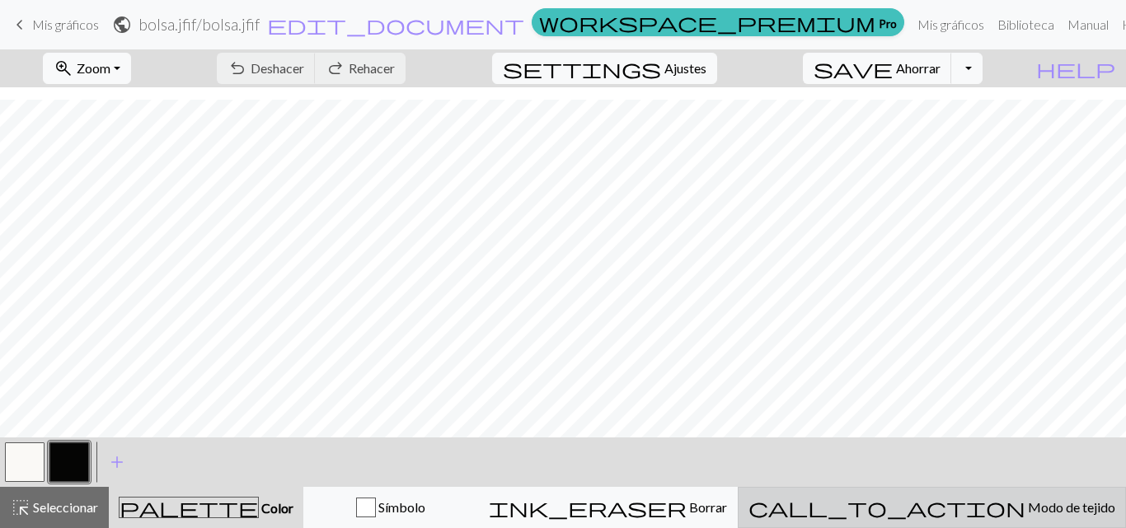
click at [1028, 507] on font "Modo de tejido" at bounding box center [1071, 507] width 87 height 16
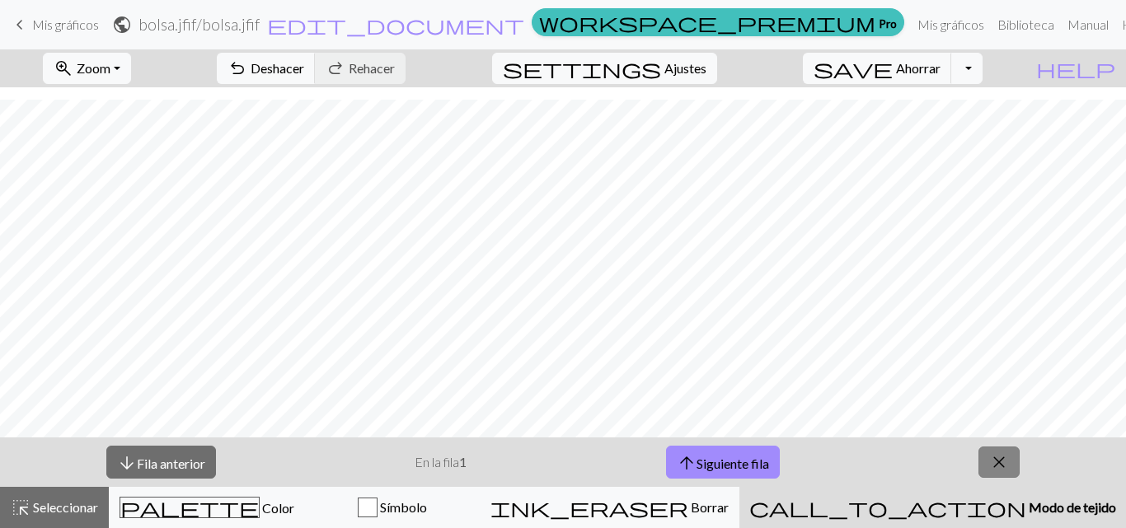
click at [1000, 464] on span "close" at bounding box center [999, 462] width 20 height 23
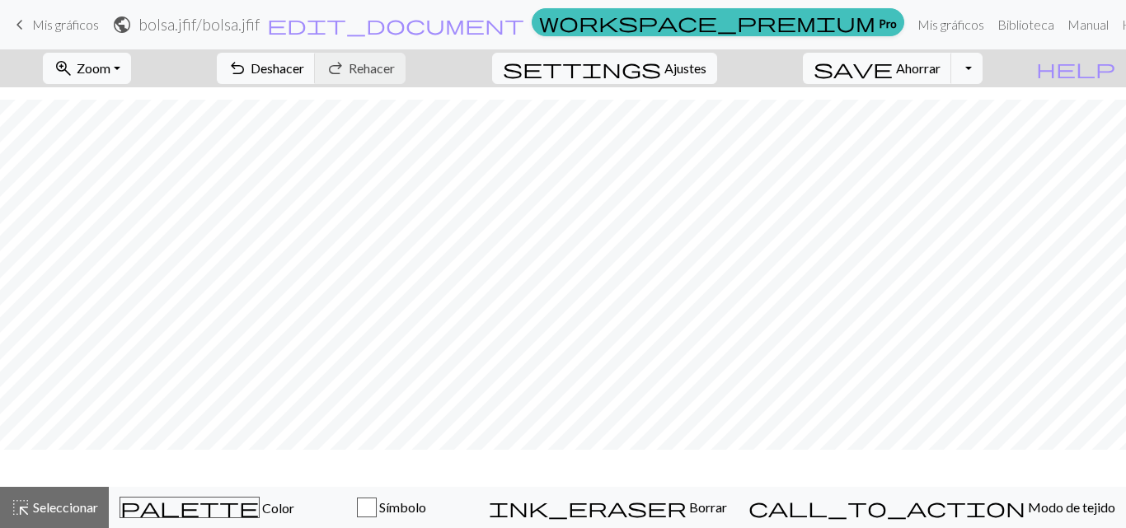
scroll to position [298, 0]
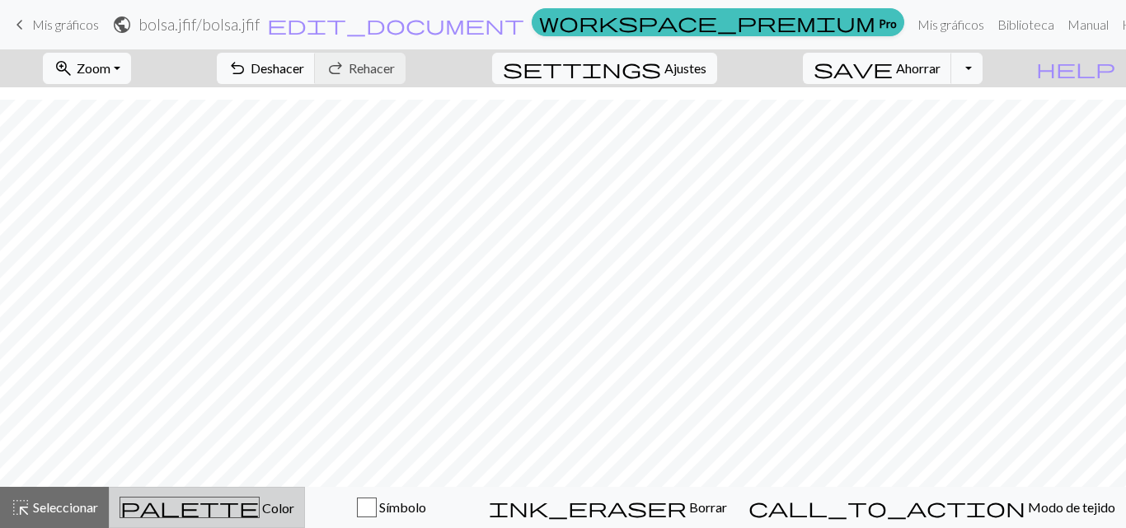
click at [262, 501] on font "Color" at bounding box center [278, 508] width 32 height 16
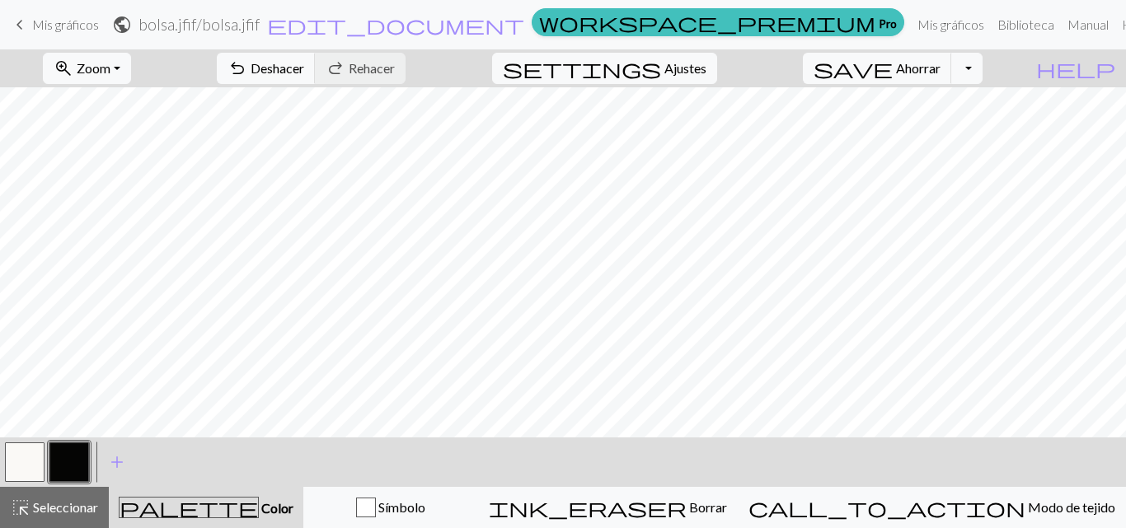
click at [76, 452] on button "button" at bounding box center [69, 463] width 40 height 40
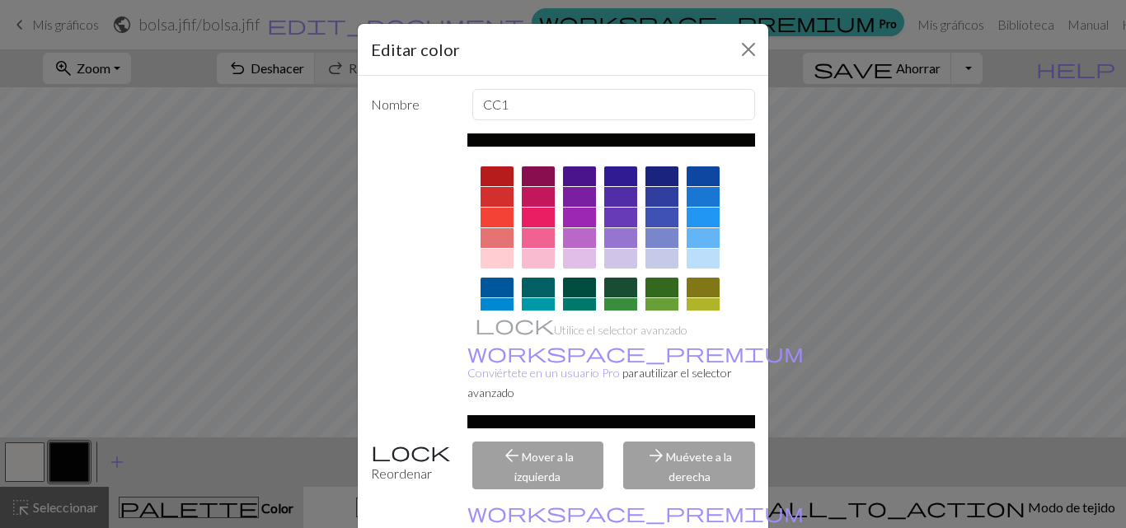
click at [687, 255] on div at bounding box center [703, 259] width 33 height 20
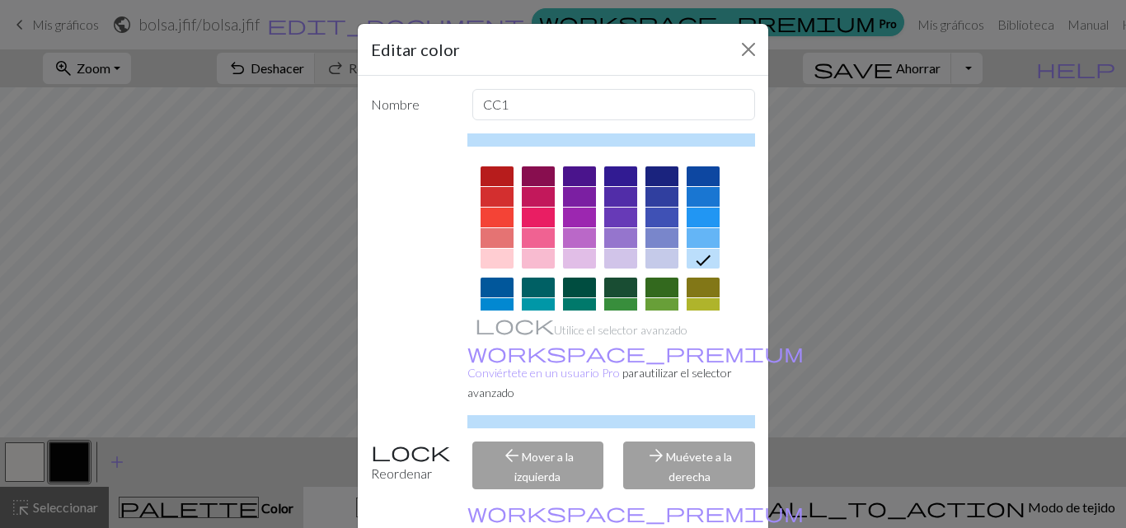
scroll to position [86, 0]
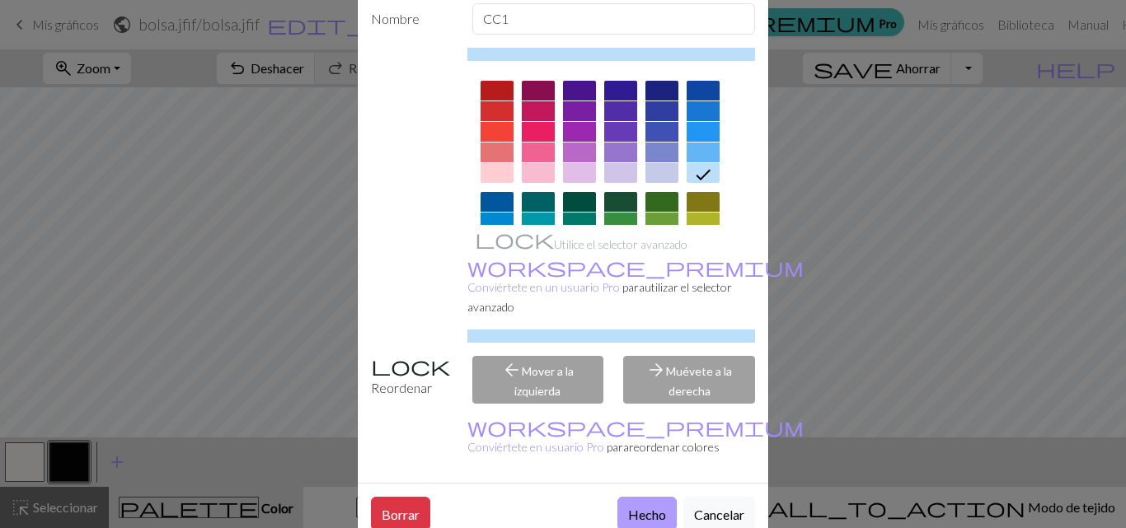
click at [649, 497] on button "Hecho" at bounding box center [646, 514] width 59 height 34
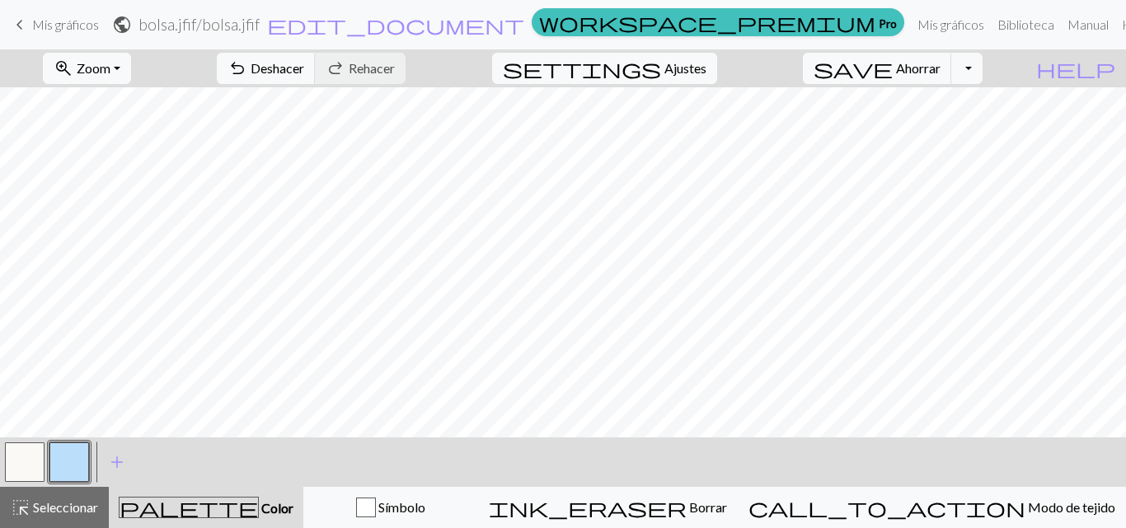
click at [82, 454] on button "button" at bounding box center [69, 463] width 40 height 40
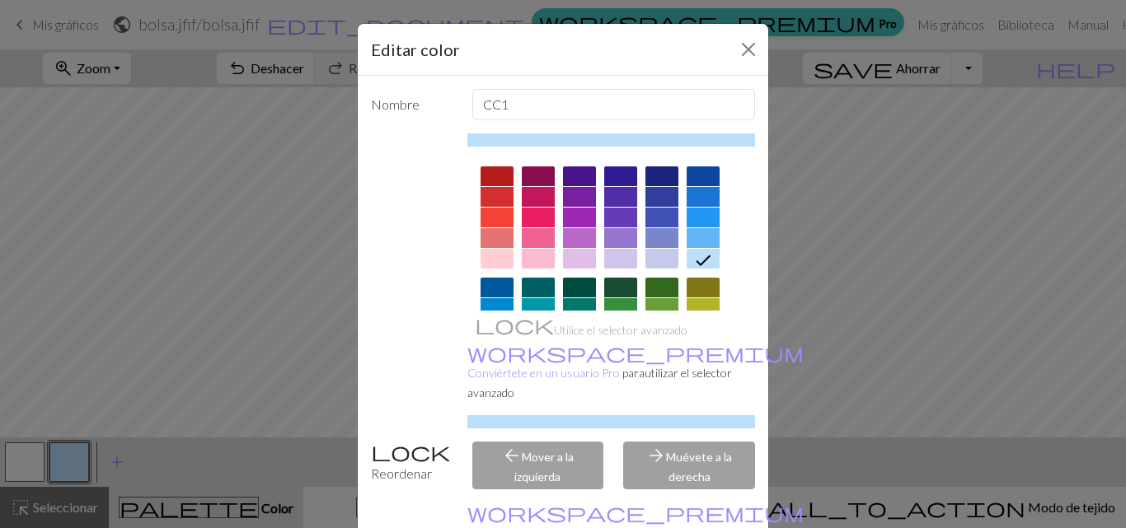
click at [626, 233] on div at bounding box center [620, 238] width 33 height 20
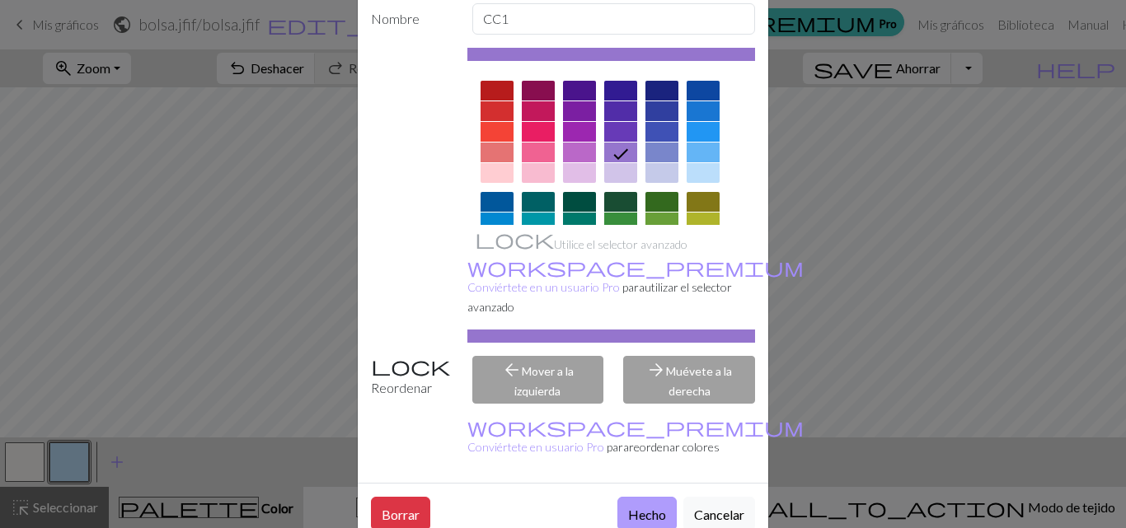
click at [641, 507] on font "Hecho" at bounding box center [647, 515] width 38 height 16
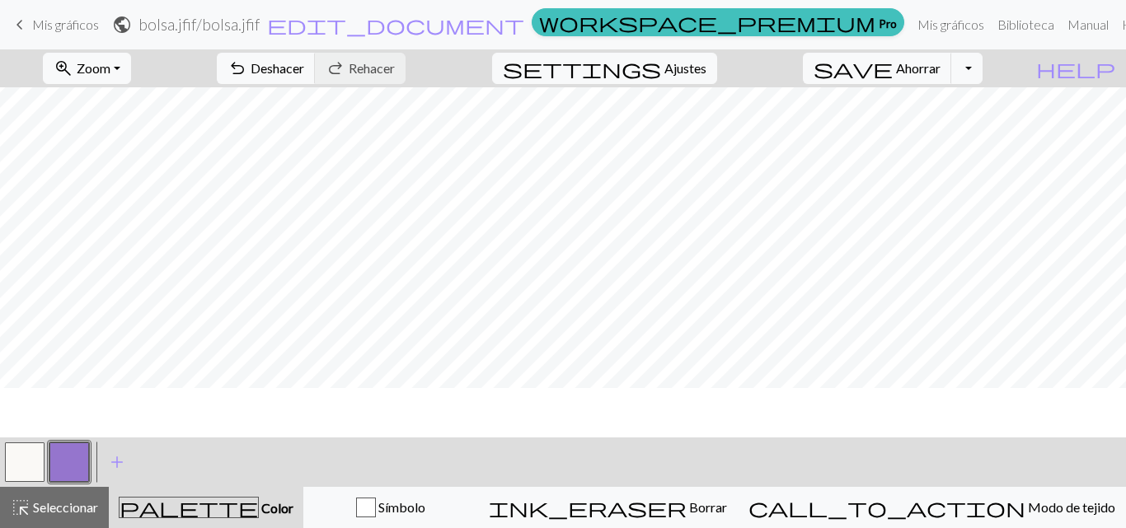
scroll to position [7, 0]
click at [106, 60] on button "zoom_in Zoom Zoom" at bounding box center [87, 68] width 88 height 31
click at [115, 202] on button "50%" at bounding box center [109, 198] width 130 height 26
click at [982, 70] on button "Alternar menú desplegable" at bounding box center [966, 68] width 31 height 31
click at [767, 136] on font "Descargar" at bounding box center [737, 131] width 59 height 16
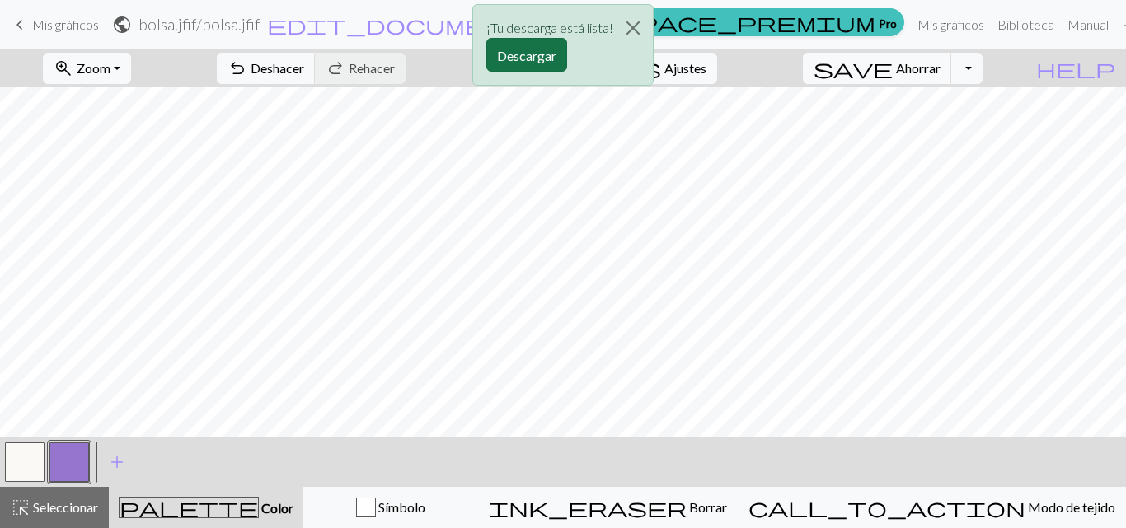
click at [541, 45] on button "Descargar" at bounding box center [526, 55] width 81 height 34
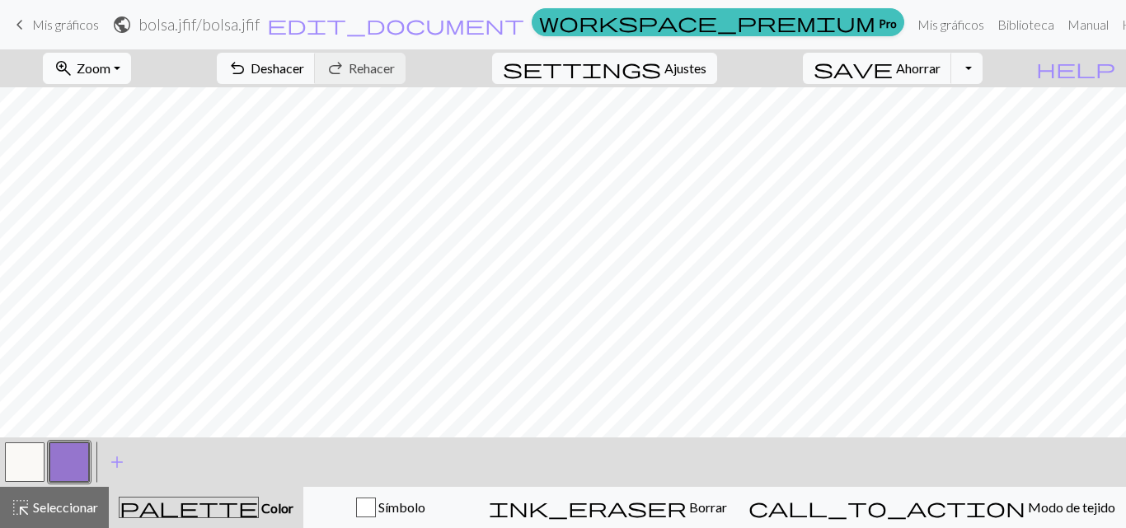
click at [131, 76] on button "zoom_in Zoom Zoom" at bounding box center [87, 68] width 88 height 31
click at [116, 213] on button "100%" at bounding box center [109, 224] width 130 height 26
click at [706, 74] on font "Ajustes" at bounding box center [685, 68] width 42 height 16
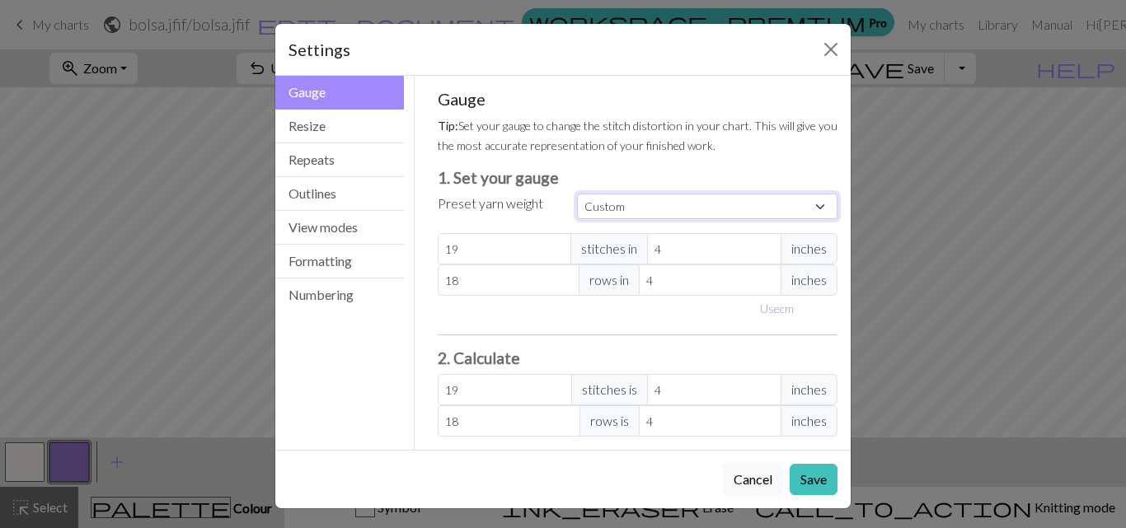
click at [767, 206] on select "Custom Square Lace Light Fingering Fingering Sport Double knit Worsted Aran Bul…" at bounding box center [707, 207] width 260 height 26
click at [1038, 108] on div "Settings Gauge Gauge Resize Repeats Outlines View modes Formatting Numbering Ga…" at bounding box center [563, 264] width 1126 height 528
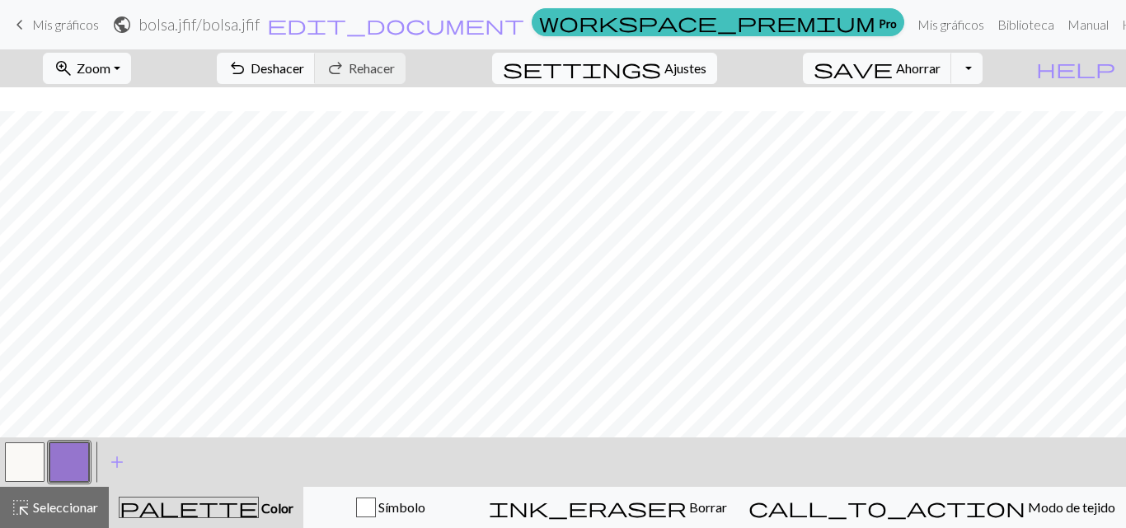
scroll to position [329, 0]
click at [131, 71] on button "zoom_in Zoom Zoom" at bounding box center [87, 68] width 88 height 31
click at [90, 277] on font "200%" at bounding box center [73, 277] width 33 height 16
click at [110, 60] on font "Zoom" at bounding box center [94, 68] width 34 height 16
click at [117, 186] on button "50%" at bounding box center [109, 198] width 130 height 26
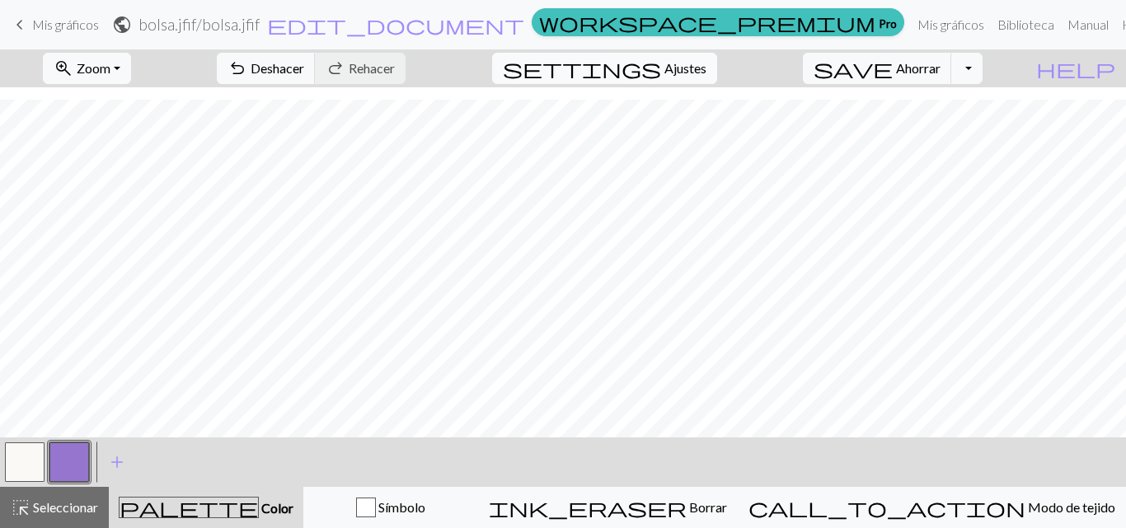
scroll to position [26, 0]
click at [110, 71] on font "Zoom" at bounding box center [94, 68] width 34 height 16
click at [105, 235] on button "100%" at bounding box center [109, 224] width 130 height 26
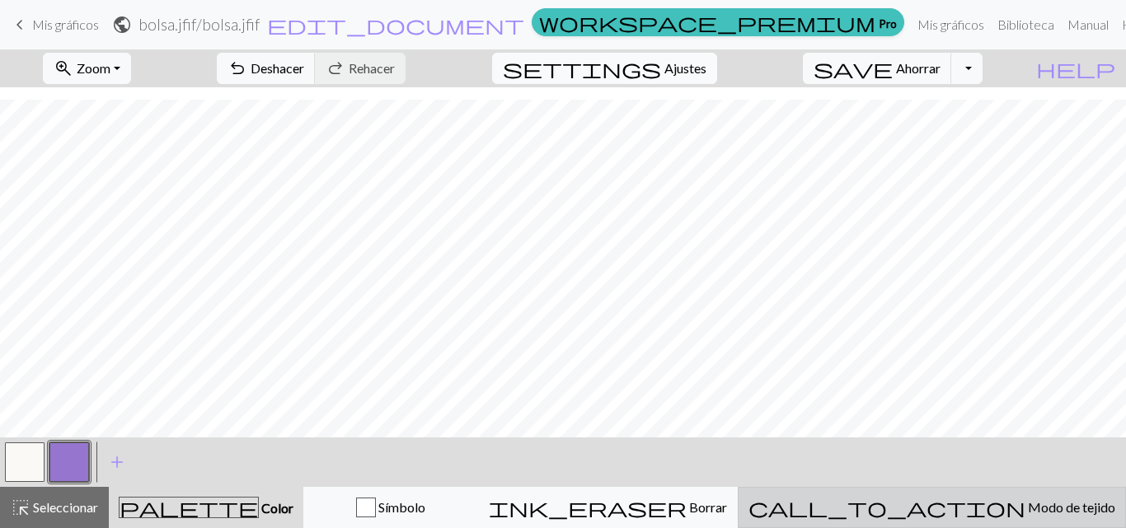
click at [1028, 513] on font "Modo de tejido" at bounding box center [1071, 507] width 87 height 16
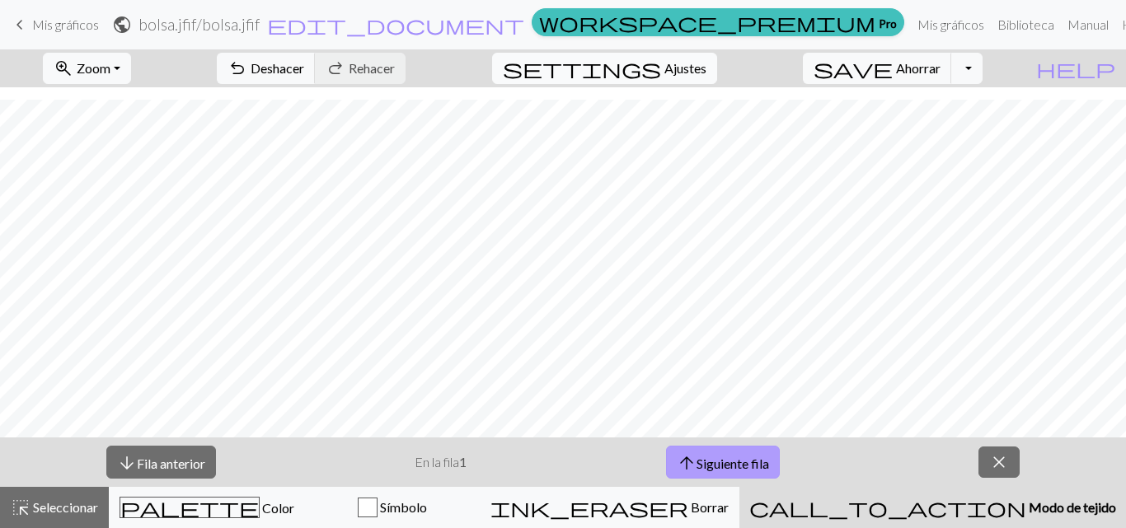
click at [698, 456] on font "Siguiente fila" at bounding box center [732, 463] width 73 height 16
click at [197, 462] on font "Fila anterior" at bounding box center [171, 463] width 68 height 16
click at [170, 450] on button "arrow_downward Fila anterior" at bounding box center [161, 463] width 110 height 34
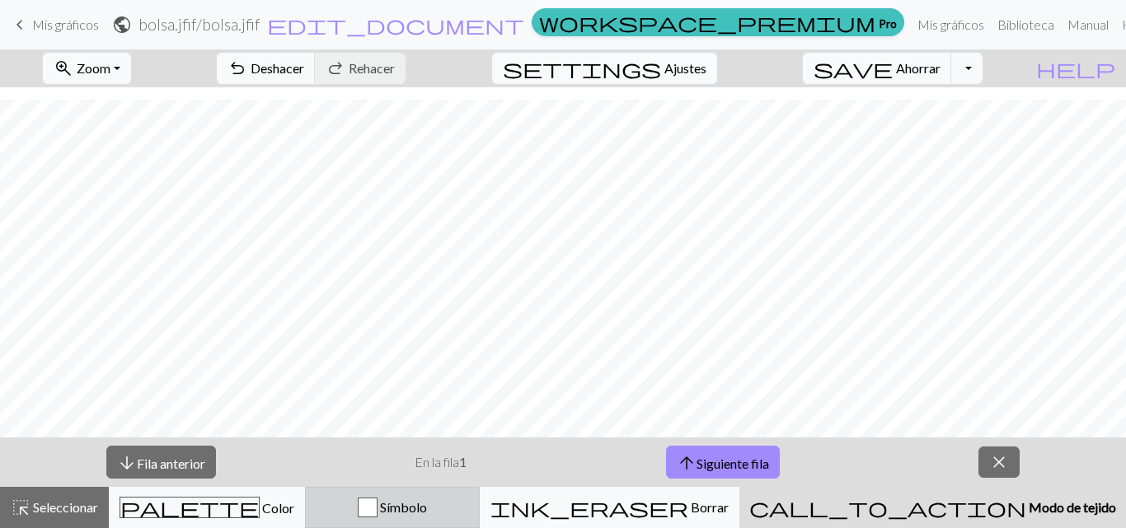
click at [377, 506] on div "button" at bounding box center [368, 508] width 20 height 20
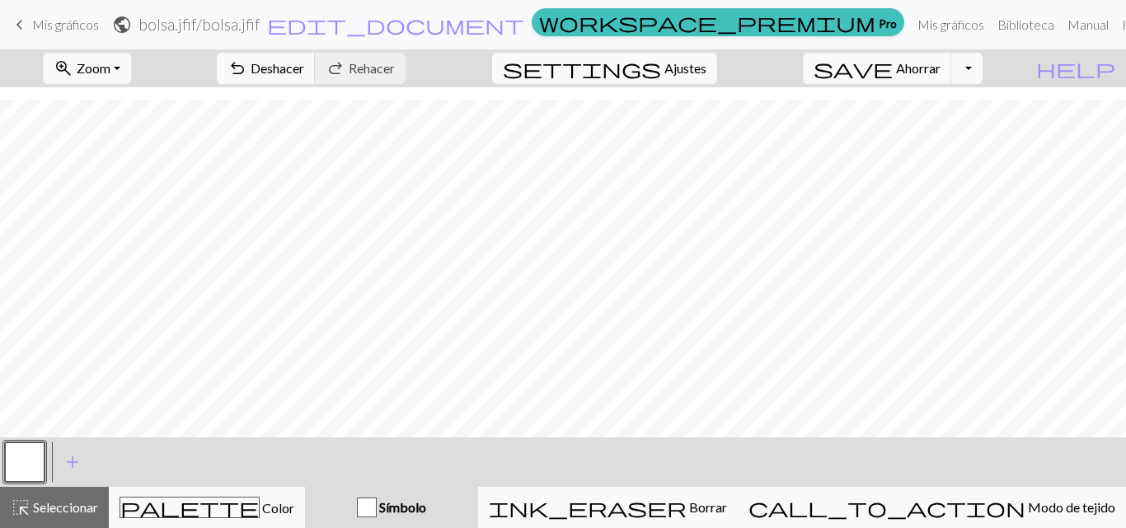
click at [454, 508] on div "Símbolo" at bounding box center [391, 508] width 153 height 20
click at [377, 508] on div "button" at bounding box center [367, 508] width 20 height 20
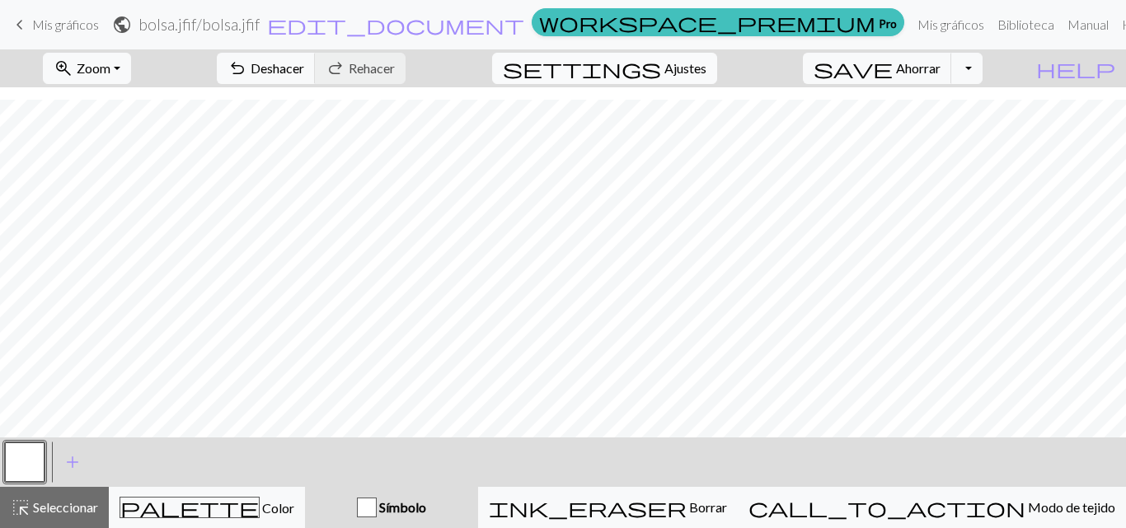
click at [377, 508] on div "button" at bounding box center [367, 508] width 20 height 20
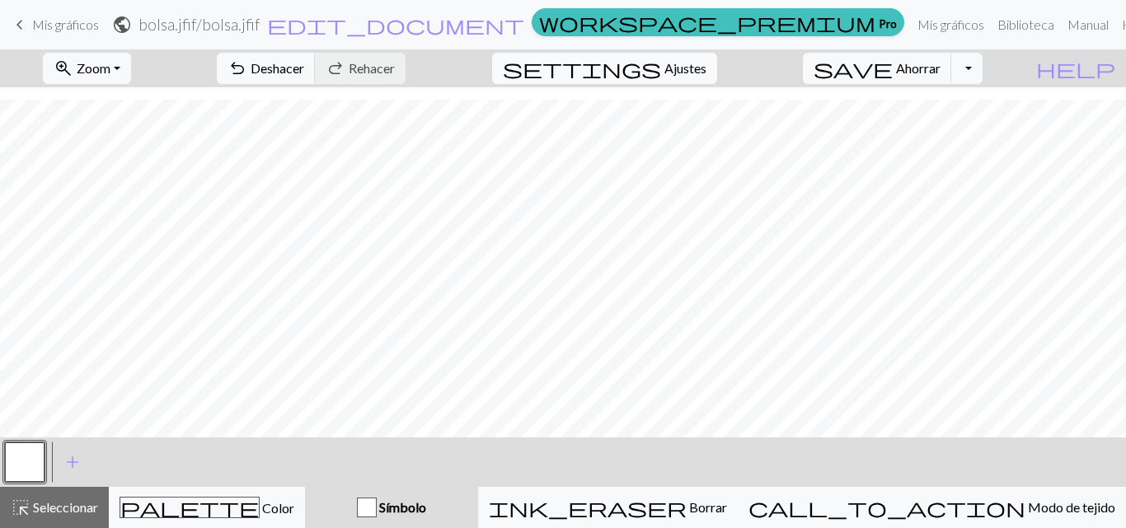
click at [377, 508] on div "button" at bounding box center [367, 508] width 20 height 20
click at [32, 458] on button "button" at bounding box center [25, 463] width 40 height 40
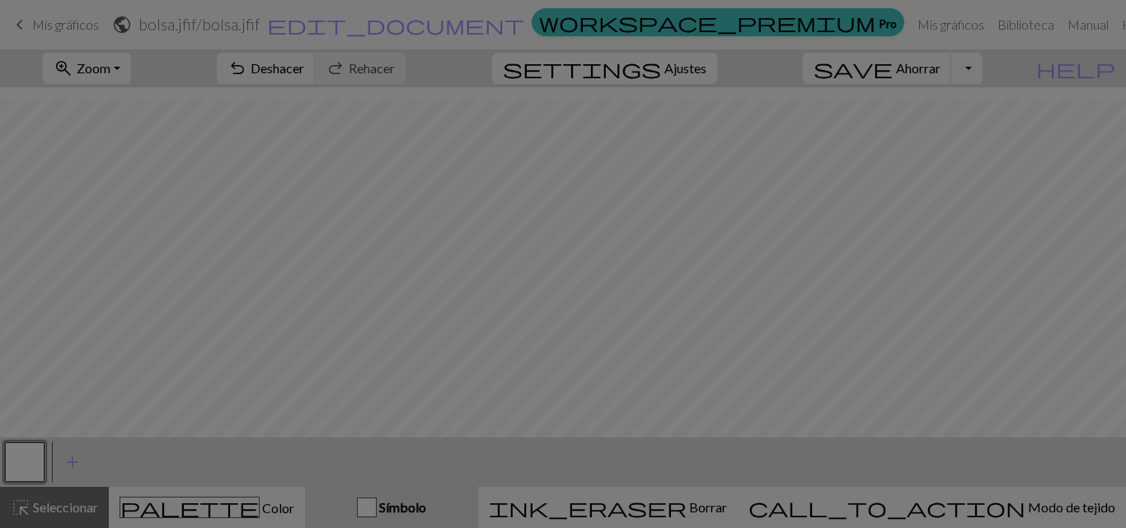
click at [32, 458] on div "Editar símbolo Nombre knit d f g h j k p s t F H J O P T / | 0 1 2 3 4 5 6 7 8 …" at bounding box center [563, 264] width 1126 height 528
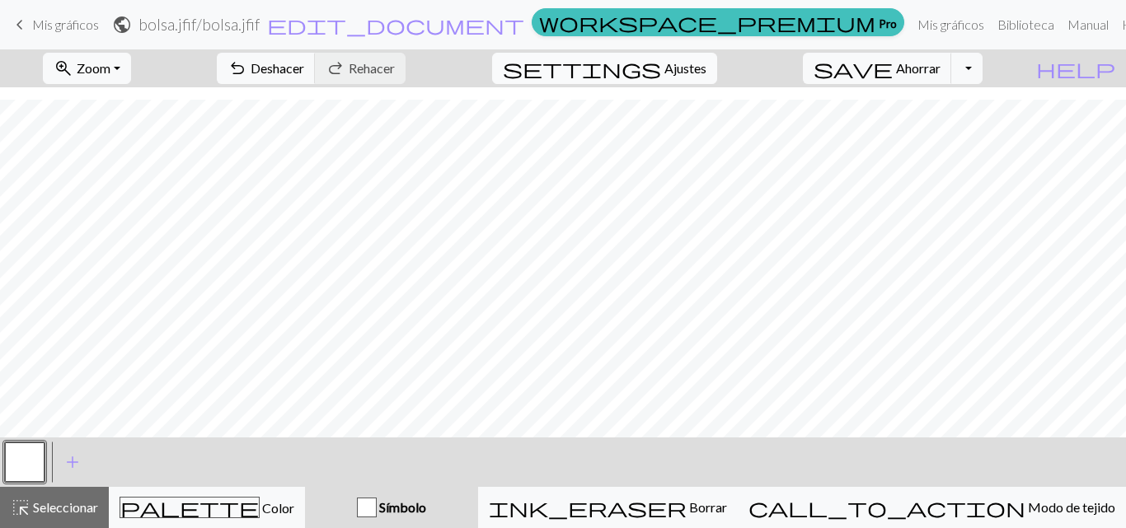
click at [32, 458] on button "button" at bounding box center [25, 463] width 40 height 40
click at [32, 458] on div "Edit symbol Name knit d f g h j k p s t F H J O P T / | 0 1 2 3 4 5 6 7 8 9 e m…" at bounding box center [563, 264] width 1126 height 528
click at [71, 458] on span "add" at bounding box center [73, 462] width 20 height 23
click at [79, 463] on button "button" at bounding box center [69, 463] width 40 height 40
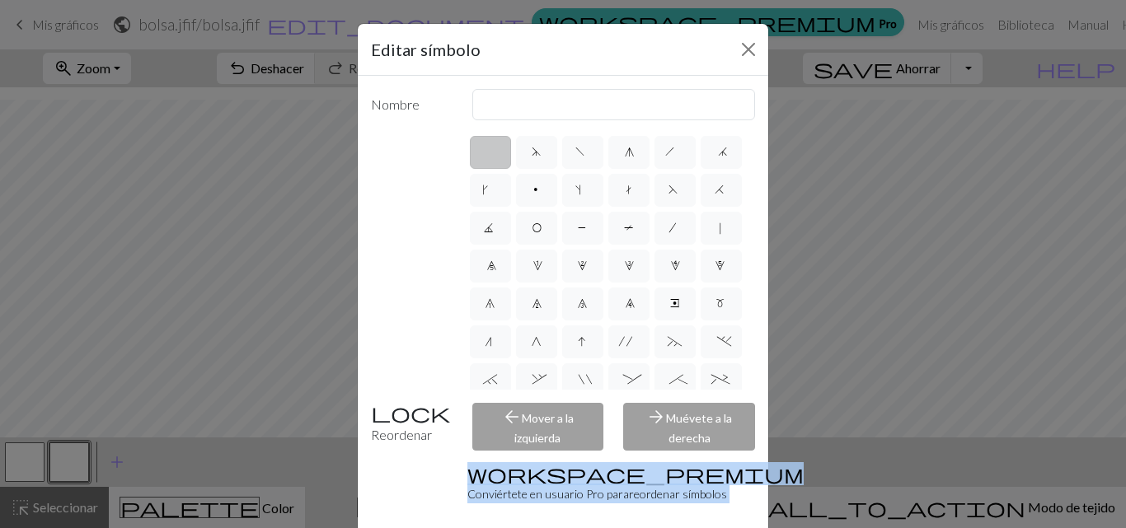
click at [79, 463] on div "Editar símbolo Nombre d f g h j k p s t F H J O P T / | 0 1 2 3 4 5 6 7 8 9 e m…" at bounding box center [563, 264] width 1126 height 528
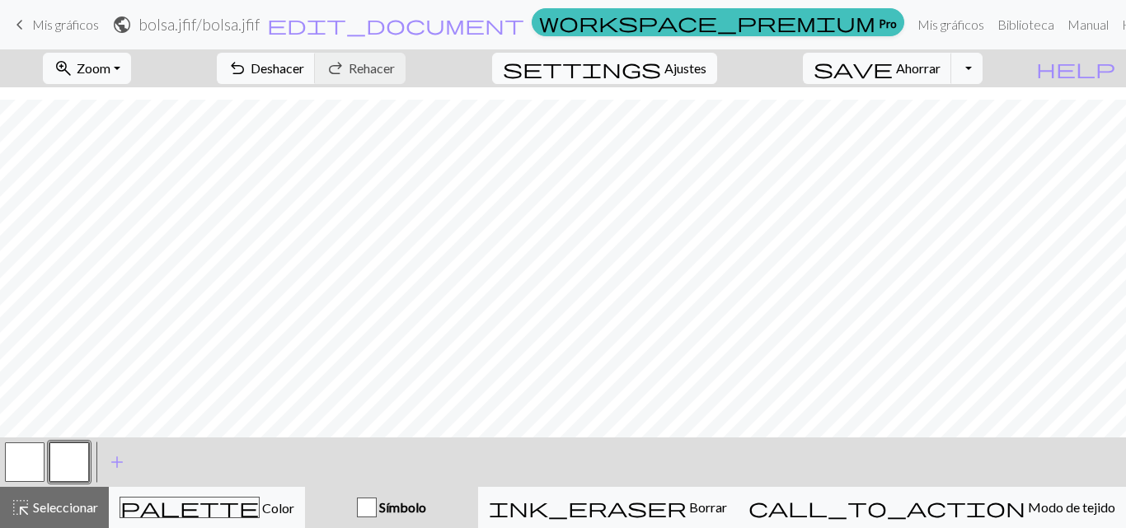
click at [79, 463] on button "button" at bounding box center [69, 463] width 40 height 40
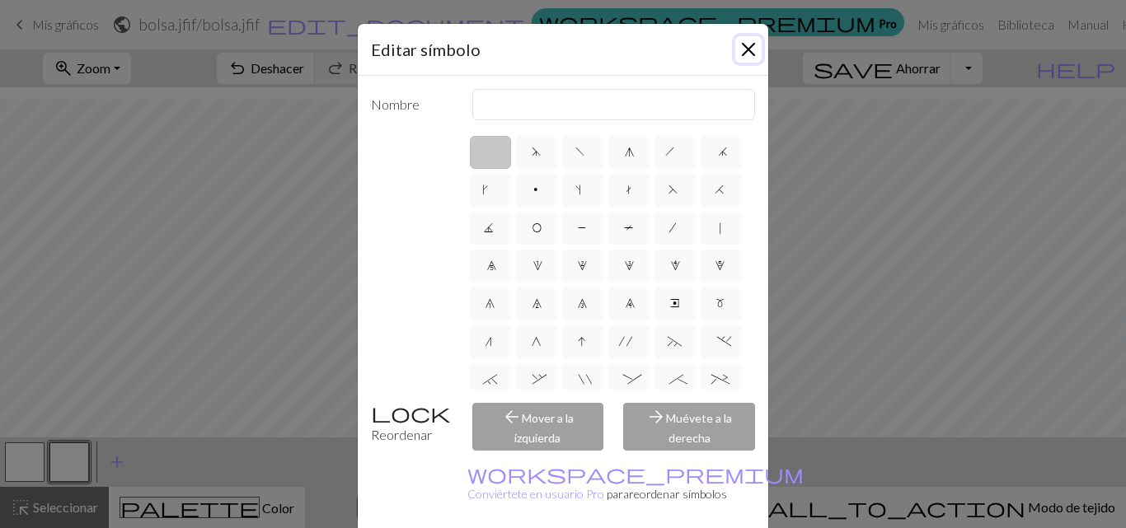
click at [737, 49] on button "Cerca" at bounding box center [748, 49] width 26 height 26
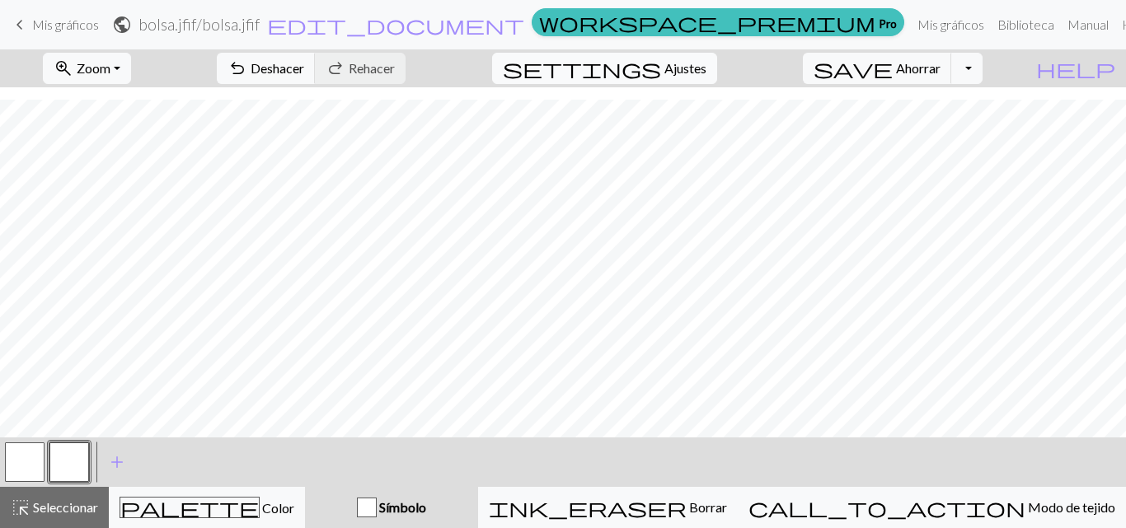
click at [20, 462] on button "button" at bounding box center [25, 463] width 40 height 40
click at [31, 456] on button "button" at bounding box center [25, 463] width 40 height 40
drag, startPoint x: 71, startPoint y: 459, endPoint x: 1, endPoint y: 448, distance: 70.9
click at [1, 448] on div "< > add Añadir un símbolo" at bounding box center [563, 462] width 1126 height 49
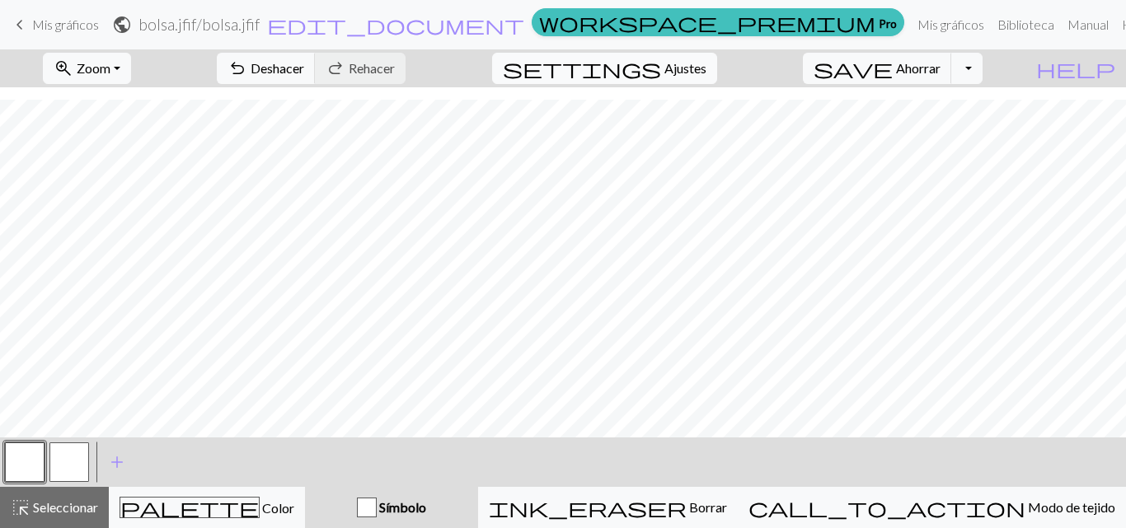
click at [55, 457] on button "button" at bounding box center [69, 463] width 40 height 40
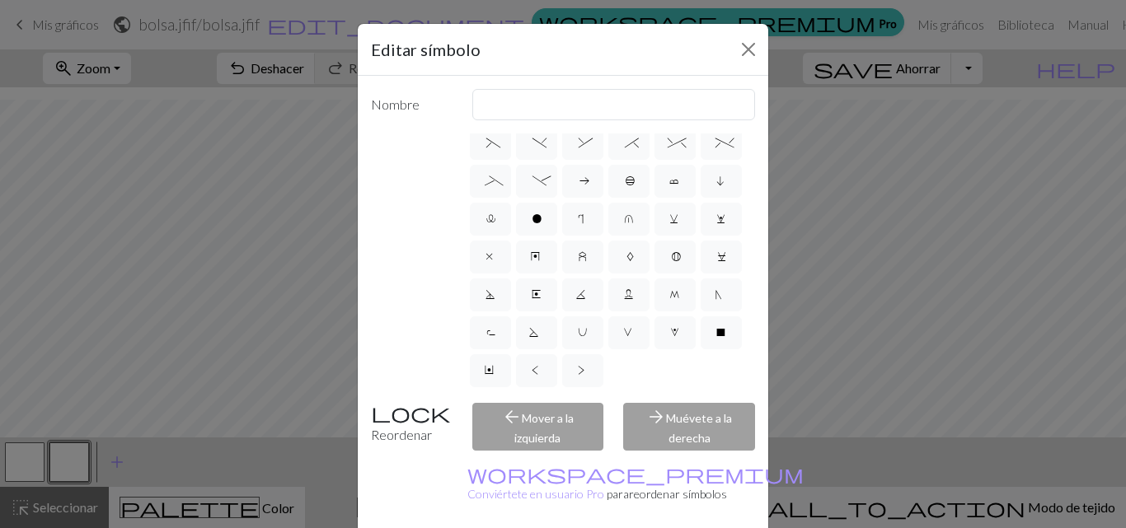
scroll to position [345, 0]
click at [701, 349] on label "X" at bounding box center [721, 332] width 41 height 33
radio input "true"
type input "no stitch"
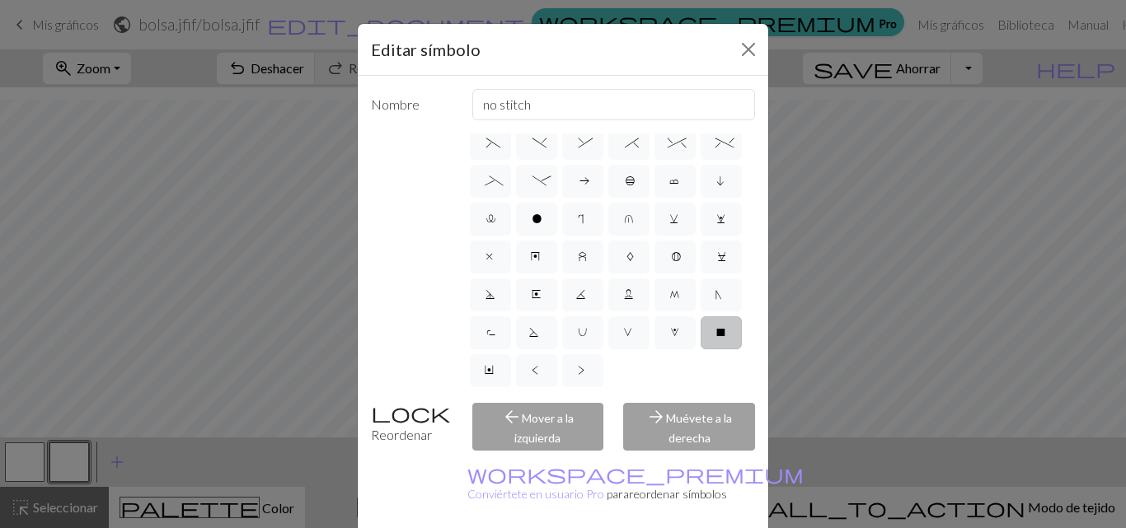
scroll to position [231, 0]
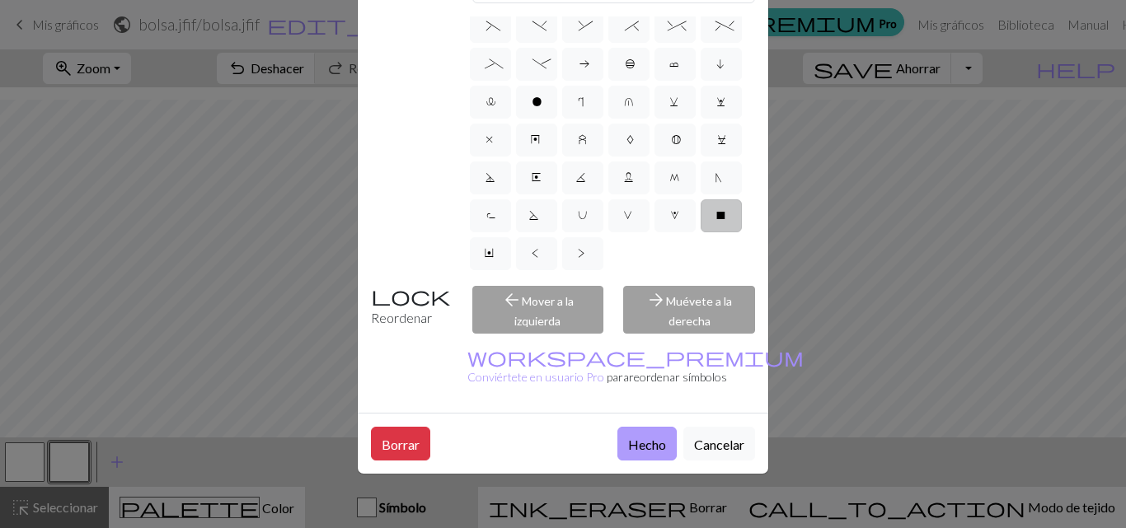
click at [642, 437] on font "Hecho" at bounding box center [647, 445] width 38 height 16
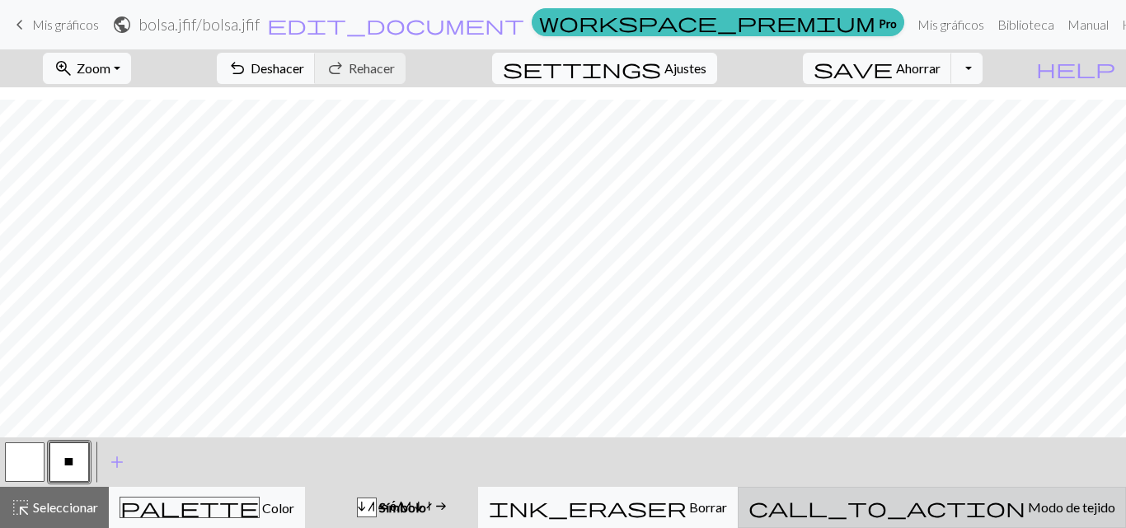
click at [960, 503] on span "call_to_action" at bounding box center [886, 507] width 277 height 23
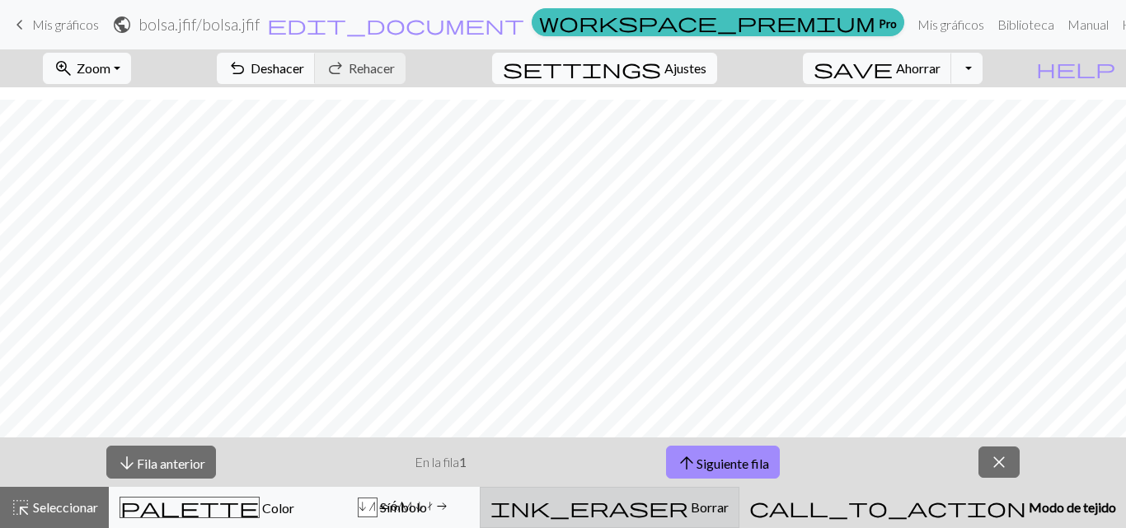
click at [729, 508] on div "ink_eraser Borrar Borrar" at bounding box center [609, 508] width 238 height 20
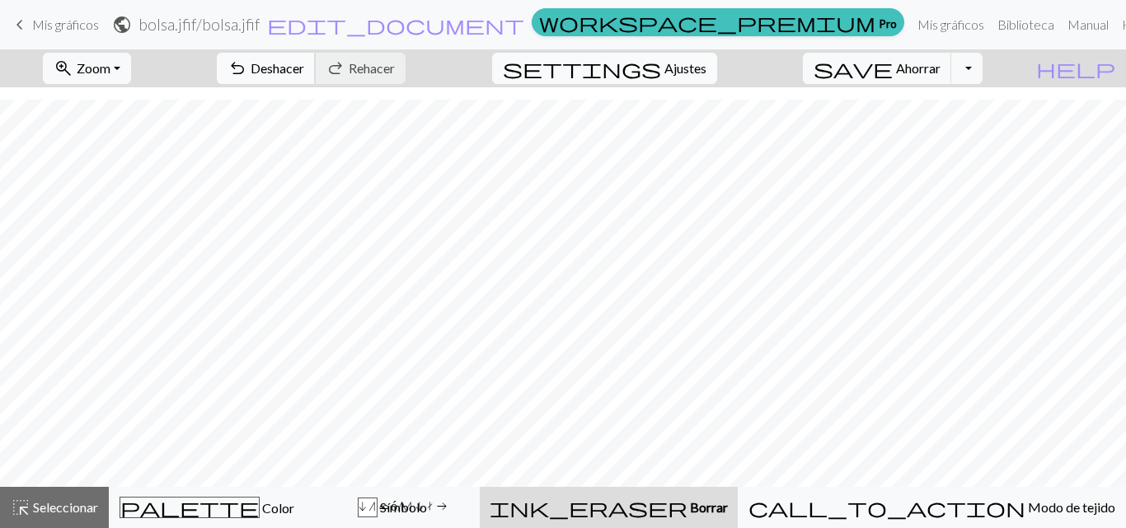
click at [304, 69] on font "Deshacer" at bounding box center [278, 68] width 54 height 16
click at [316, 56] on button "undo Deshacer Deshacer" at bounding box center [266, 68] width 99 height 31
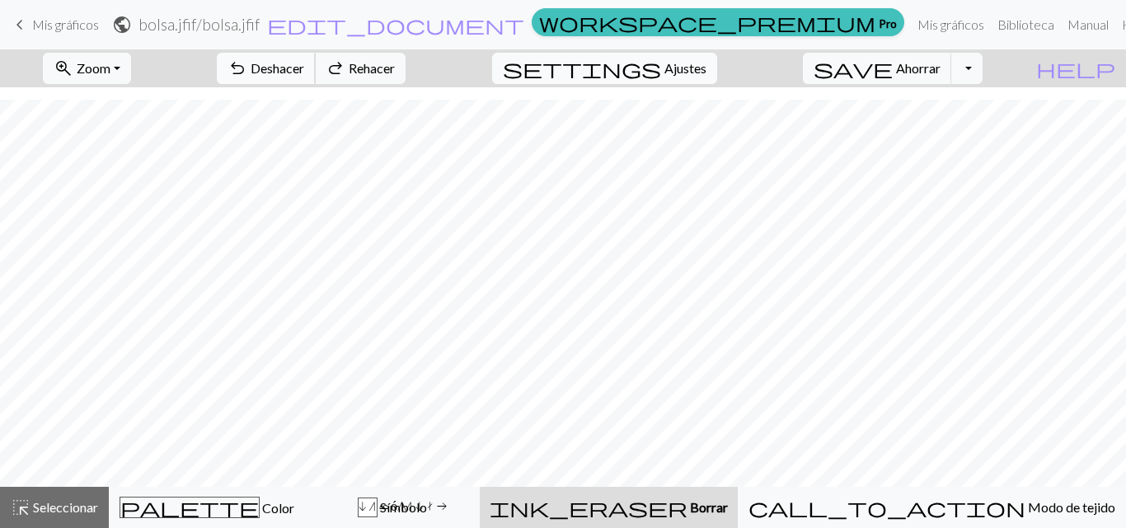
click at [316, 56] on button "undo Deshacer Deshacer" at bounding box center [266, 68] width 99 height 31
